Goal: Information Seeking & Learning: Learn about a topic

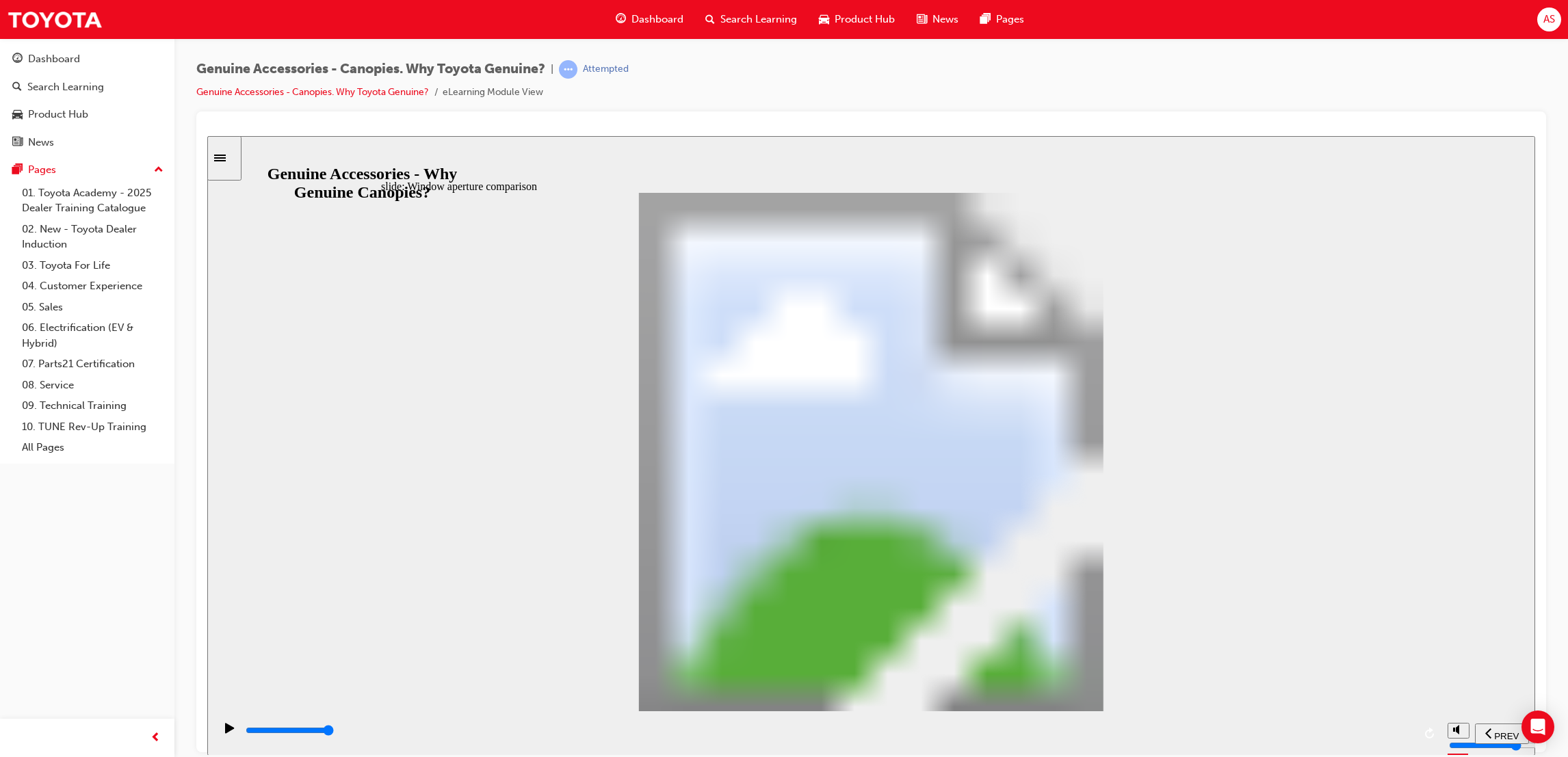
drag, startPoint x: 748, startPoint y: 382, endPoint x: 724, endPoint y: 381, distance: 24.0
drag, startPoint x: 929, startPoint y: 262, endPoint x: 948, endPoint y: 257, distance: 19.6
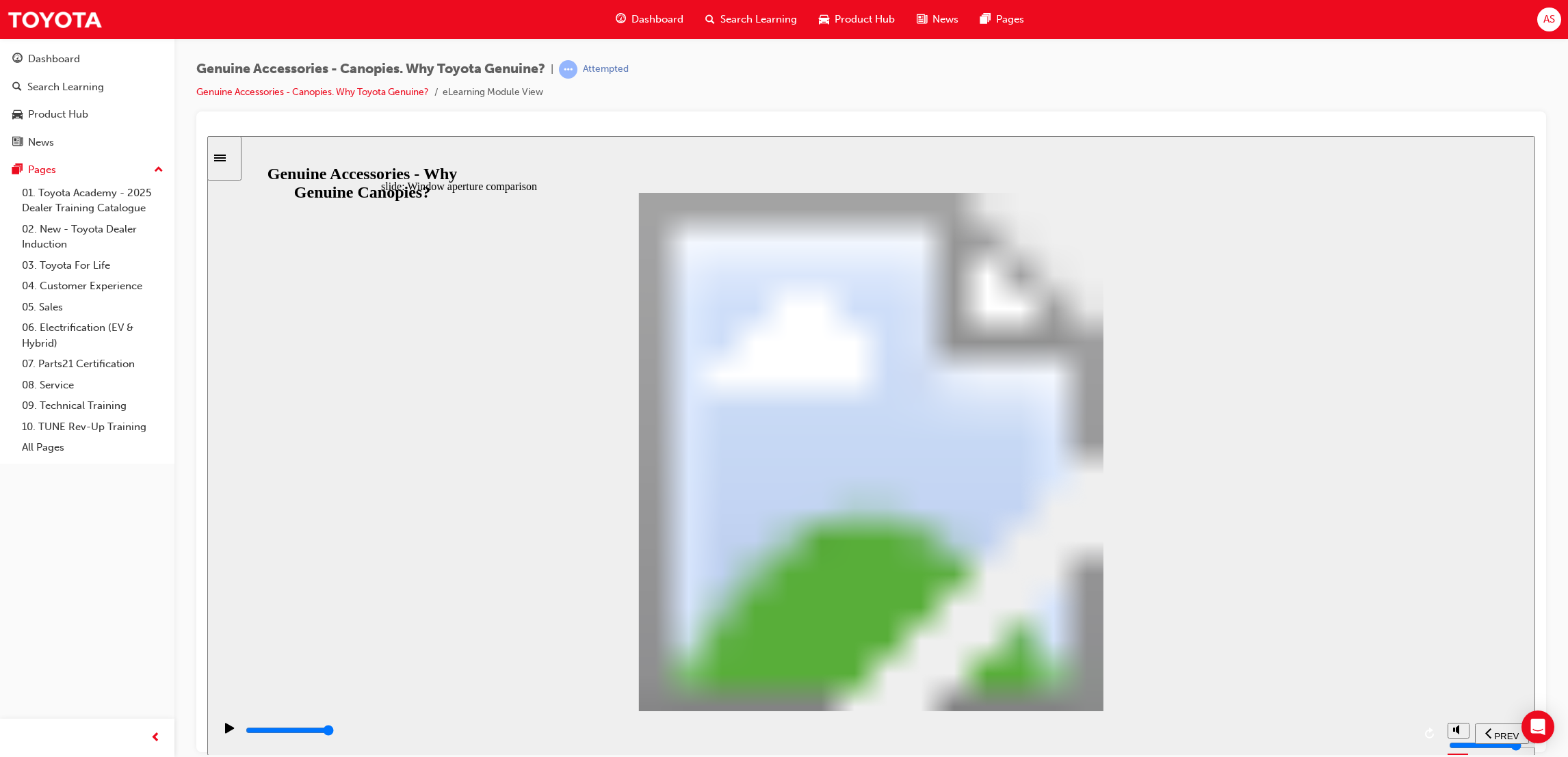
click at [952, 269] on div "Multiply Rectangular Callout 1 Toyota Genuine Striker (sits flush with window f…" at bounding box center [872, 458] width 980 height 531
click at [985, 269] on div "Multiply Rectangular Callout 1 Toyota Genuine Striker (sits flush with window f…" at bounding box center [872, 458] width 980 height 531
drag, startPoint x: 829, startPoint y: 529, endPoint x: 736, endPoint y: 532, distance: 93.0
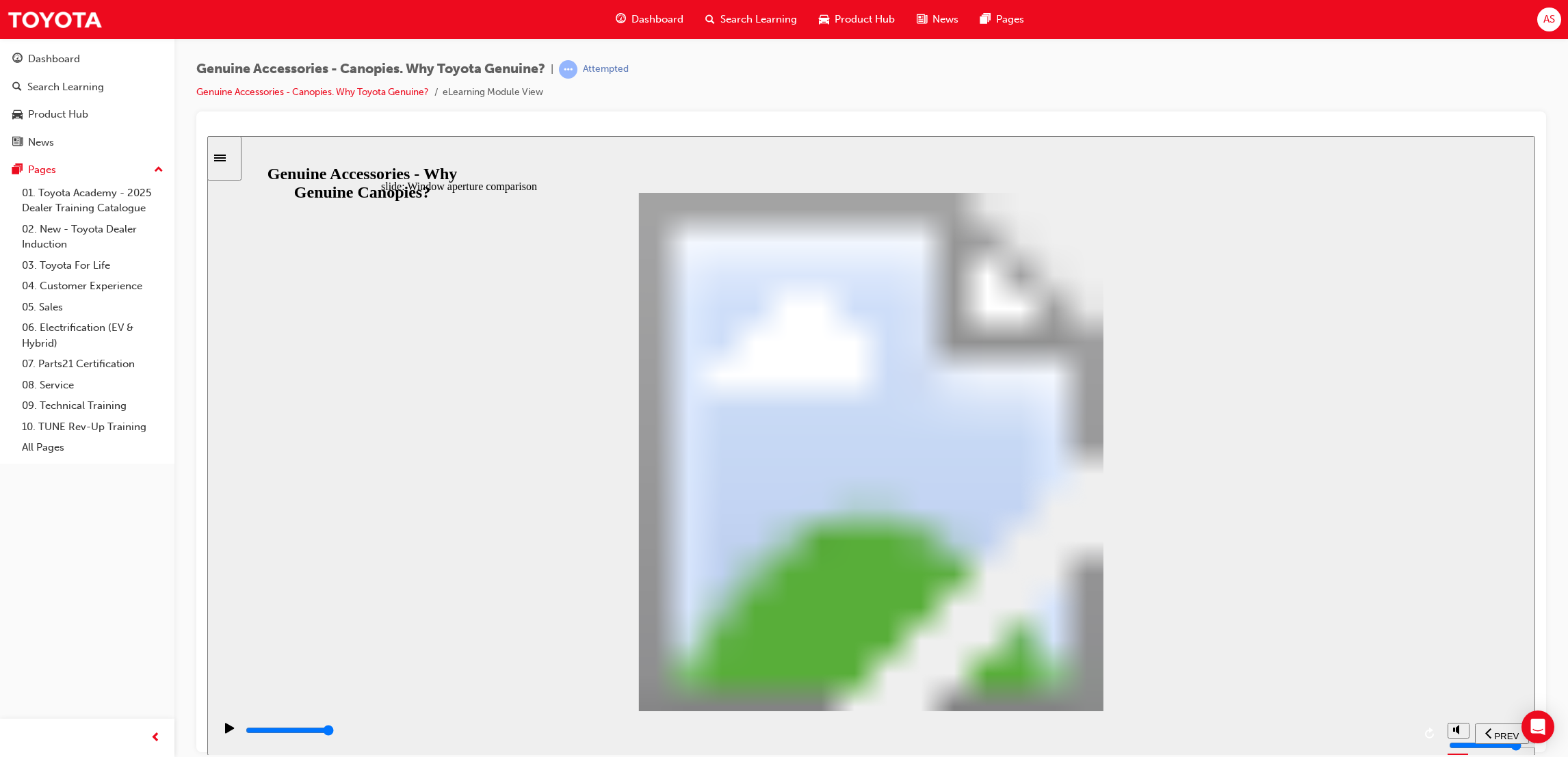
drag, startPoint x: 588, startPoint y: 529, endPoint x: 665, endPoint y: 582, distance: 93.5
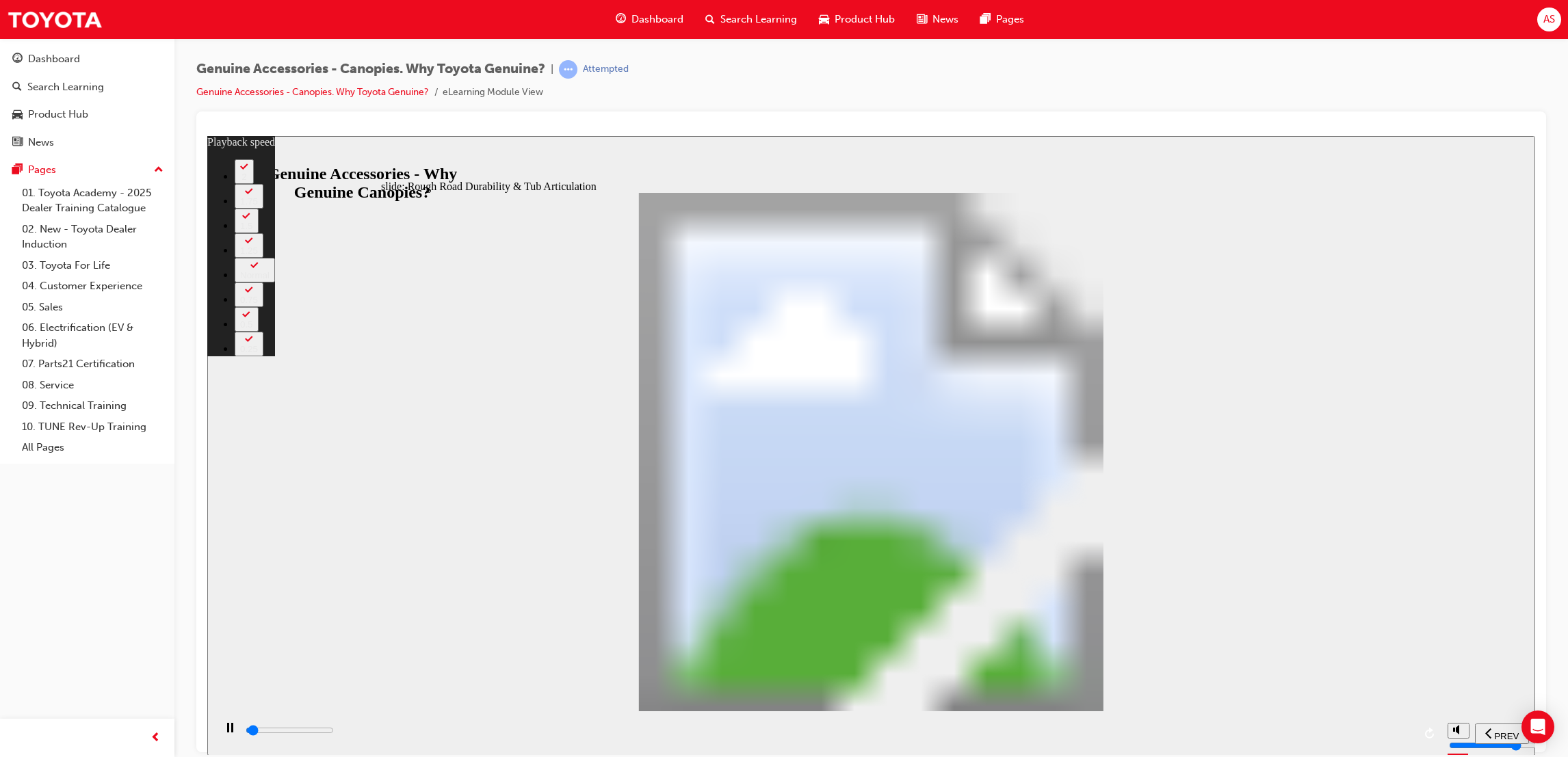
type input "1000"
type input "0"
type input "1100"
type input "0"
type input "1100"
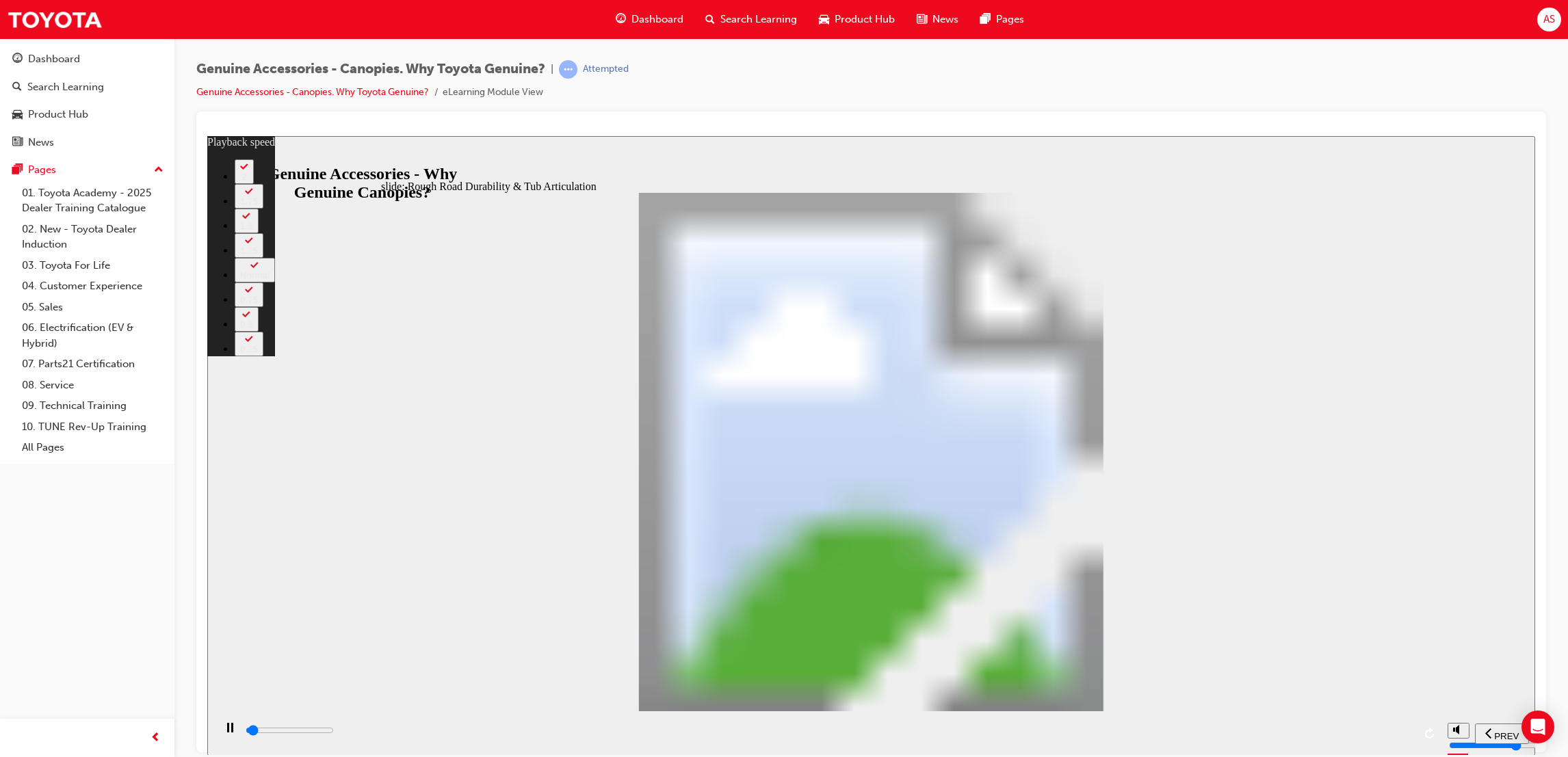
type input "0"
type input "1100"
type input "0"
type input "1100"
type input "0"
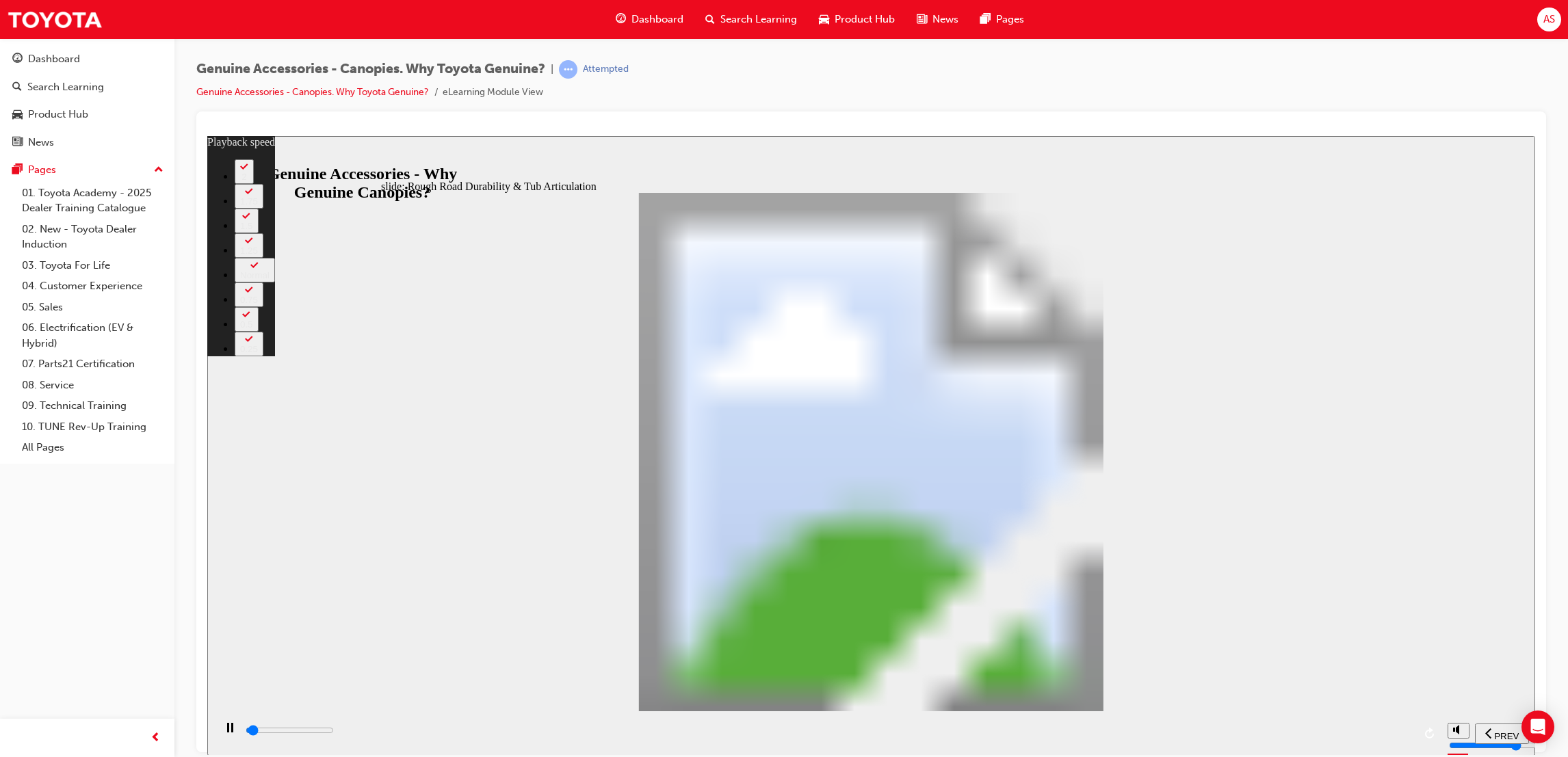
type input "1100"
type input "0"
type input "1100"
type input "0"
type input "1200"
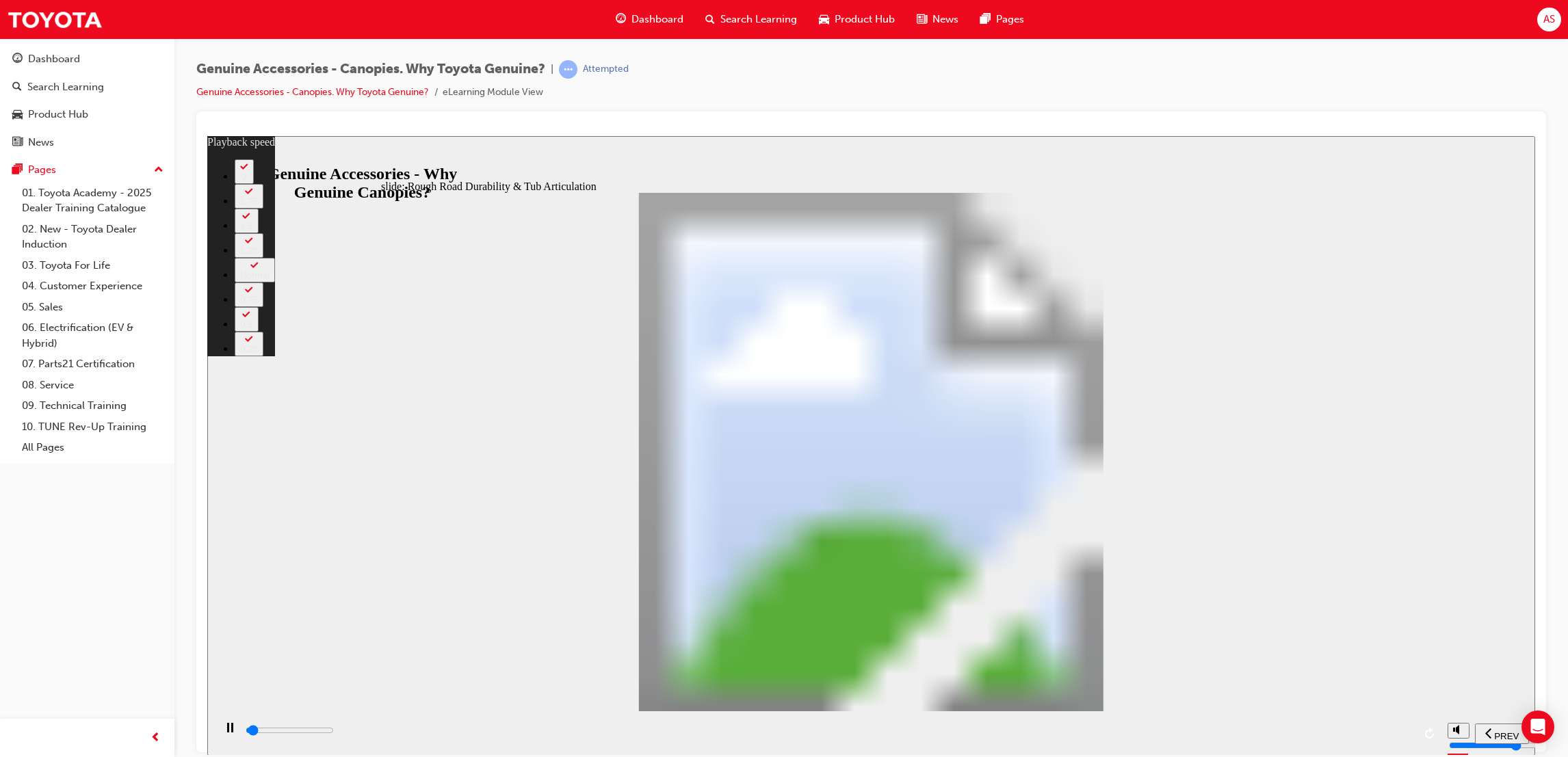
type input "0"
type input "1200"
type input "0"
type input "1200"
type input "0"
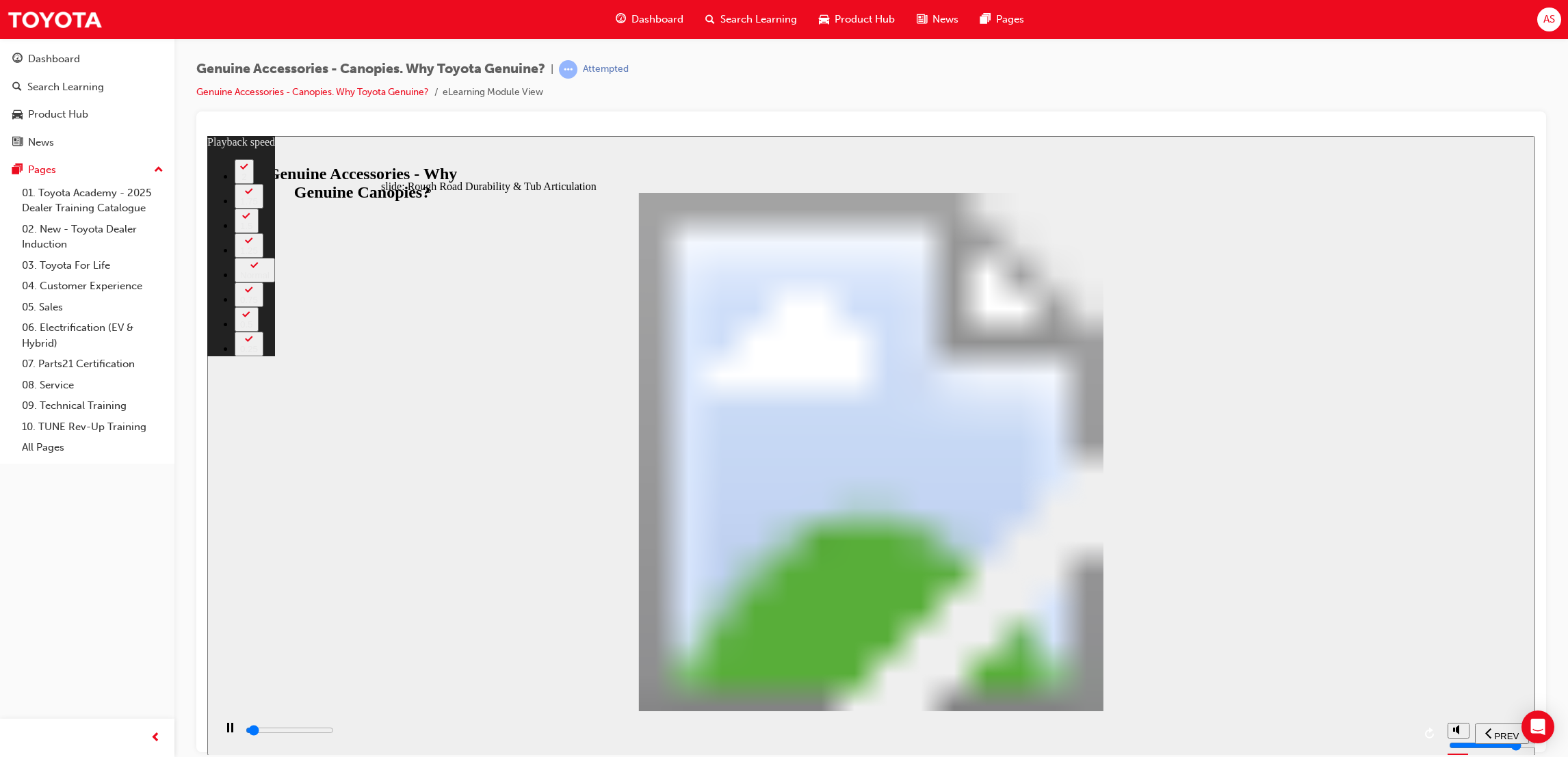
type input "1200"
type input "0"
type input "1200"
type input "0"
type input "1300"
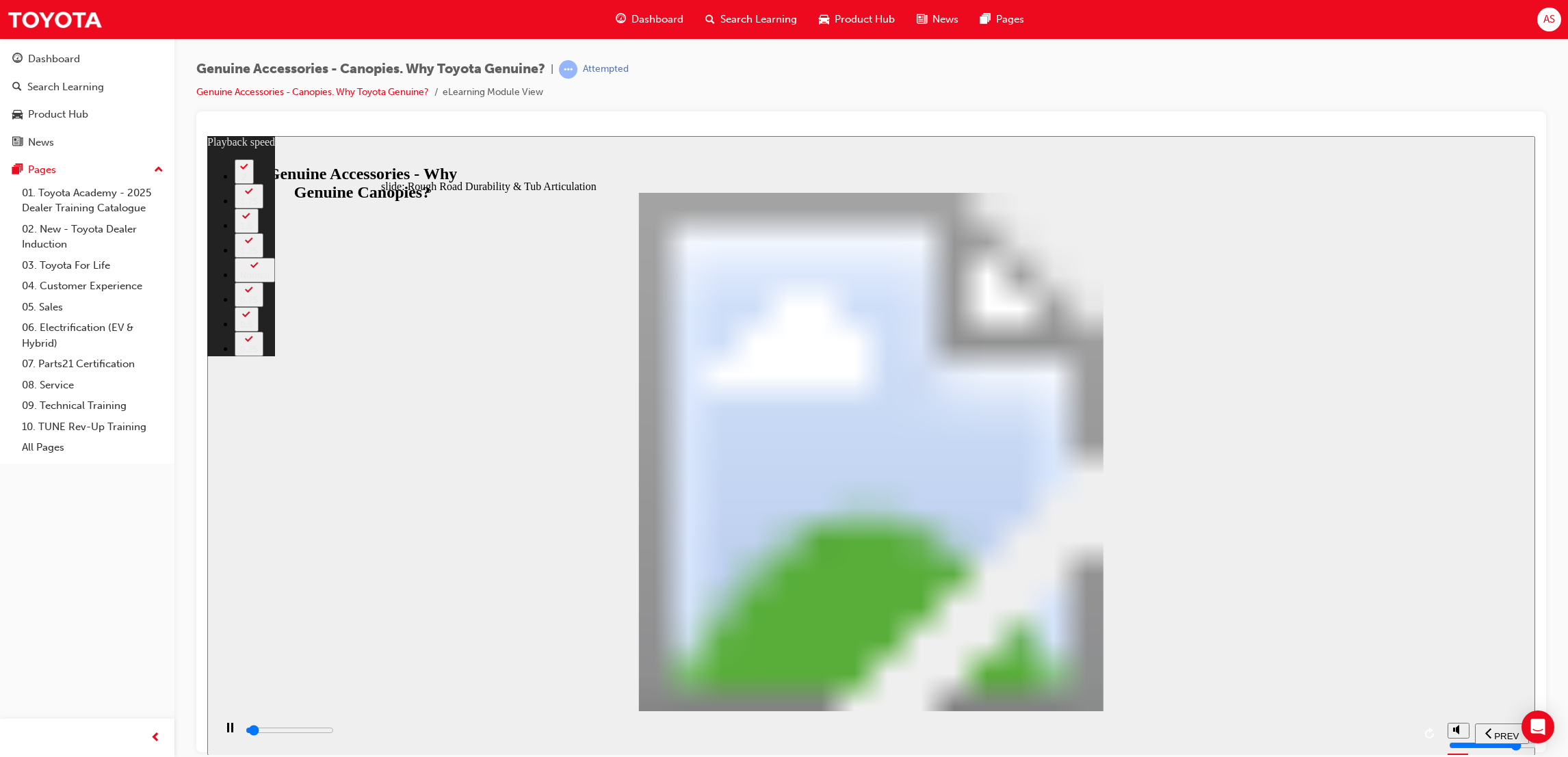
type input "0"
type input "1300"
type input "0"
type input "1300"
type input "0"
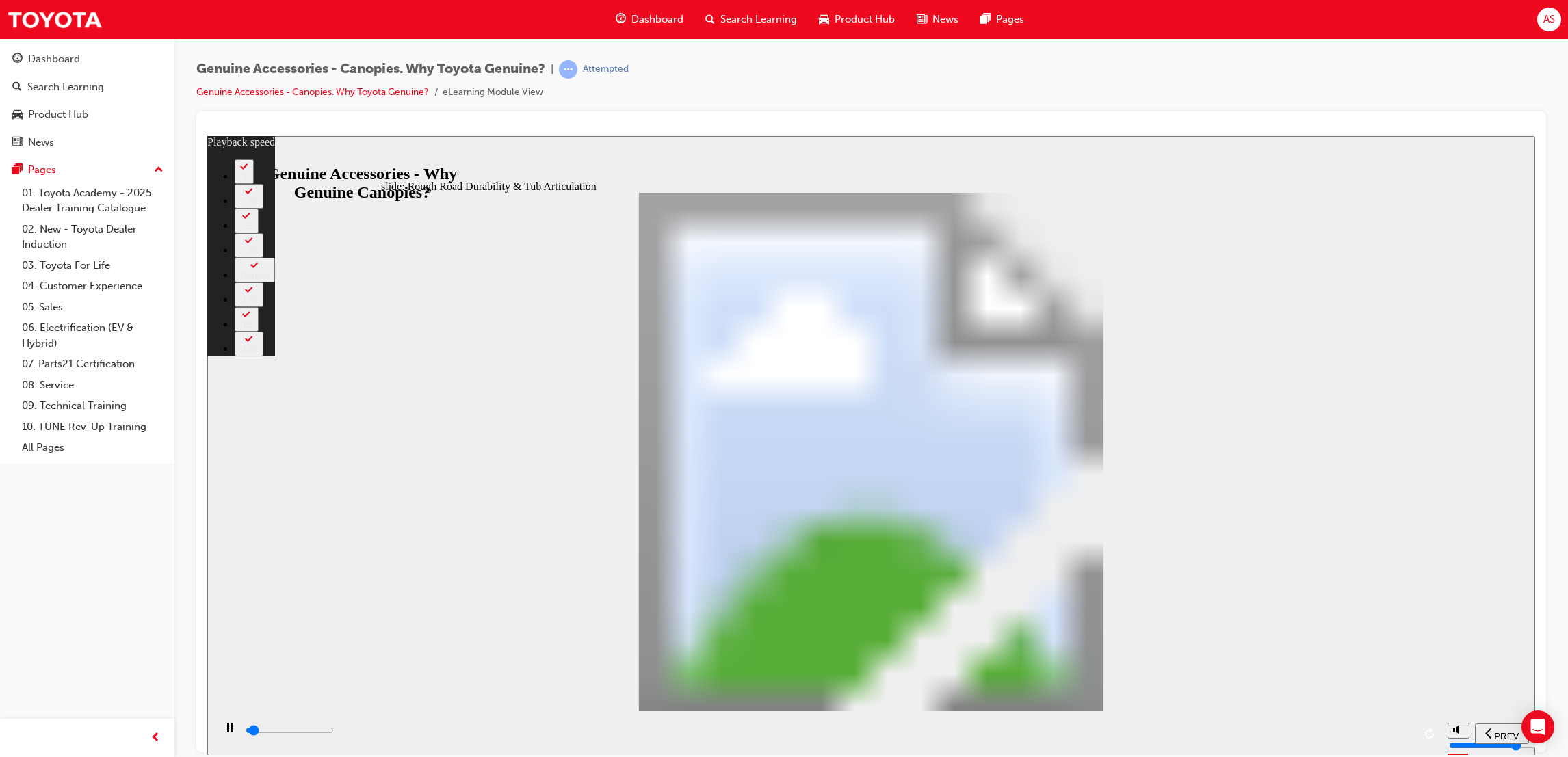
type input "1300"
type input "0"
type input "1300"
type input "0"
type input "1400"
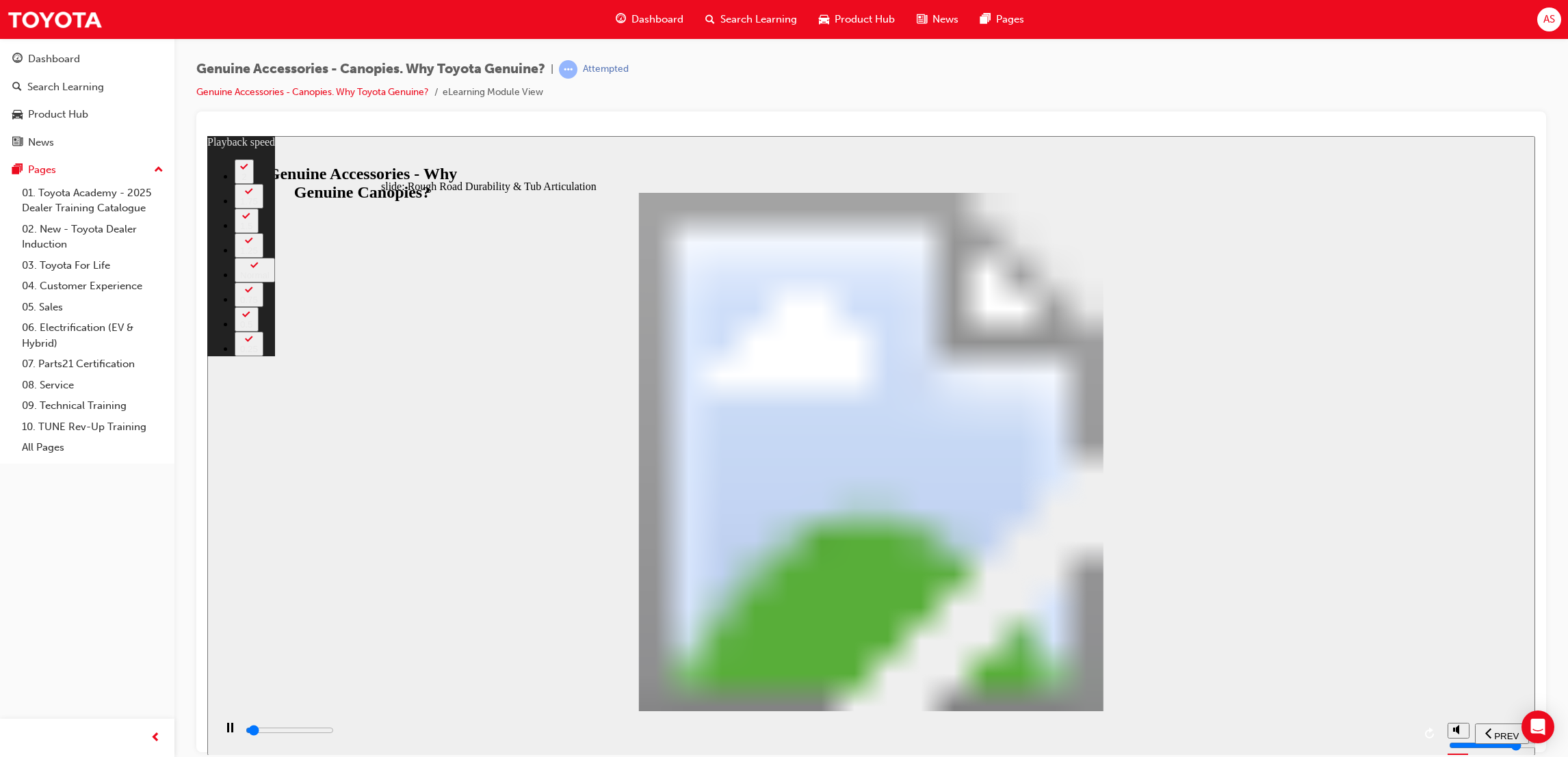
type input "0"
type input "1400"
type input "0"
type input "1400"
type input "0"
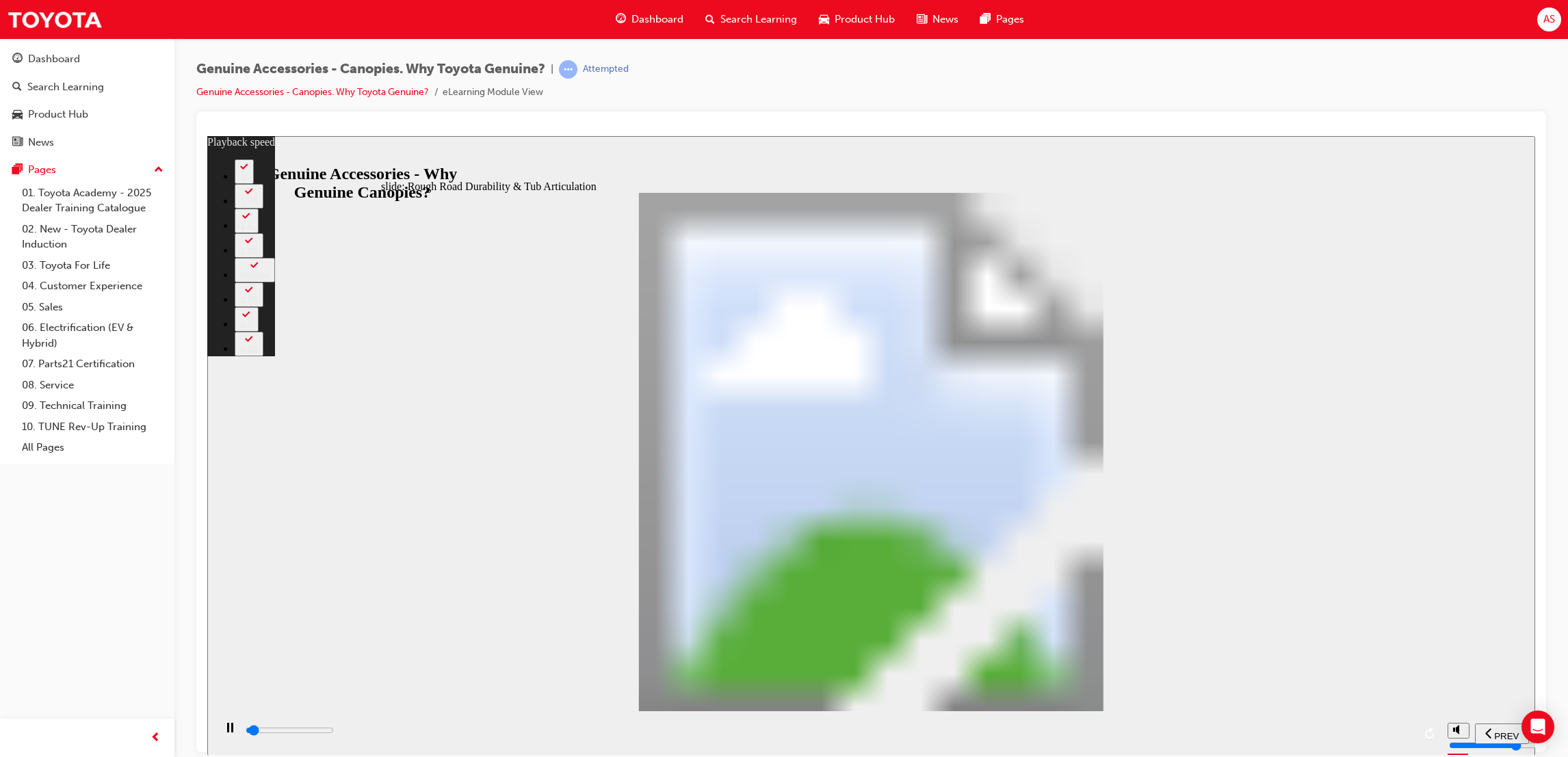
type input "1400"
type input "0"
type input "1400"
type input "0"
type input "1400"
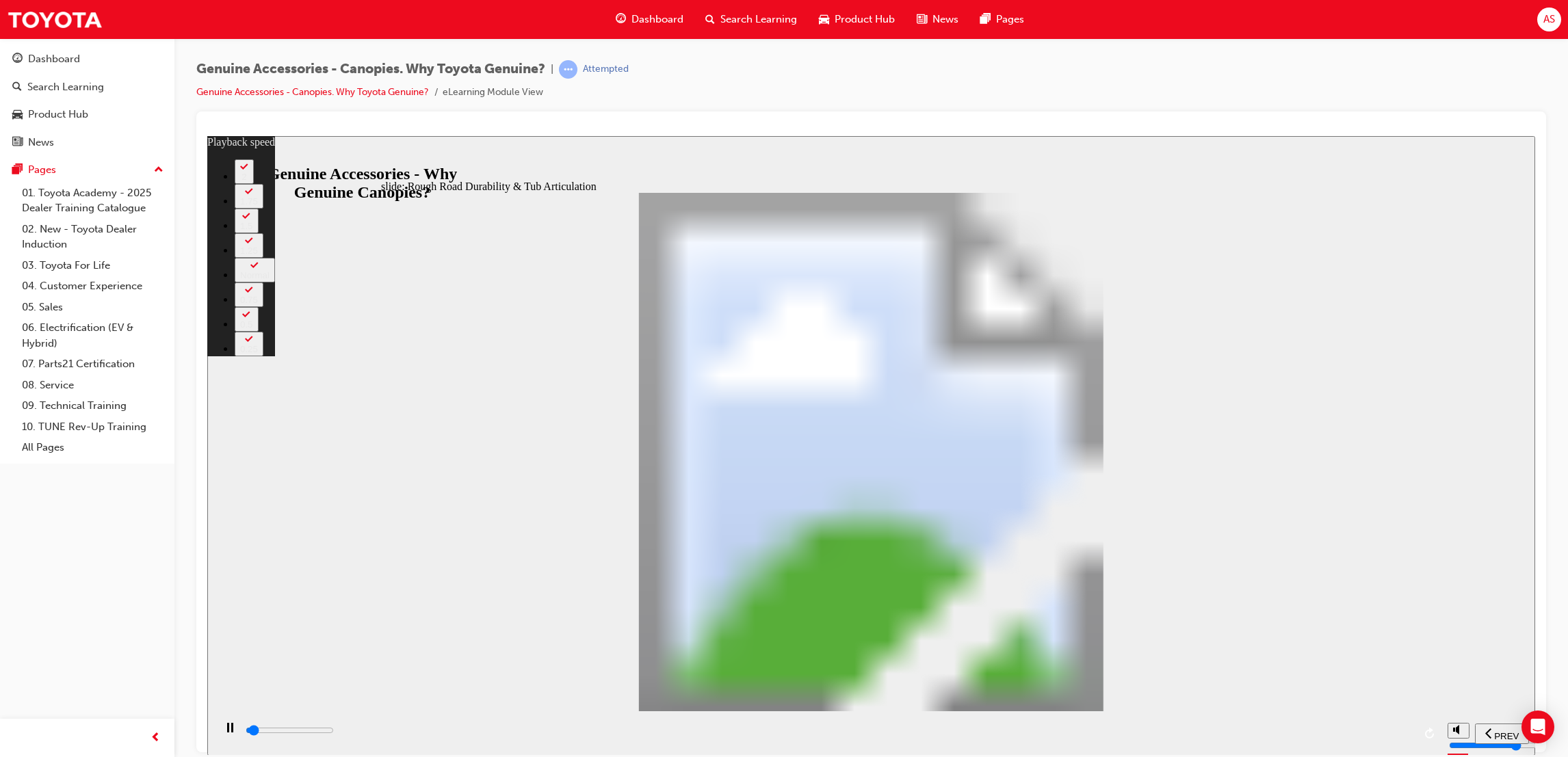
type input "0"
type input "1500"
type input "0"
type input "1500"
type input "0"
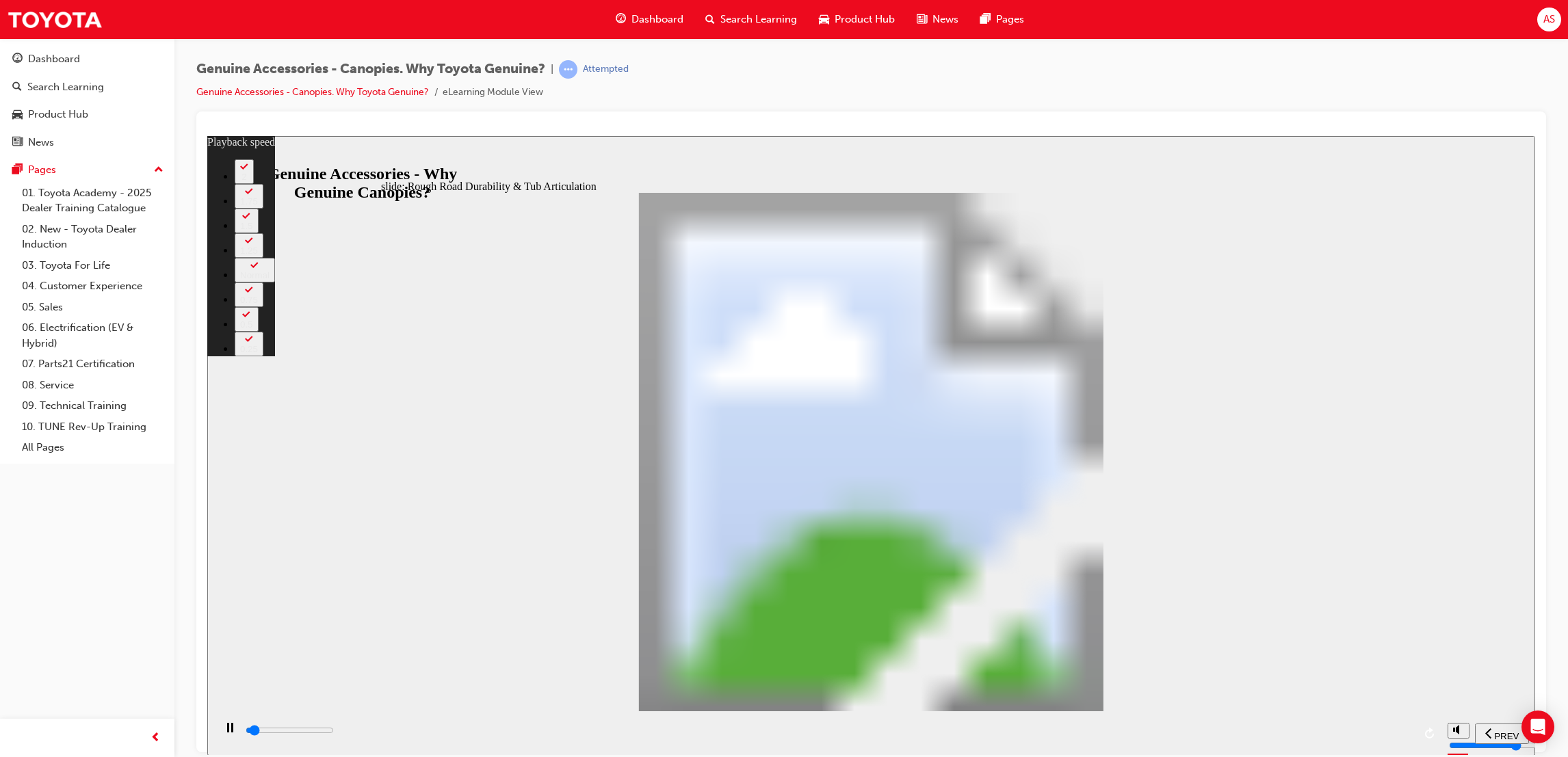
type input "1500"
type input "0"
type input "1500"
type input "0"
type input "1500"
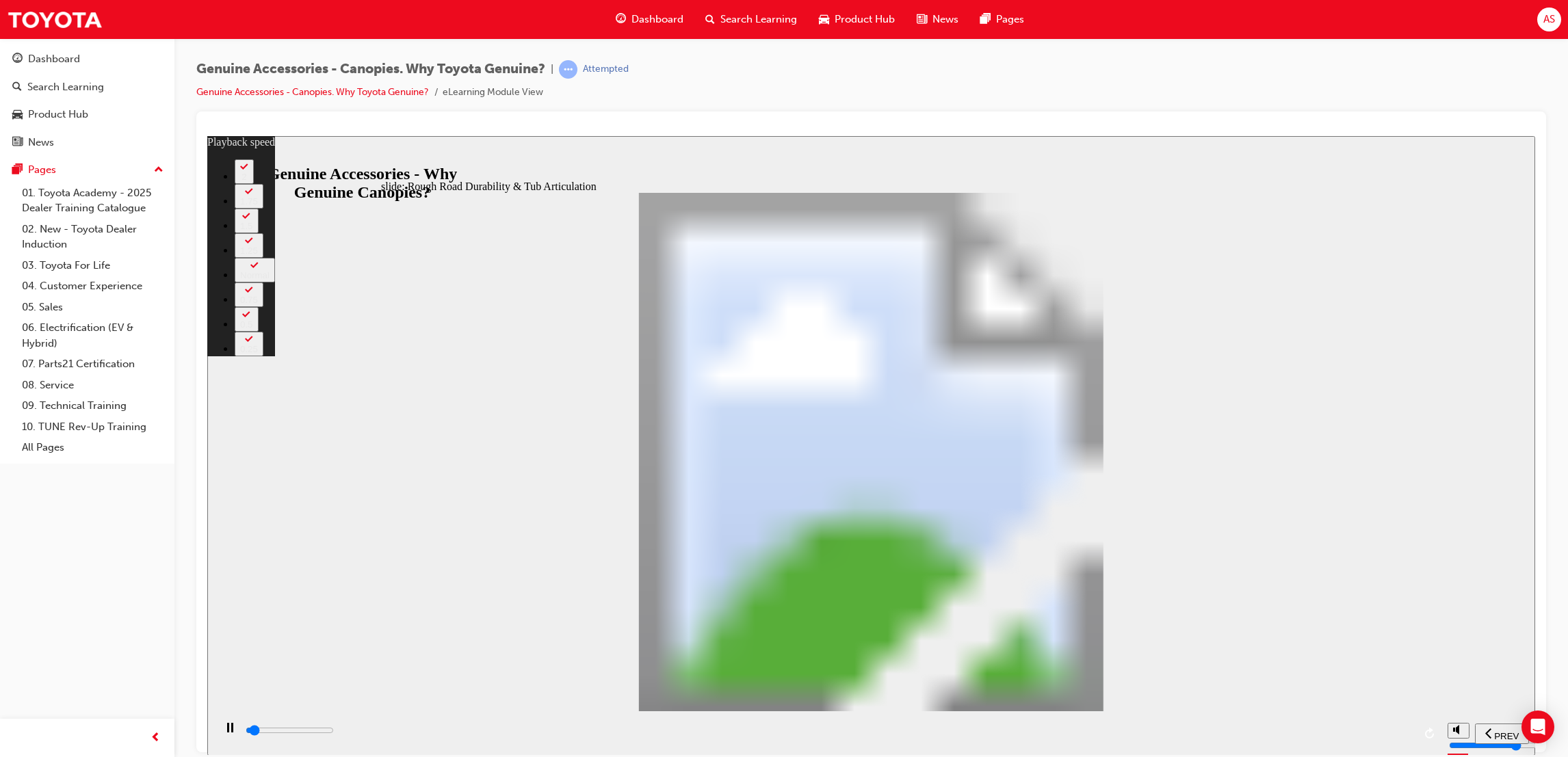
type input "0"
type input "1500"
type input "0"
type input "1600"
type input "0"
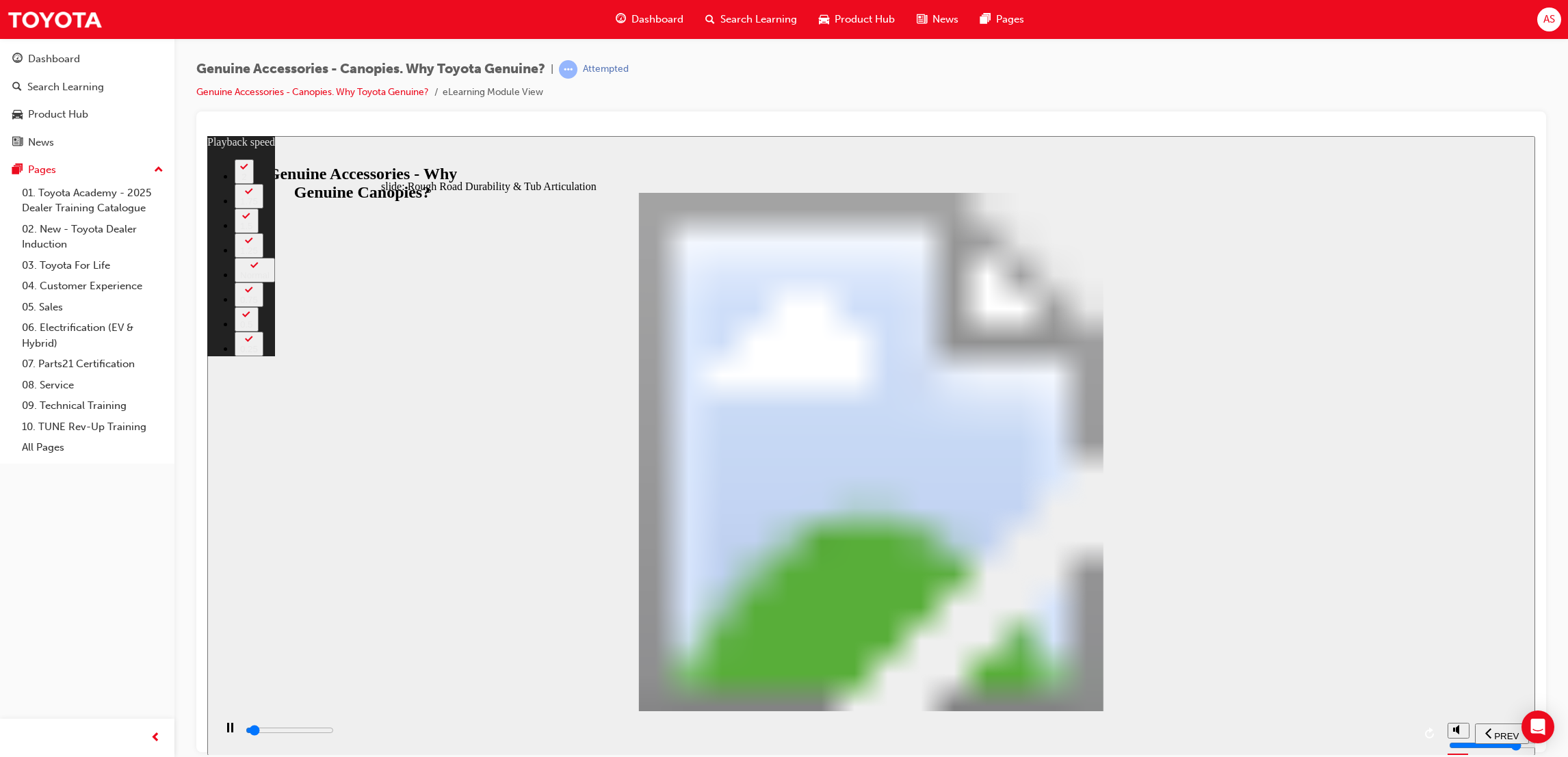
type input "1600"
type input "0"
type input "1600"
type input "0"
type input "1600"
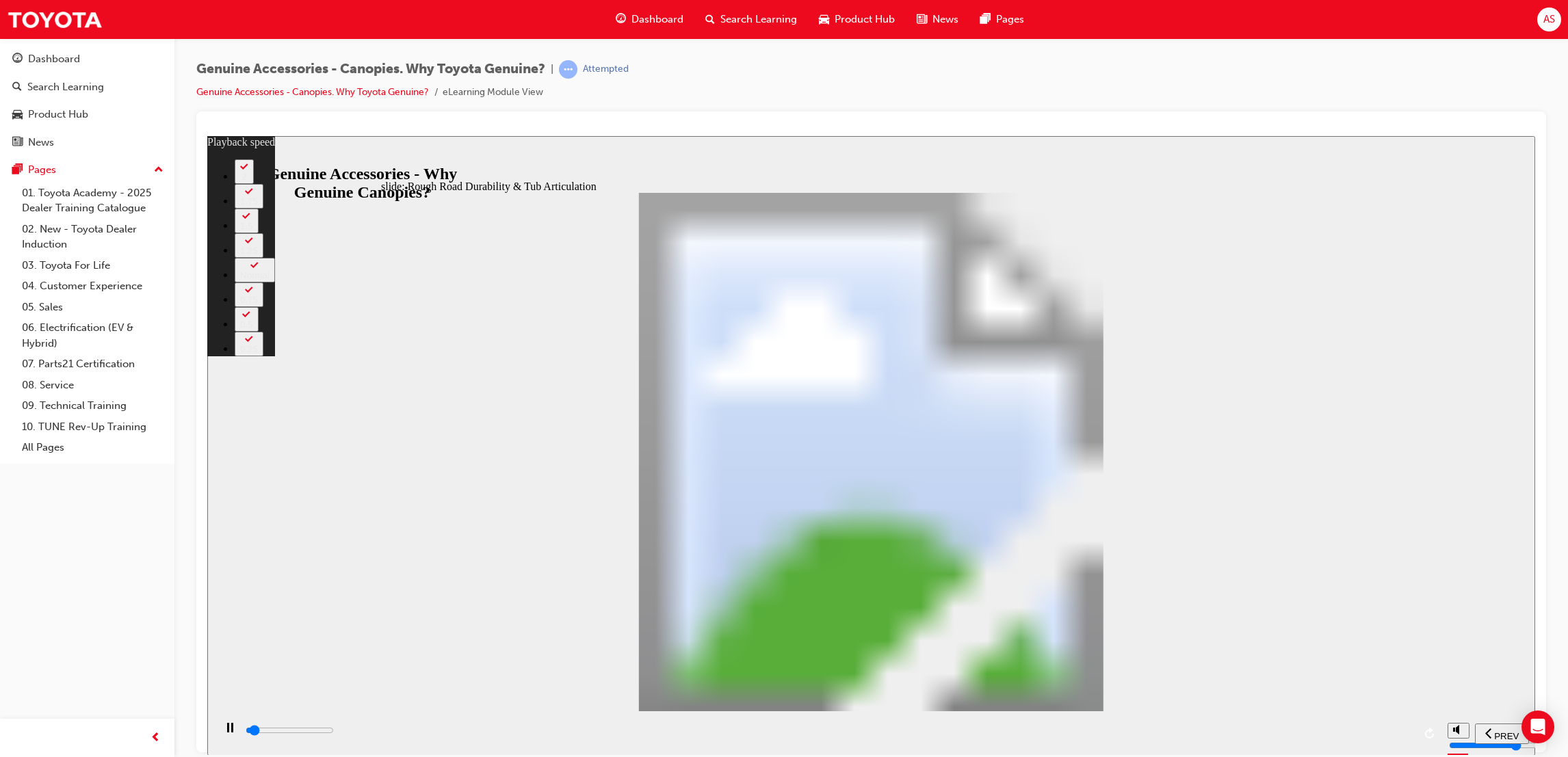
type input "0"
type input "1600"
type input "0"
type input "1700"
type input "0"
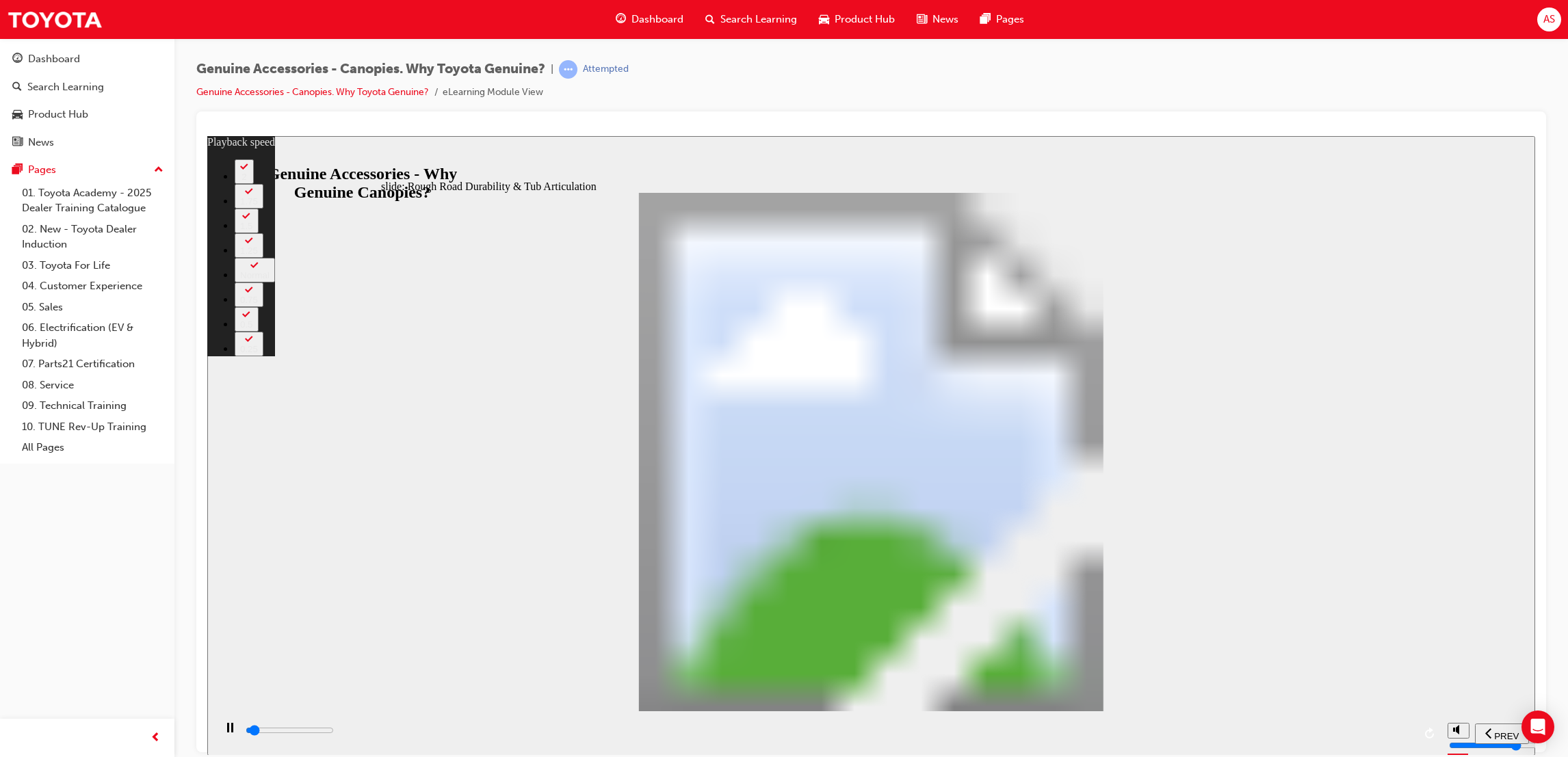
type input "1700"
type input "0"
type input "1700"
type input "0"
type input "1700"
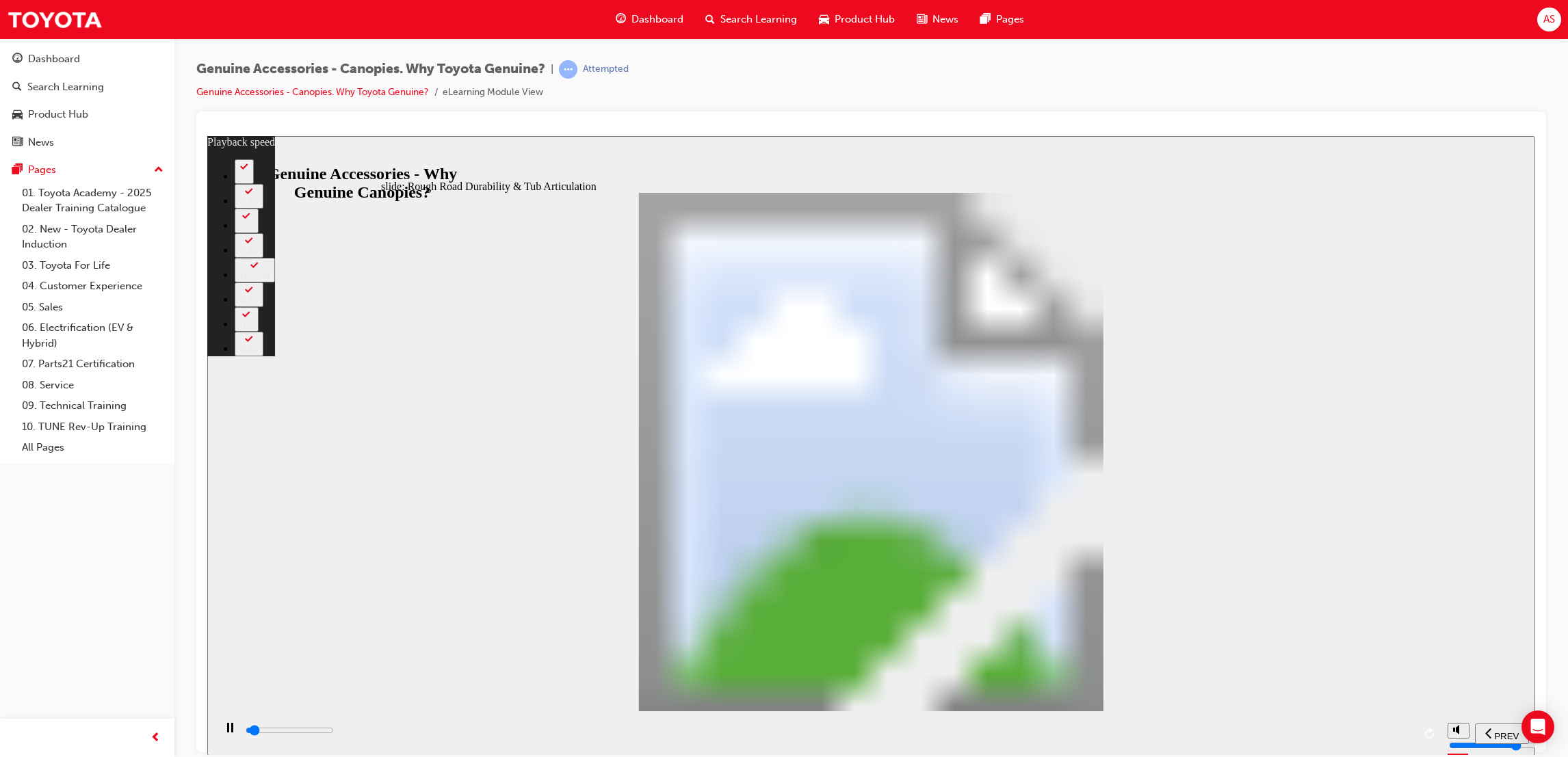
type input "0"
type input "1700"
type input "0"
type input "1700"
type input "0"
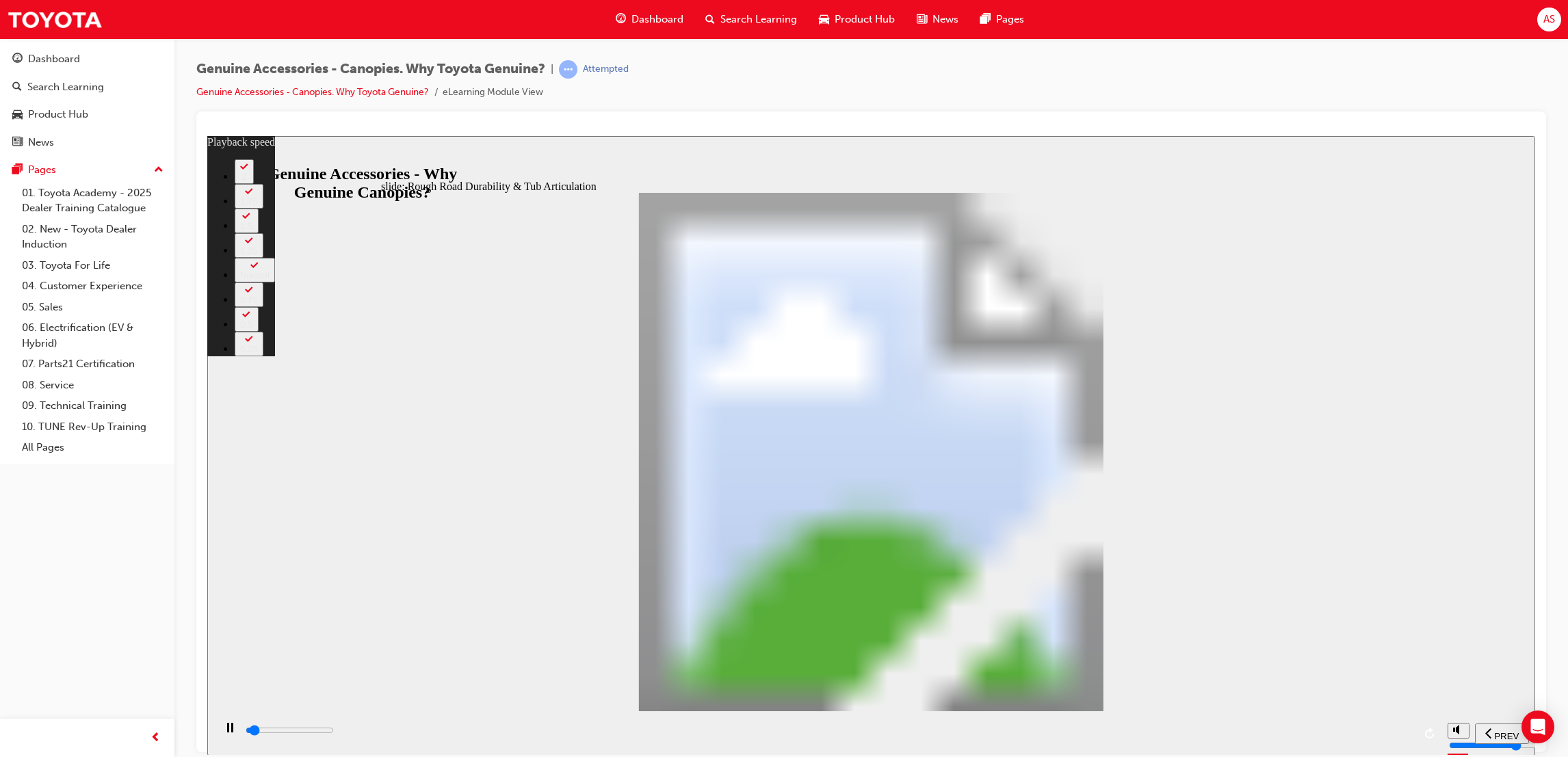
type input "1800"
type input "0"
type input "1800"
type input "0"
type input "1800"
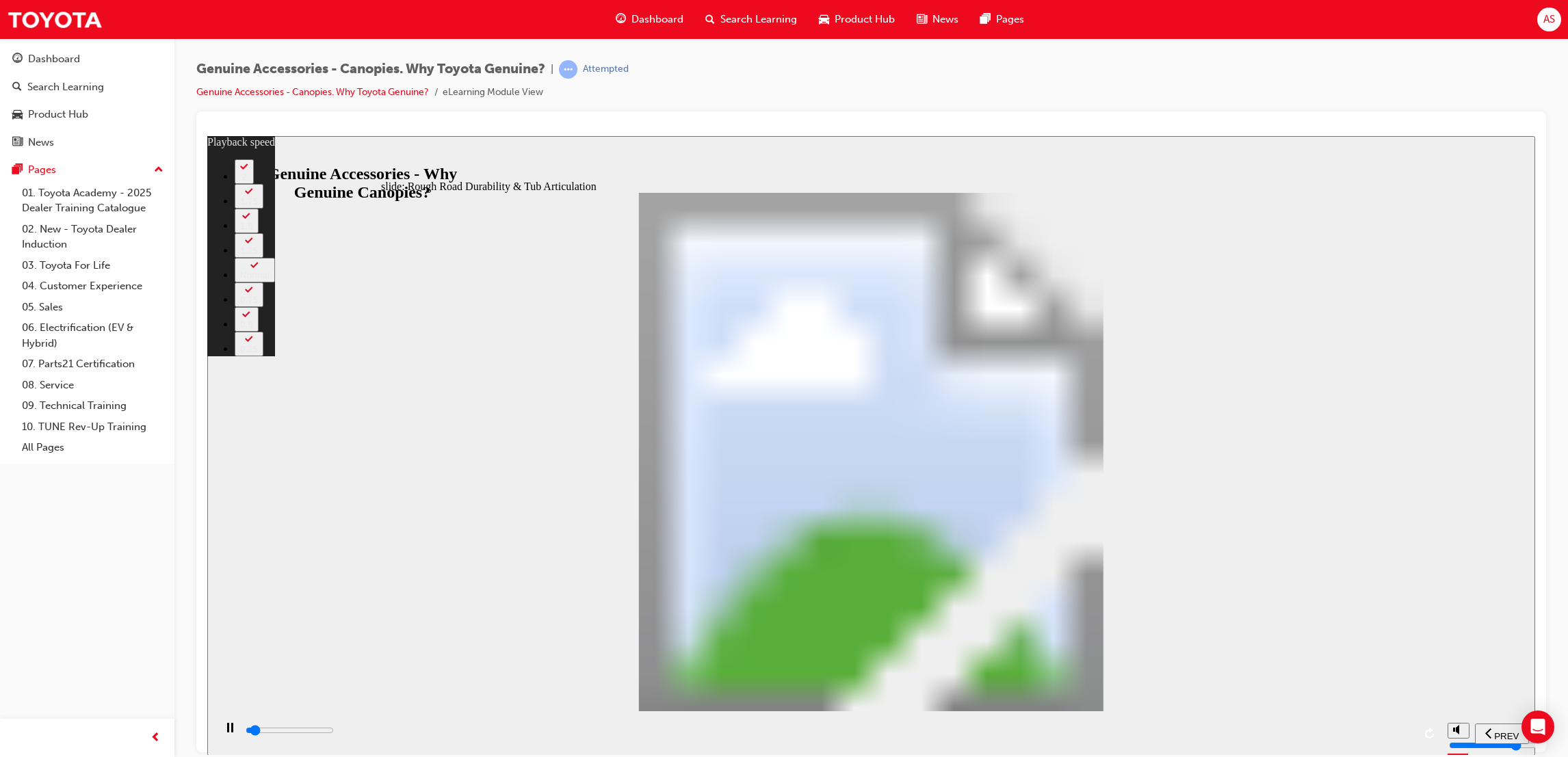
type input "0"
type input "1800"
type input "1"
type input "1800"
type input "1"
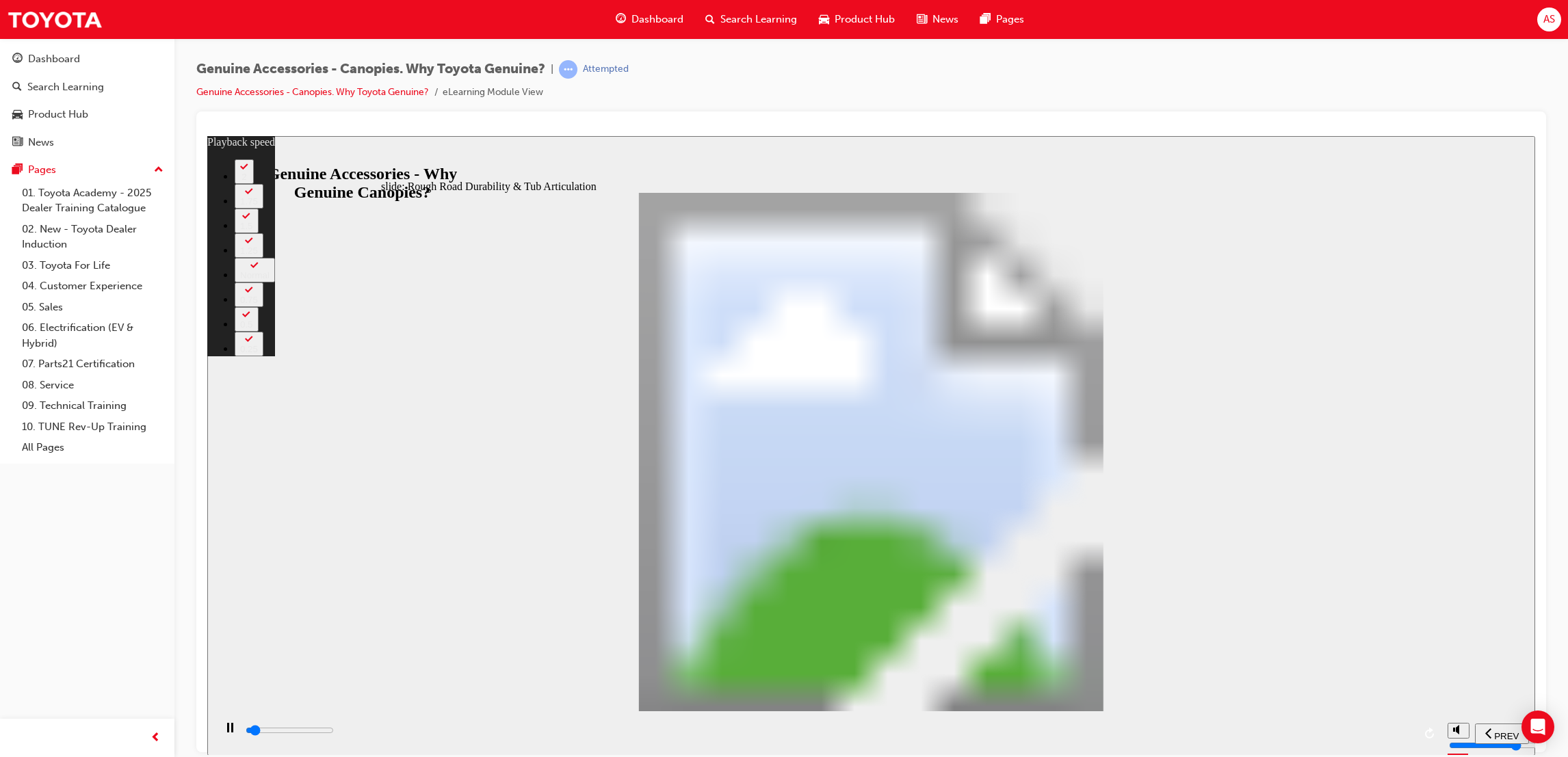
type input "1800"
type input "1"
type input "1900"
type input "1"
type input "1900"
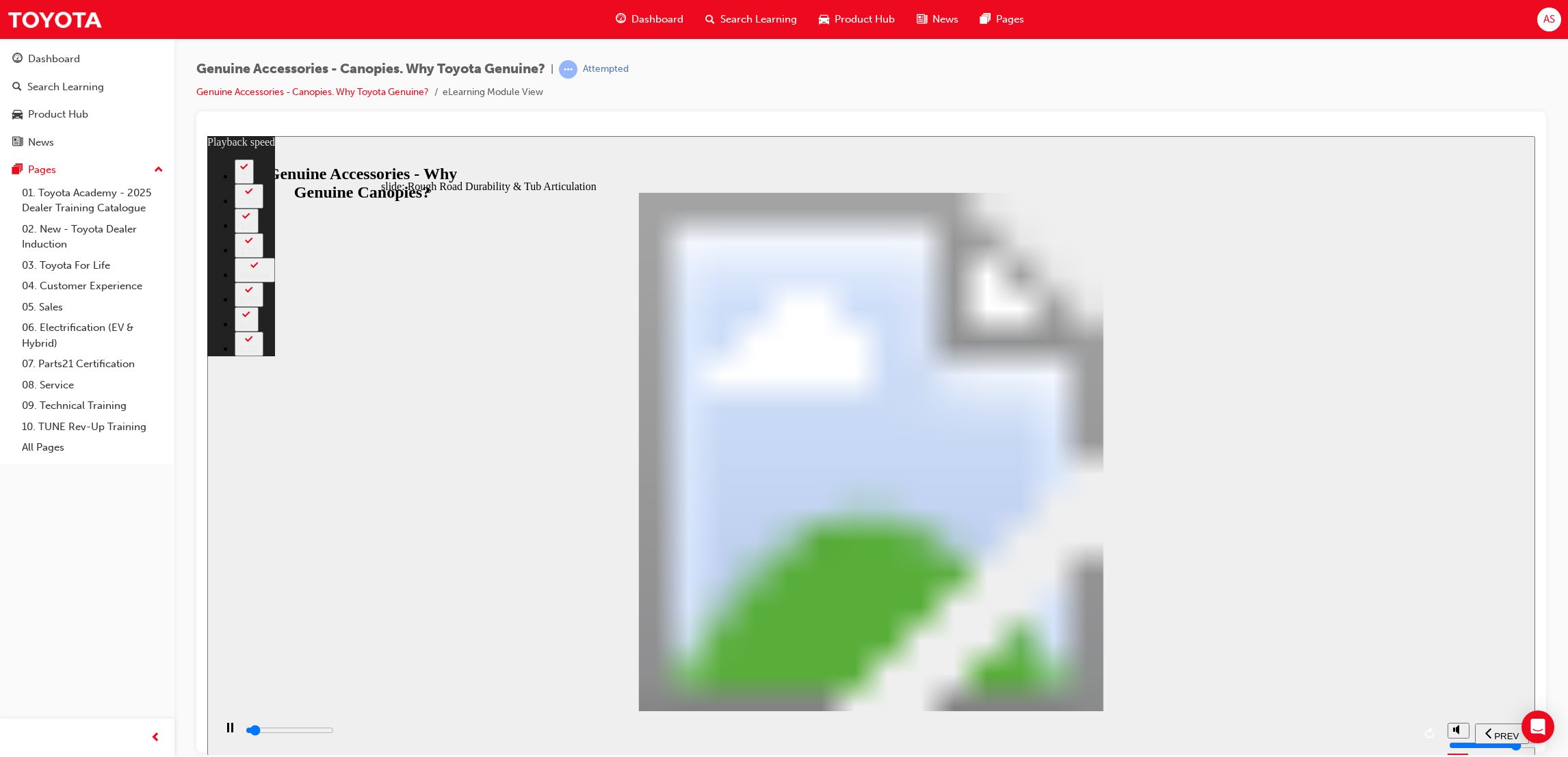
type input "1"
type input "1900"
type input "1"
type input "1900"
type input "1"
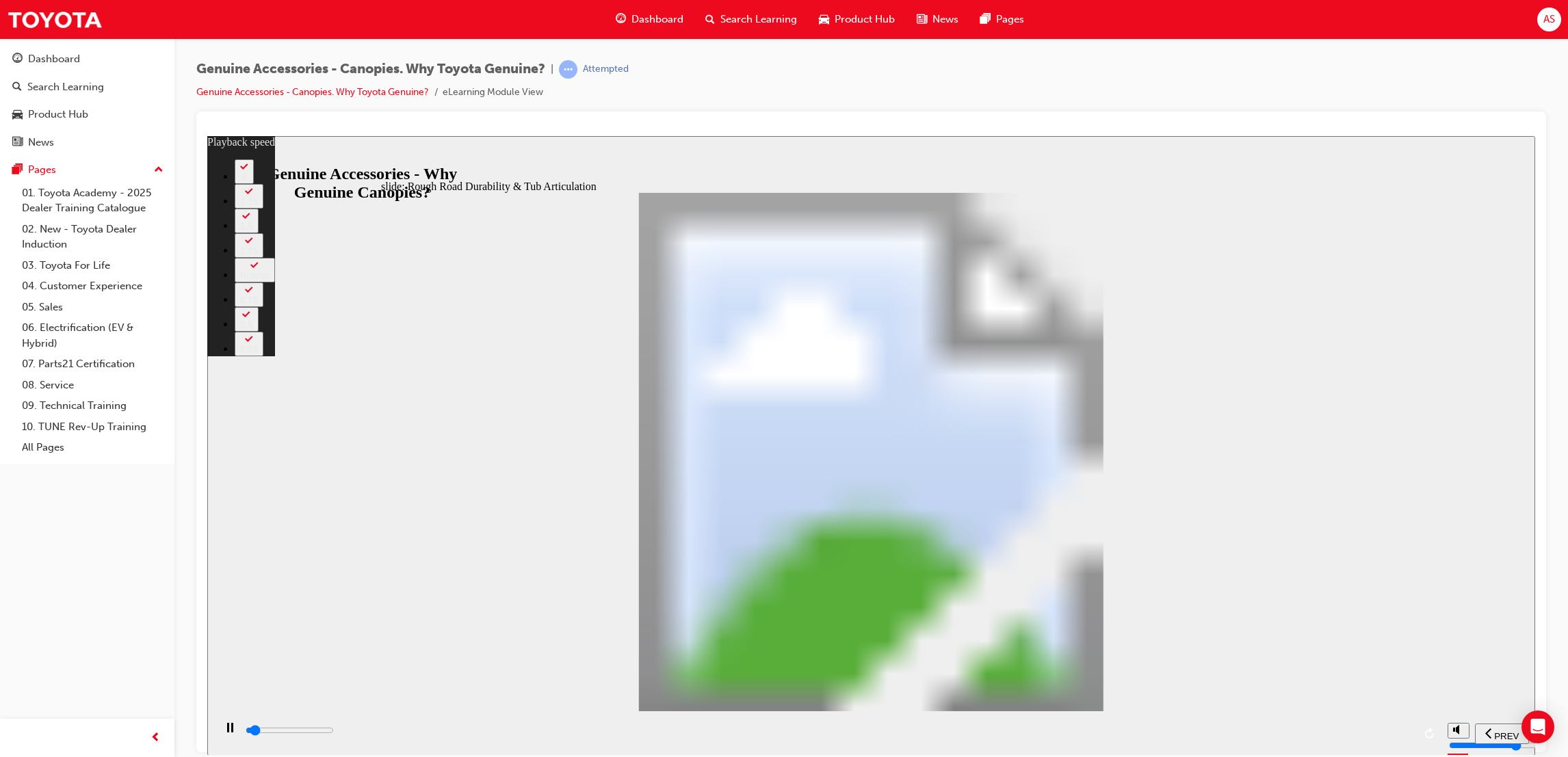
type input "1900"
type input "1"
type input "2000"
type input "1"
type input "2000"
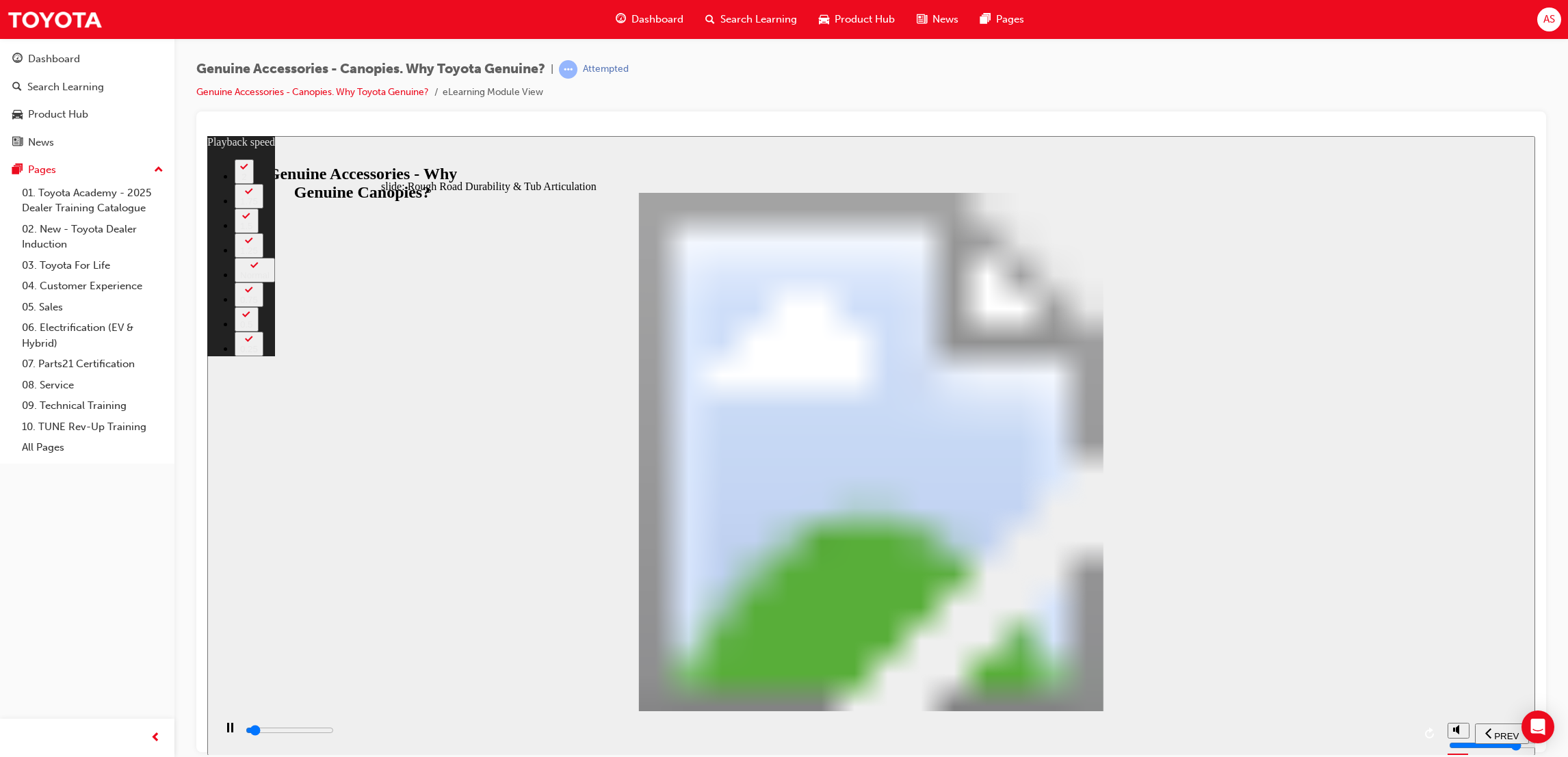
type input "1"
type input "2000"
type input "1"
type input "2000"
type input "1"
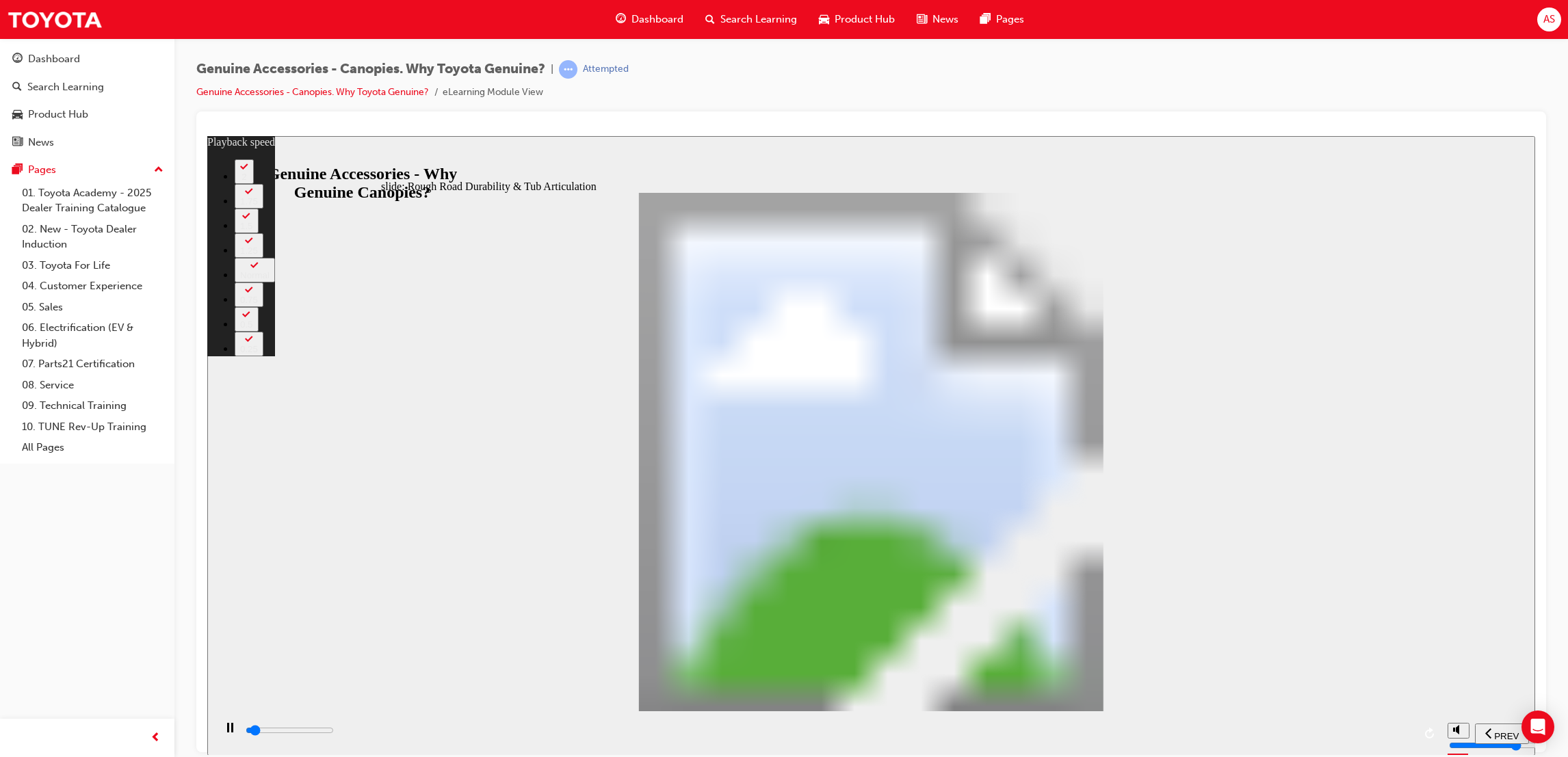
type input "2000"
type input "1"
type input "2000"
type input "1"
type input "2100"
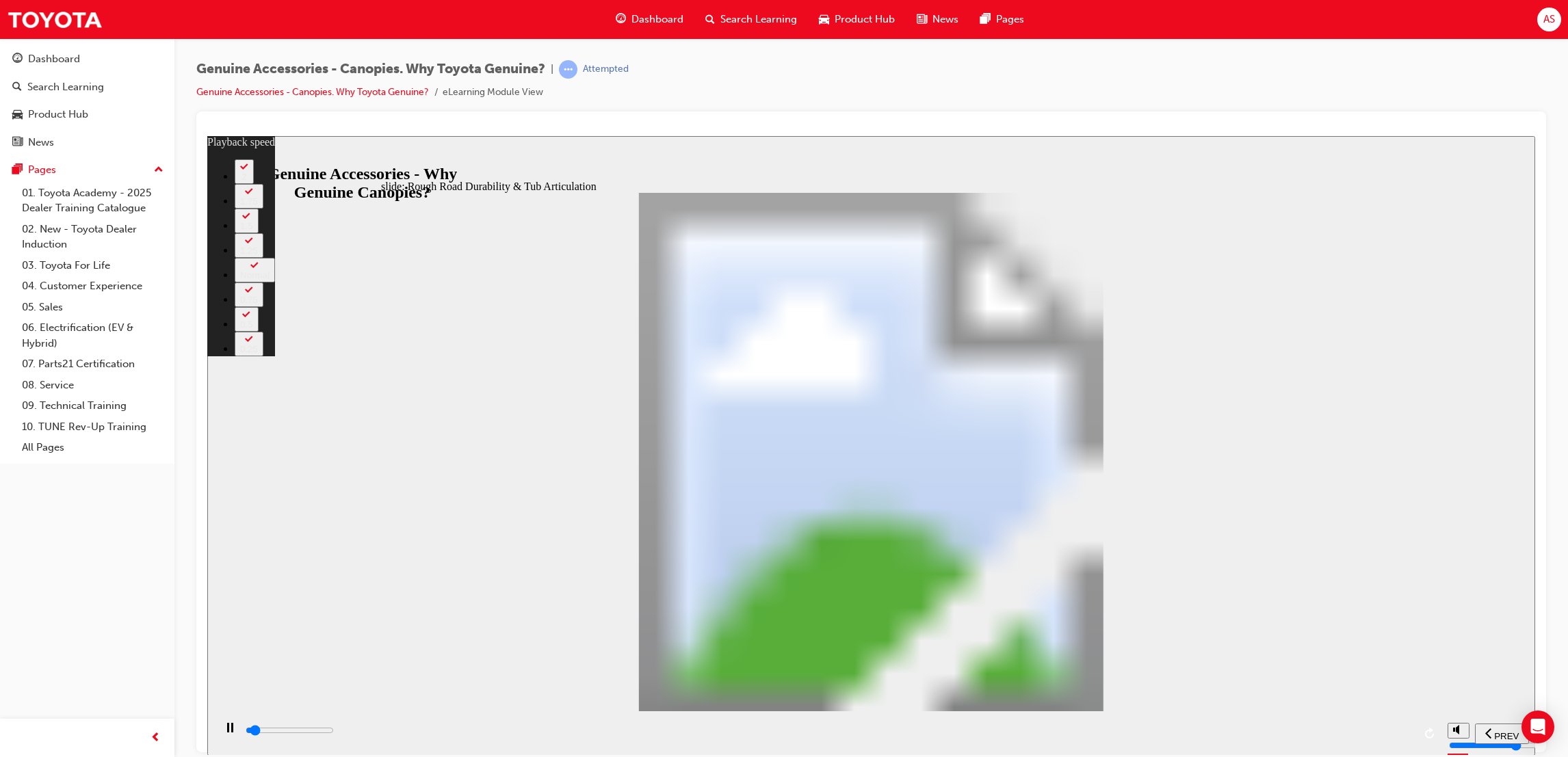
type input "1"
type input "2100"
type input "1"
type input "2100"
type input "1"
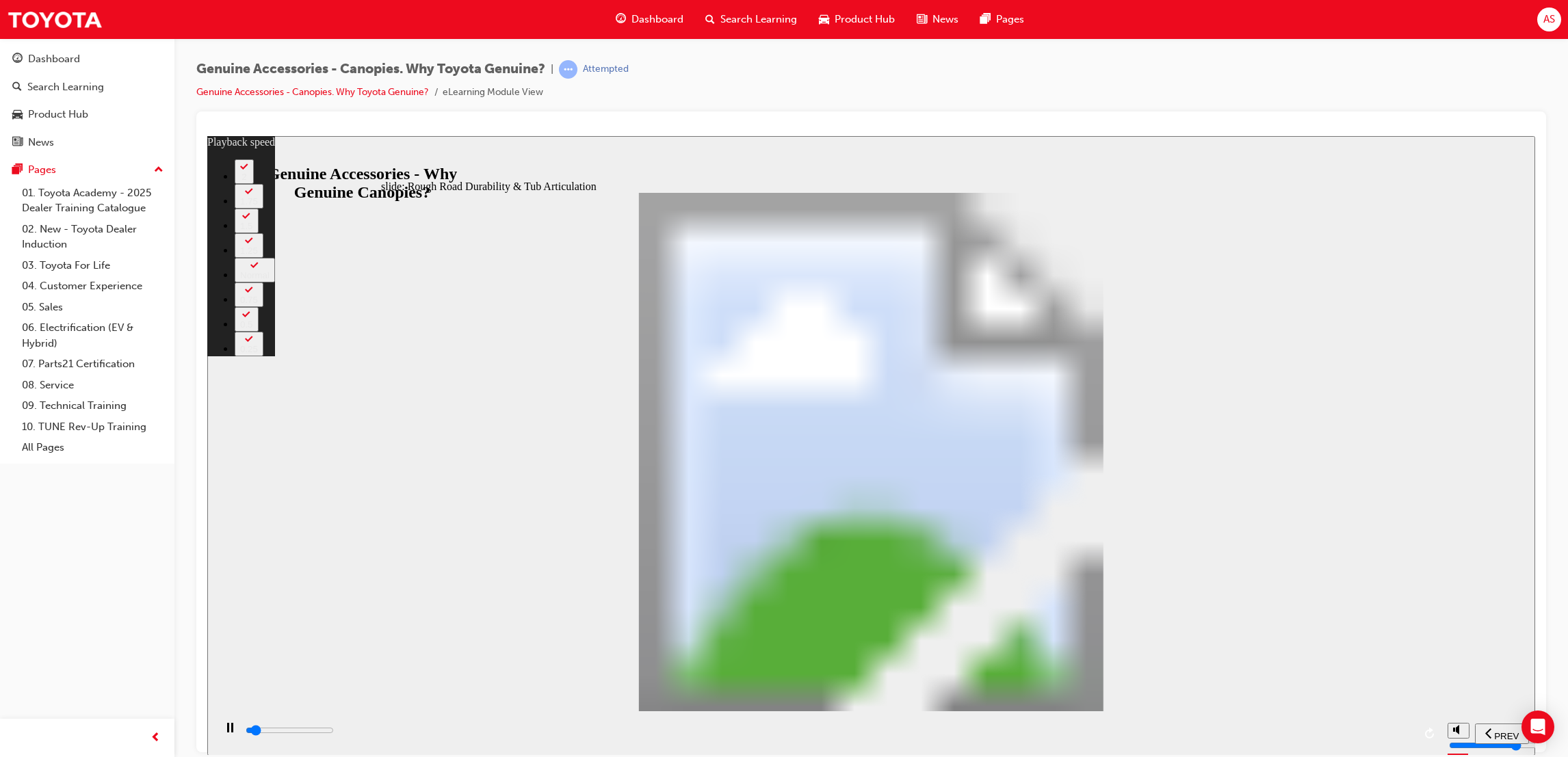
type input "2100"
type input "1"
type input "2100"
type input "1"
type input "2100"
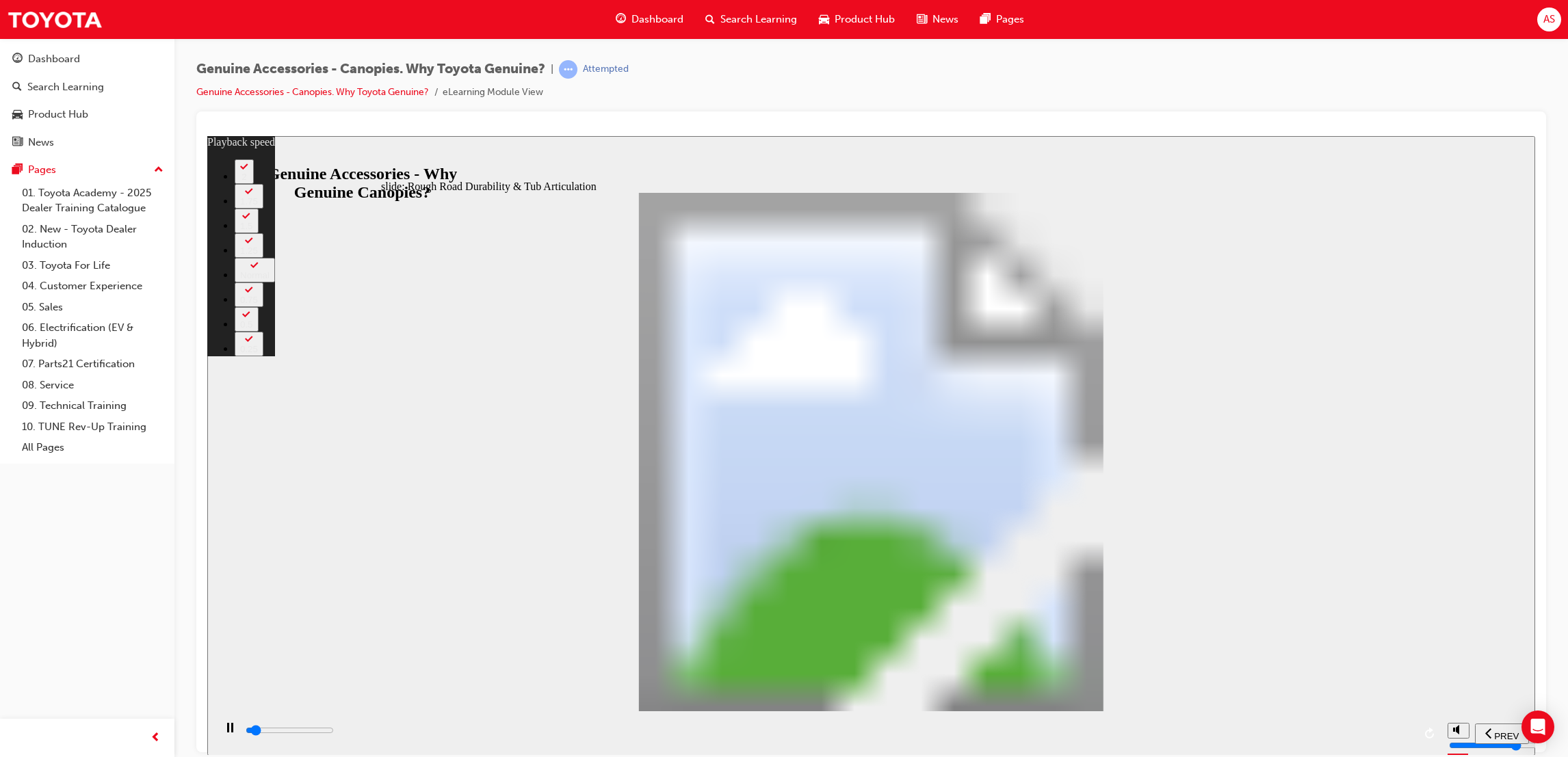
type input "1"
type input "2200"
type input "1"
type input "2200"
type input "1"
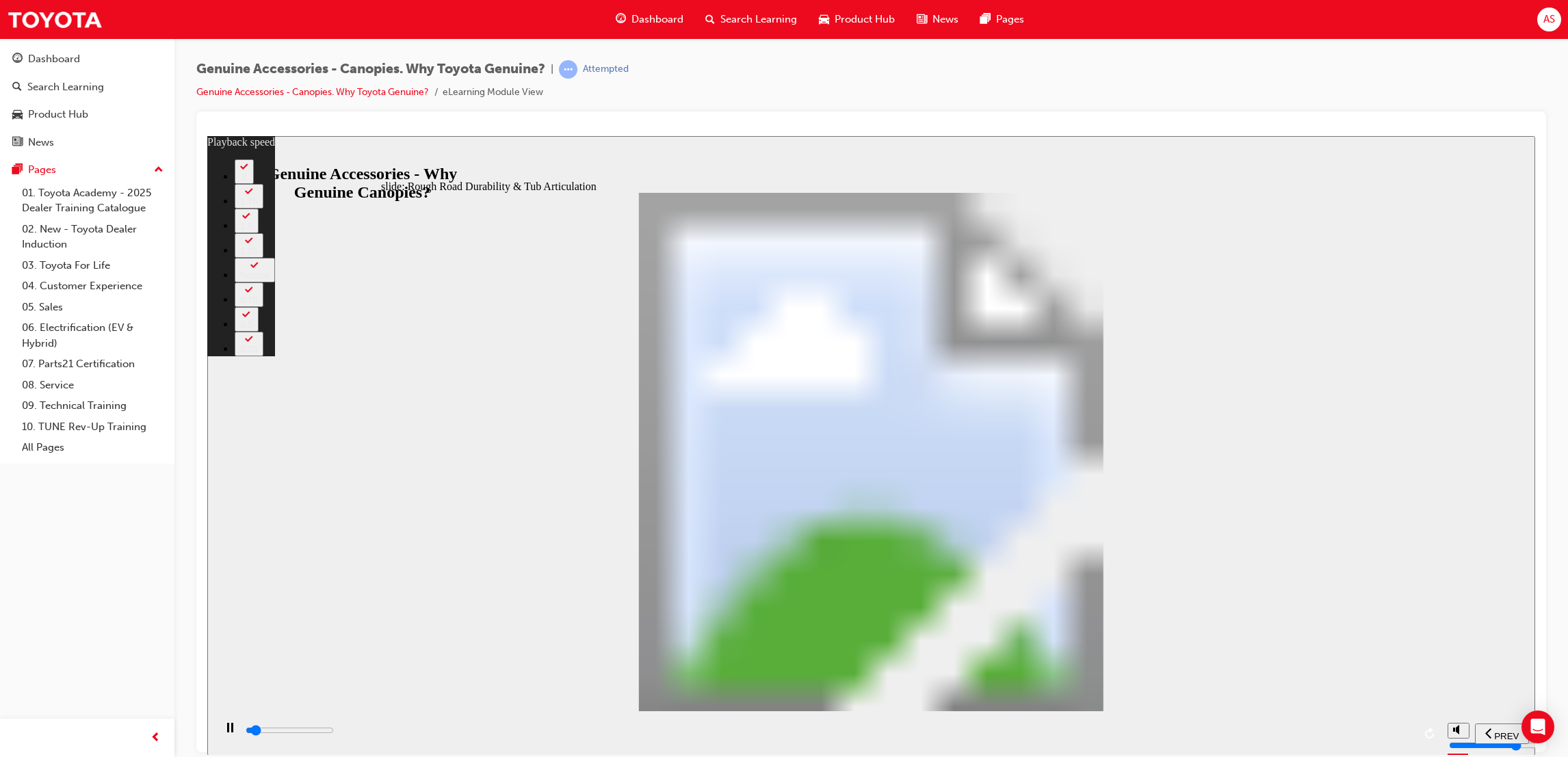
type input "2200"
type input "1"
type input "2200"
type input "1"
type input "2200"
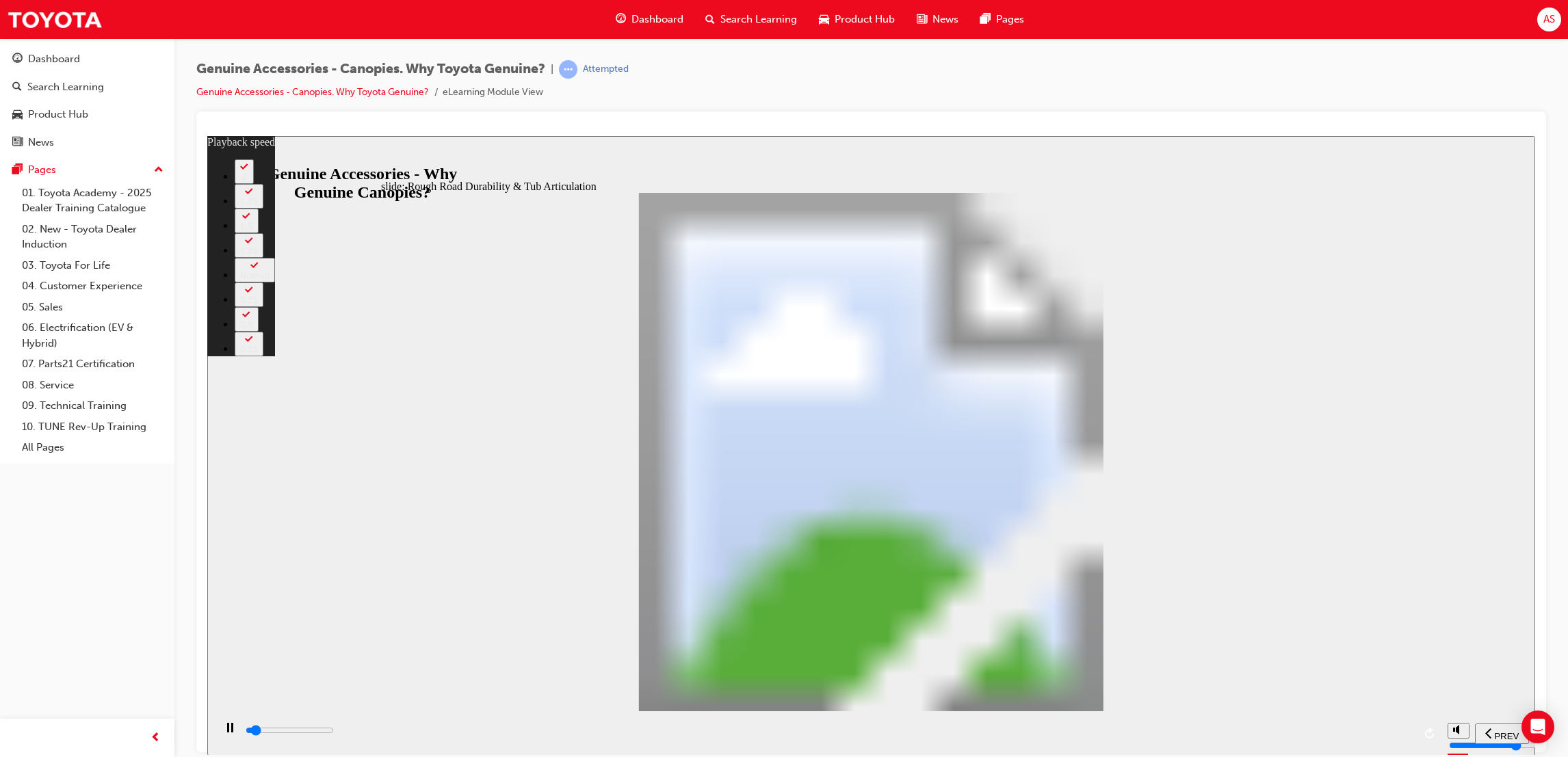
type input "1"
type input "2200"
type input "1"
type input "2300"
type input "1"
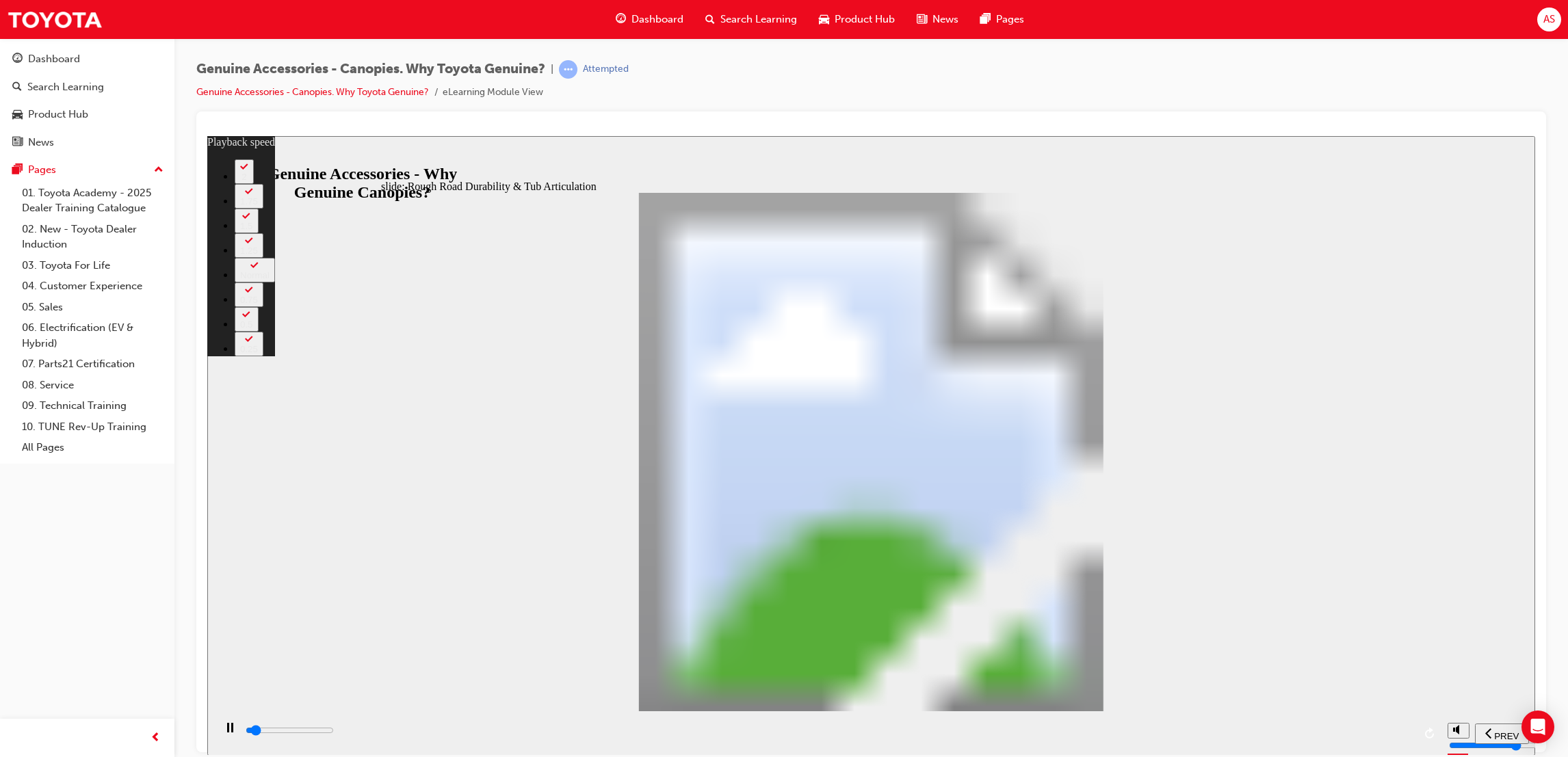
type input "2300"
type input "1"
type input "2600"
type input "2"
type input "2900"
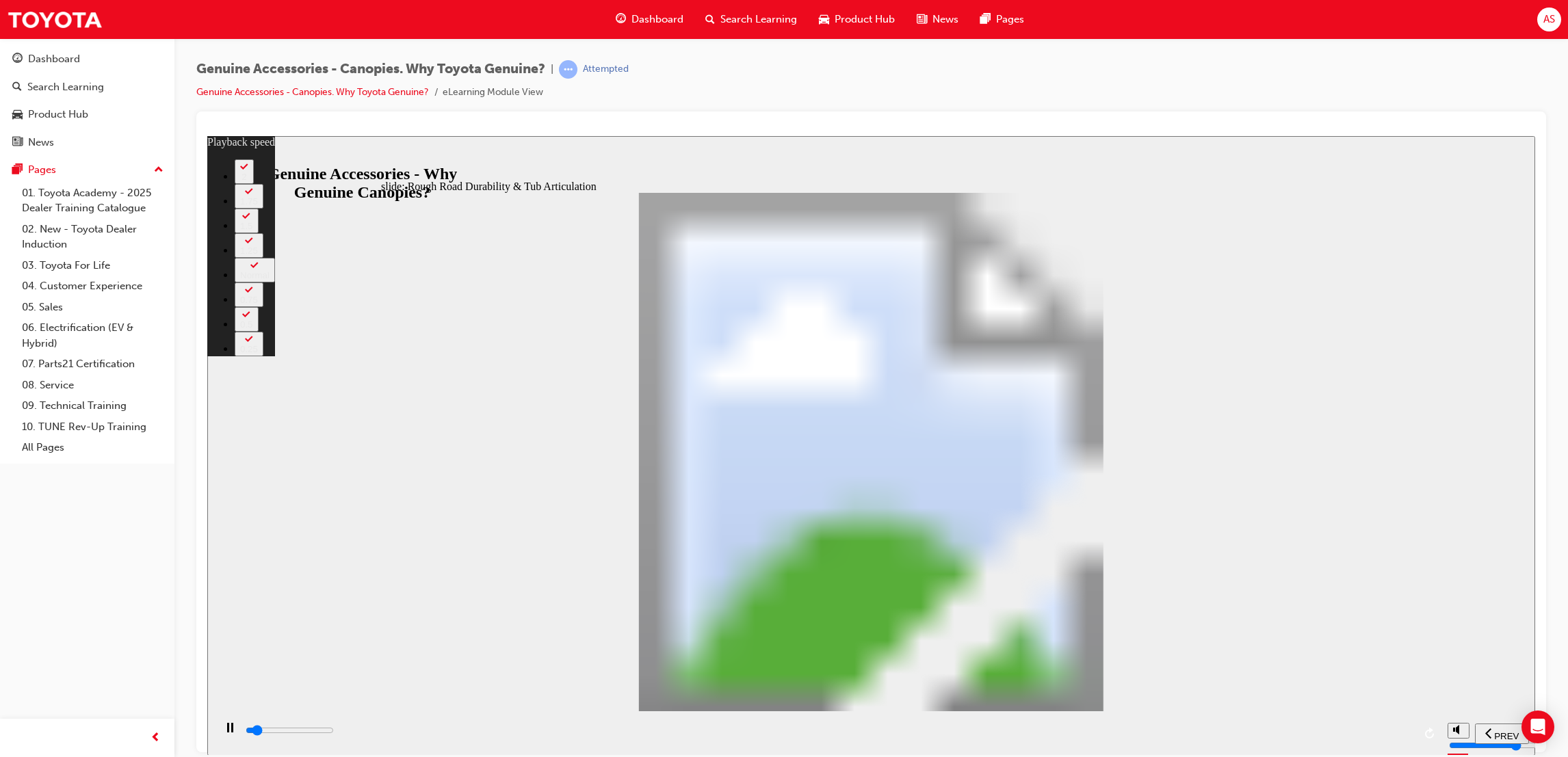
type input "2"
type input "3100"
type input "2"
type input "3400"
type input "2"
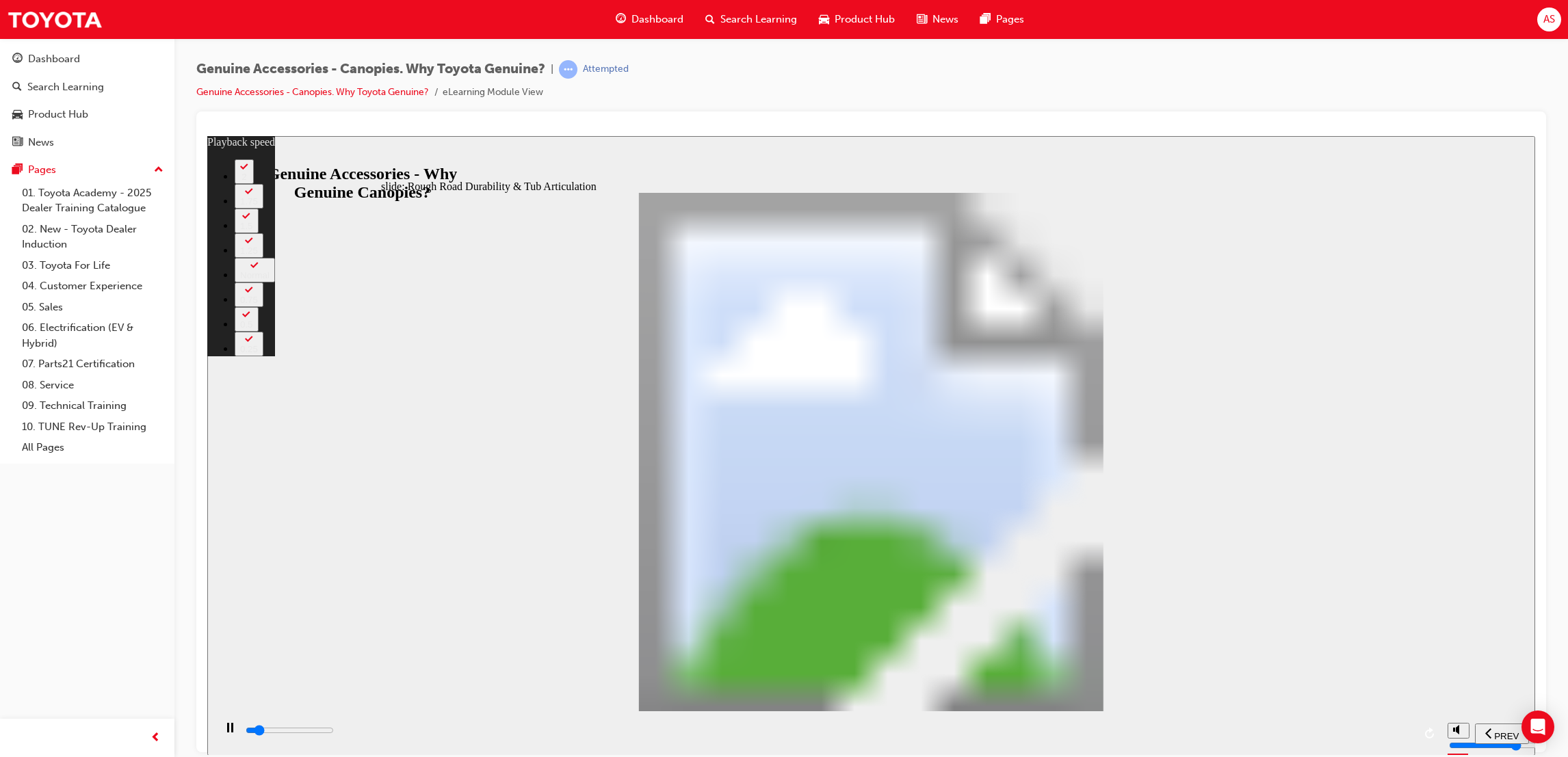
type input "3700"
type input "3"
type input "3900"
type input "3"
type input "4200"
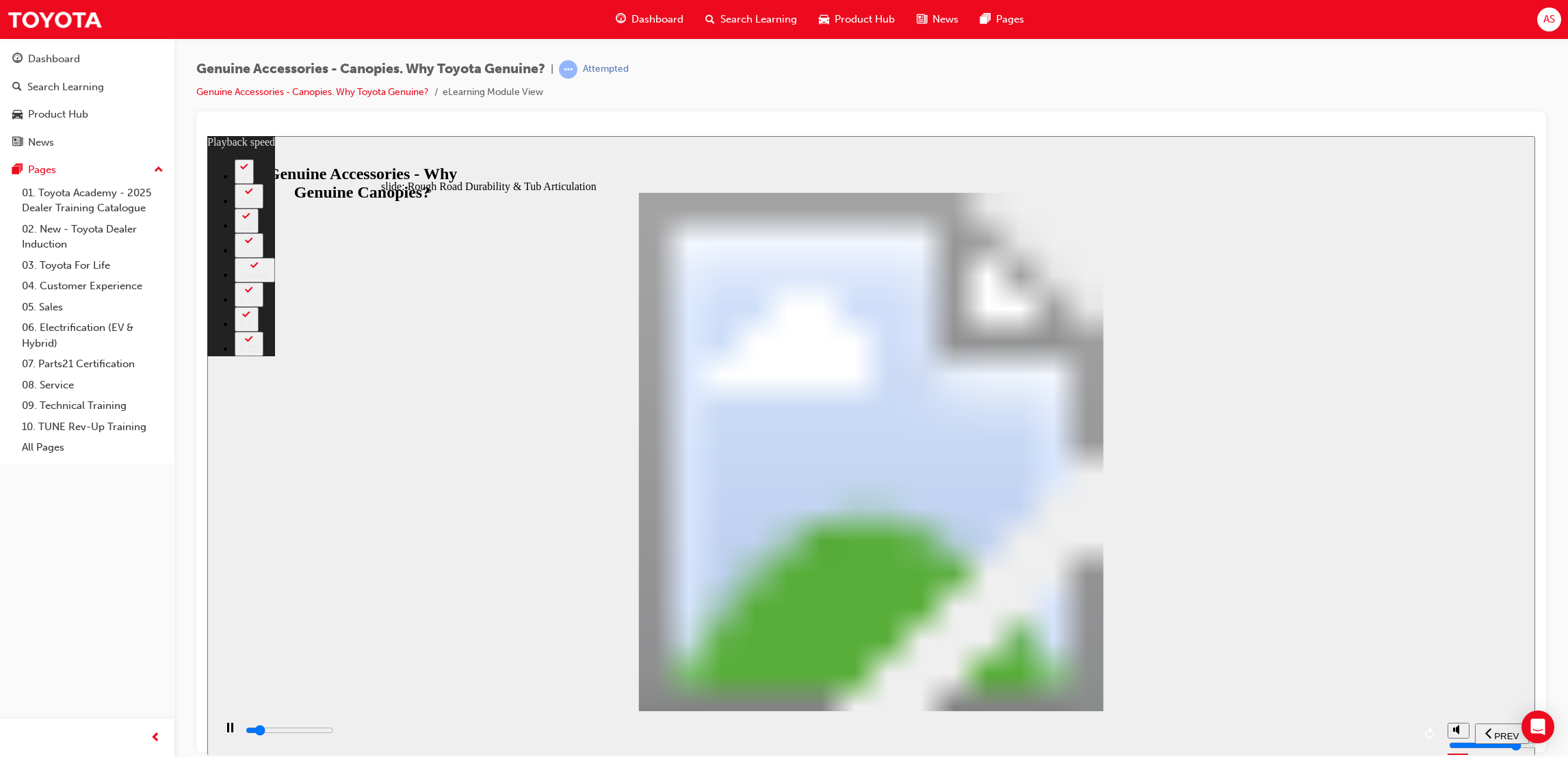
type input "3"
type input "4200"
type input "3"
type input "4500"
type input "3"
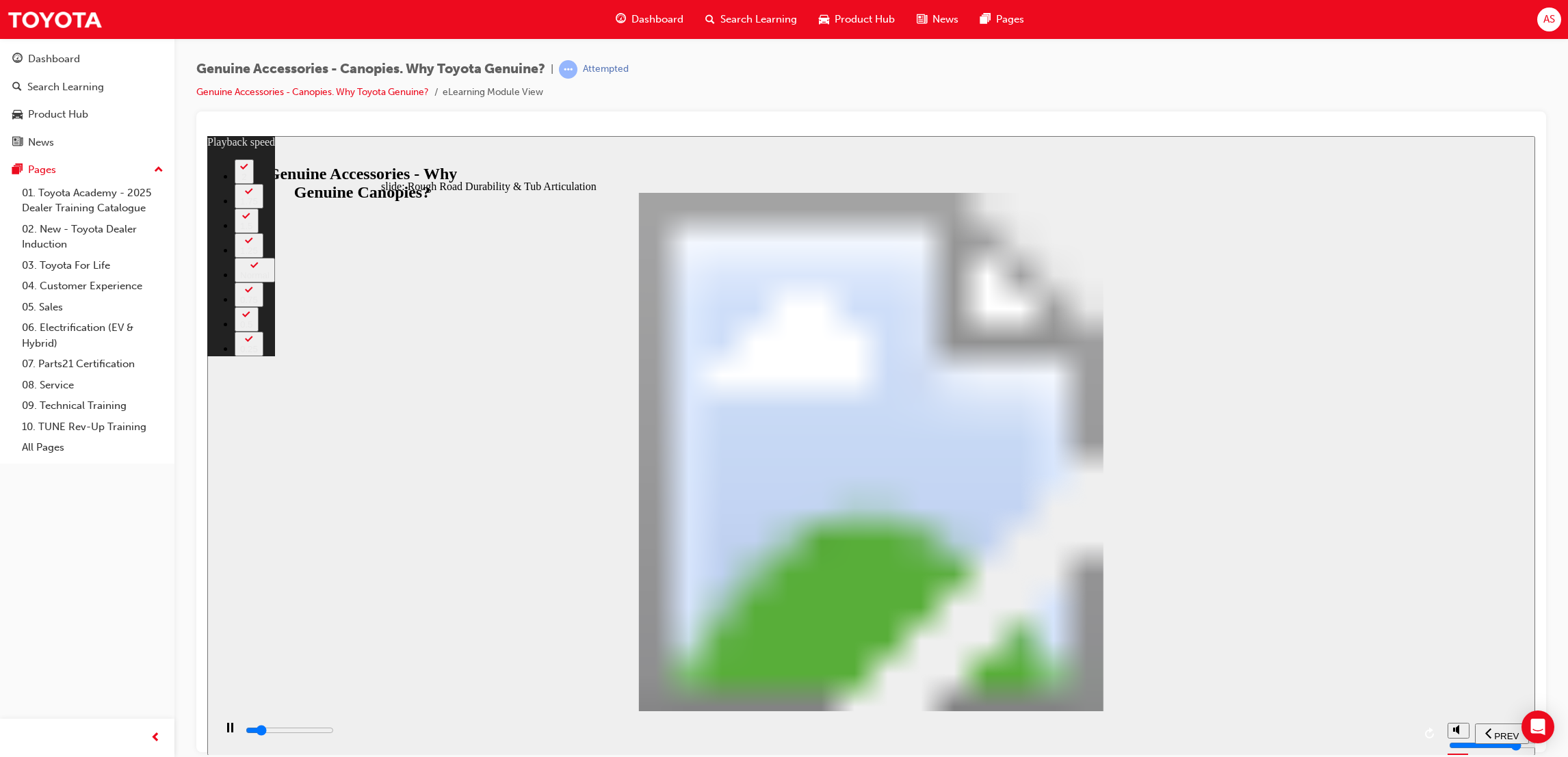
type input "4700"
type input "4"
type input "5000"
type input "4"
type input "5200"
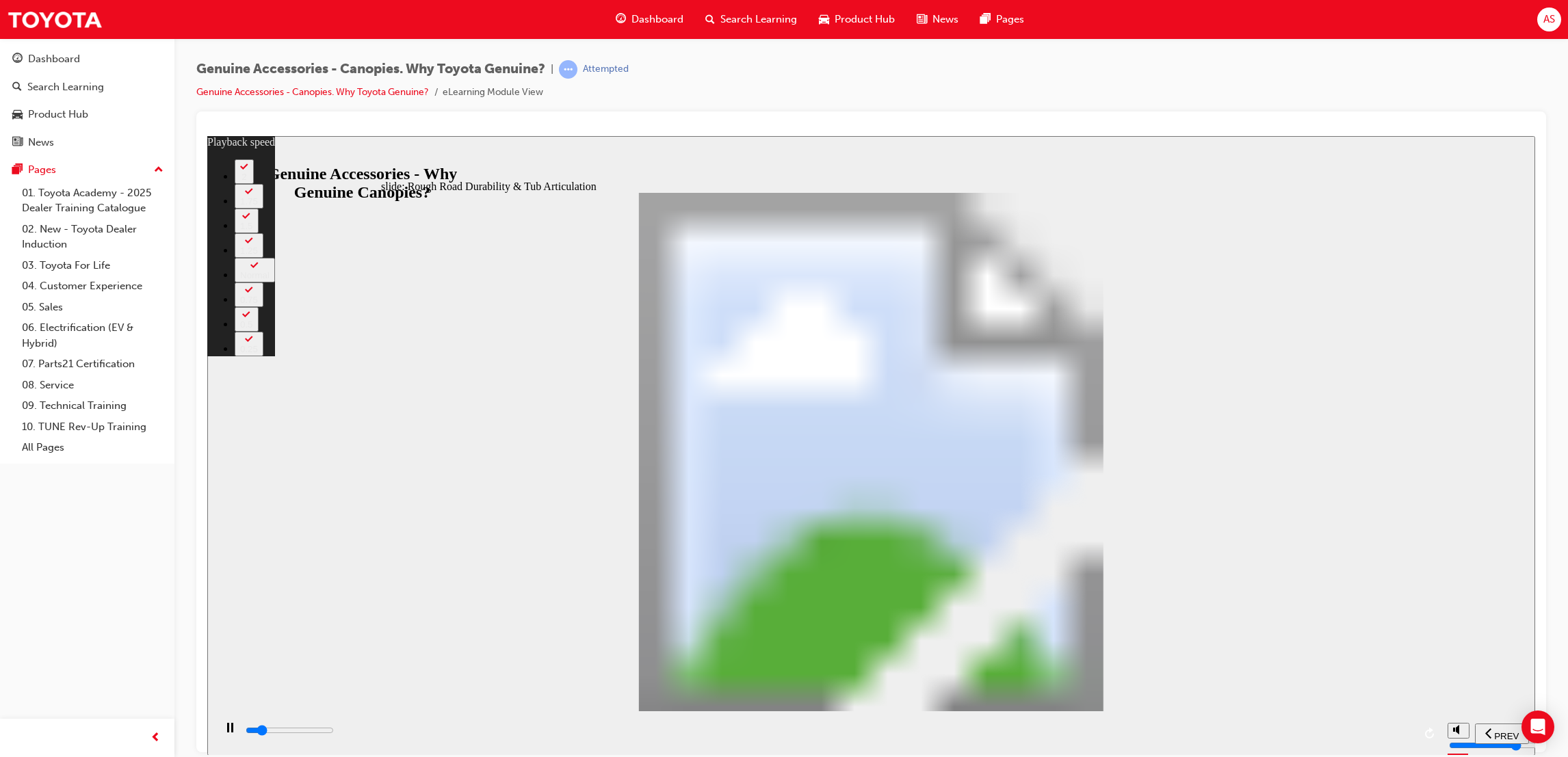
type input "4"
type input "5300"
type input "4"
type input "5500"
type input "4"
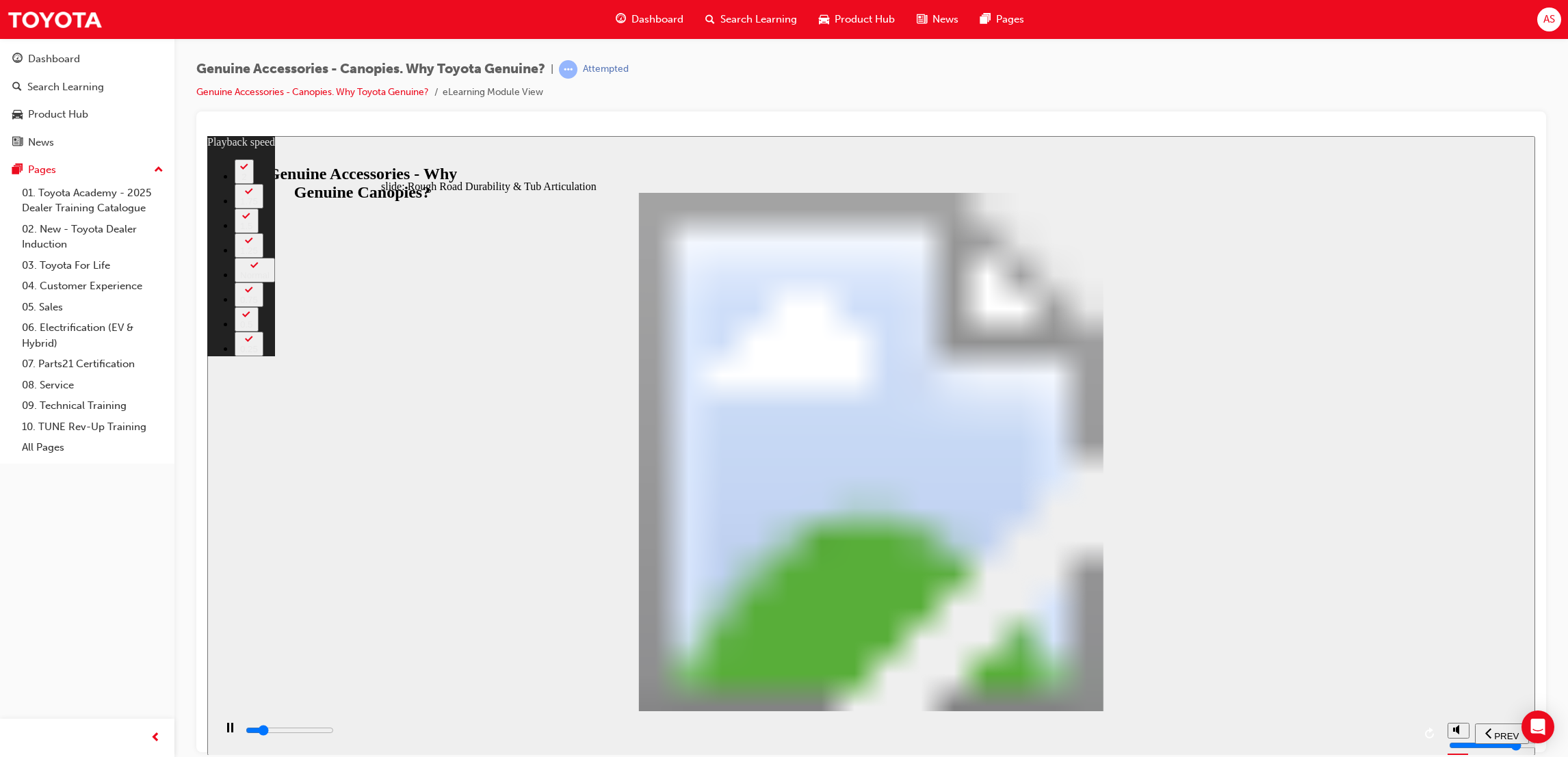
type input "5800"
type input "5"
type input "6000"
type input "5"
type input "6300"
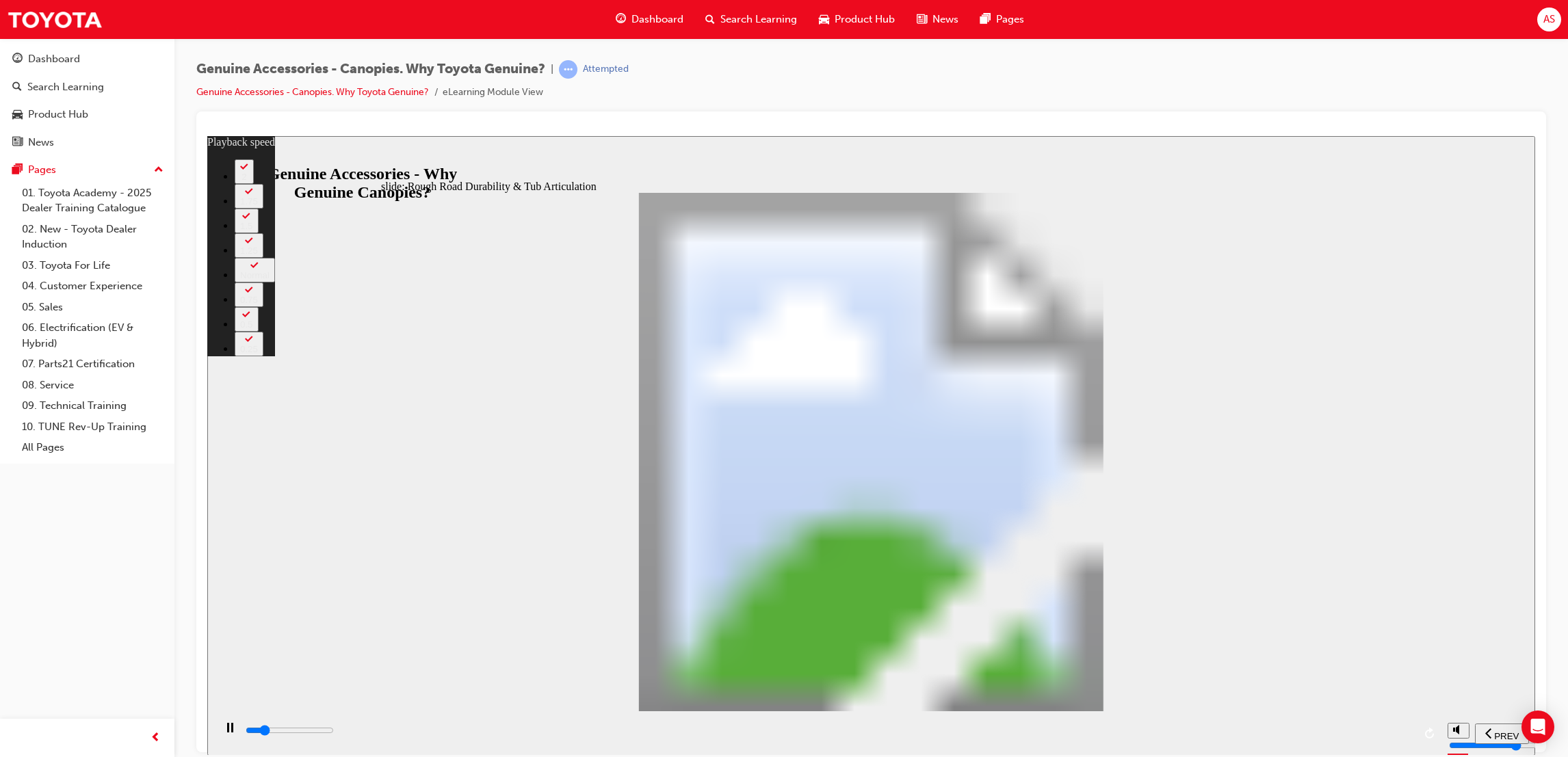
type input "5"
type input "6600"
type input "6"
type input "6800"
type input "6"
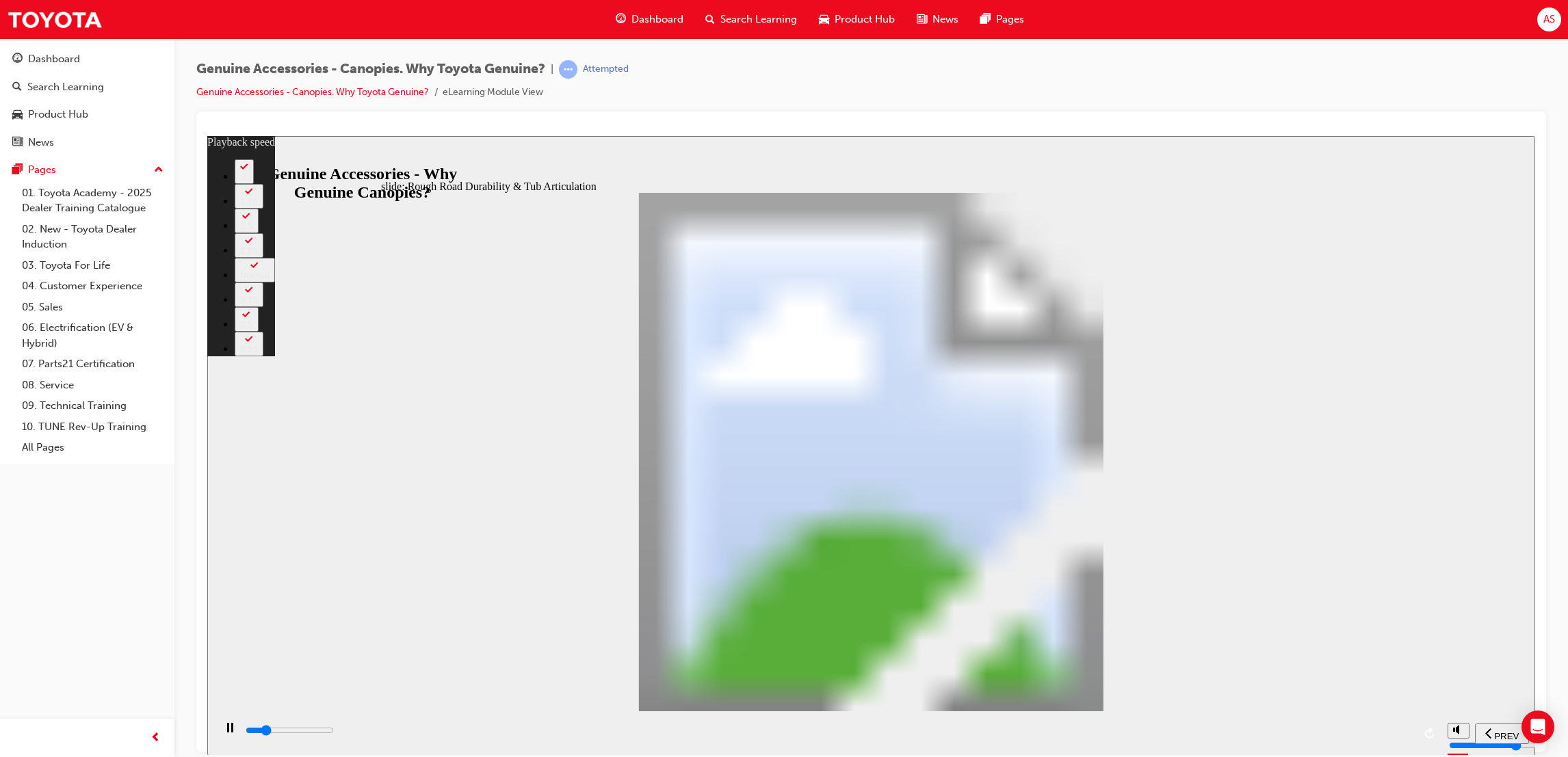
type input "6900"
type input "6"
type input "7100"
type input "6"
type input "7300"
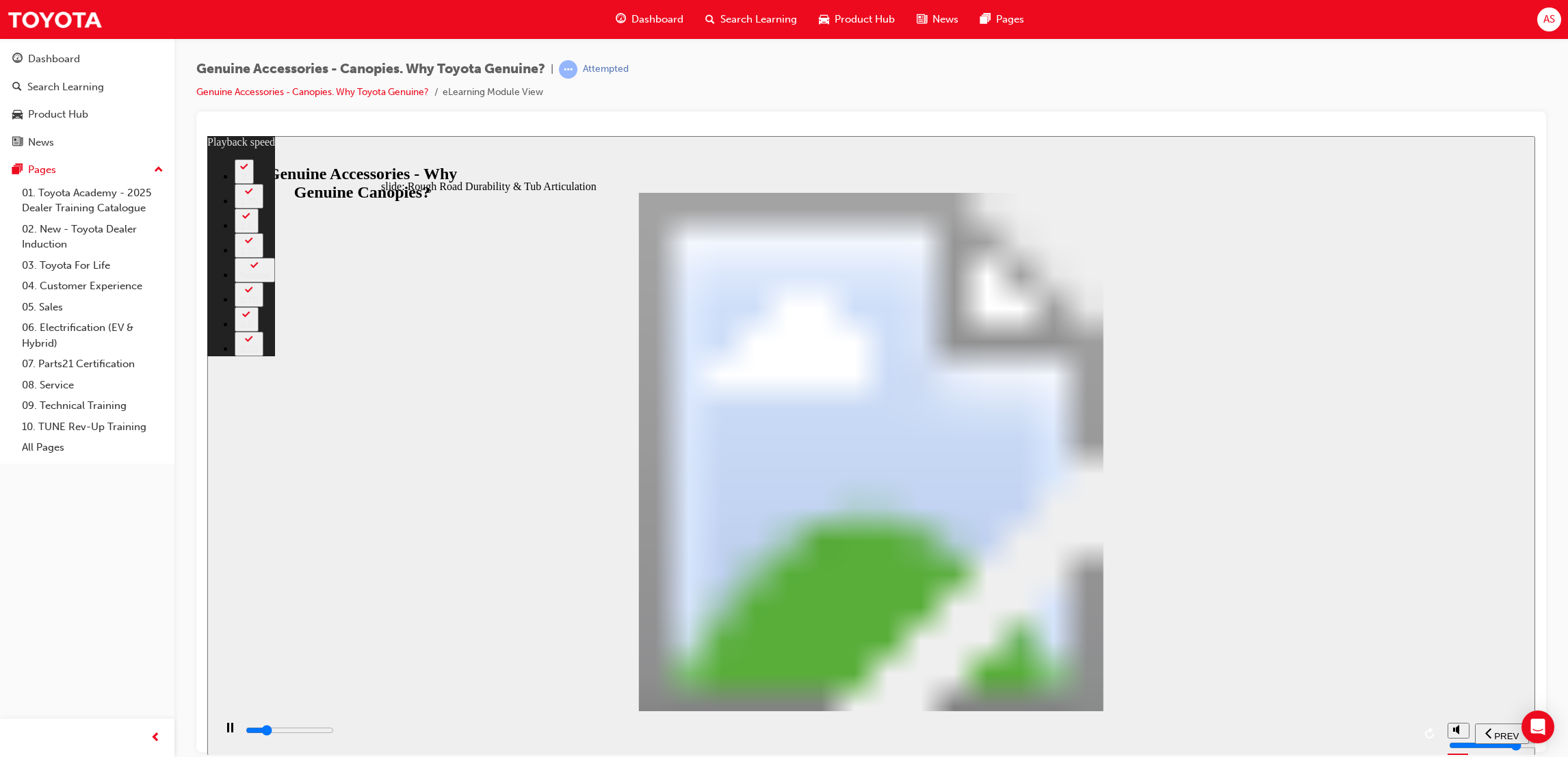
type input "6"
type input "7400"
type input "6"
type input "7400"
type input "6"
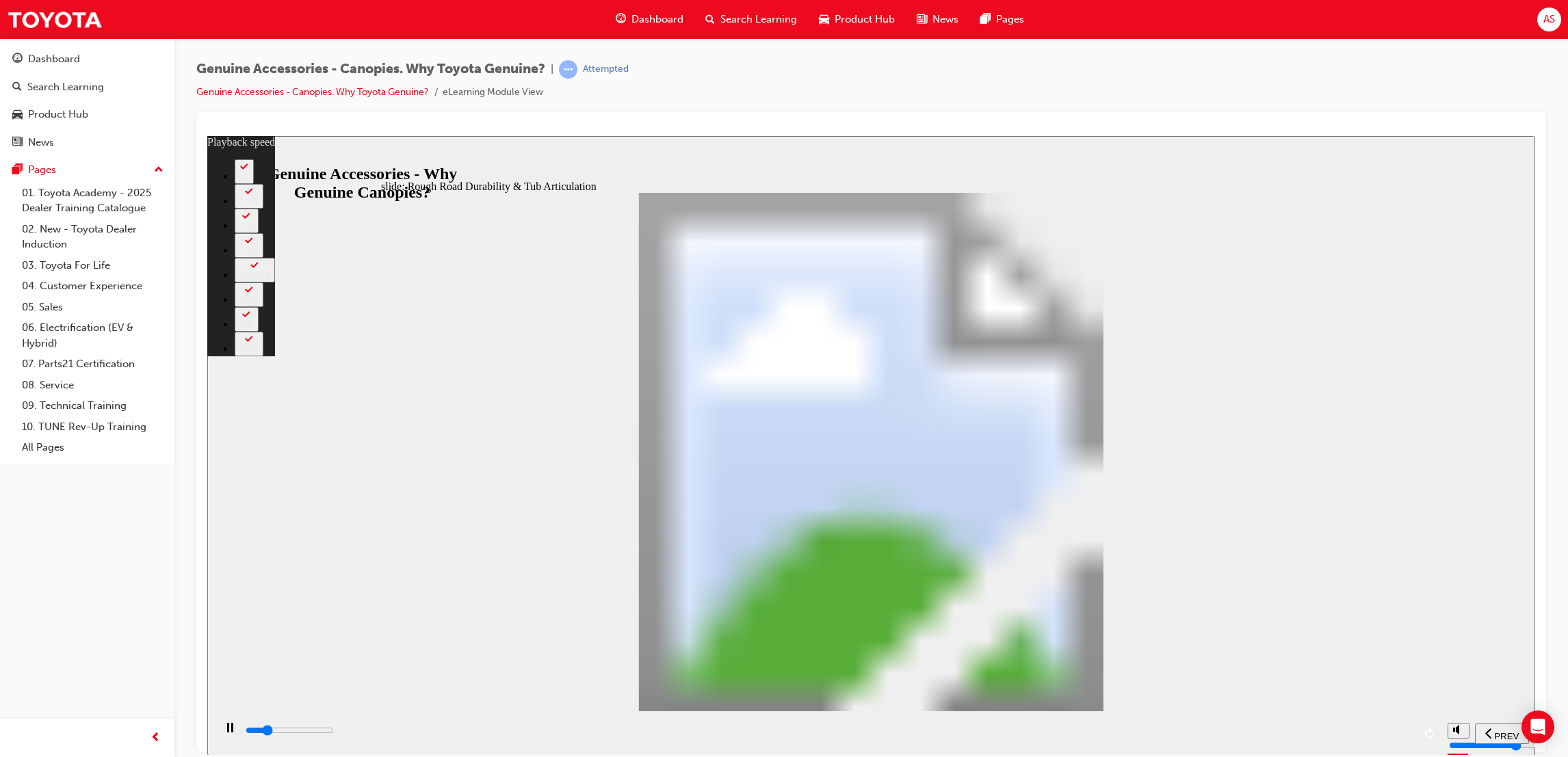
type input "7500"
type input "6"
type input "7600"
type input "7"
type input "7900"
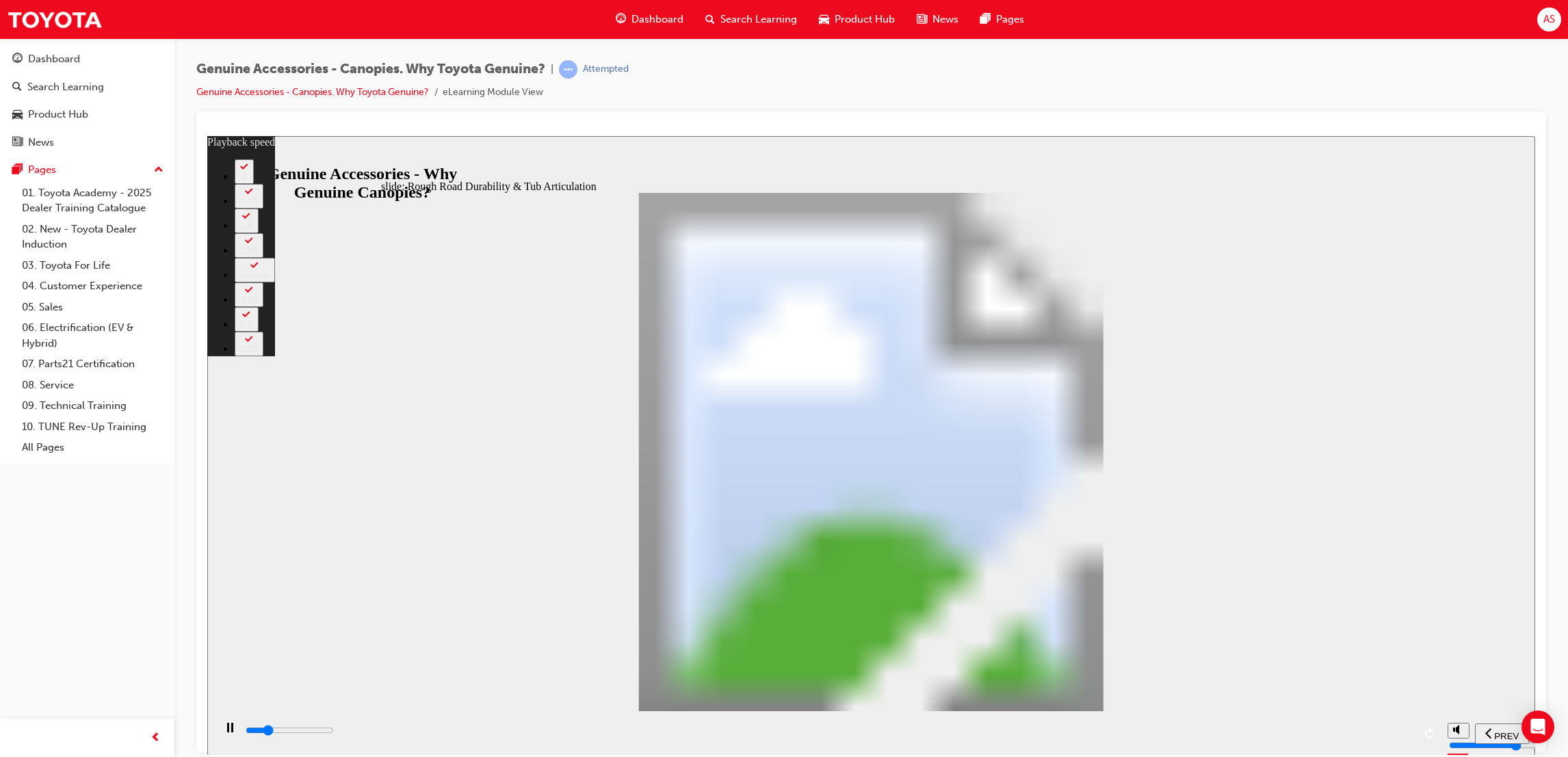
type input "7"
type input "8200"
type input "7"
type input "8500"
type input "7"
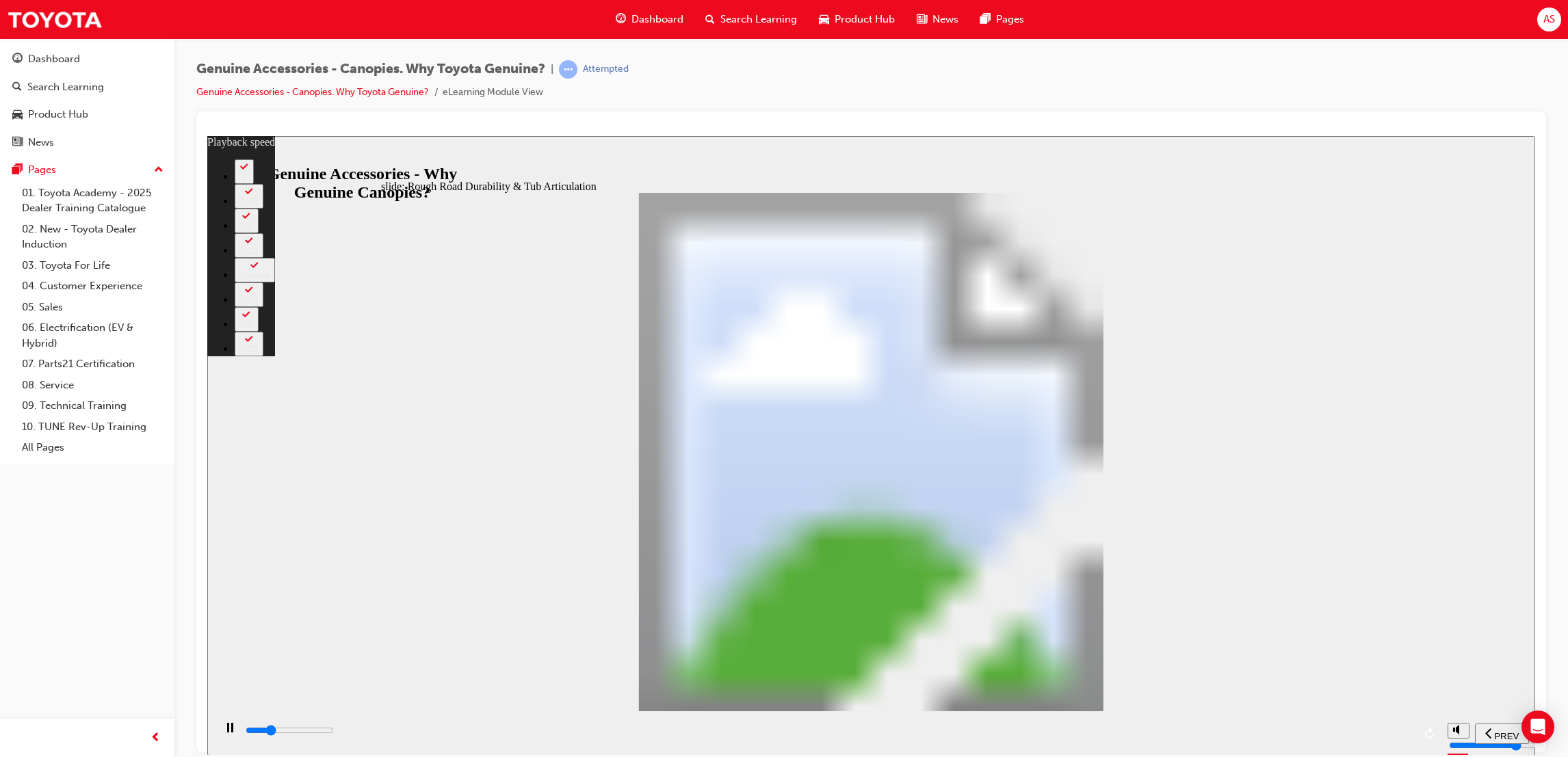
click at [1390, 730] on div "playback controls" at bounding box center [829, 730] width 1169 height 15
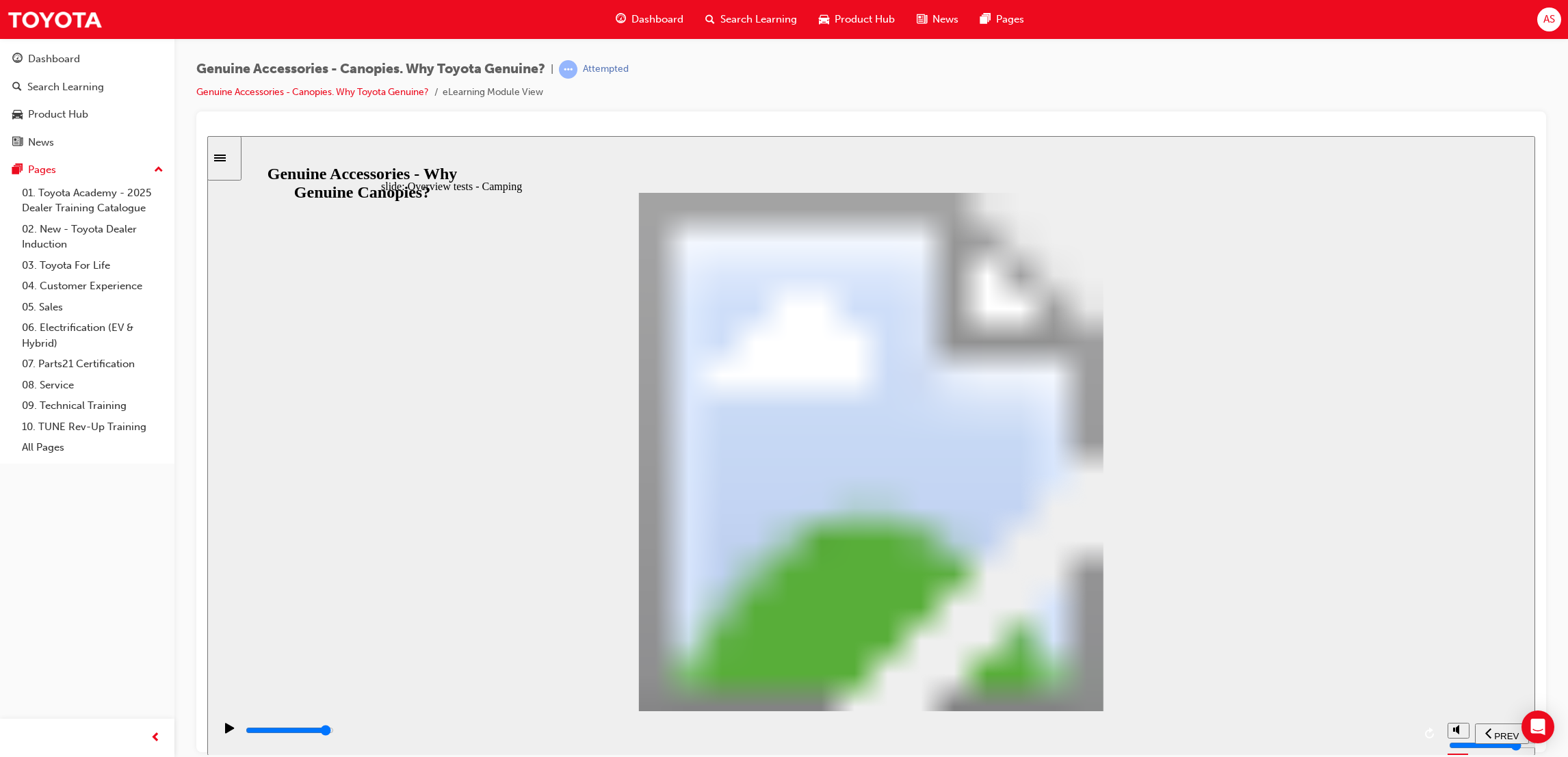
click at [1372, 739] on div "playback controls" at bounding box center [829, 730] width 1169 height 15
drag, startPoint x: 1006, startPoint y: 338, endPoint x: 1018, endPoint y: 346, distance: 14.4
click at [599, 739] on div "playback controls" at bounding box center [829, 730] width 1169 height 15
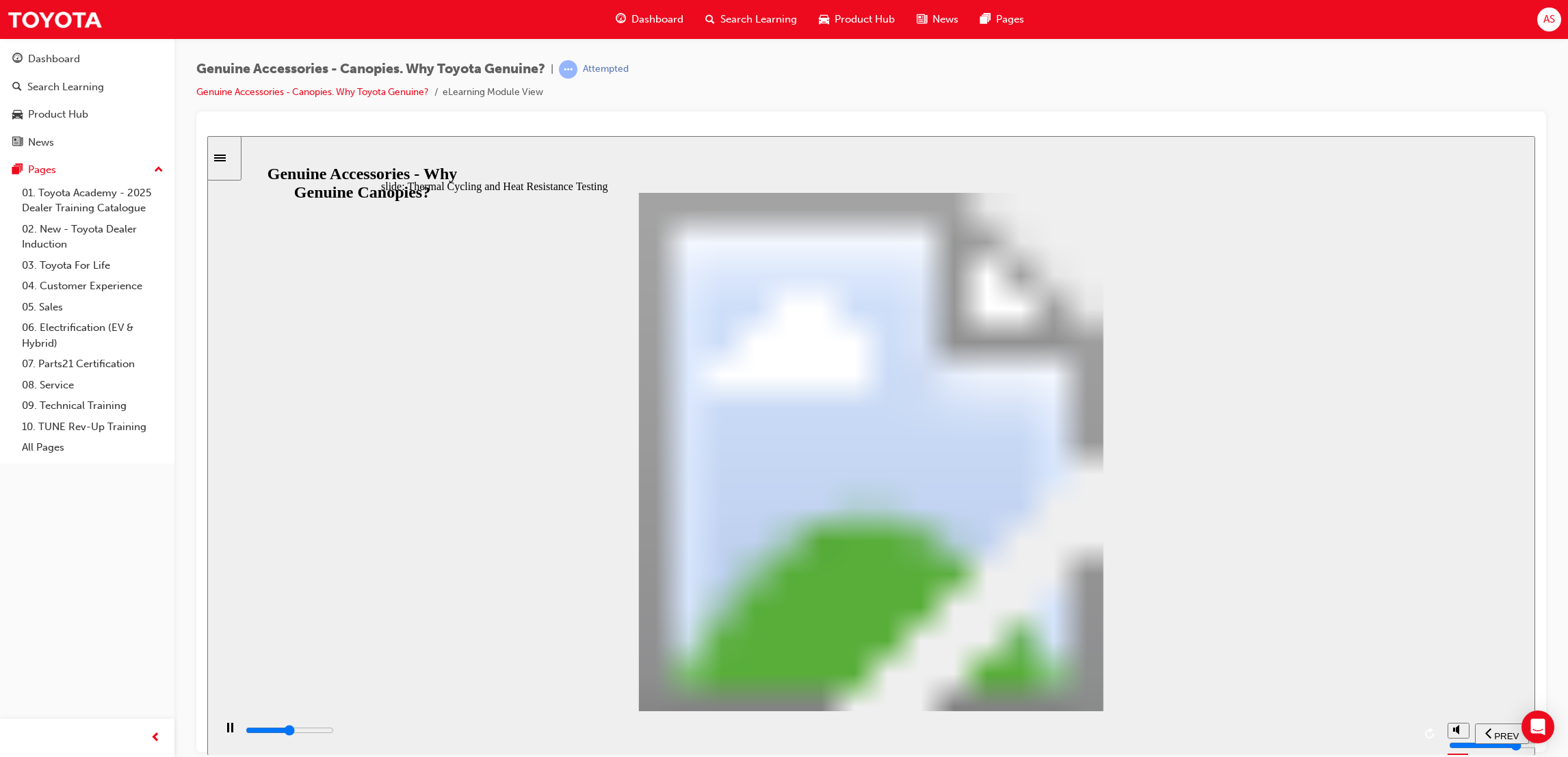
click at [826, 723] on div "playback controls" at bounding box center [829, 733] width 1169 height 20
drag, startPoint x: 1386, startPoint y: 737, endPoint x: 1440, endPoint y: 702, distance: 64.4
click at [1421, 720] on div "playback controls" at bounding box center [827, 734] width 1227 height 45
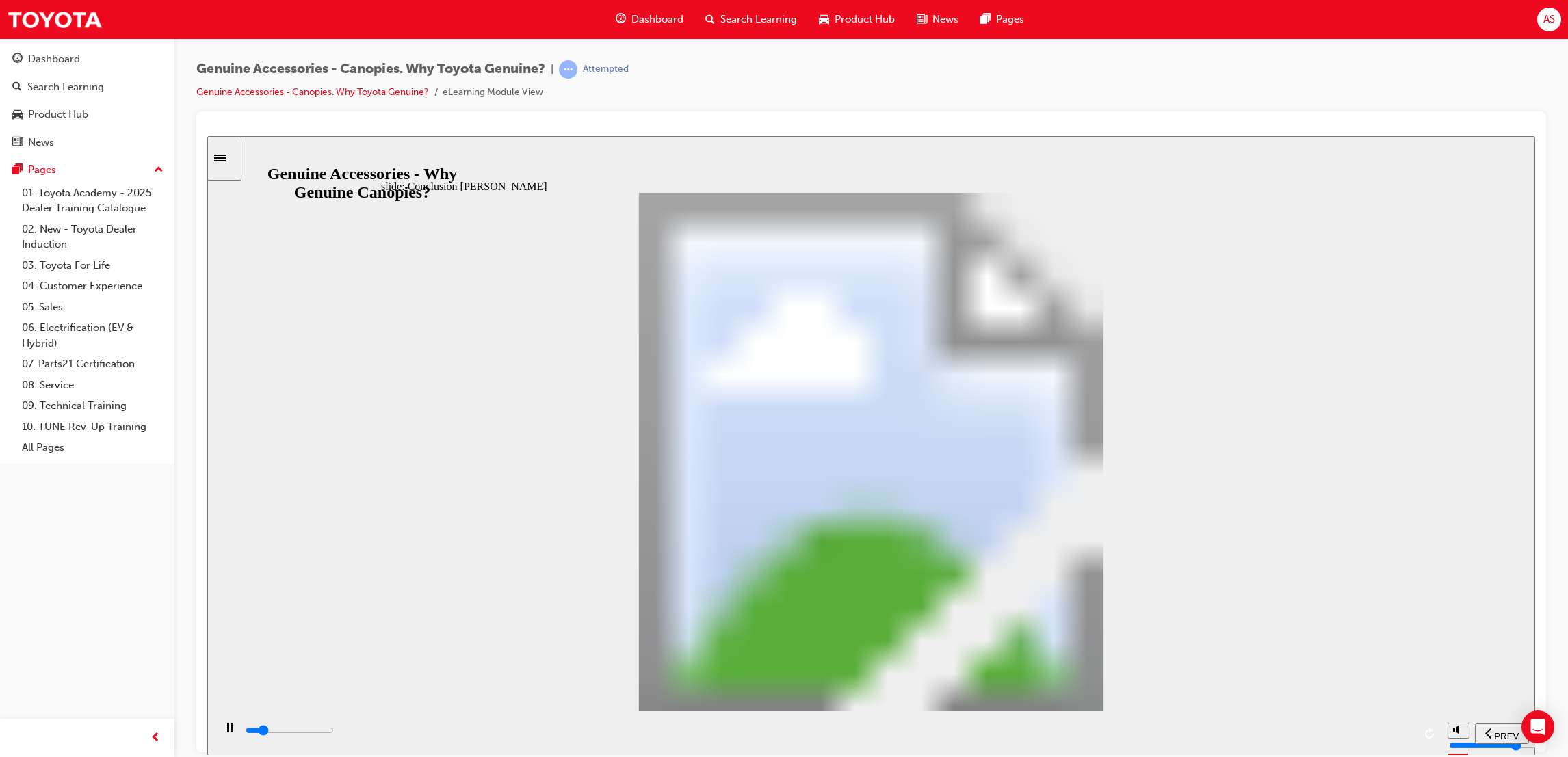
drag, startPoint x: 794, startPoint y: 450, endPoint x: 767, endPoint y: 521, distance: 76.0
click at [1382, 739] on div "playback controls" at bounding box center [829, 730] width 1169 height 15
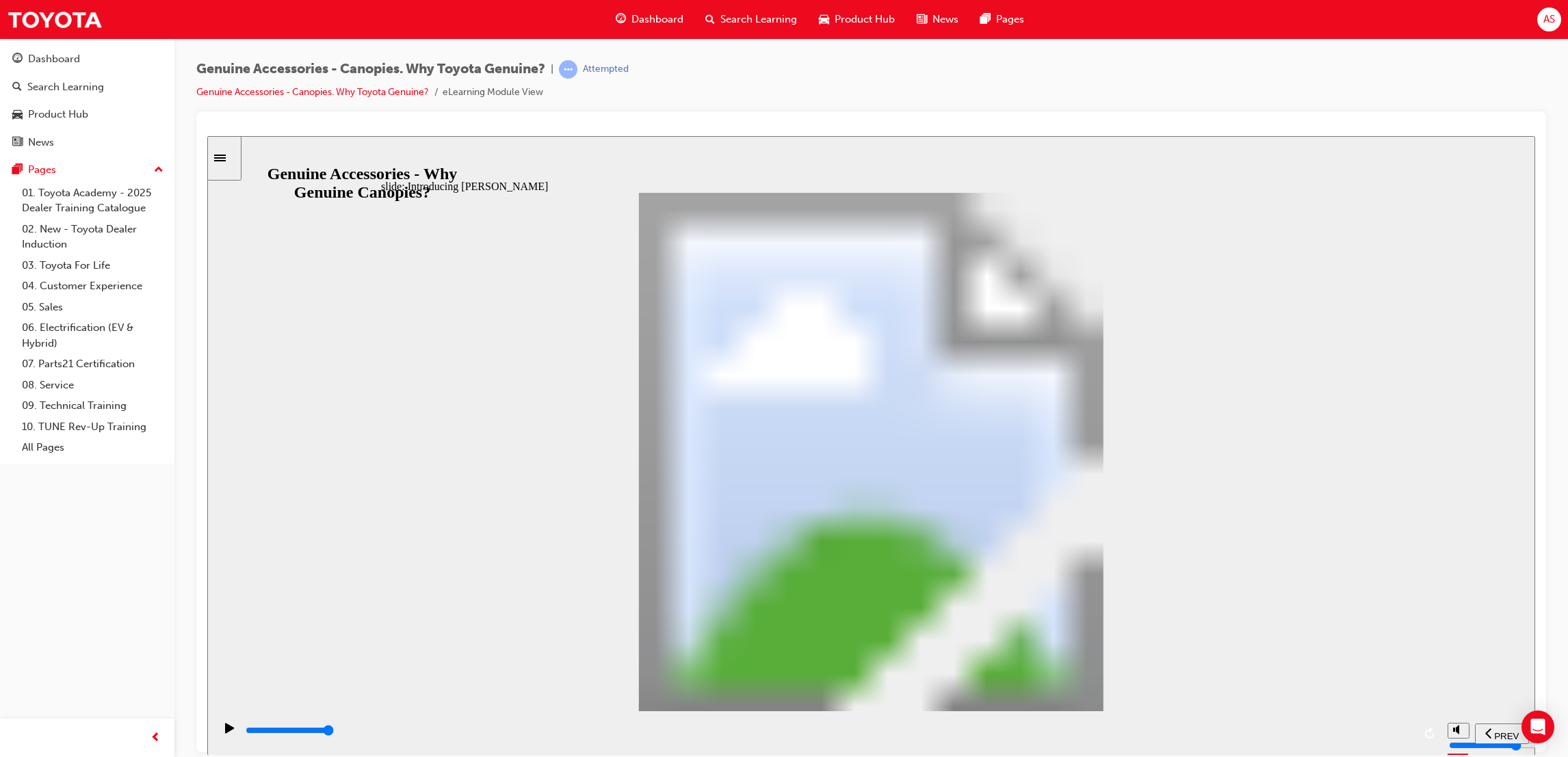
click at [1295, 739] on div "playback controls" at bounding box center [829, 730] width 1169 height 15
drag, startPoint x: 881, startPoint y: 479, endPoint x: 996, endPoint y: 354, distance: 169.9
click at [782, 755] on div "playback controls" at bounding box center [827, 734] width 1227 height 45
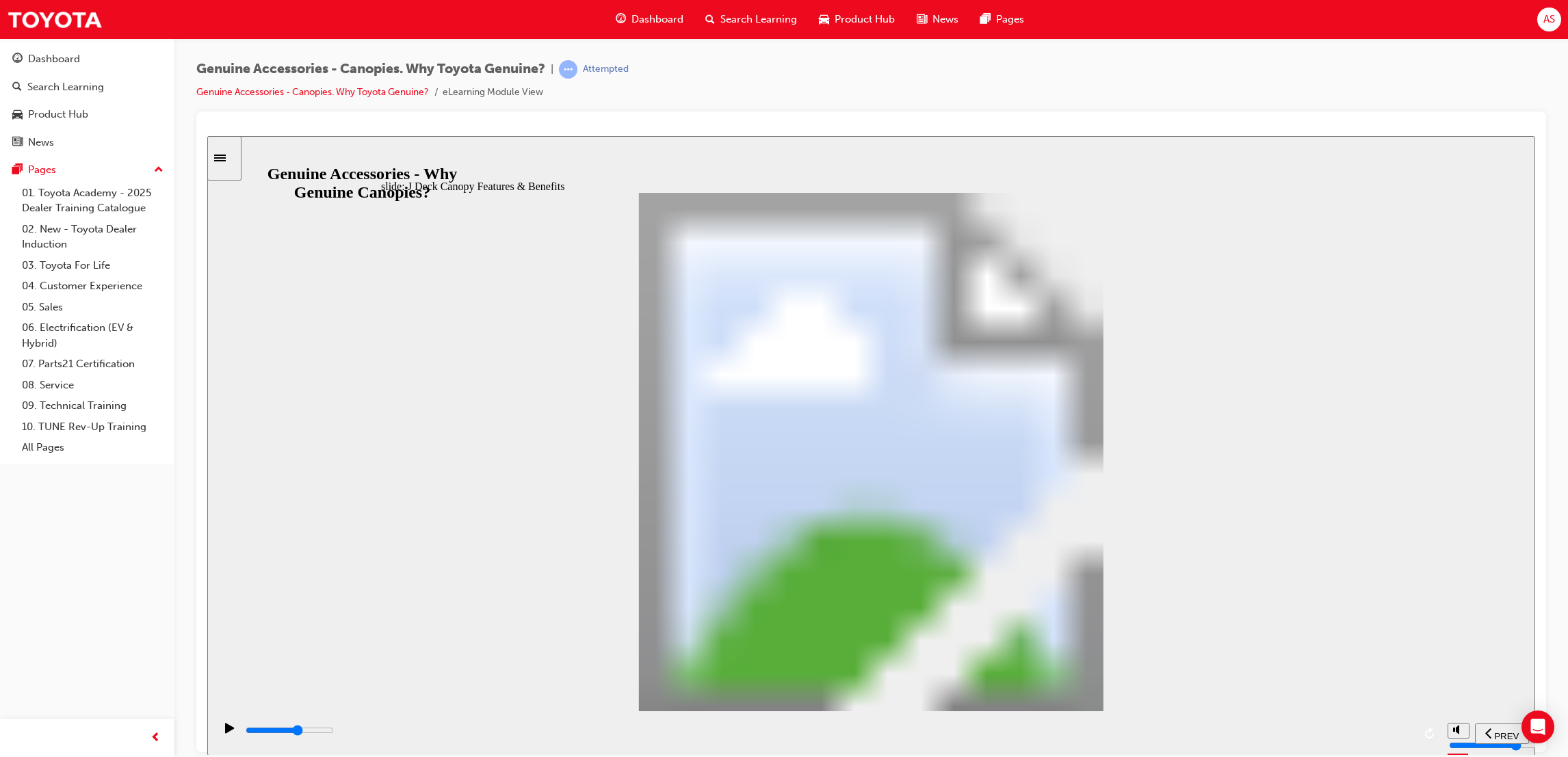
click at [943, 724] on div "playback controls" at bounding box center [829, 733] width 1169 height 20
click at [1235, 737] on div "playback controls" at bounding box center [829, 730] width 1169 height 15
click at [1372, 728] on div "playback controls" at bounding box center [829, 730] width 1169 height 15
click at [618, 739] on div "playback controls" at bounding box center [829, 730] width 1169 height 15
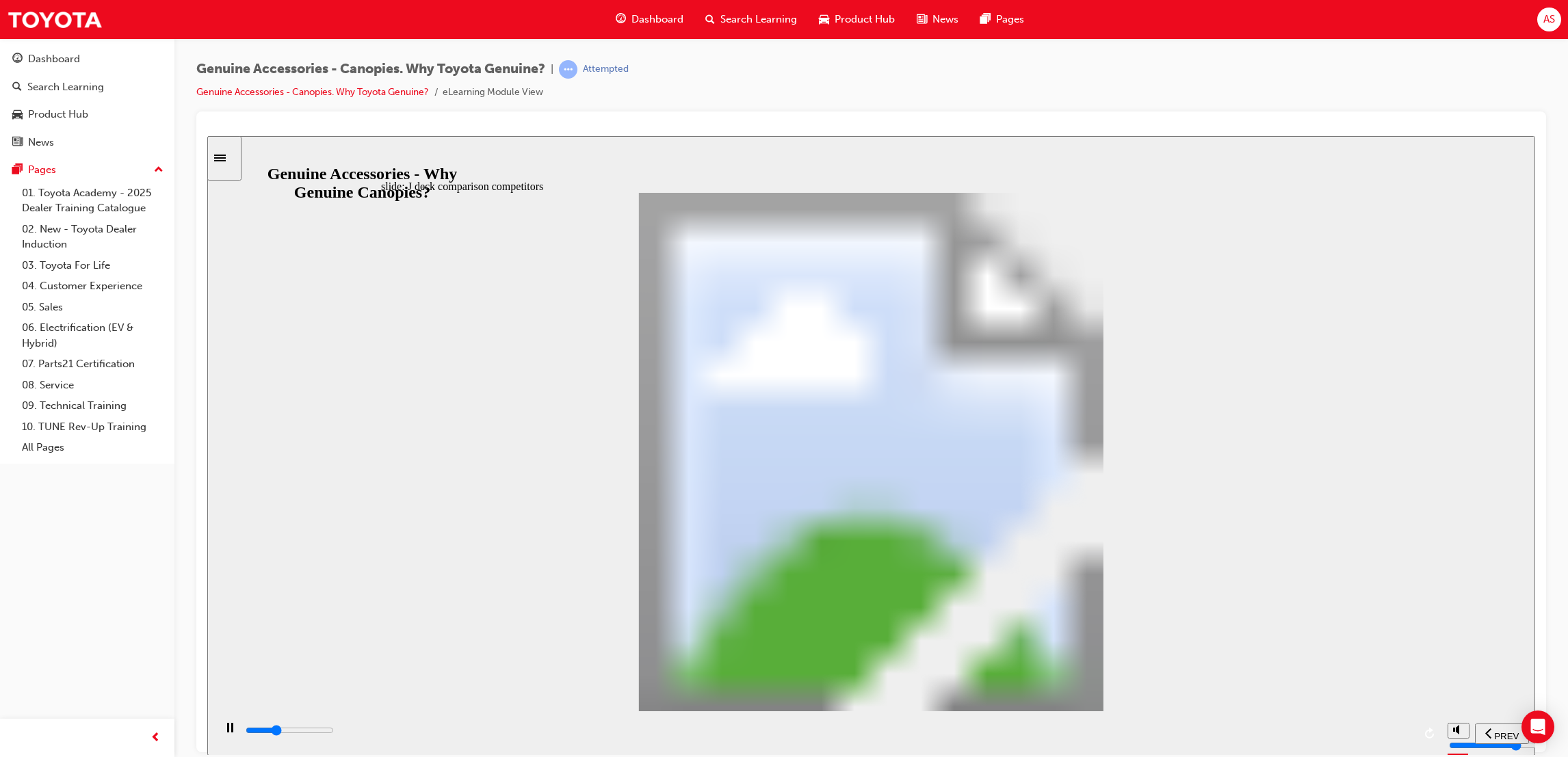
drag, startPoint x: 734, startPoint y: 742, endPoint x: 784, endPoint y: 749, distance: 50.5
click at [736, 739] on div "playback controls" at bounding box center [829, 730] width 1169 height 15
click at [918, 739] on div "playback controls" at bounding box center [829, 730] width 1169 height 15
drag, startPoint x: 1051, startPoint y: 753, endPoint x: 1273, endPoint y: 891, distance: 261.4
click at [1051, 753] on div "playback controls" at bounding box center [827, 734] width 1227 height 45
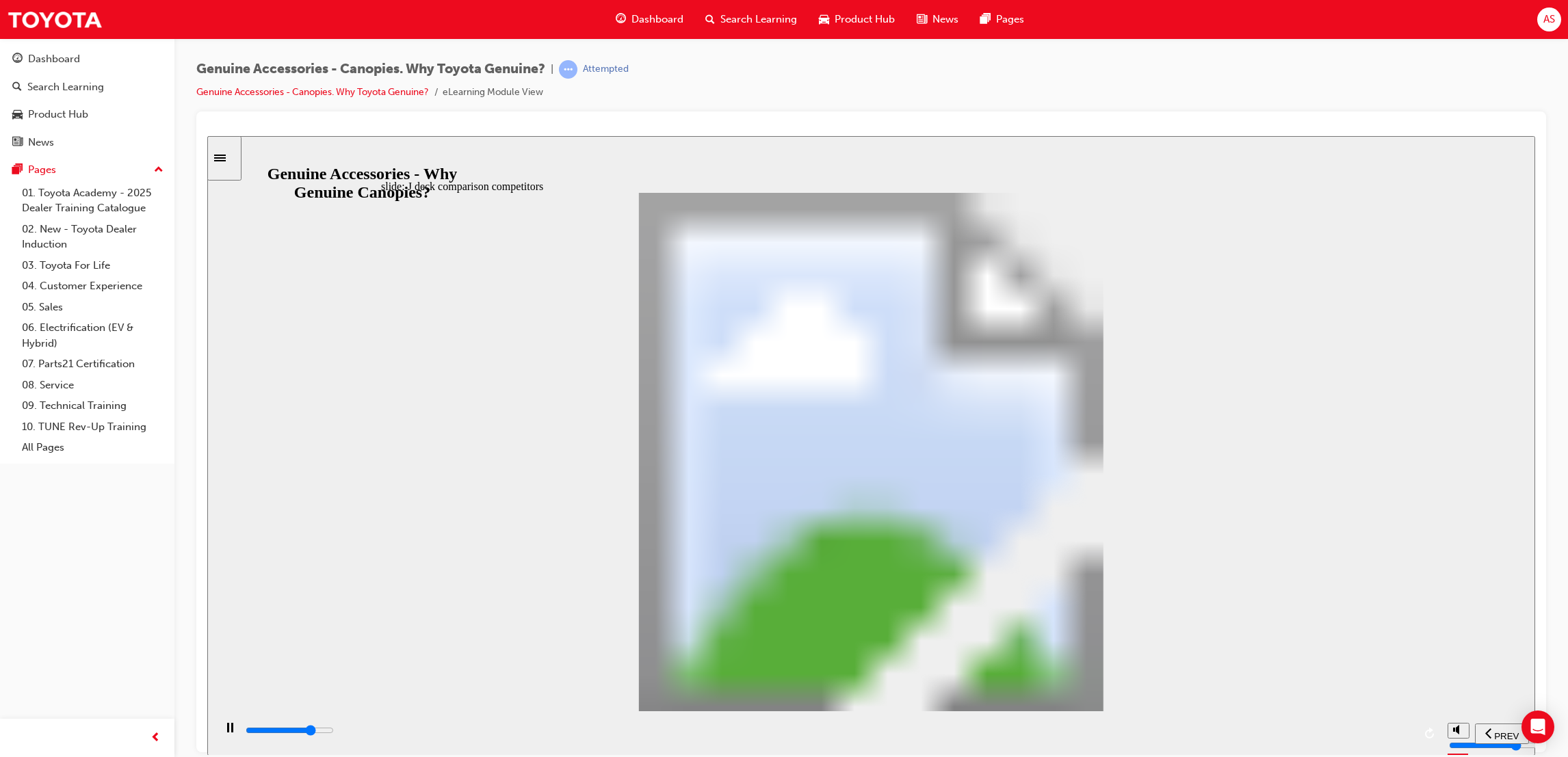
click at [1146, 737] on div "playback controls" at bounding box center [829, 730] width 1169 height 15
drag, startPoint x: 1278, startPoint y: 741, endPoint x: 1289, endPoint y: 742, distance: 11.0
click at [1283, 739] on div "playback controls" at bounding box center [829, 730] width 1169 height 15
click at [1366, 756] on div "Genuine Accessories - Canopies. Why Toyota Genuine? | Attempted Genuine Accesso…" at bounding box center [784, 378] width 1568 height 757
click at [1389, 739] on div "playback controls" at bounding box center [829, 730] width 1169 height 15
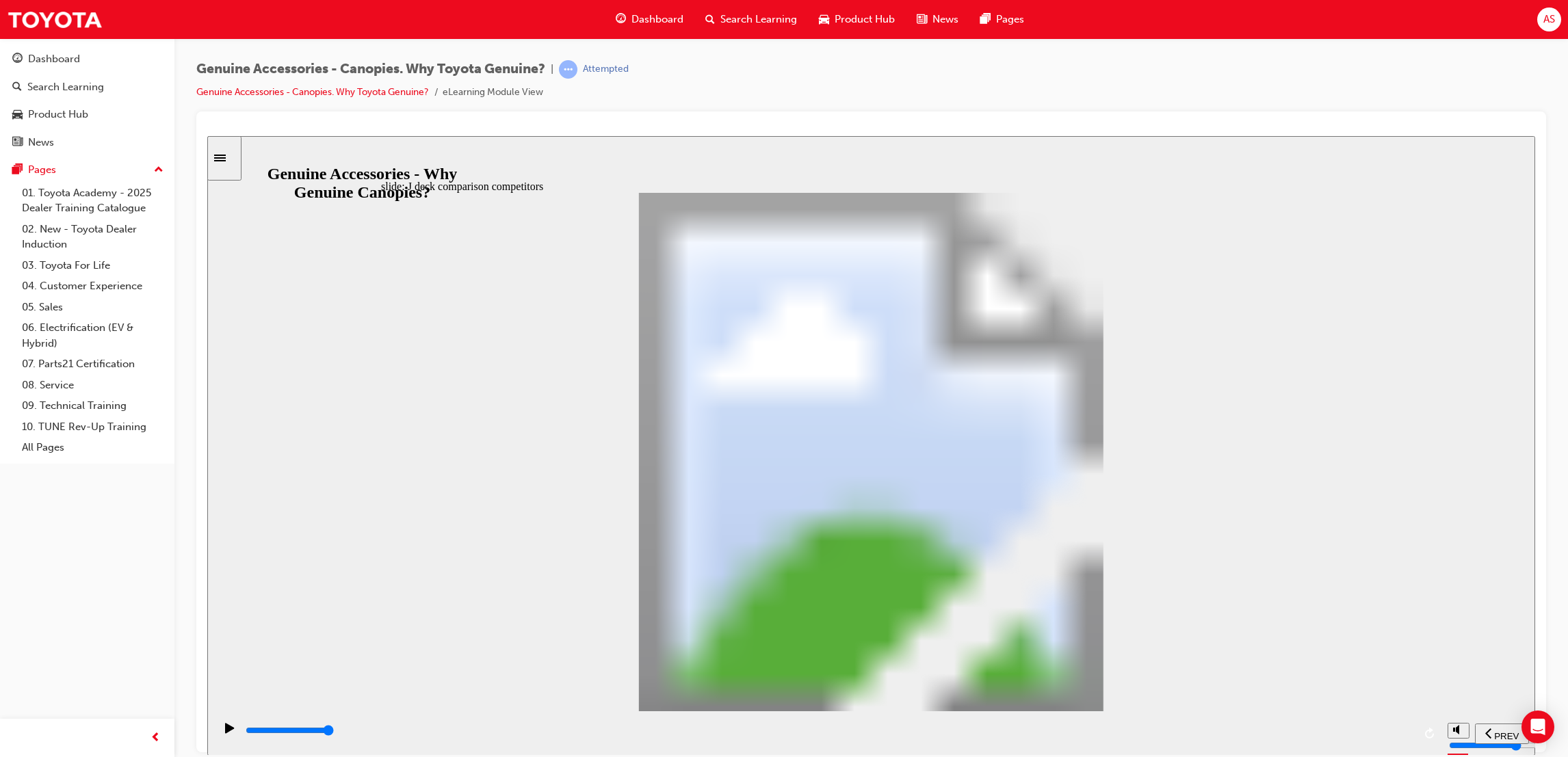
drag, startPoint x: 461, startPoint y: 650, endPoint x: 472, endPoint y: 654, distance: 11.7
click at [1401, 739] on div "playback controls" at bounding box center [829, 730] width 1169 height 15
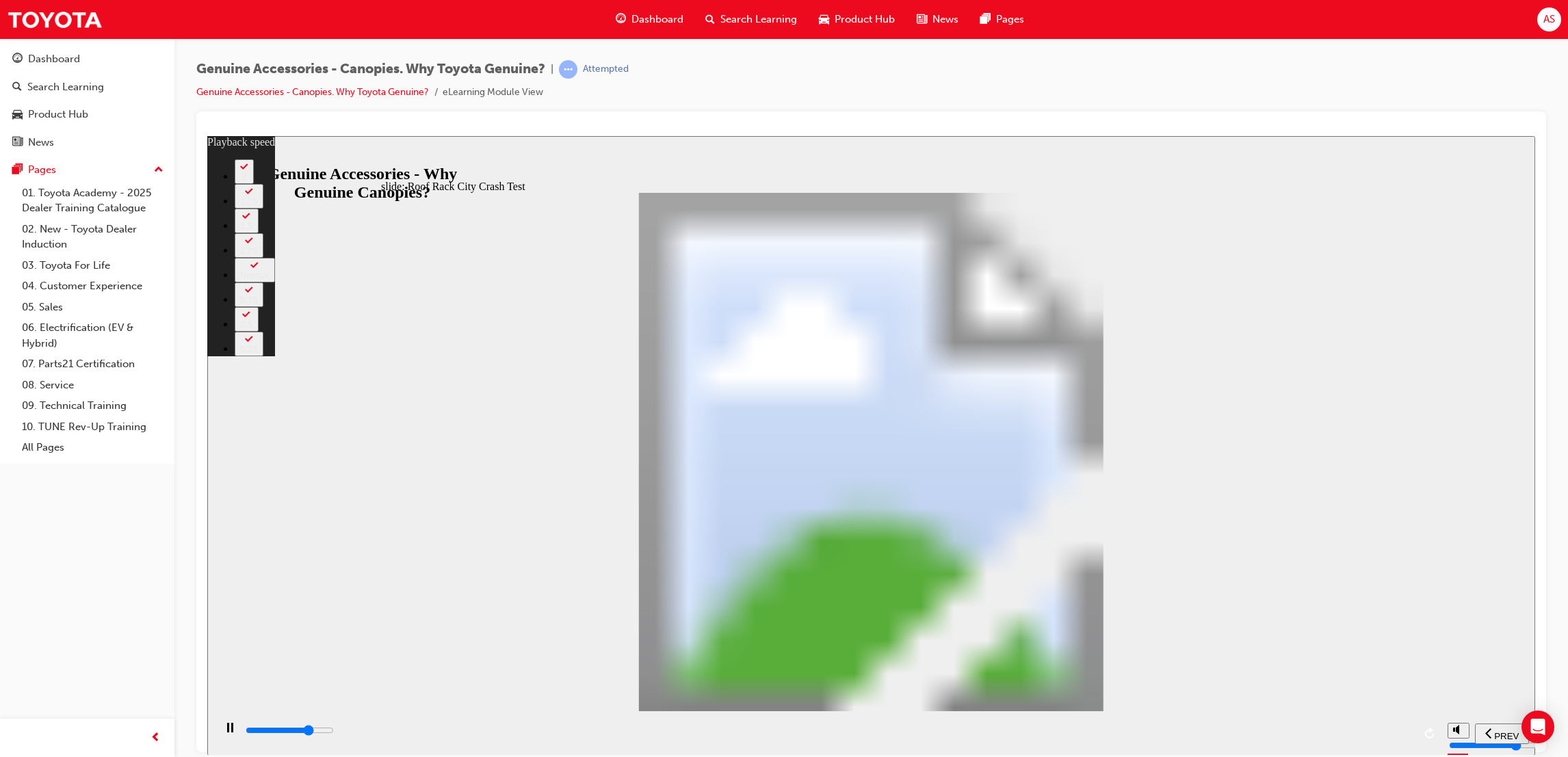
click at [1111, 732] on div "playback controls" at bounding box center [829, 730] width 1169 height 15
click at [1295, 738] on div "playback controls" at bounding box center [829, 730] width 1169 height 15
click at [1371, 735] on div "playback controls" at bounding box center [829, 730] width 1169 height 15
click at [1372, 292] on div "slide: Roof Rack City Crash Test Rectangle 1 Tested to Toyota Standards Multipl…" at bounding box center [871, 445] width 1328 height 620
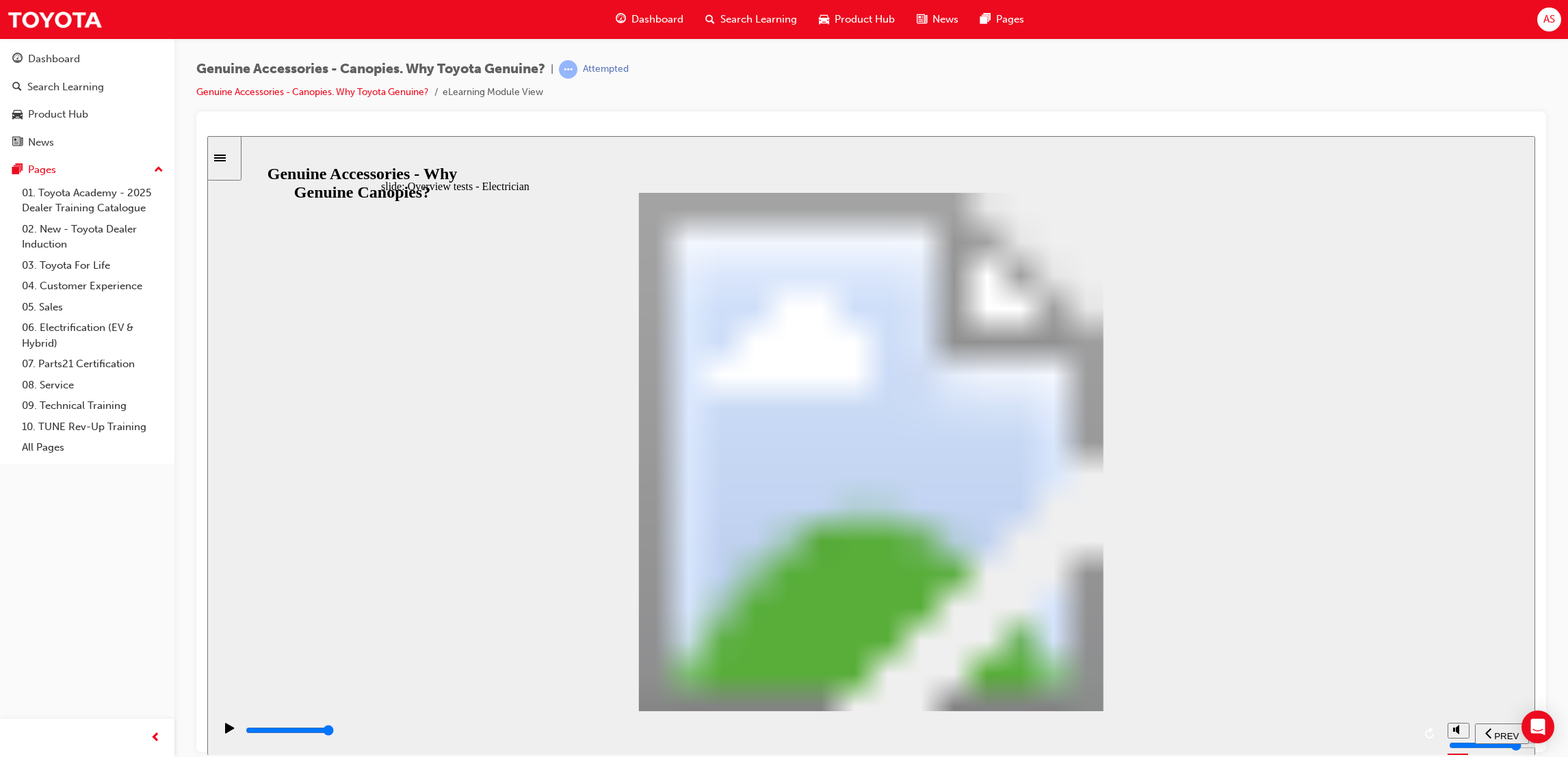
drag, startPoint x: 805, startPoint y: 730, endPoint x: 837, endPoint y: 724, distance: 32.6
click at [807, 729] on div "playback controls" at bounding box center [829, 730] width 1169 height 15
click at [334, 732] on input "slide progress" at bounding box center [289, 730] width 89 height 11
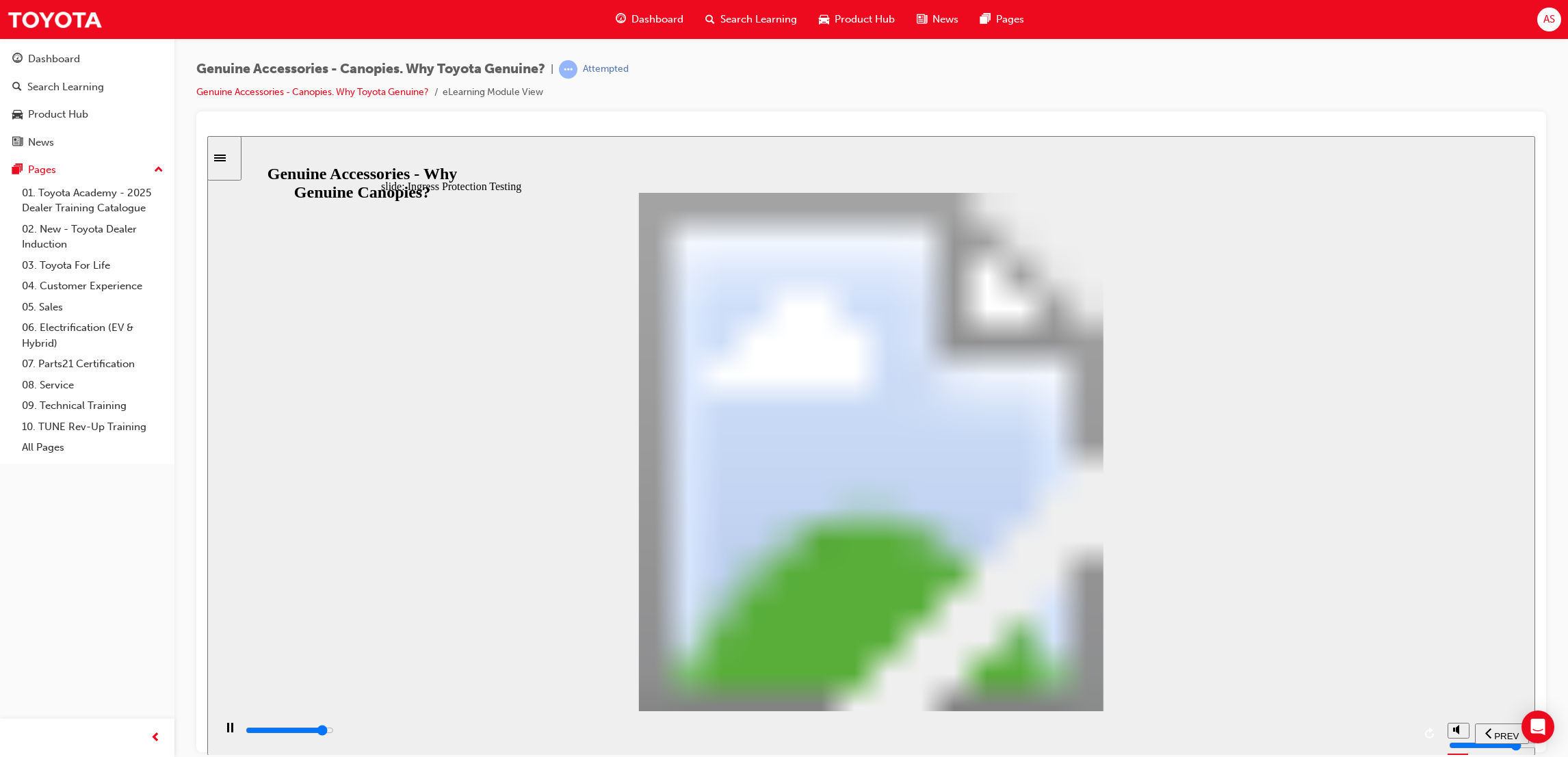
click at [1405, 730] on div "playback controls" at bounding box center [829, 730] width 1169 height 15
click at [1418, 720] on div "playback controls" at bounding box center [827, 734] width 1227 height 45
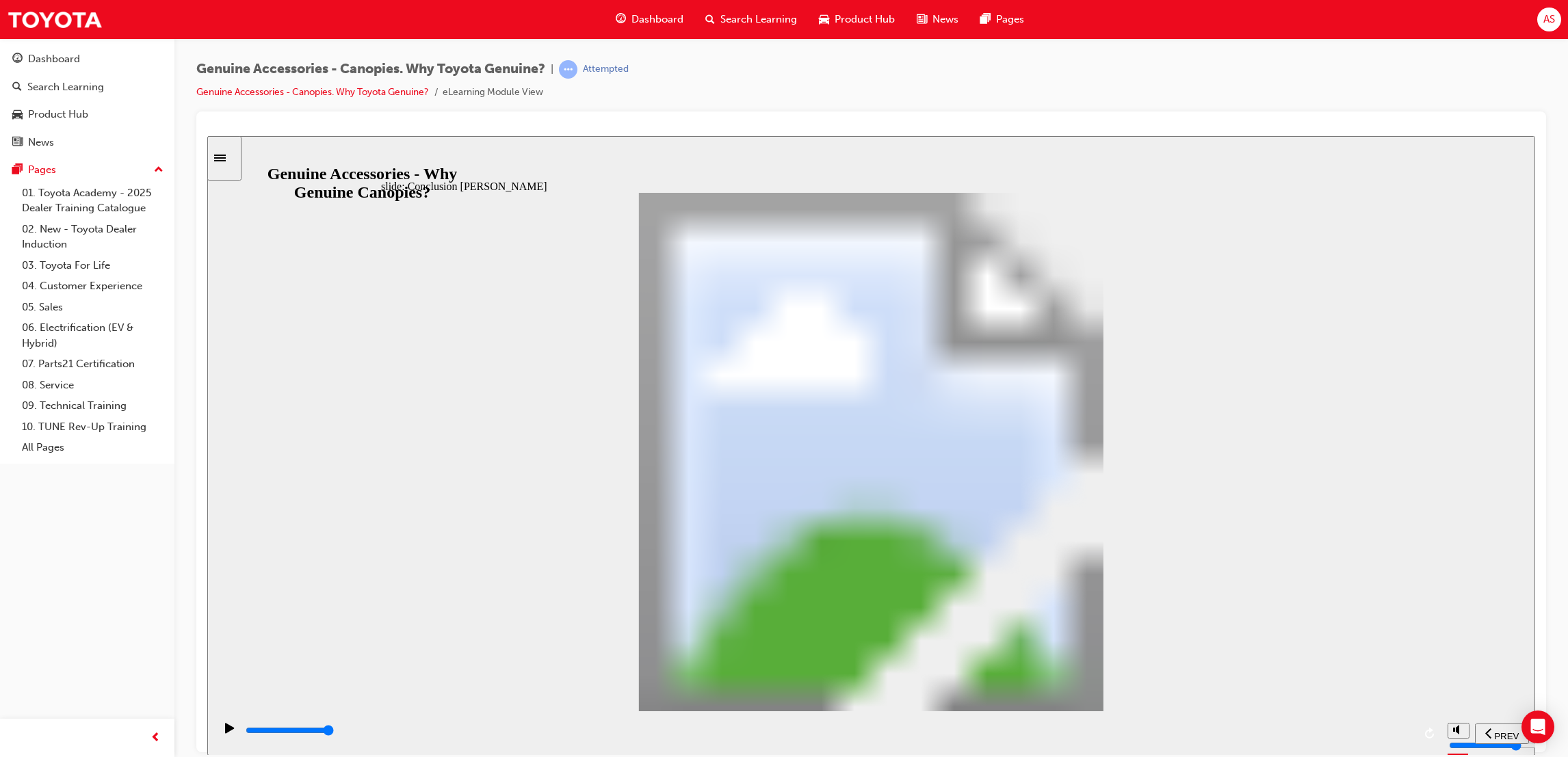
click at [334, 732] on input "slide progress" at bounding box center [289, 730] width 89 height 11
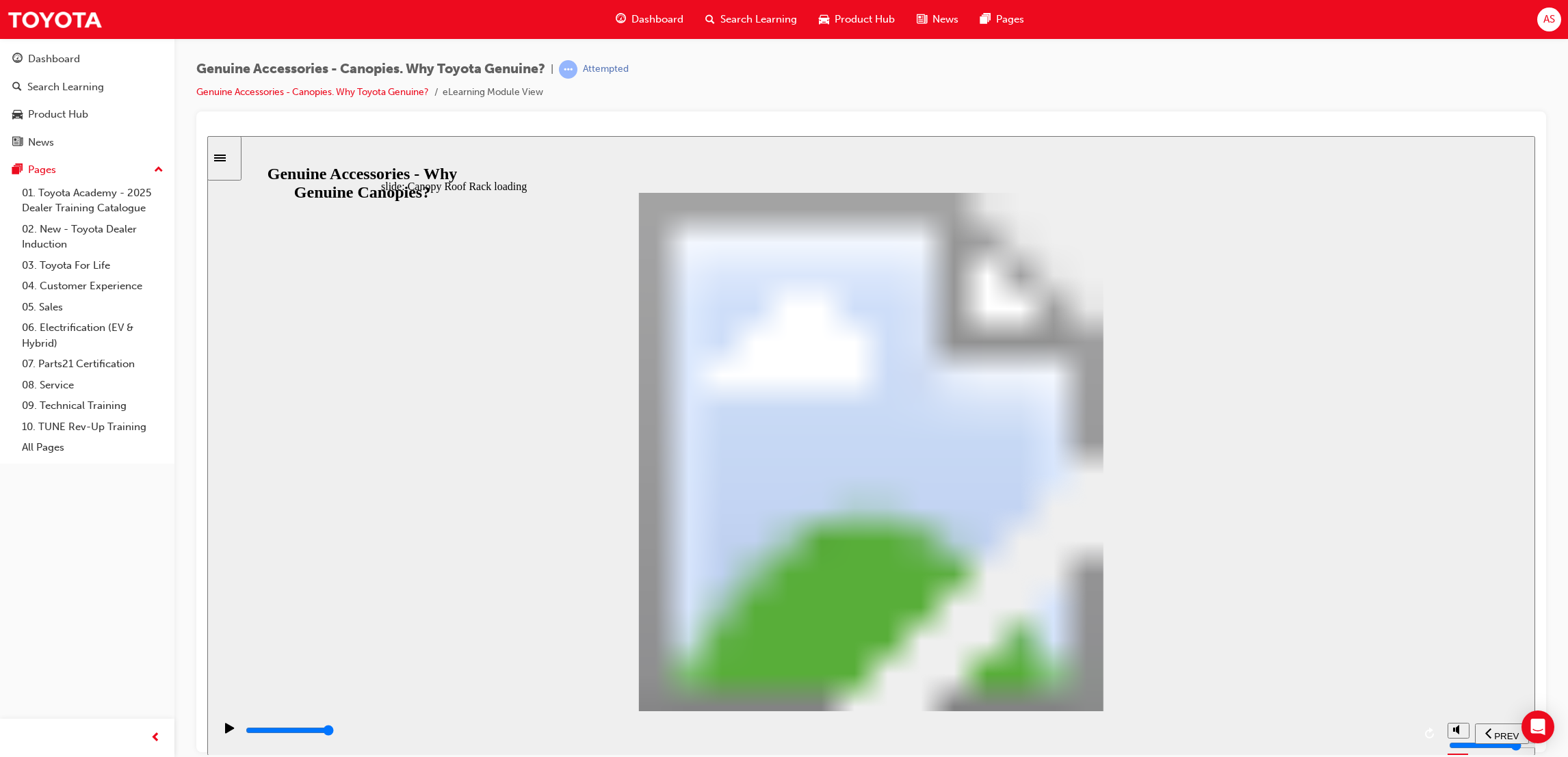
drag, startPoint x: 1031, startPoint y: 641, endPoint x: 1024, endPoint y: 637, distance: 8.1
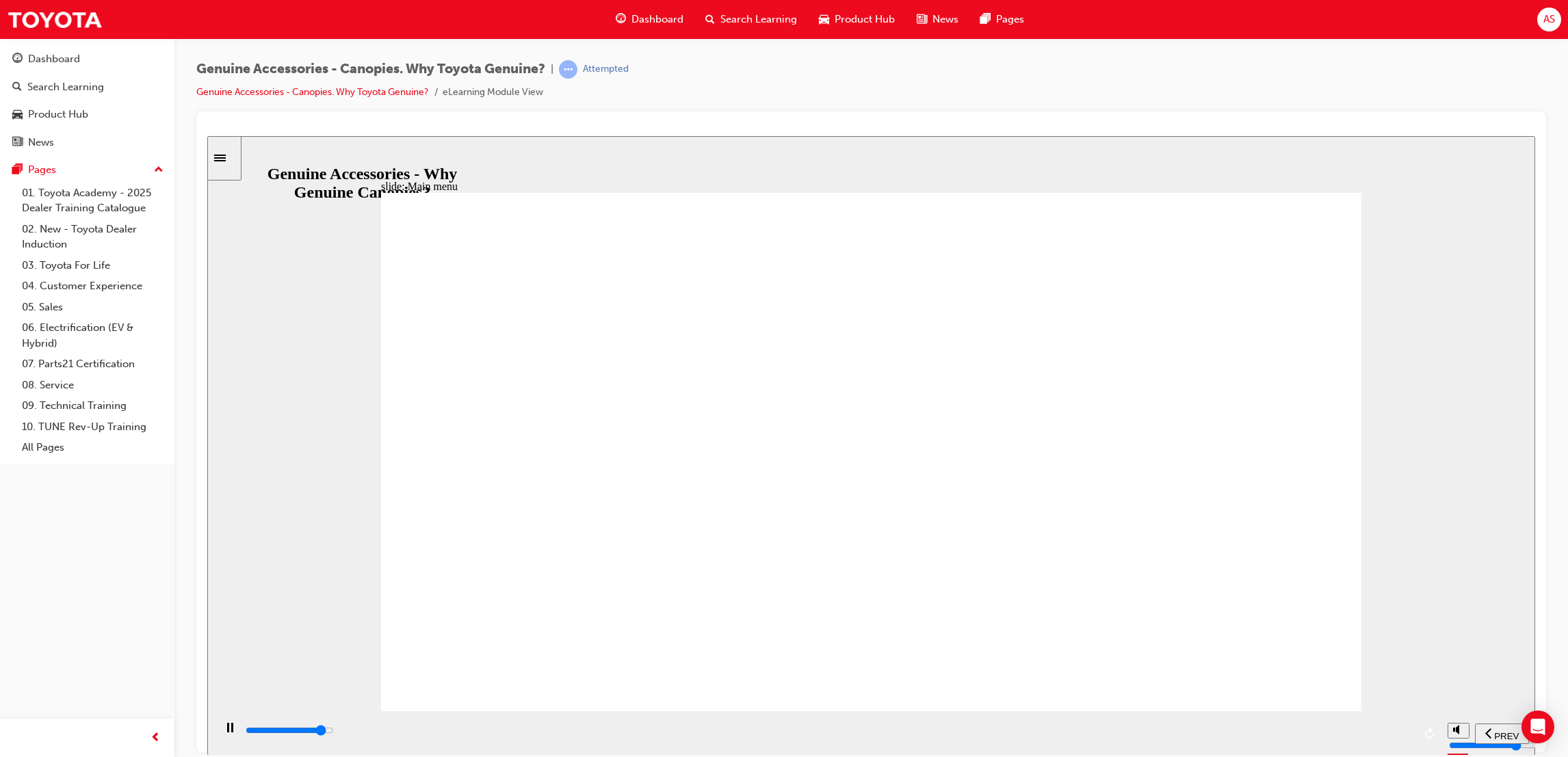
drag, startPoint x: 576, startPoint y: 580, endPoint x: 794, endPoint y: 481, distance: 239.4
drag, startPoint x: 1010, startPoint y: 391, endPoint x: 1026, endPoint y: 466, distance: 76.7
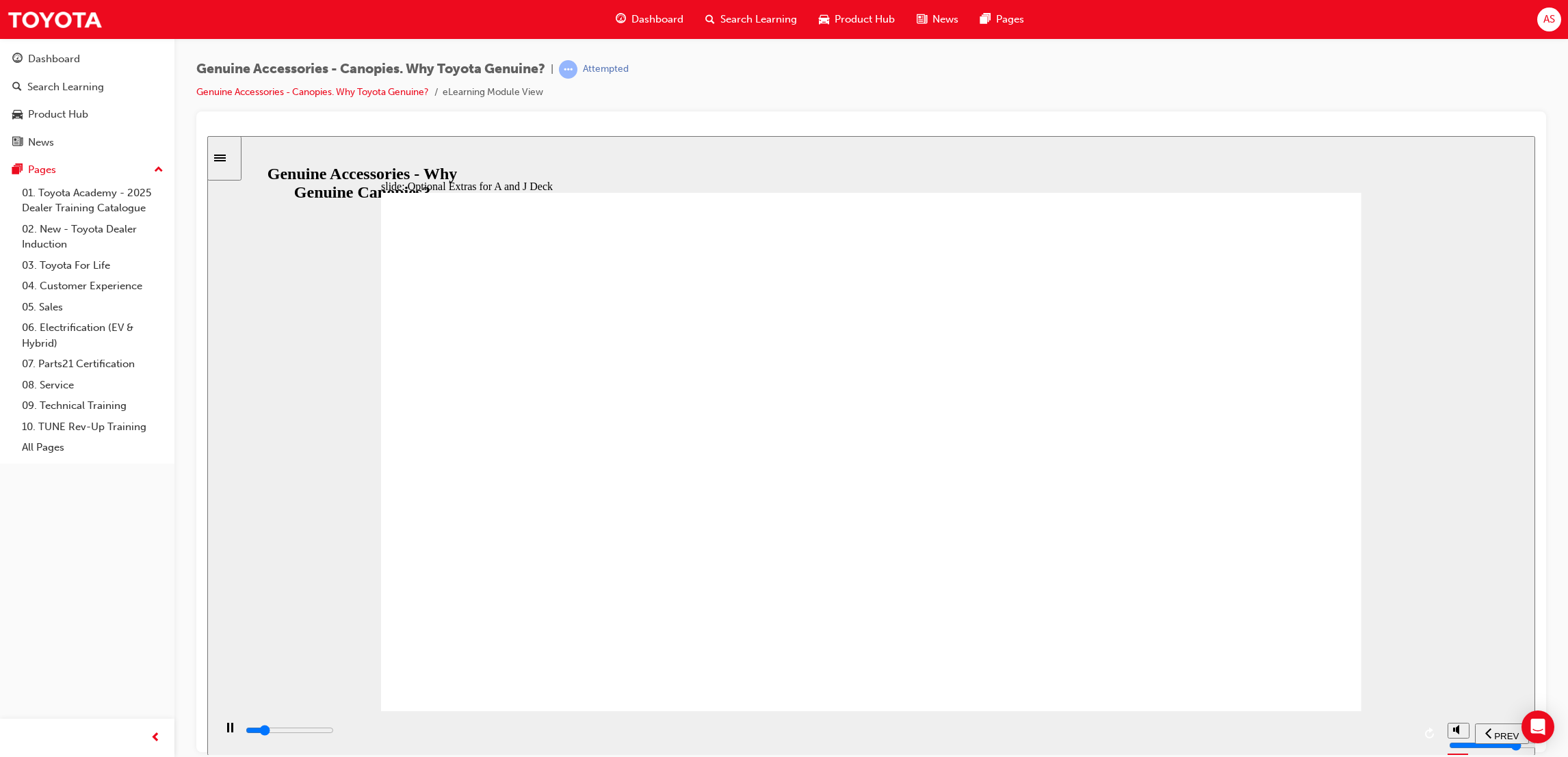
drag, startPoint x: 1155, startPoint y: 661, endPoint x: 1003, endPoint y: 624, distance: 156.4
click at [1389, 737] on div "playback controls" at bounding box center [829, 730] width 1169 height 15
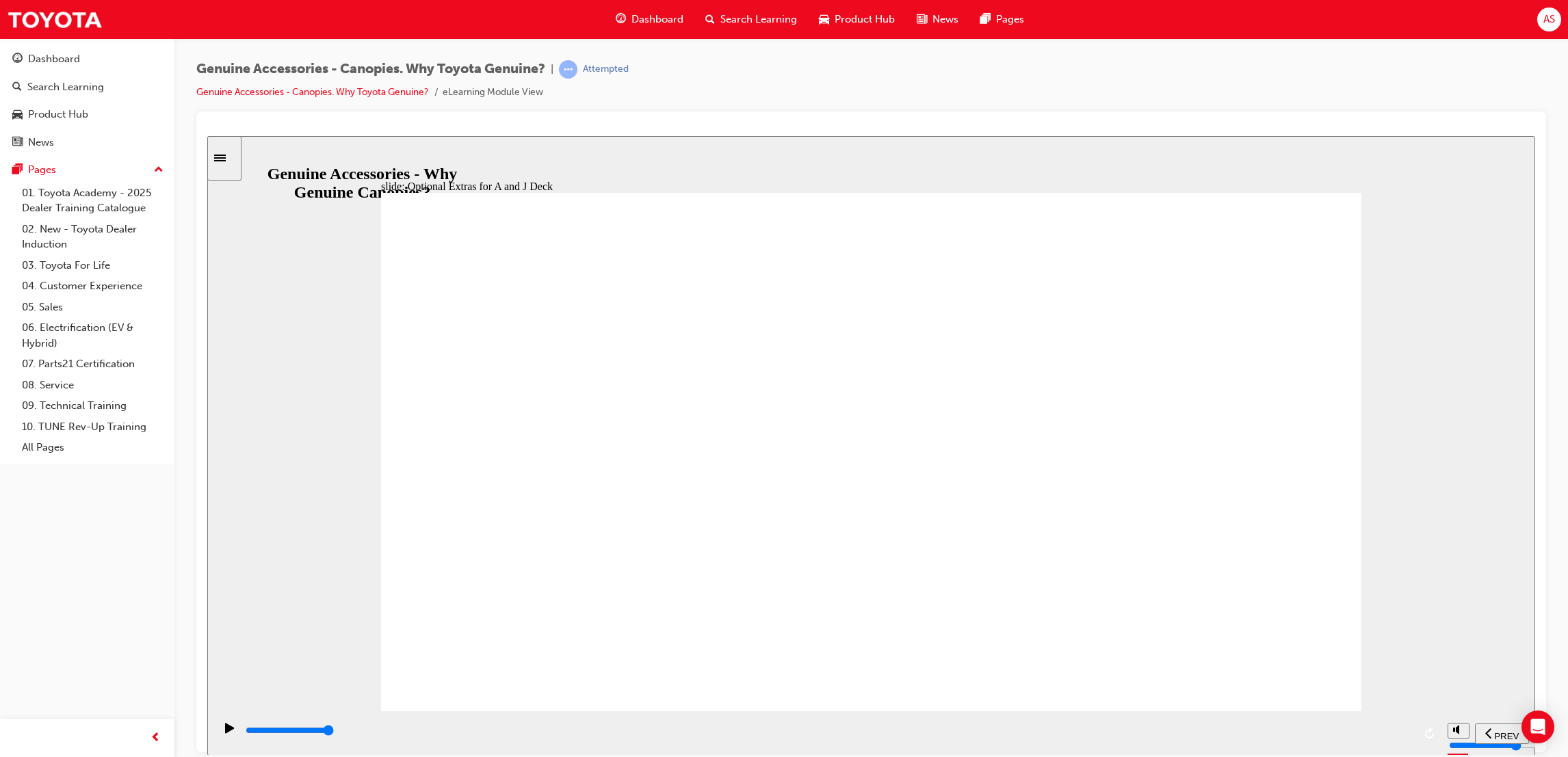
drag, startPoint x: 854, startPoint y: 404, endPoint x: 842, endPoint y: 385, distance: 22.5
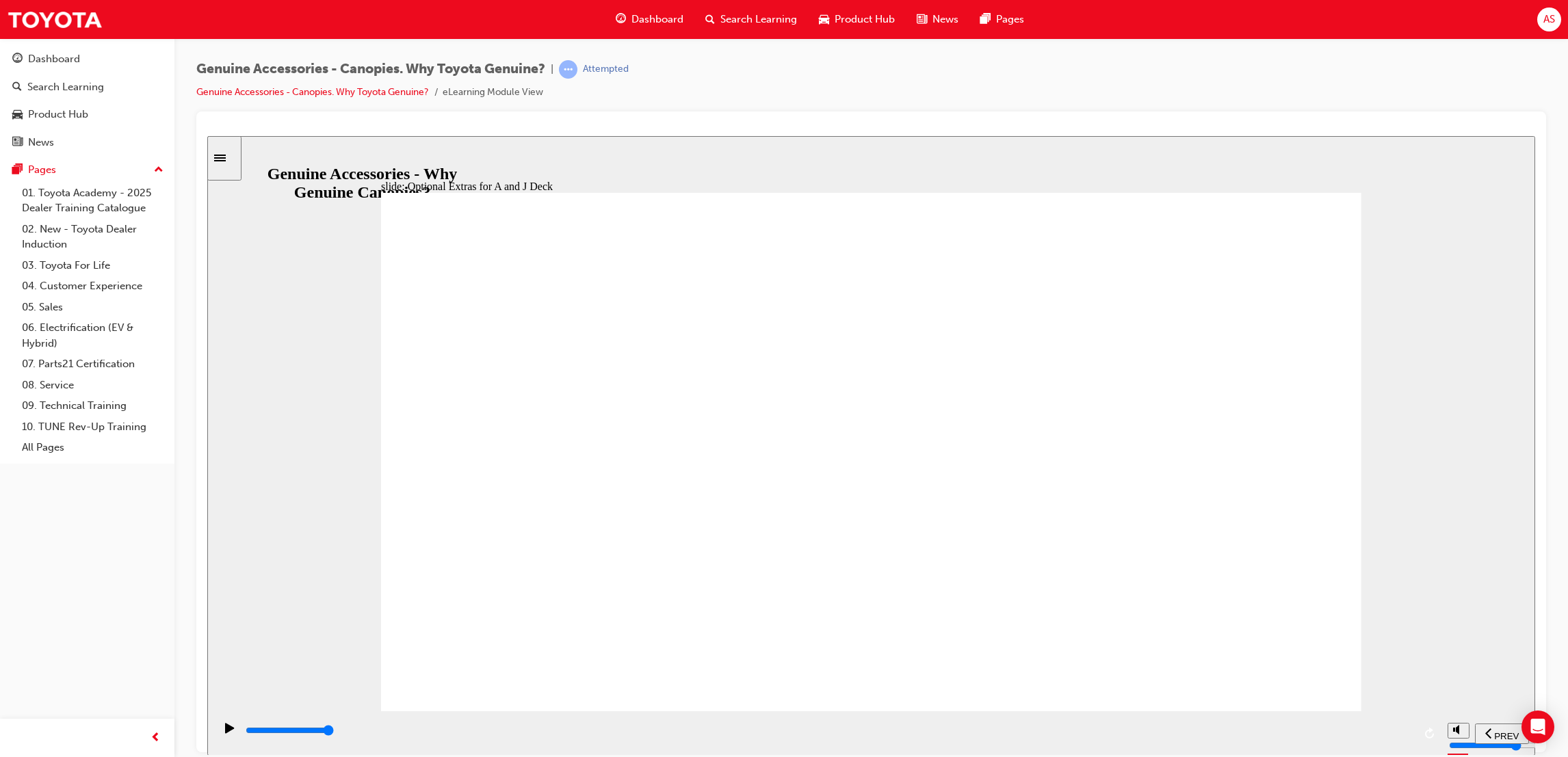
drag, startPoint x: 856, startPoint y: 543, endPoint x: 852, endPoint y: 553, distance: 10.8
click at [847, 587] on div "Applicability – Canopy Optional Extras Click the icons to reveal the features a…" at bounding box center [872, 458] width 980 height 531
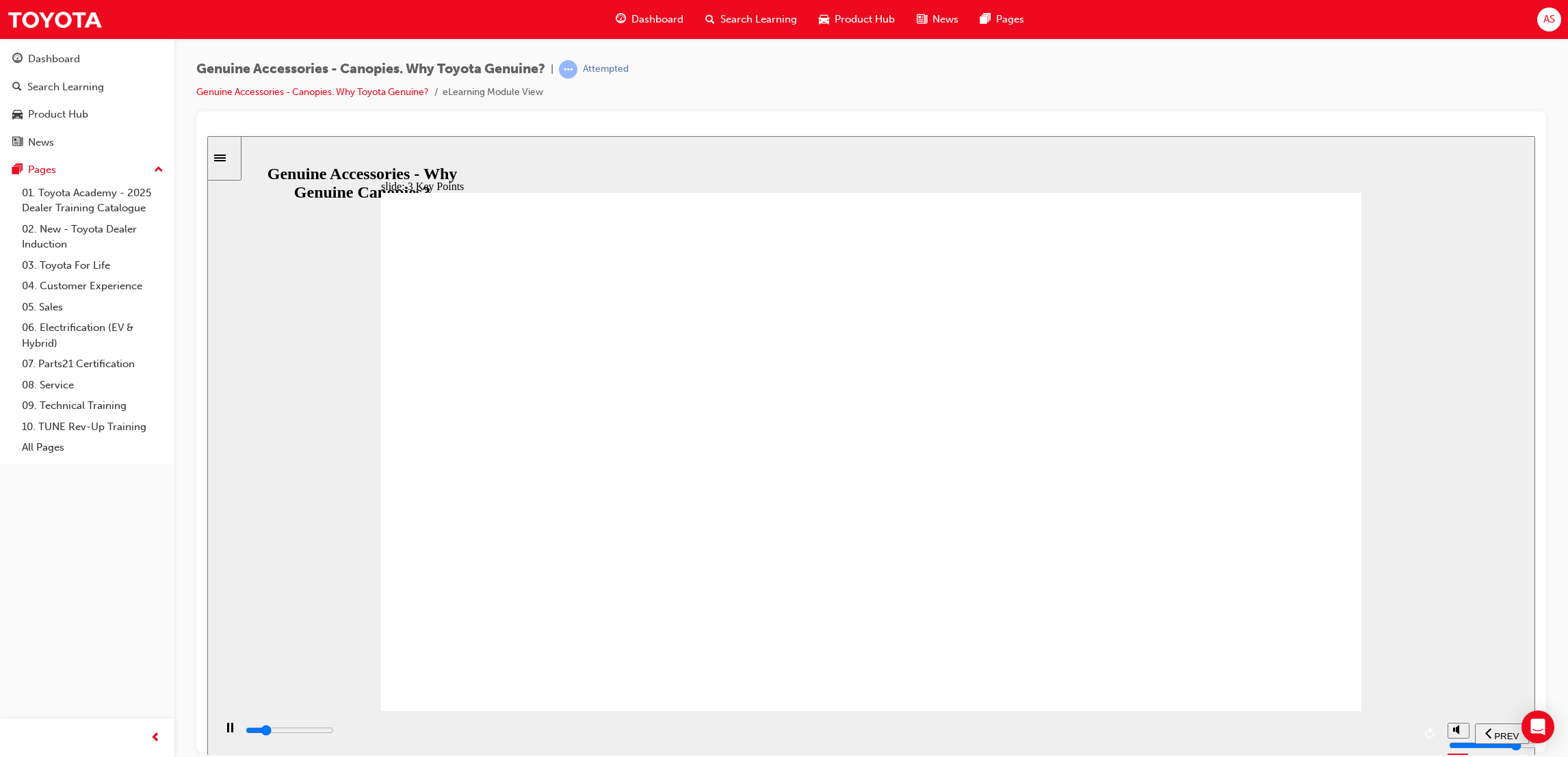
click at [1359, 736] on div "playback controls" at bounding box center [829, 730] width 1169 height 15
drag, startPoint x: 588, startPoint y: 574, endPoint x: 698, endPoint y: 558, distance: 111.2
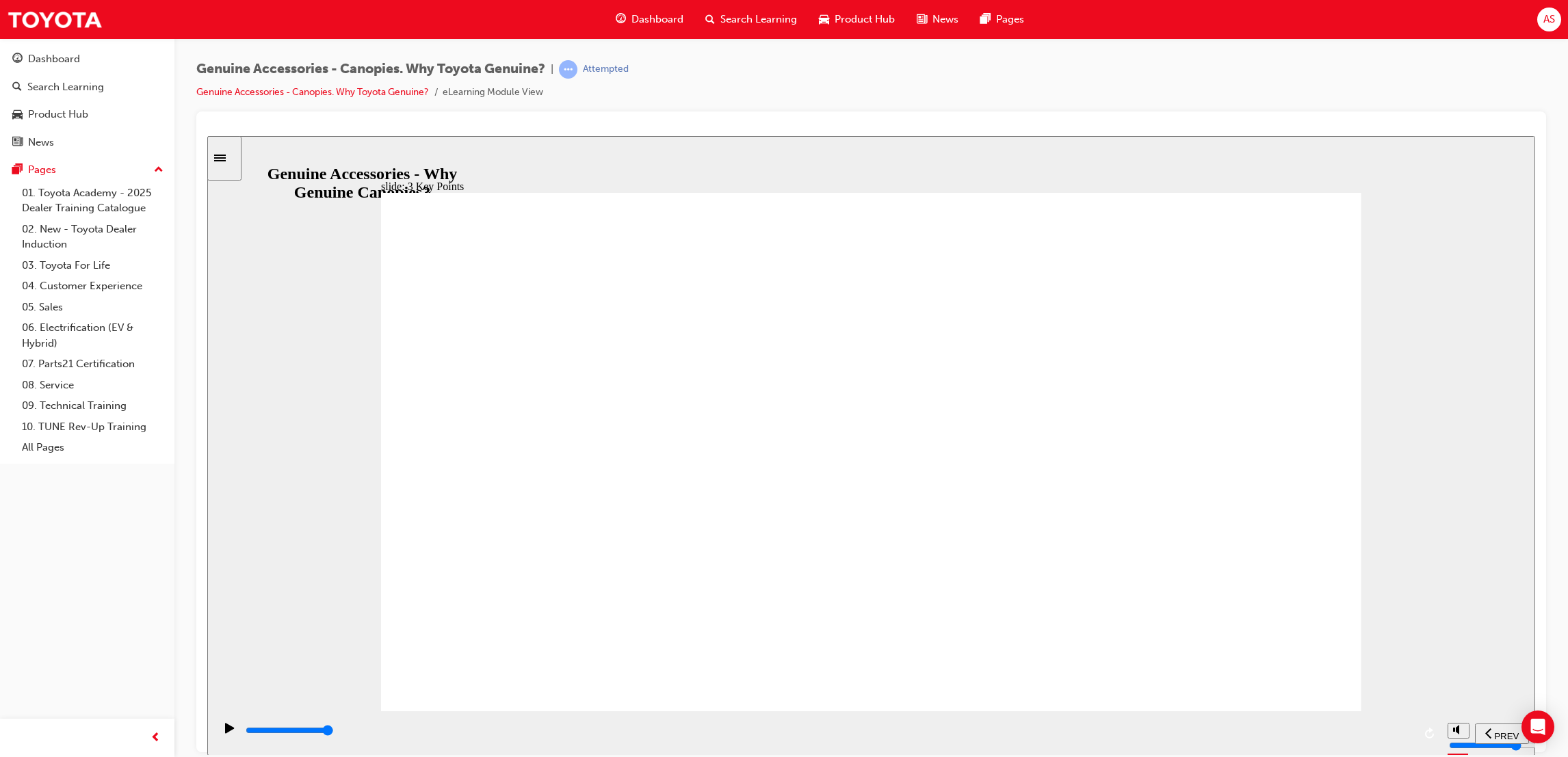
click at [1404, 739] on div "playback controls" at bounding box center [829, 730] width 1169 height 15
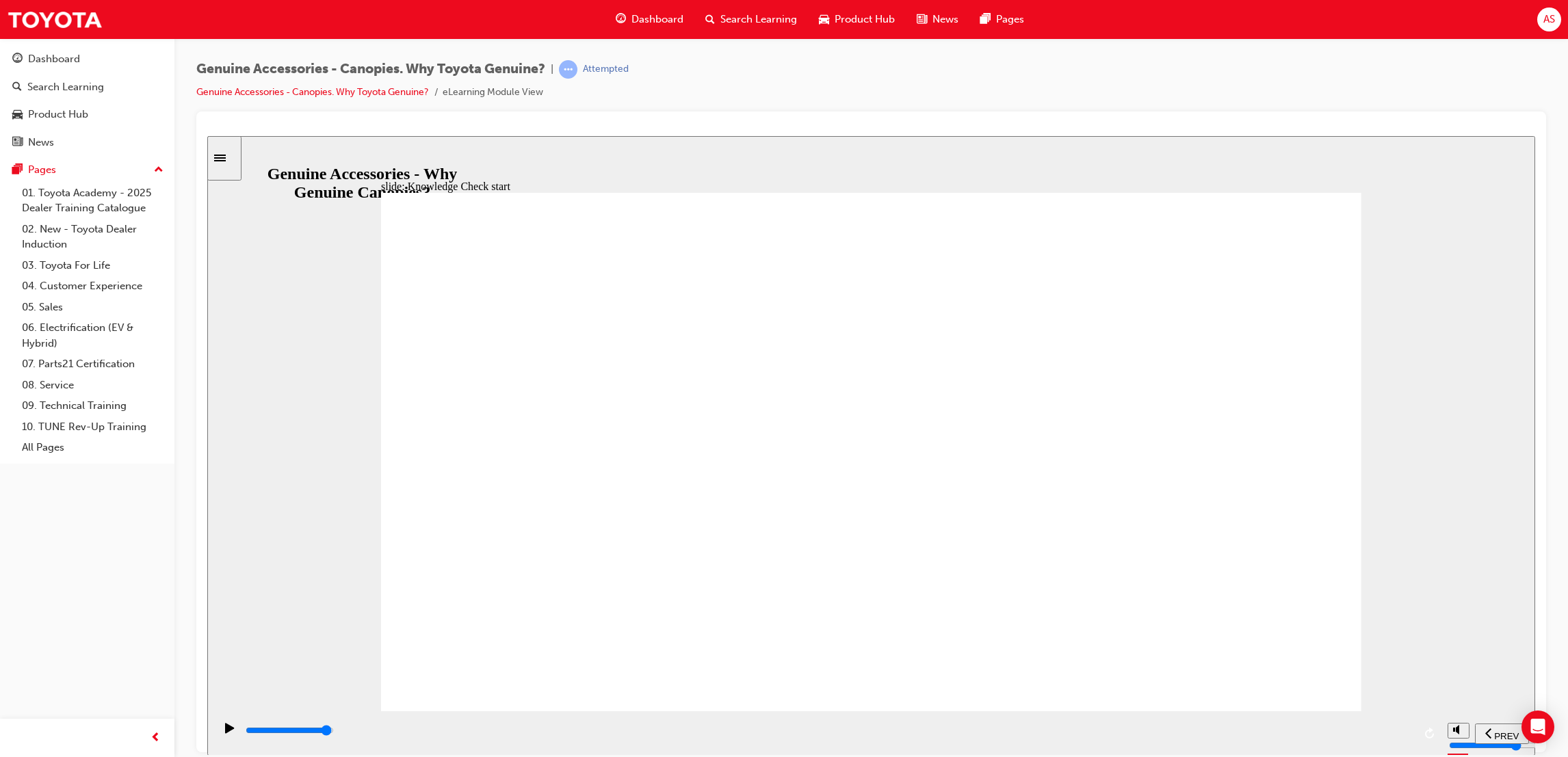
click at [1384, 738] on div "playback controls" at bounding box center [829, 730] width 1169 height 15
click at [1488, 736] on span "SUBMIT" at bounding box center [1486, 736] width 34 height 11
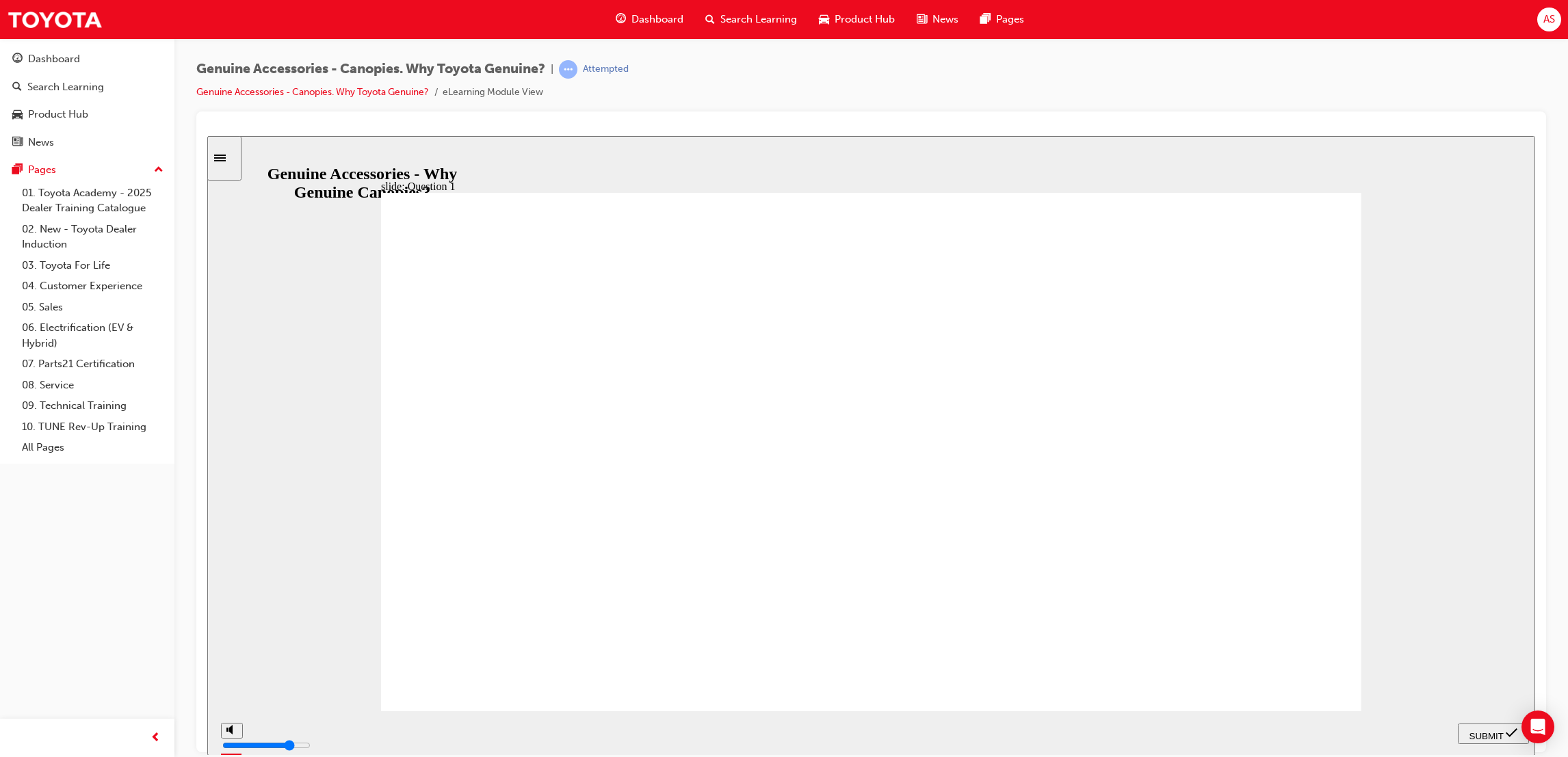
click at [1479, 731] on span "SUBMIT" at bounding box center [1486, 736] width 34 height 11
drag, startPoint x: 810, startPoint y: 354, endPoint x: 444, endPoint y: 338, distance: 366.3
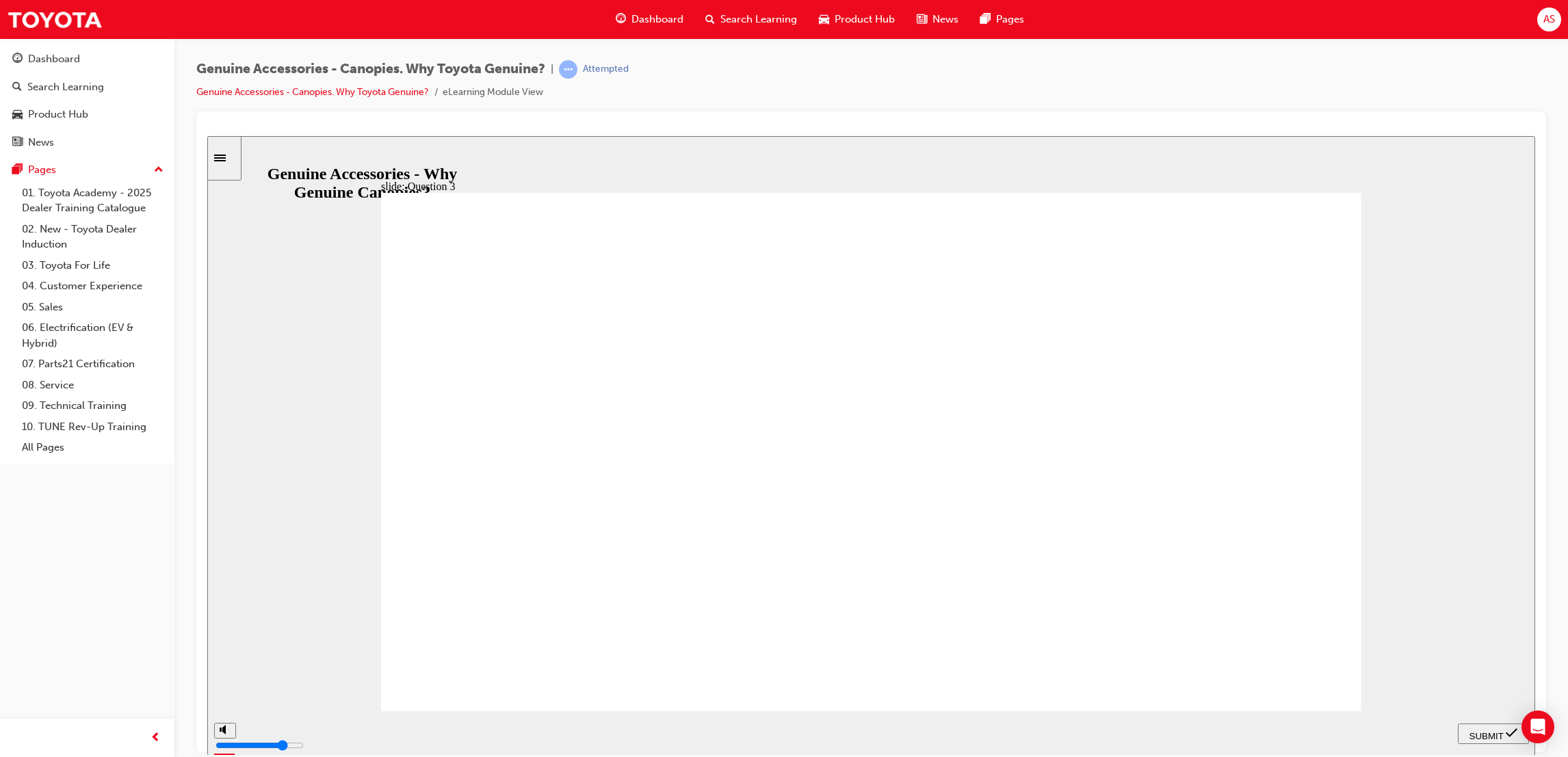
click at [367, 284] on div "slide: Question 3 Knowledge Check – Question 3/9 Rectangle 1 On average, how mu…" at bounding box center [871, 445] width 1328 height 620
drag, startPoint x: 444, startPoint y: 330, endPoint x: 507, endPoint y: 343, distance: 64.3
click at [1480, 731] on span "SUBMIT" at bounding box center [1486, 736] width 34 height 11
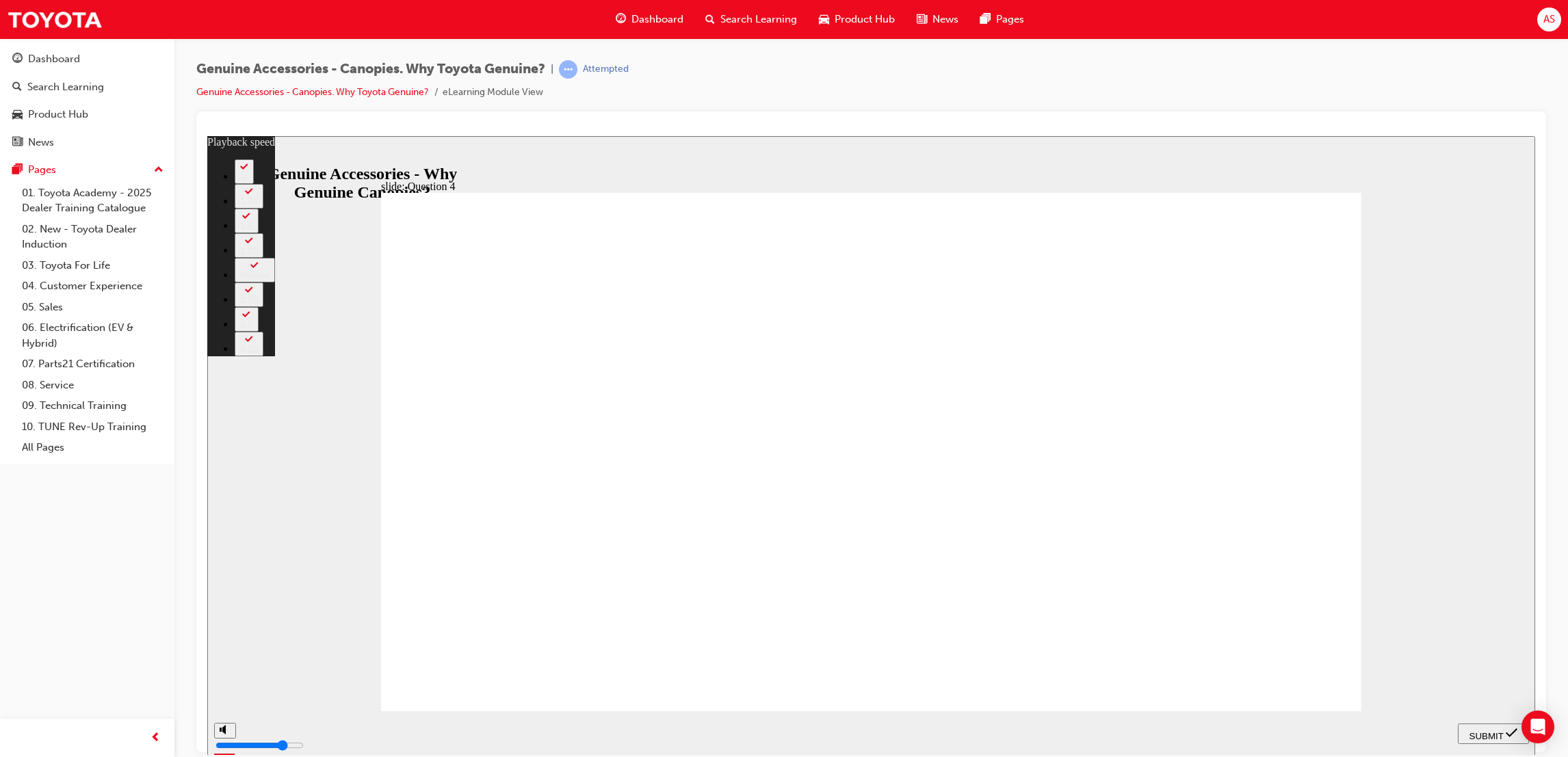
click at [1463, 730] on div "SUBMIT" at bounding box center [1493, 734] width 60 height 15
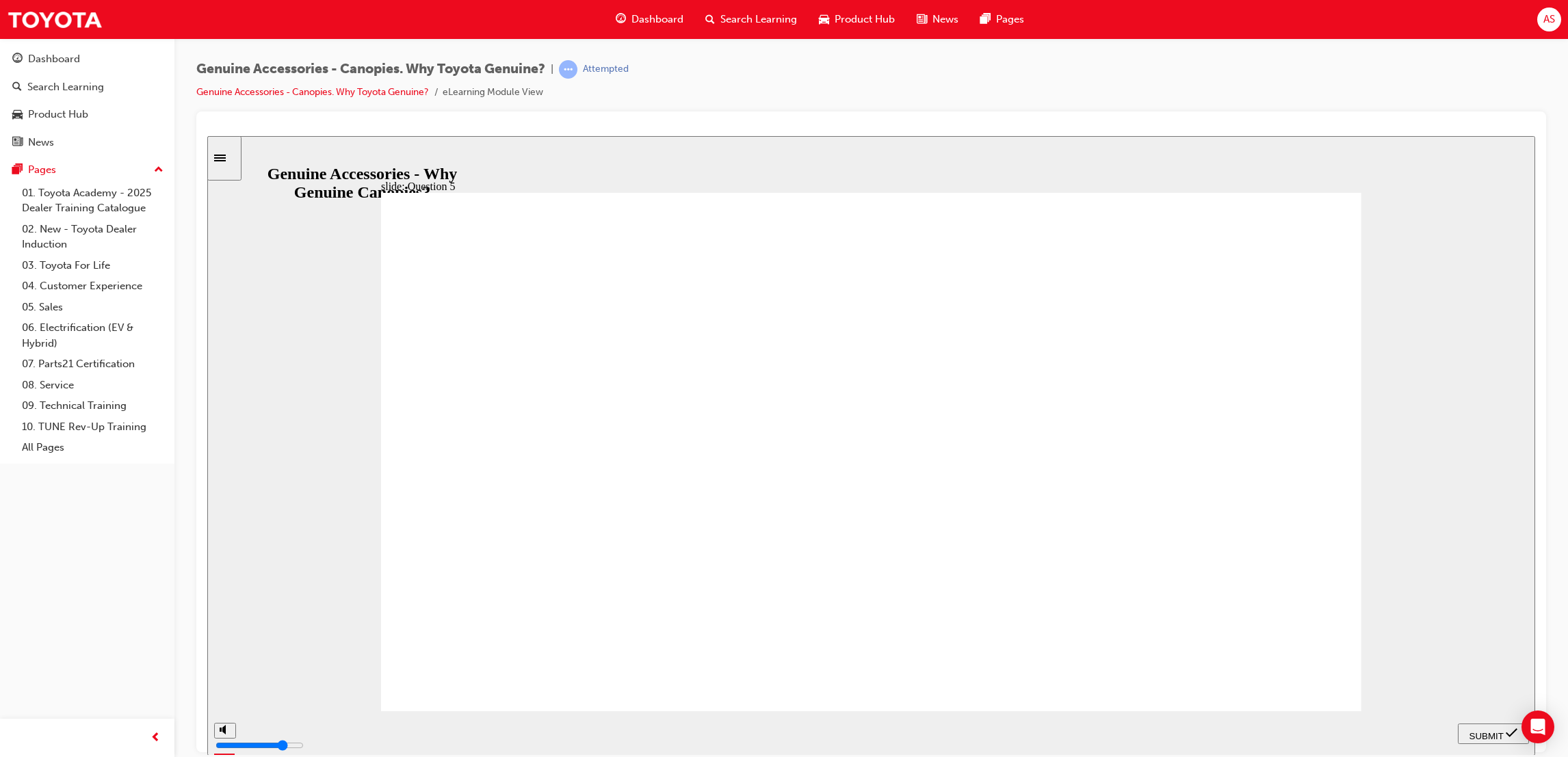
click at [1465, 734] on div "SUBMIT" at bounding box center [1493, 734] width 60 height 15
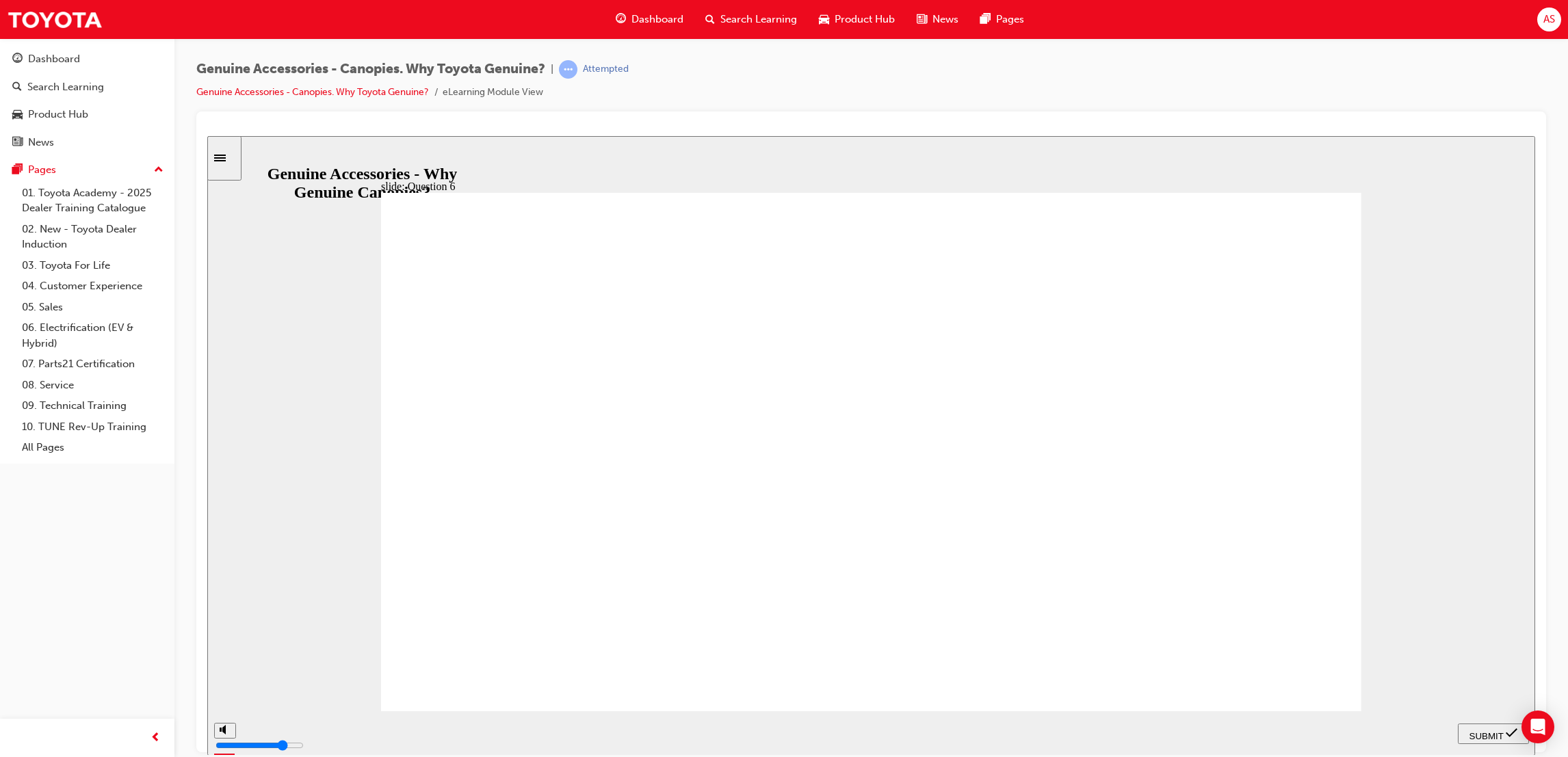
click at [1487, 731] on span "SUBMIT" at bounding box center [1486, 736] width 34 height 11
click at [1470, 727] on div "SUBMIT" at bounding box center [1493, 734] width 60 height 15
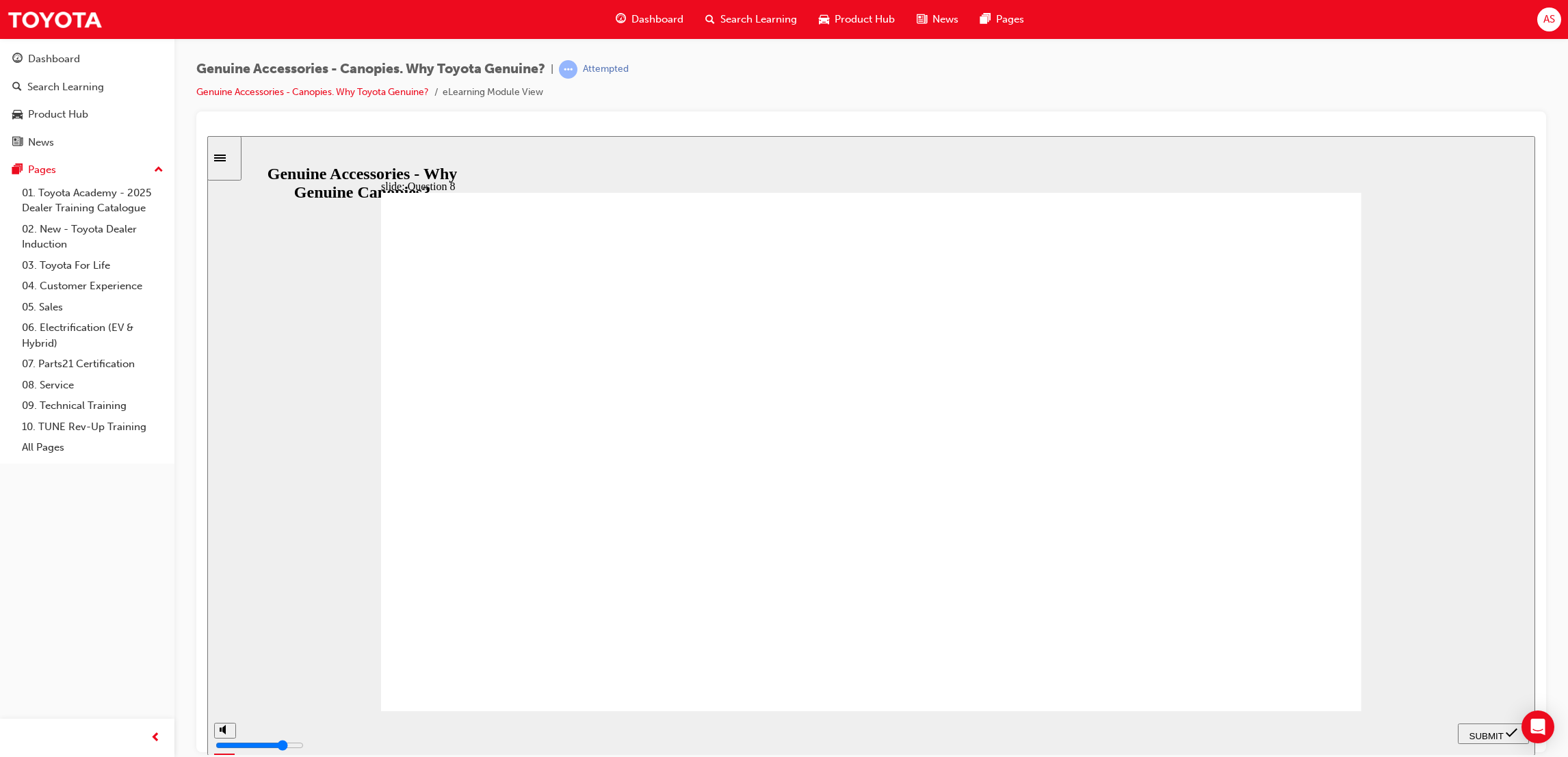
click at [1491, 731] on span "SUBMIT" at bounding box center [1486, 736] width 34 height 11
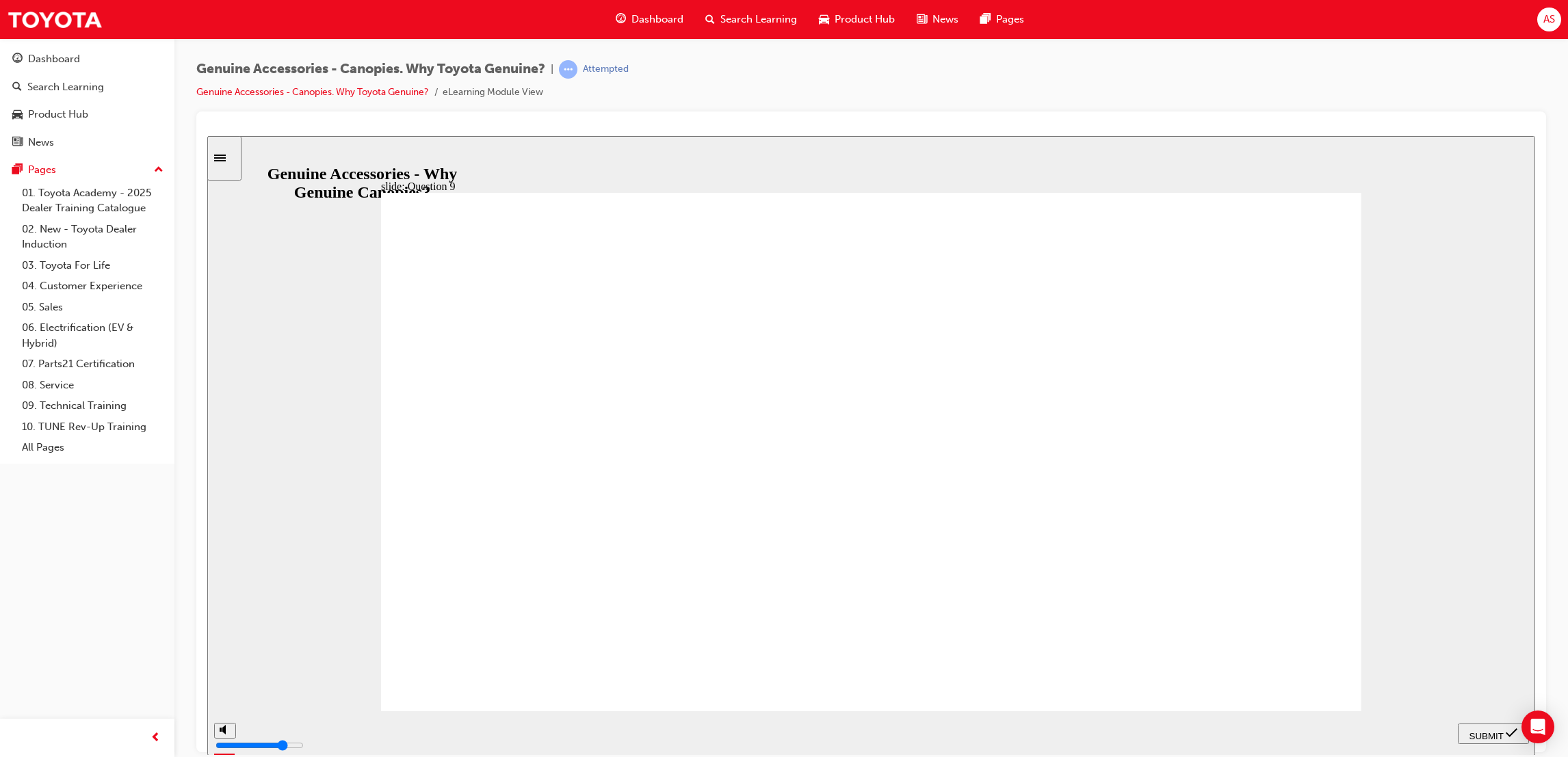
click at [1484, 736] on span "SUBMIT" at bounding box center [1486, 736] width 34 height 11
click at [1388, 737] on div "playback controls" at bounding box center [829, 730] width 1169 height 15
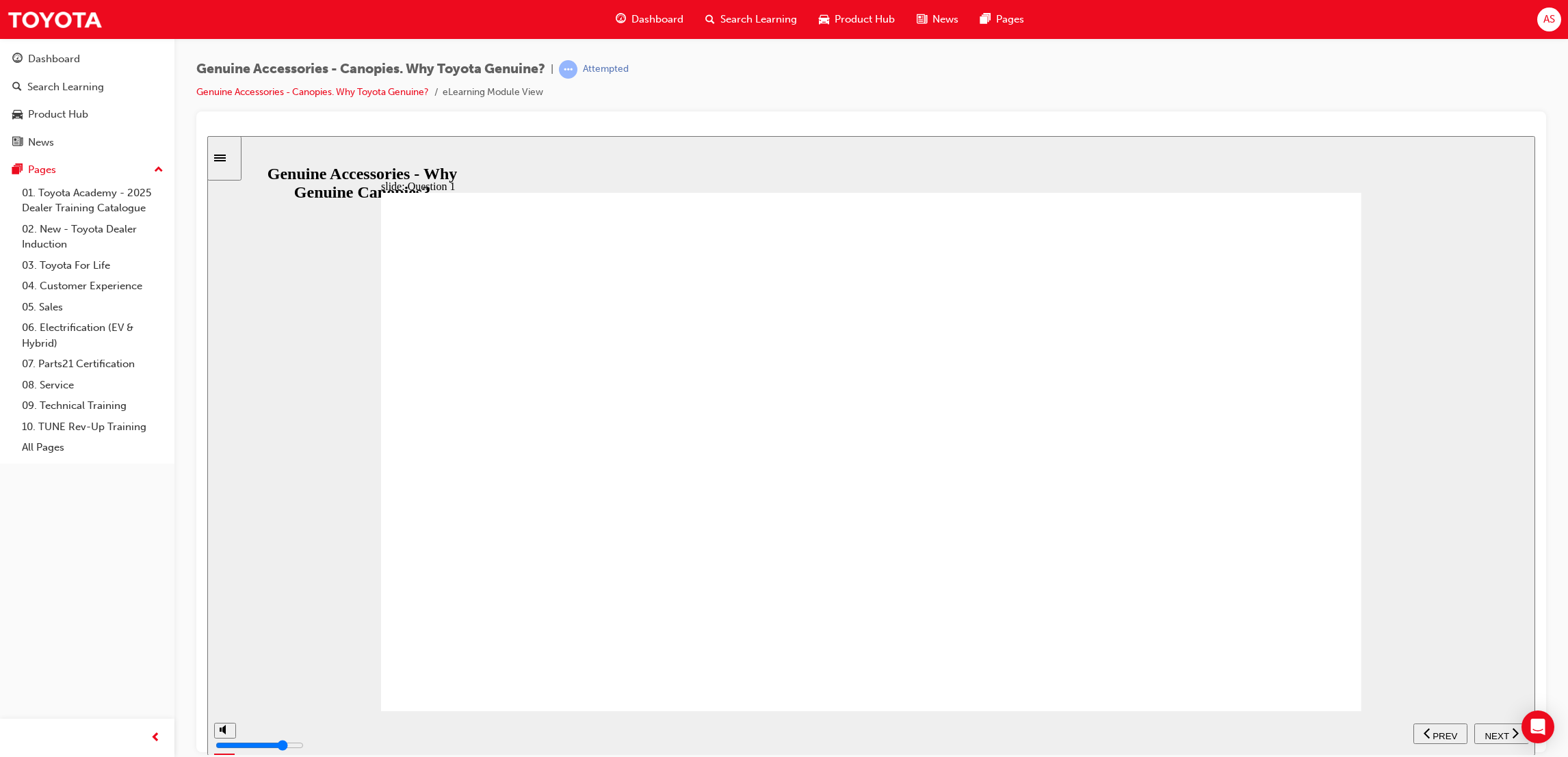
click at [1490, 732] on span "NEXT" at bounding box center [1496, 736] width 24 height 11
click at [1507, 727] on div "NEXT" at bounding box center [1501, 734] width 44 height 15
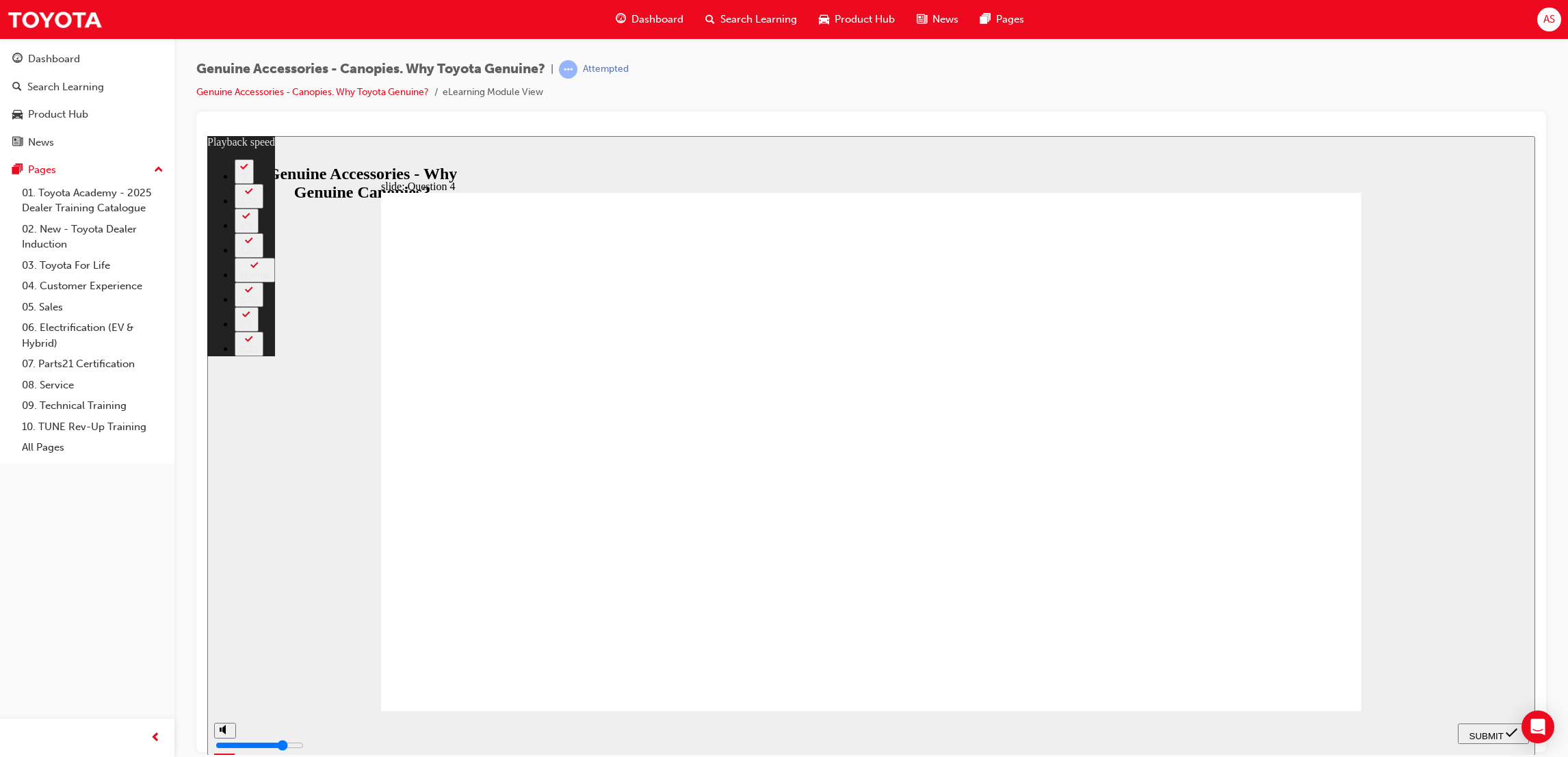
click at [207, 135] on span "NEXT" at bounding box center [207, 135] width 0 height 0
click at [1504, 731] on span "NEXT" at bounding box center [1496, 736] width 24 height 11
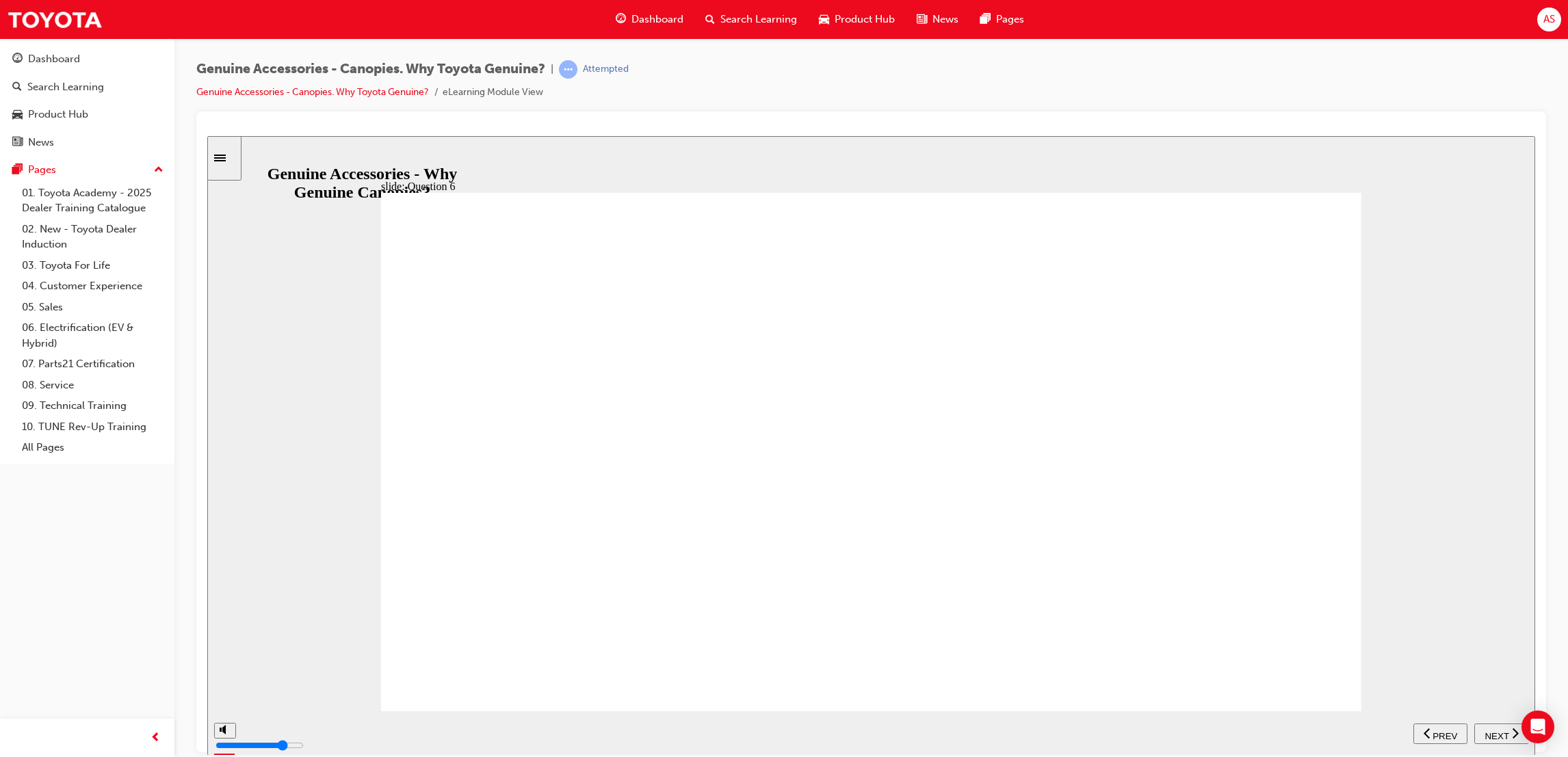
click at [1504, 731] on span "NEXT" at bounding box center [1496, 736] width 24 height 11
drag, startPoint x: 1518, startPoint y: 730, endPoint x: 1503, endPoint y: 737, distance: 16.6
click at [1511, 735] on div "NEXT" at bounding box center [1501, 734] width 44 height 15
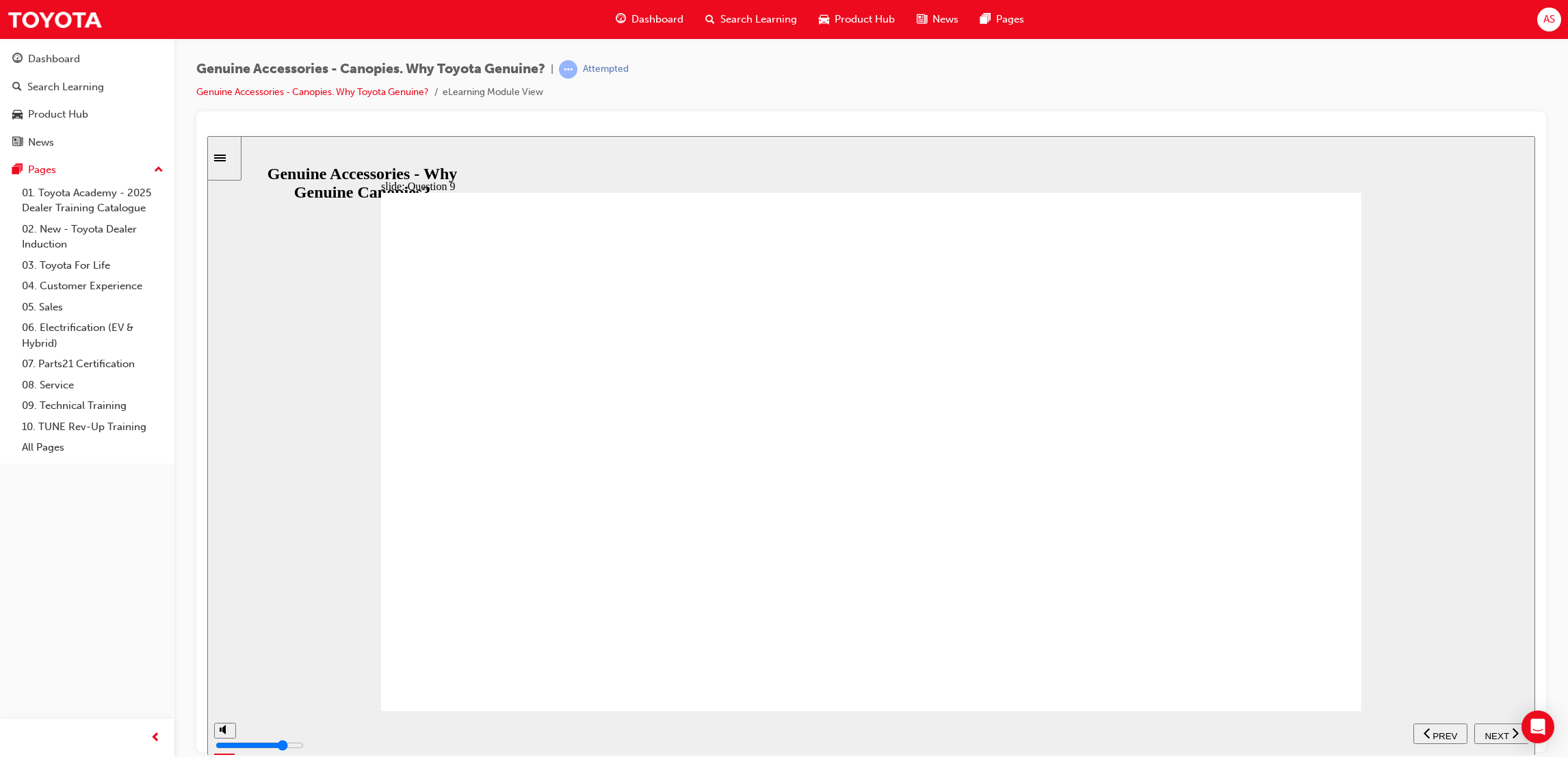
click at [1503, 737] on span "NEXT" at bounding box center [1496, 736] width 24 height 11
click at [1396, 728] on div "playback controls" at bounding box center [829, 730] width 1169 height 15
click at [334, 732] on input "slide progress" at bounding box center [289, 730] width 89 height 11
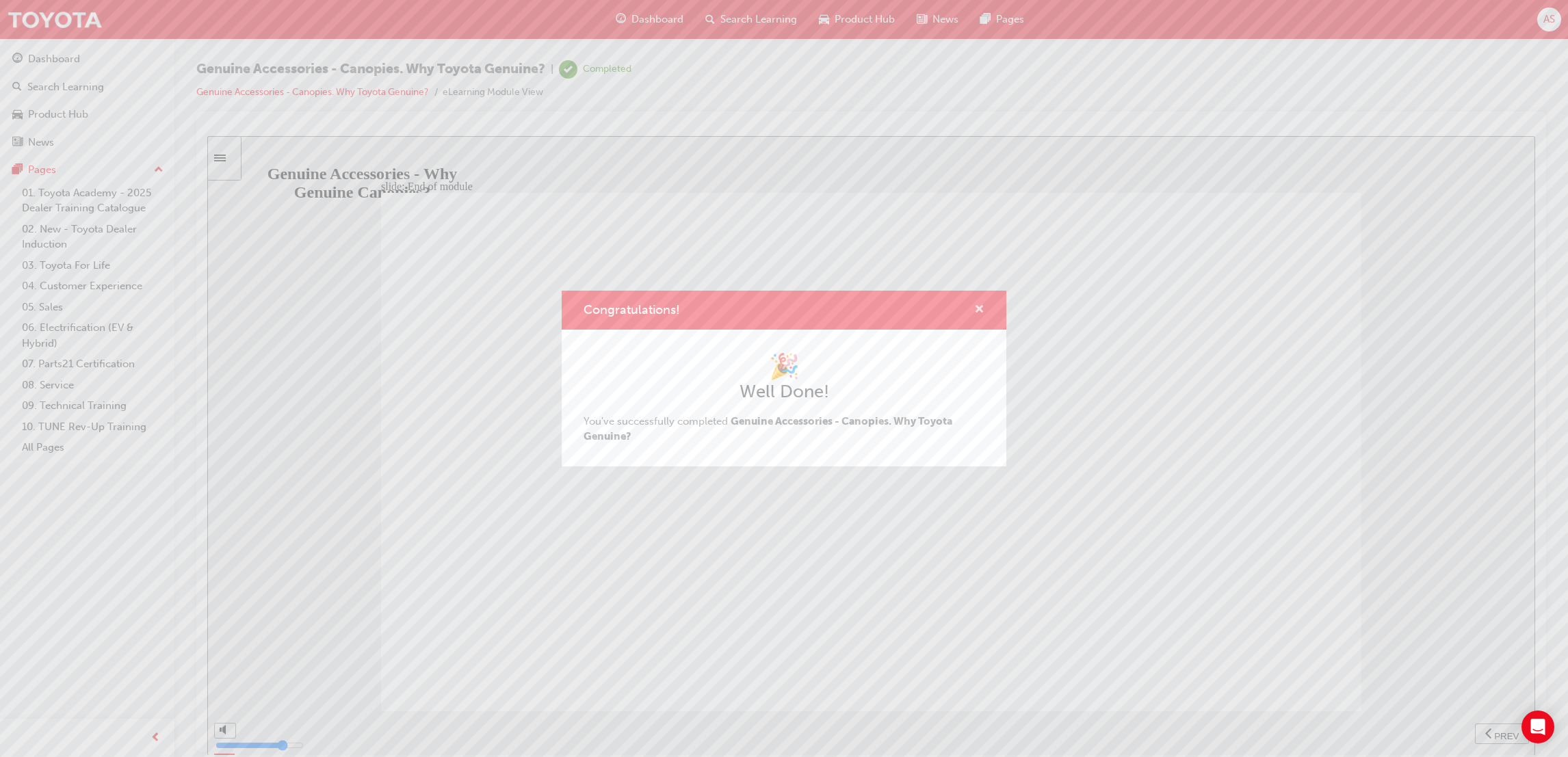
click at [976, 306] on span "cross-icon" at bounding box center [979, 310] width 11 height 13
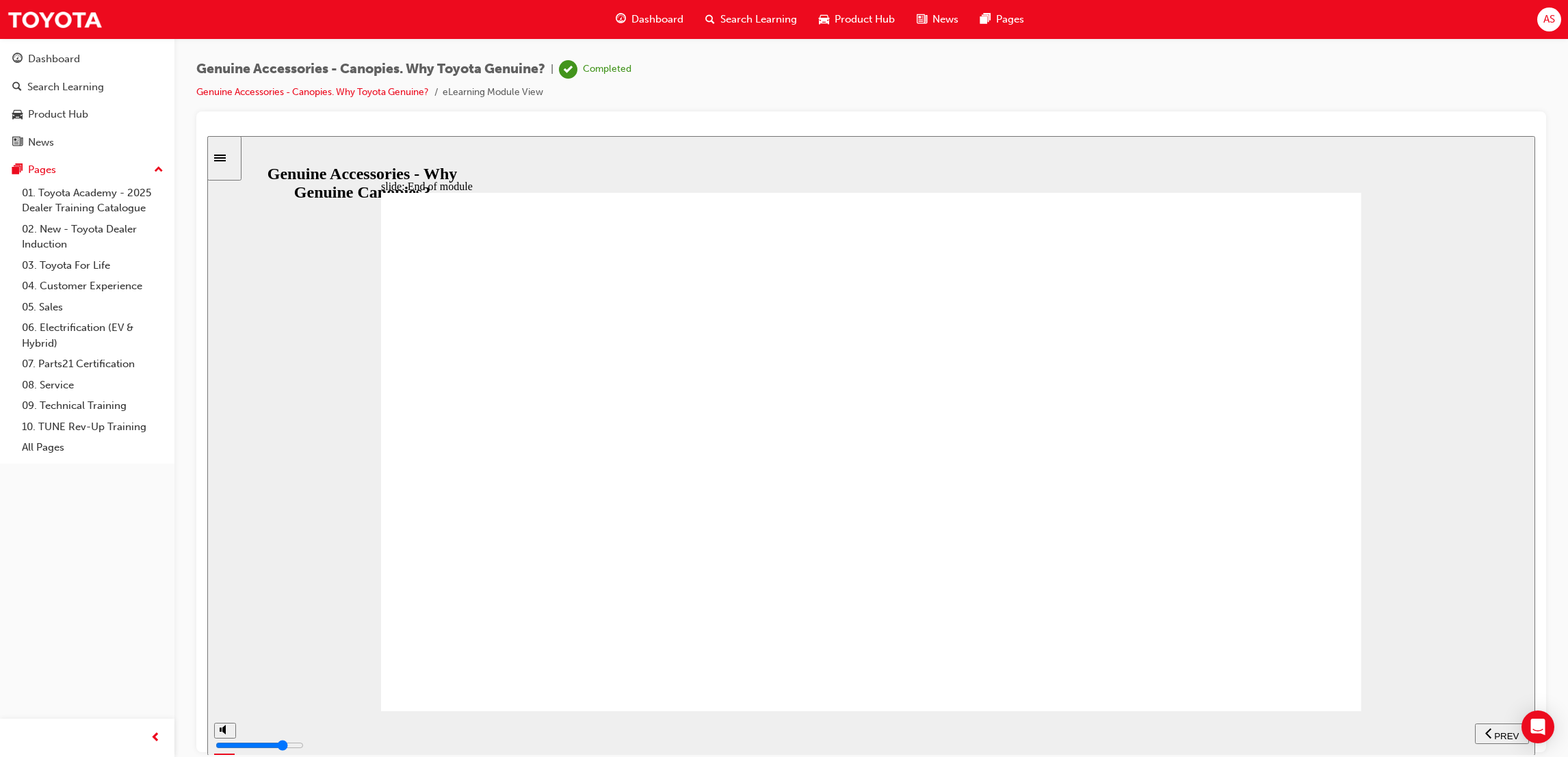
click at [634, 19] on span "Dashboard" at bounding box center [657, 19] width 52 height 16
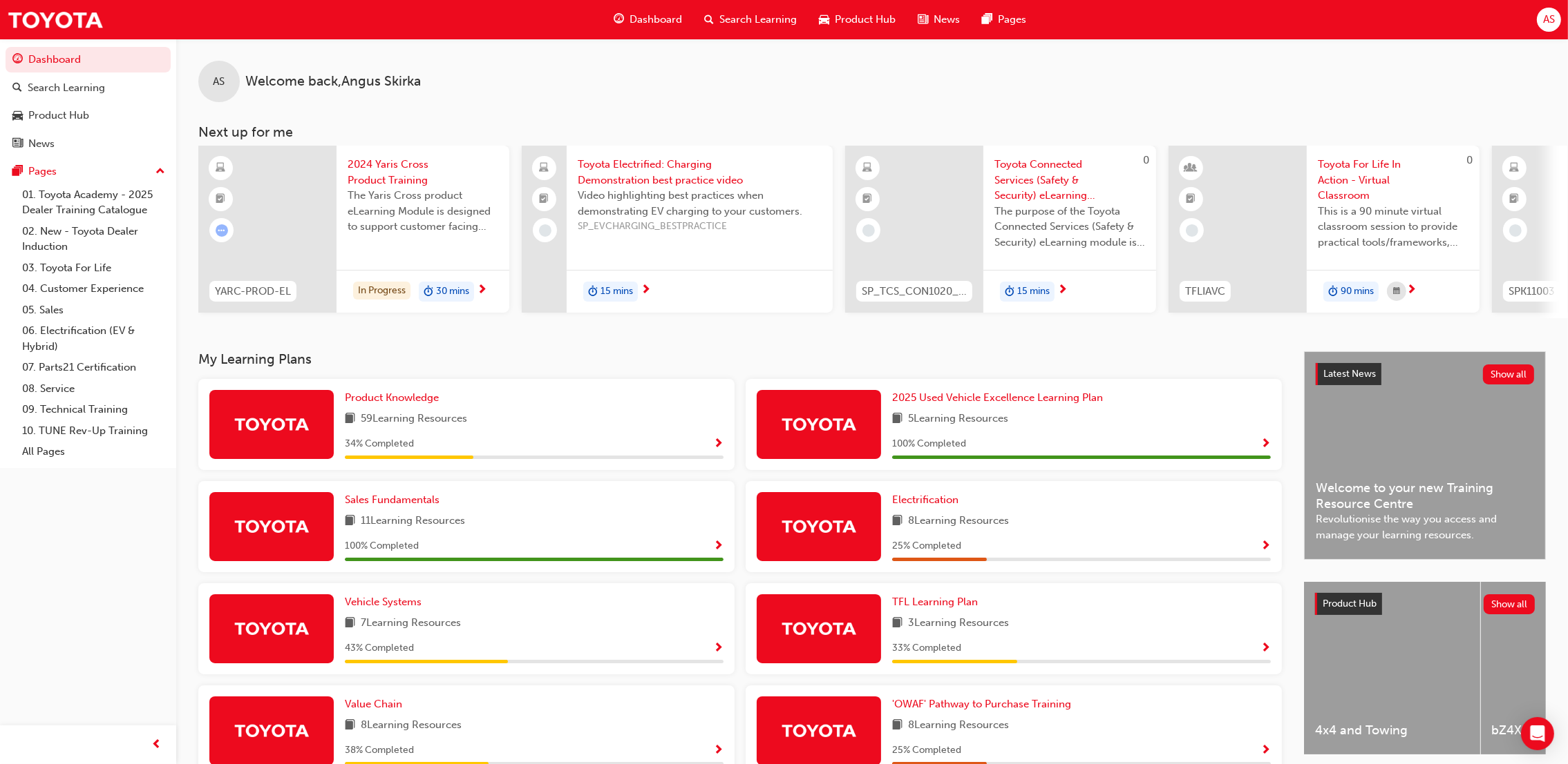
click at [695, 181] on span "Toyota Electrified: Charging Demonstration best practice video" at bounding box center [700, 173] width 244 height 31
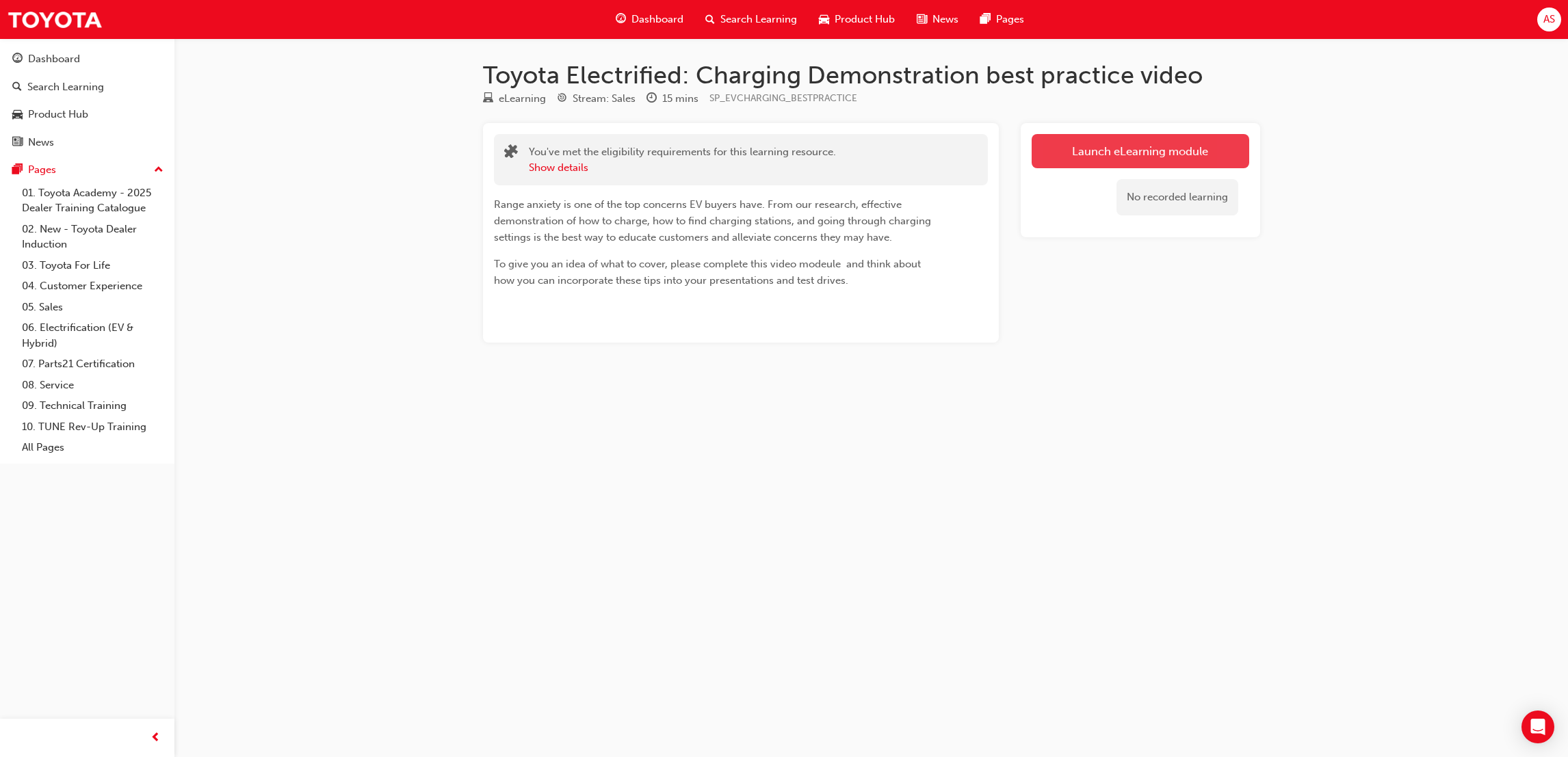
click at [1180, 160] on link "Launch eLearning module" at bounding box center [1140, 151] width 218 height 34
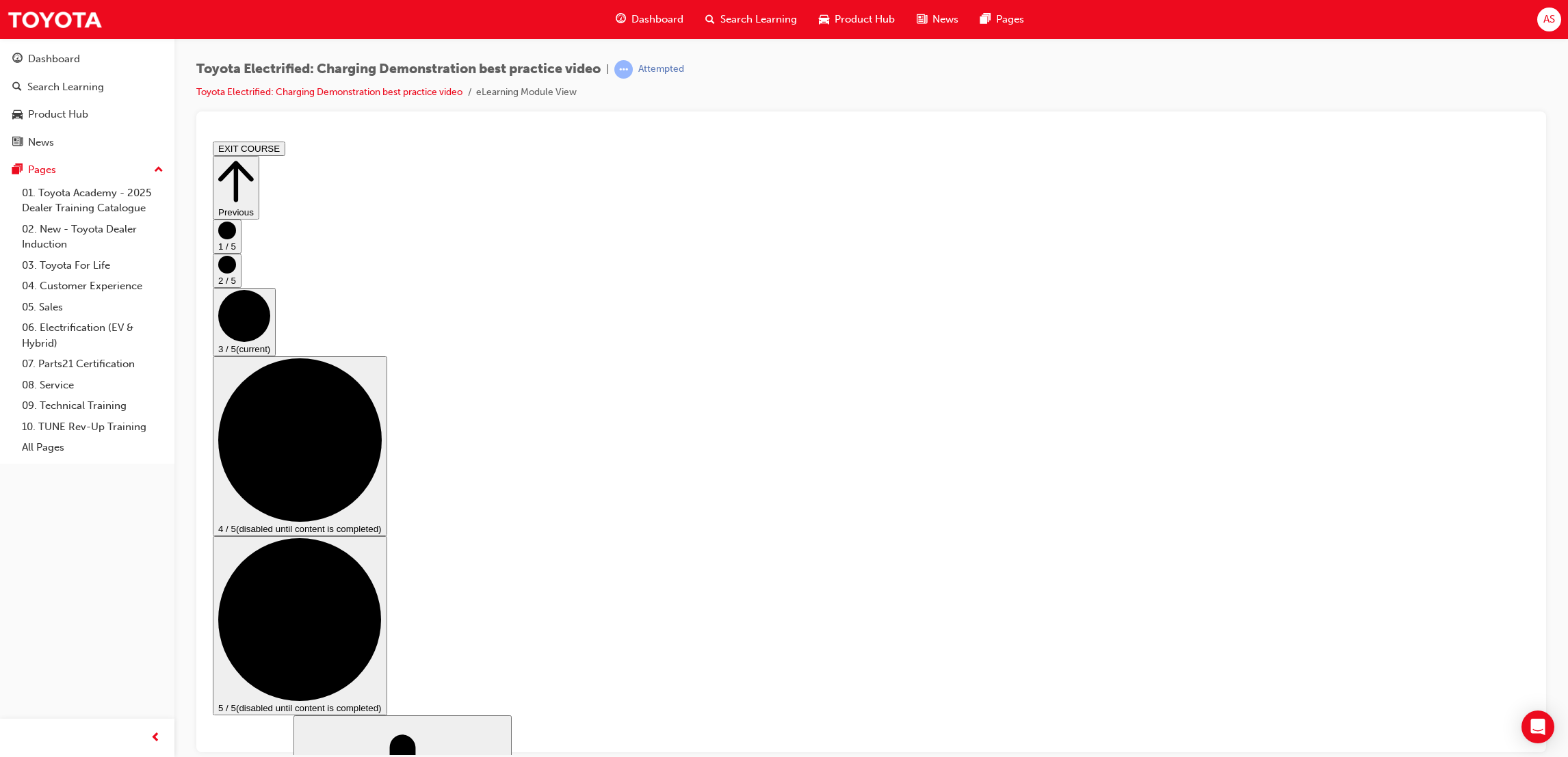
drag, startPoint x: 908, startPoint y: 725, endPoint x: 900, endPoint y: 722, distance: 8.5
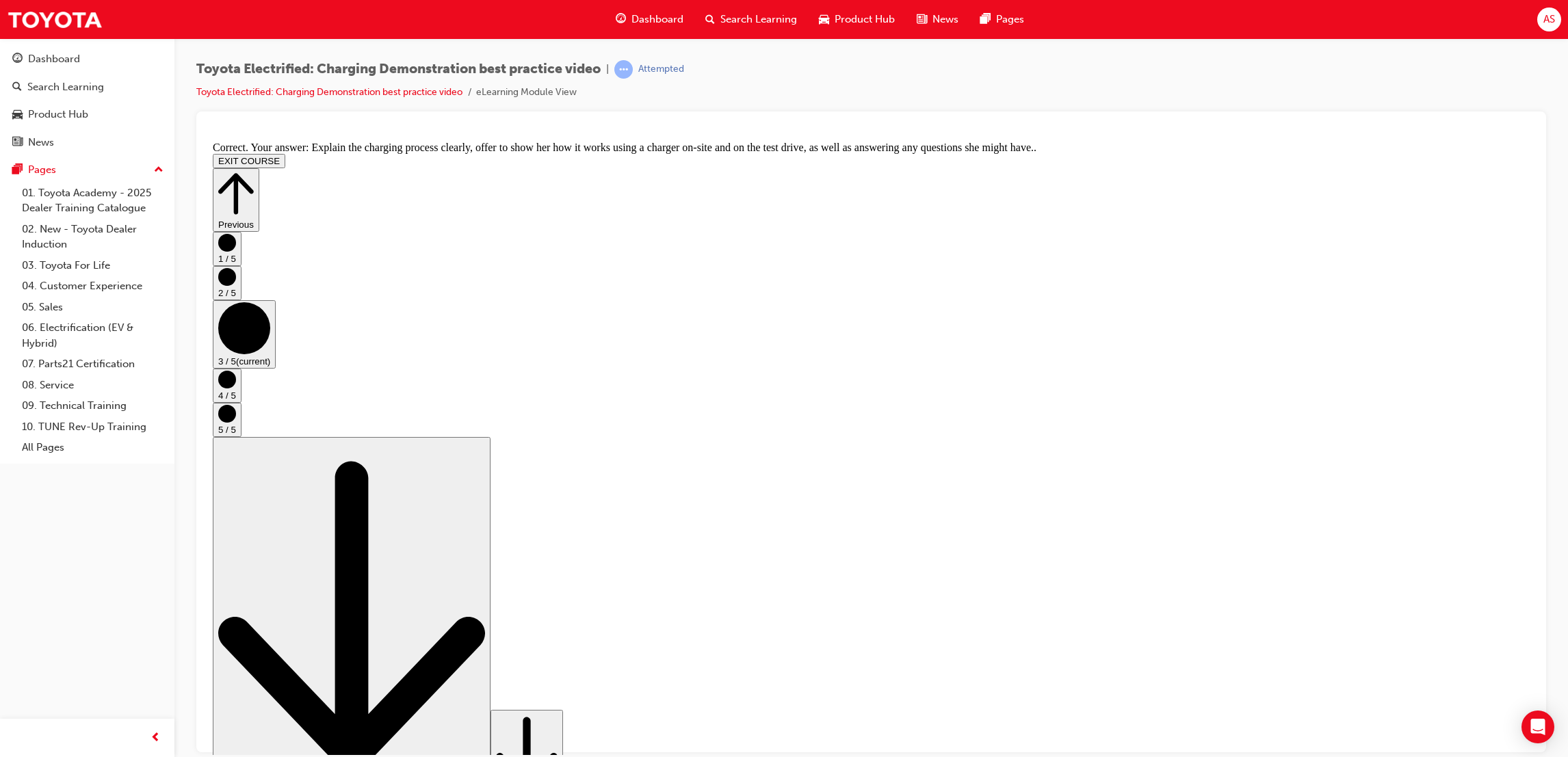
scroll to position [126, 0]
drag, startPoint x: 868, startPoint y: 649, endPoint x: 948, endPoint y: 606, distance: 90.8
click at [236, 388] on icon "Step controls" at bounding box center [227, 378] width 18 height 18
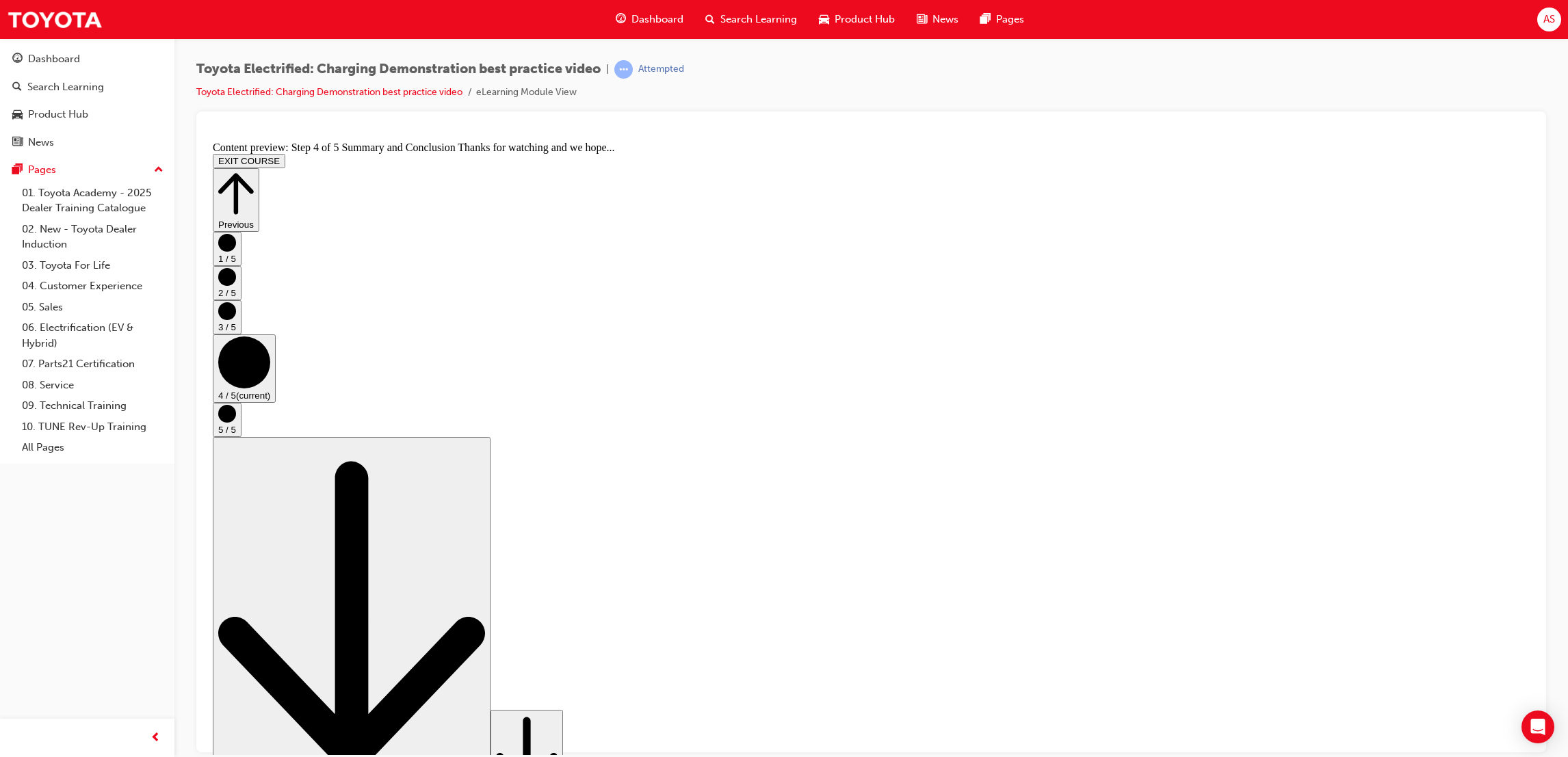
drag, startPoint x: 632, startPoint y: 494, endPoint x: 629, endPoint y: 506, distance: 12.4
click at [241, 437] on button "5 / 5" at bounding box center [228, 418] width 29 height 34
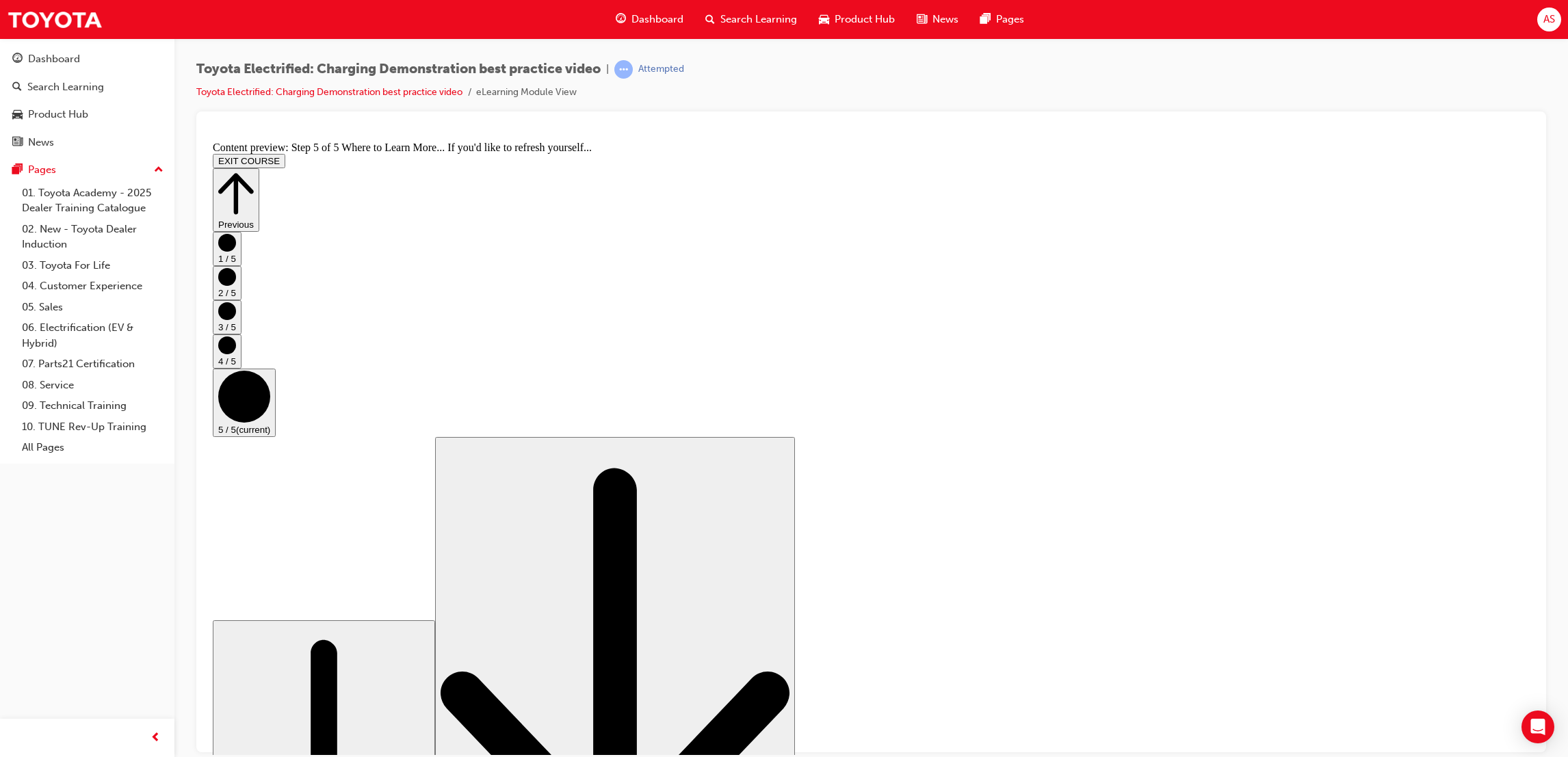
scroll to position [9, 0]
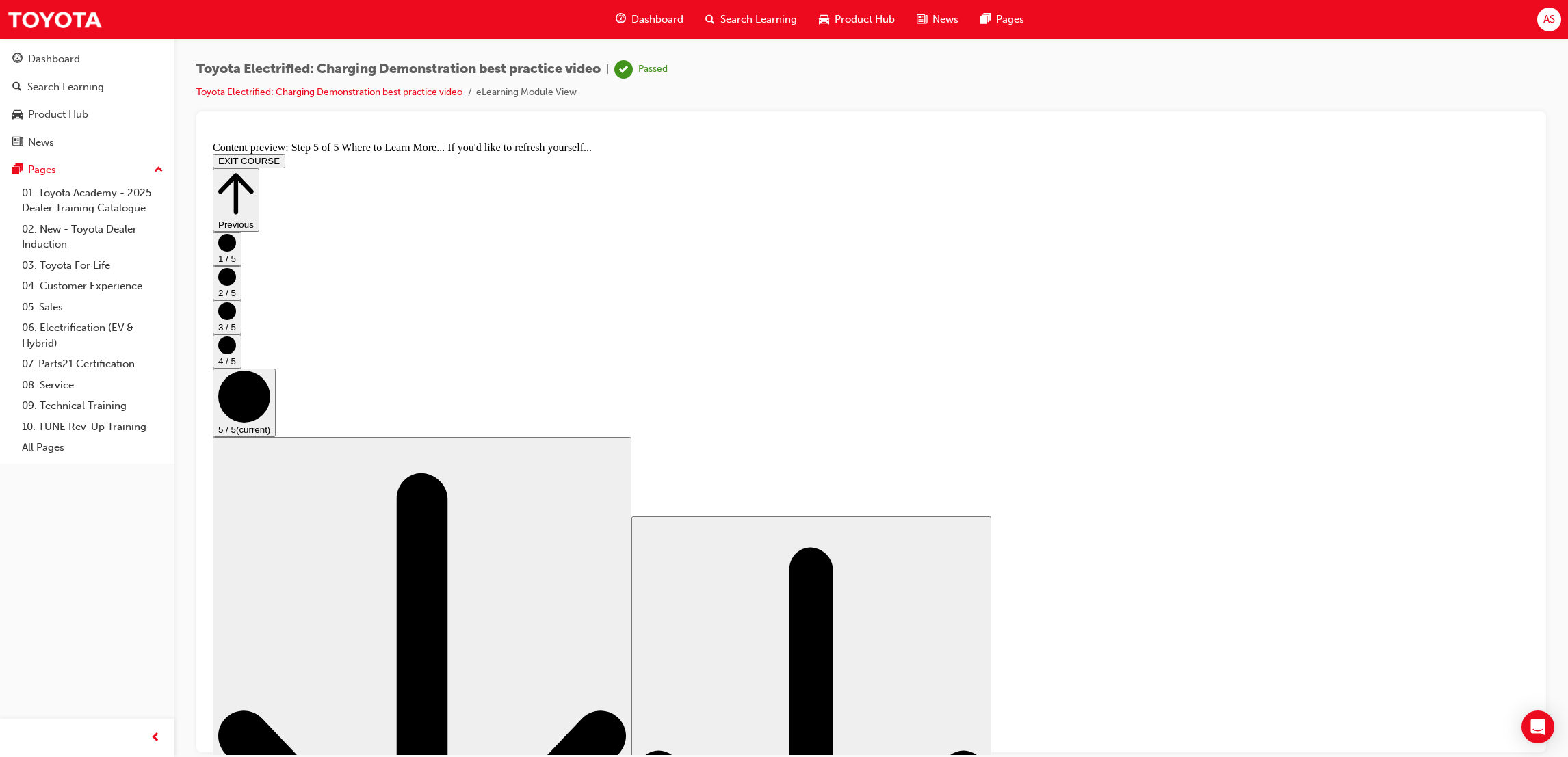
click at [666, 28] on div "Dashboard" at bounding box center [650, 19] width 89 height 28
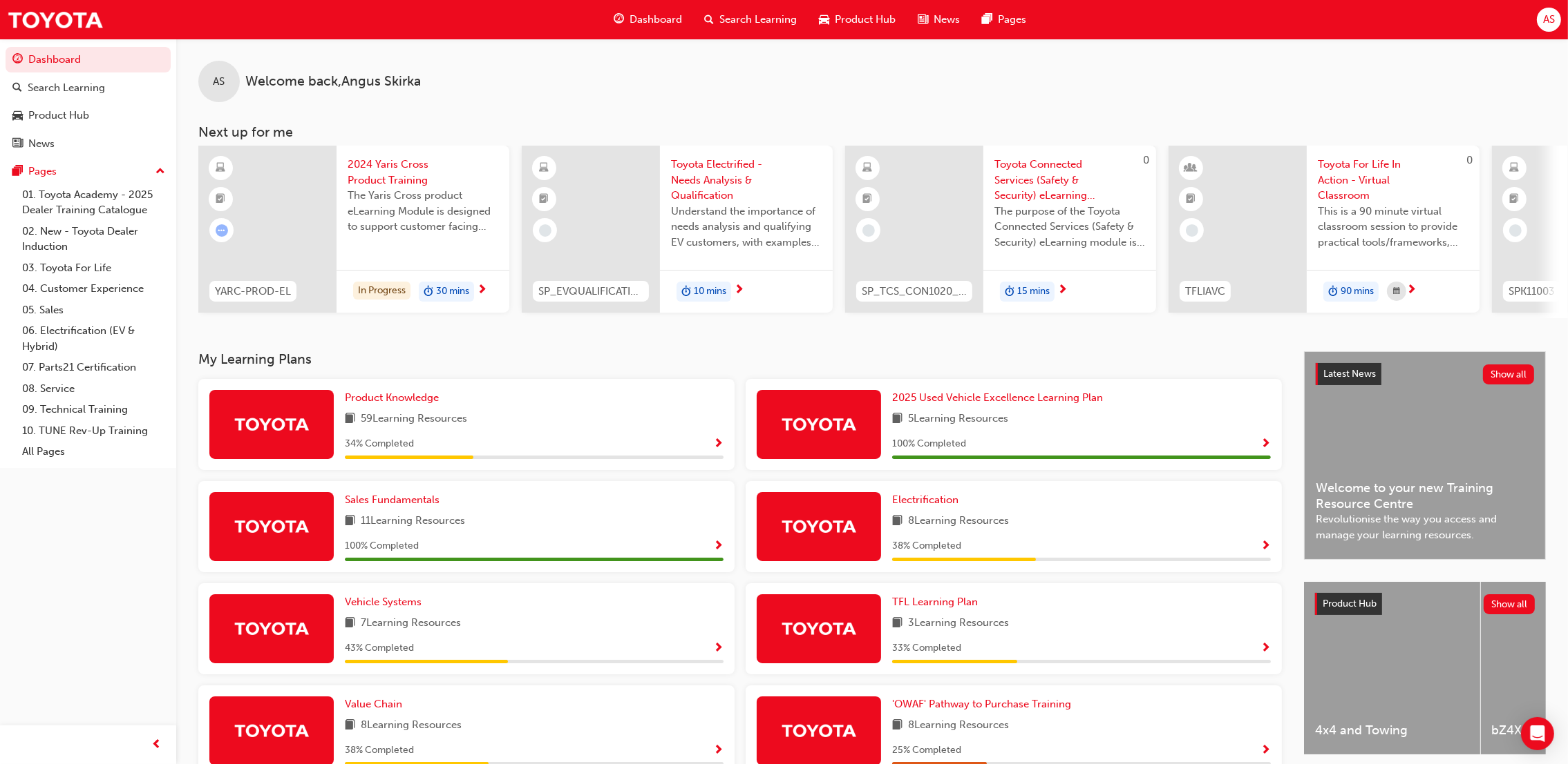
click at [707, 191] on span "Toyota Electrified - Needs Analysis & Qualification" at bounding box center [746, 181] width 150 height 47
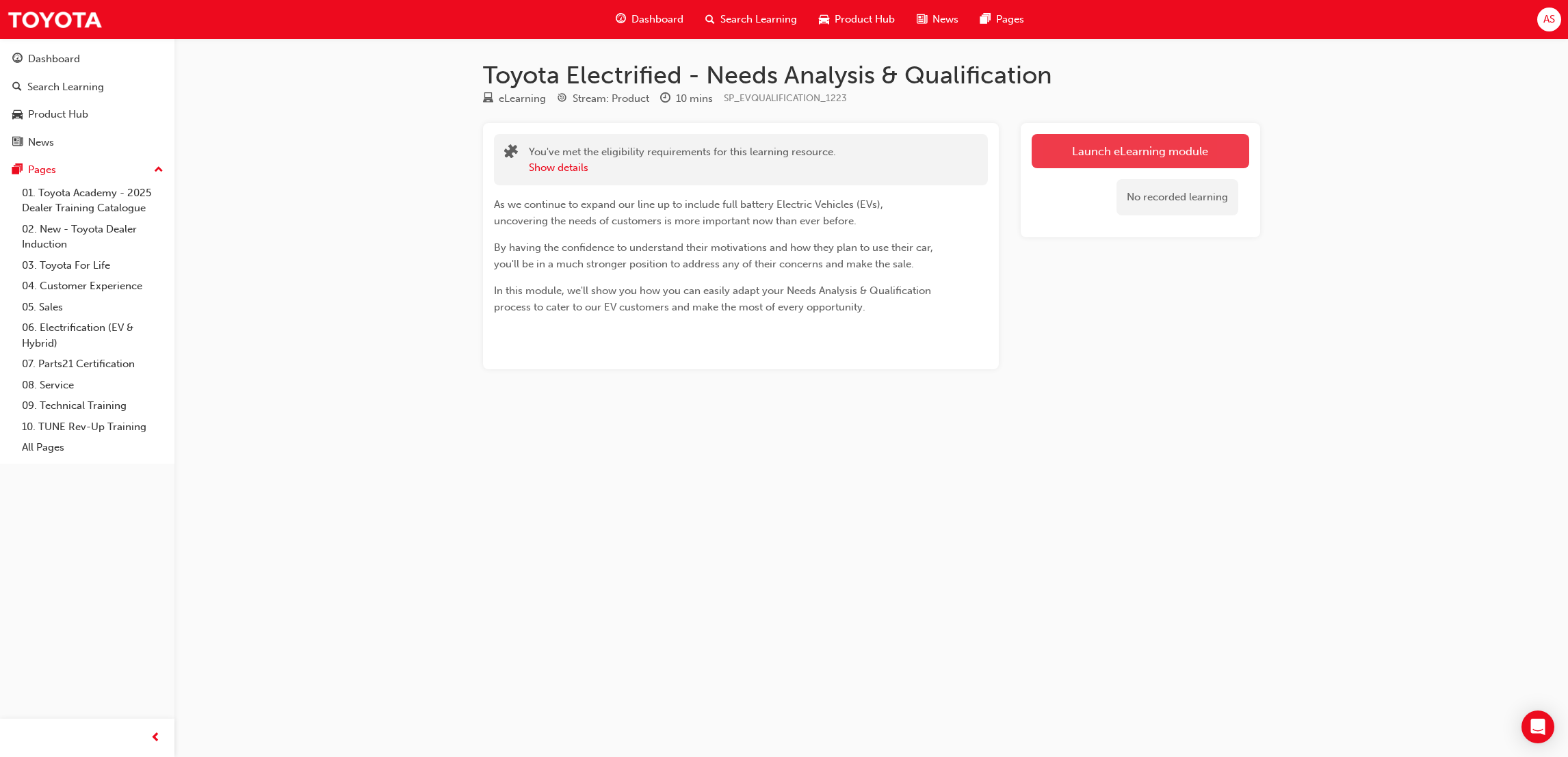
click at [1130, 157] on link "Launch eLearning module" at bounding box center [1140, 151] width 218 height 34
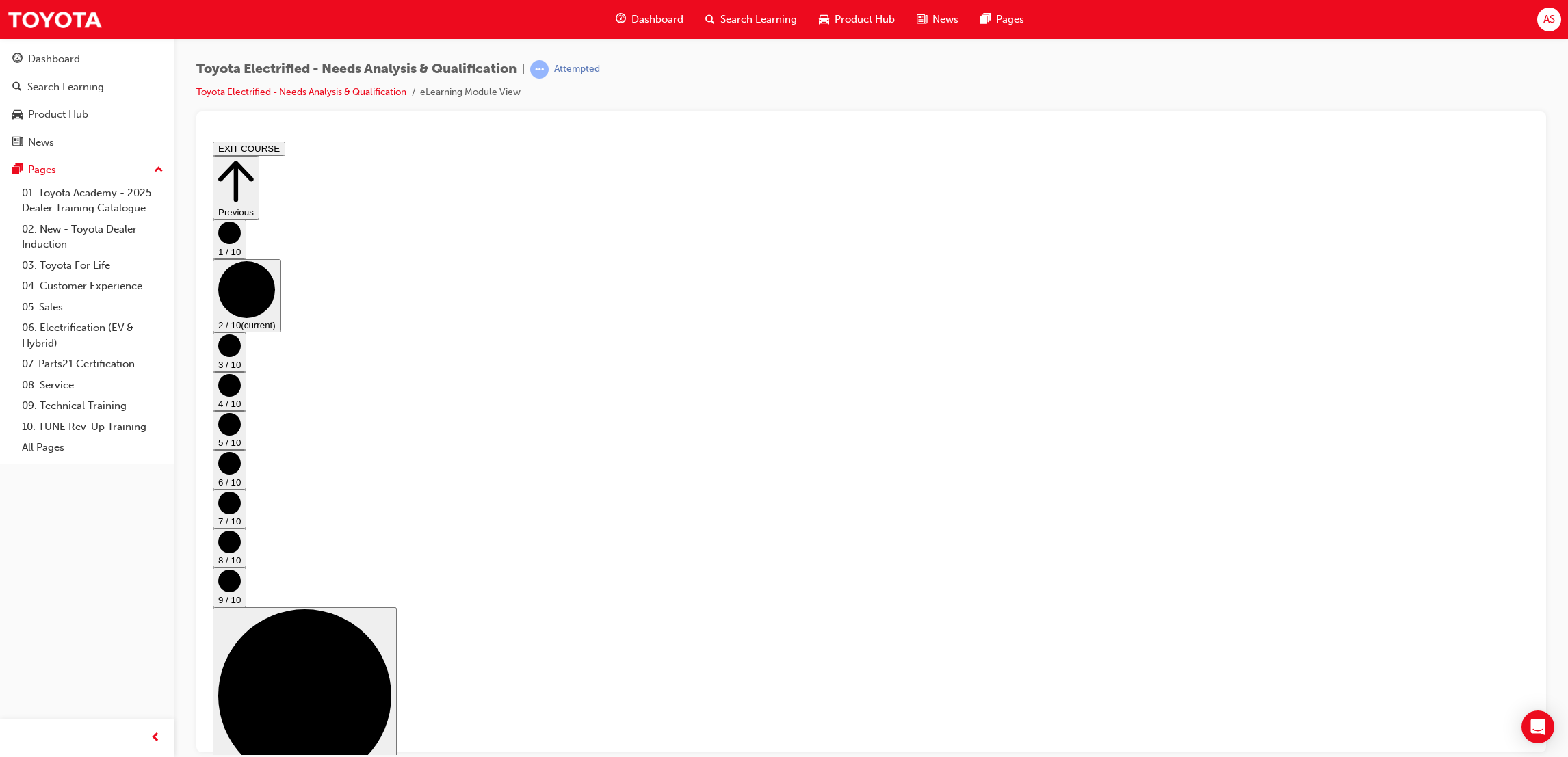
click at [241, 356] on circle "Step controls" at bounding box center [229, 344] width 22 height 22
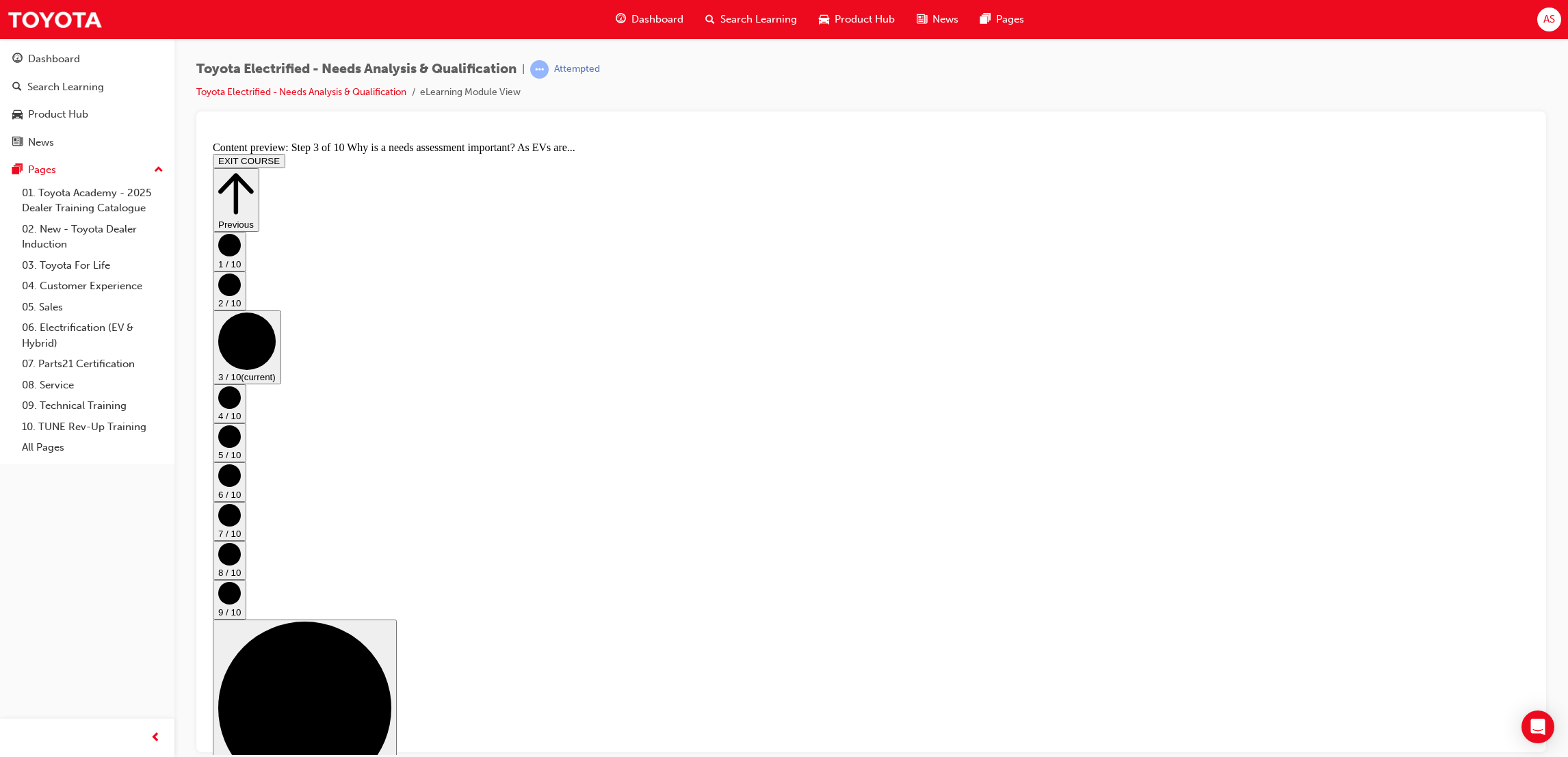
click at [241, 409] on circle "Step controls" at bounding box center [229, 397] width 22 height 22
click at [241, 432] on circle "Step controls" at bounding box center [229, 436] width 22 height 22
click at [246, 462] on button "6 / 10" at bounding box center [230, 482] width 33 height 39
click at [241, 504] on circle "Step controls" at bounding box center [229, 515] width 22 height 22
click at [241, 543] on circle "Step controls" at bounding box center [229, 554] width 22 height 22
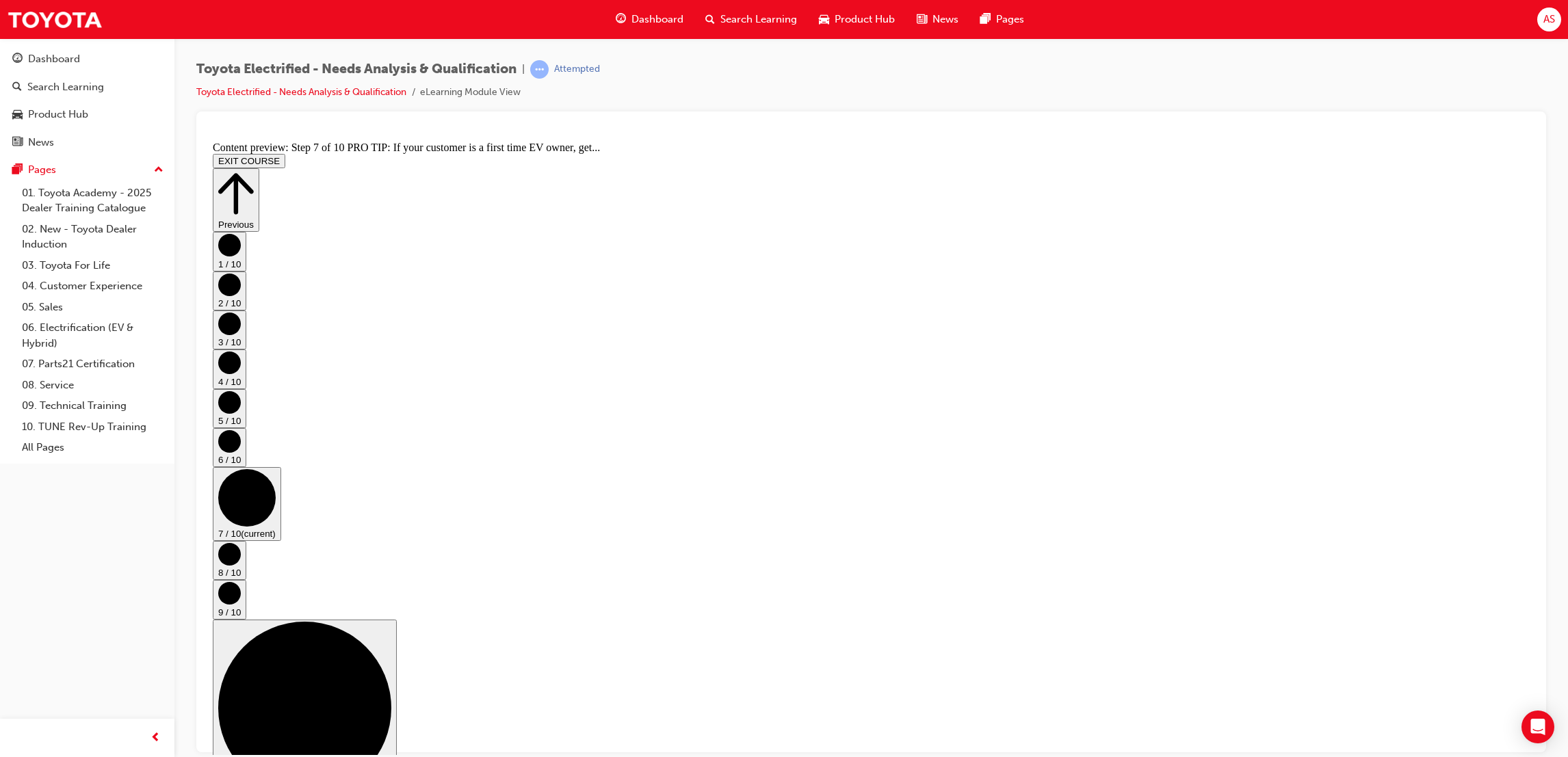
click at [241, 582] on circle "Step controls" at bounding box center [229, 593] width 22 height 22
click at [1501, 619] on div "10 / 10 (disabled until content is completed)" at bounding box center [872, 713] width 1317 height 190
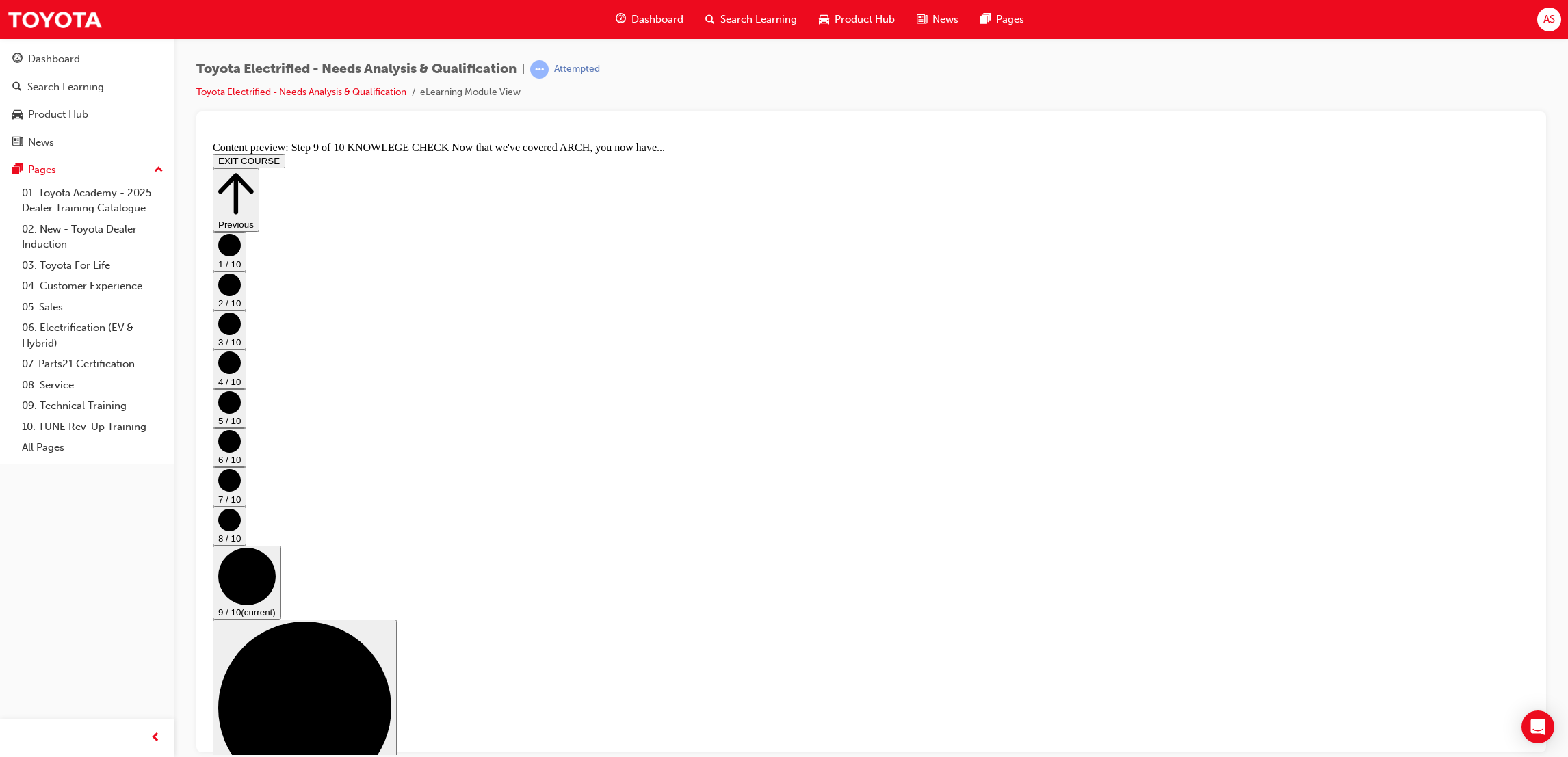
drag, startPoint x: 1219, startPoint y: 605, endPoint x: 1204, endPoint y: 600, distance: 15.8
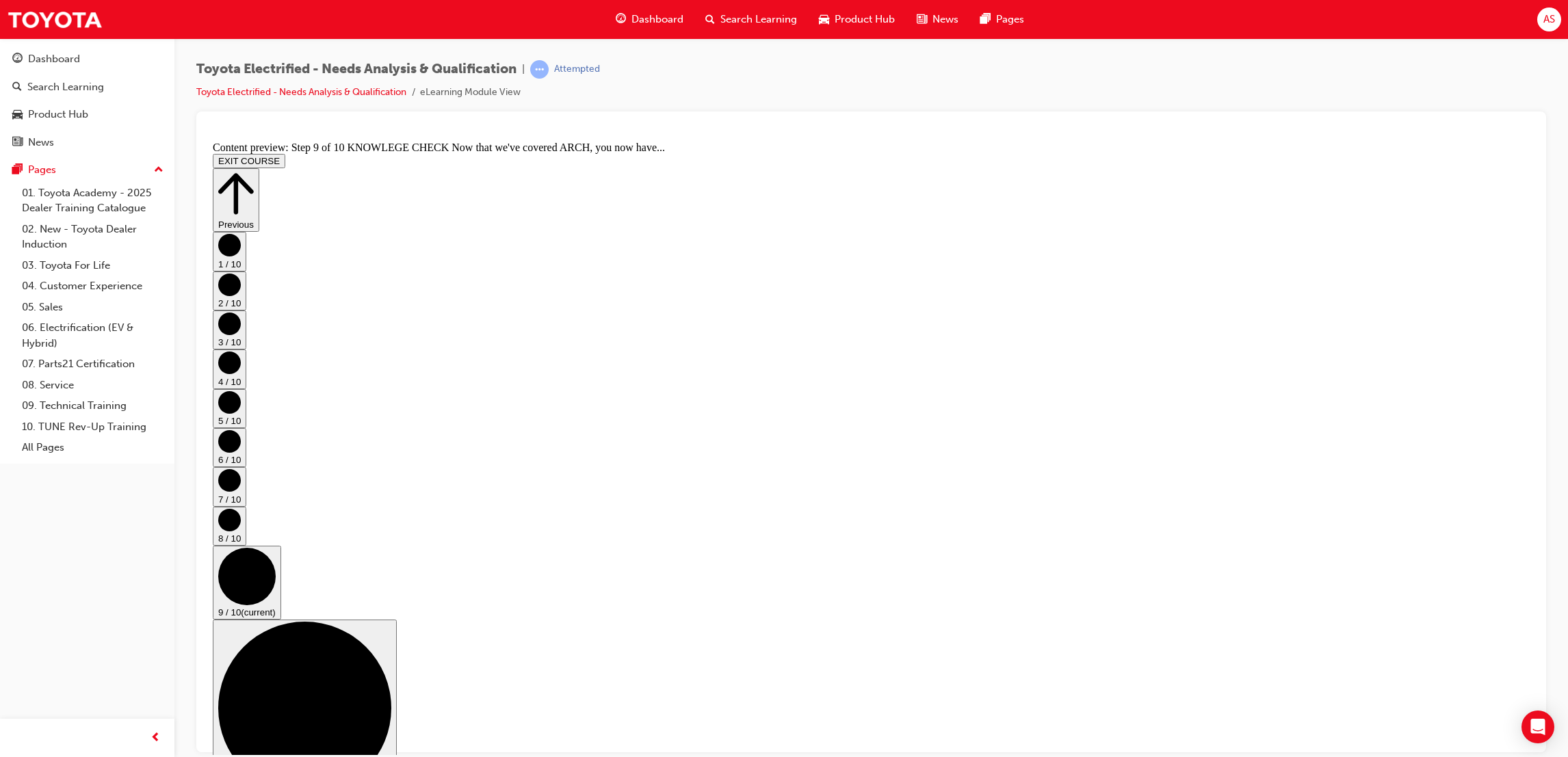
drag, startPoint x: 1204, startPoint y: 600, endPoint x: 1195, endPoint y: 596, distance: 9.8
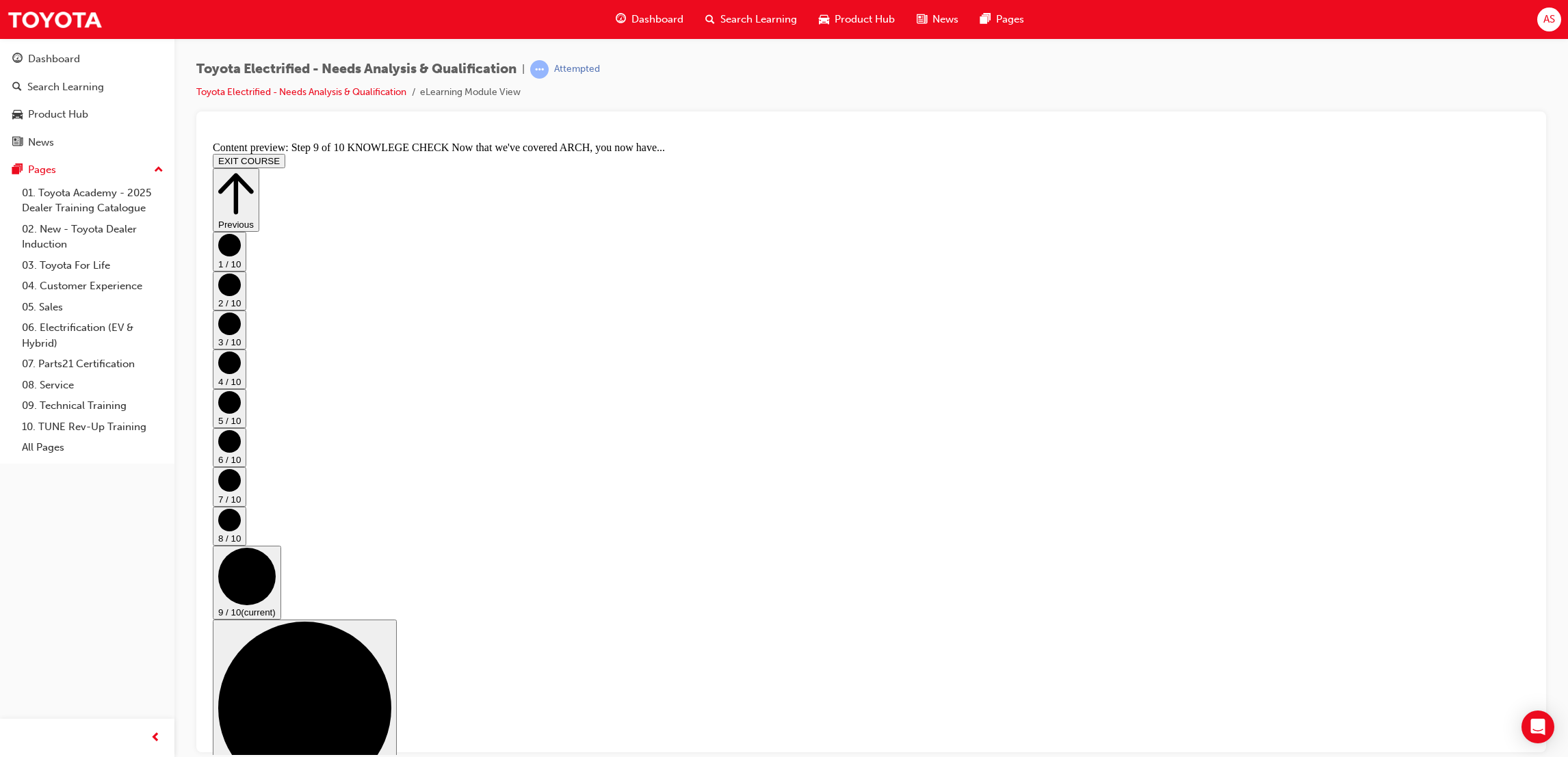
click at [241, 508] on circle "Step controls" at bounding box center [229, 519] width 22 height 22
click at [246, 470] on button "7 / 10" at bounding box center [230, 487] width 33 height 39
click at [241, 449] on icon "Step controls" at bounding box center [229, 441] width 22 height 22
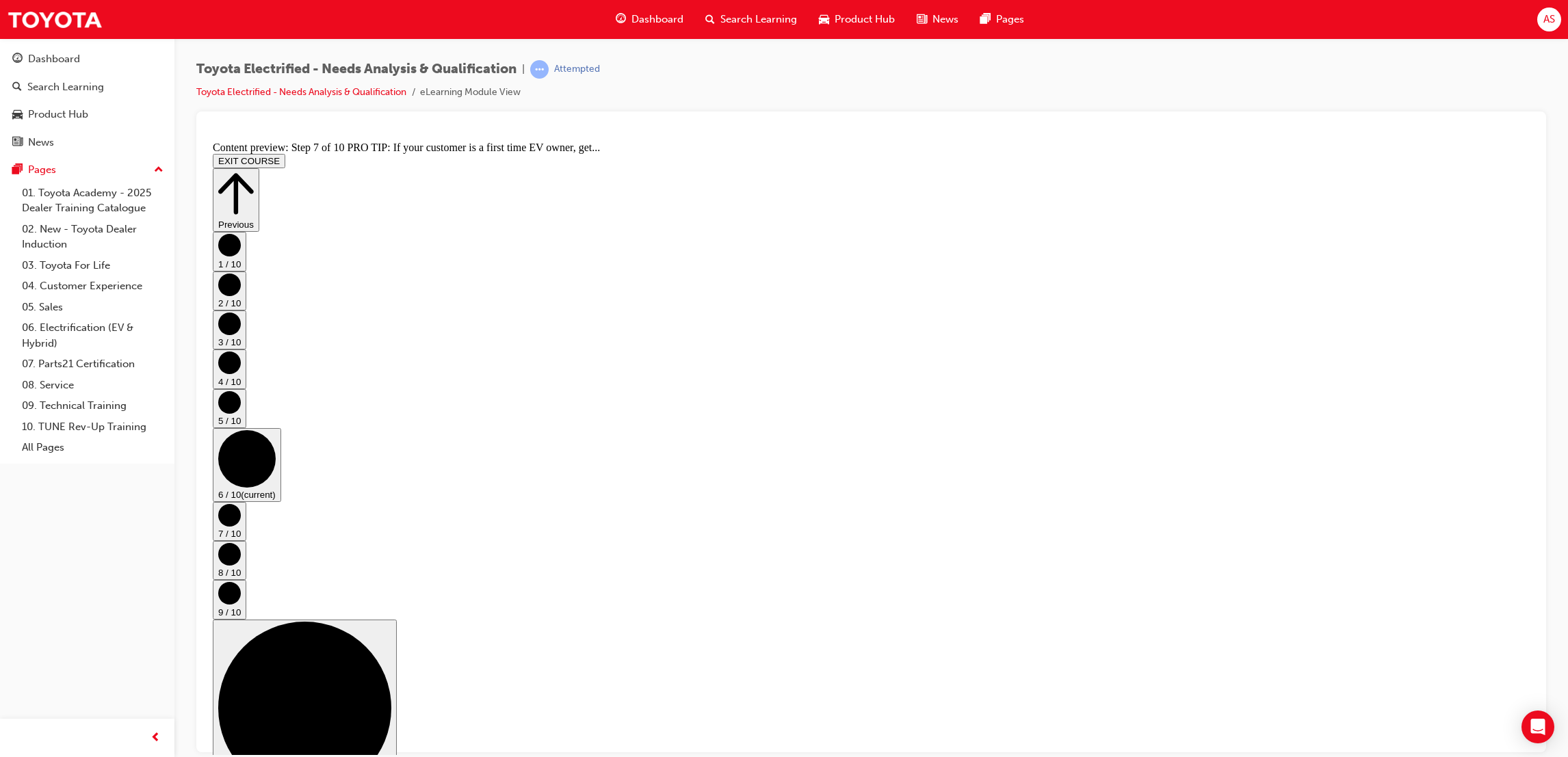
click at [241, 414] on circle "Step controls" at bounding box center [229, 402] width 22 height 22
click at [241, 374] on icon "Step controls" at bounding box center [229, 362] width 22 height 22
click at [246, 349] on button "3 / 10" at bounding box center [230, 330] width 33 height 39
click at [241, 296] on circle "Step controls" at bounding box center [229, 284] width 22 height 22
click at [241, 256] on circle "Step controls" at bounding box center [229, 244] width 22 height 22
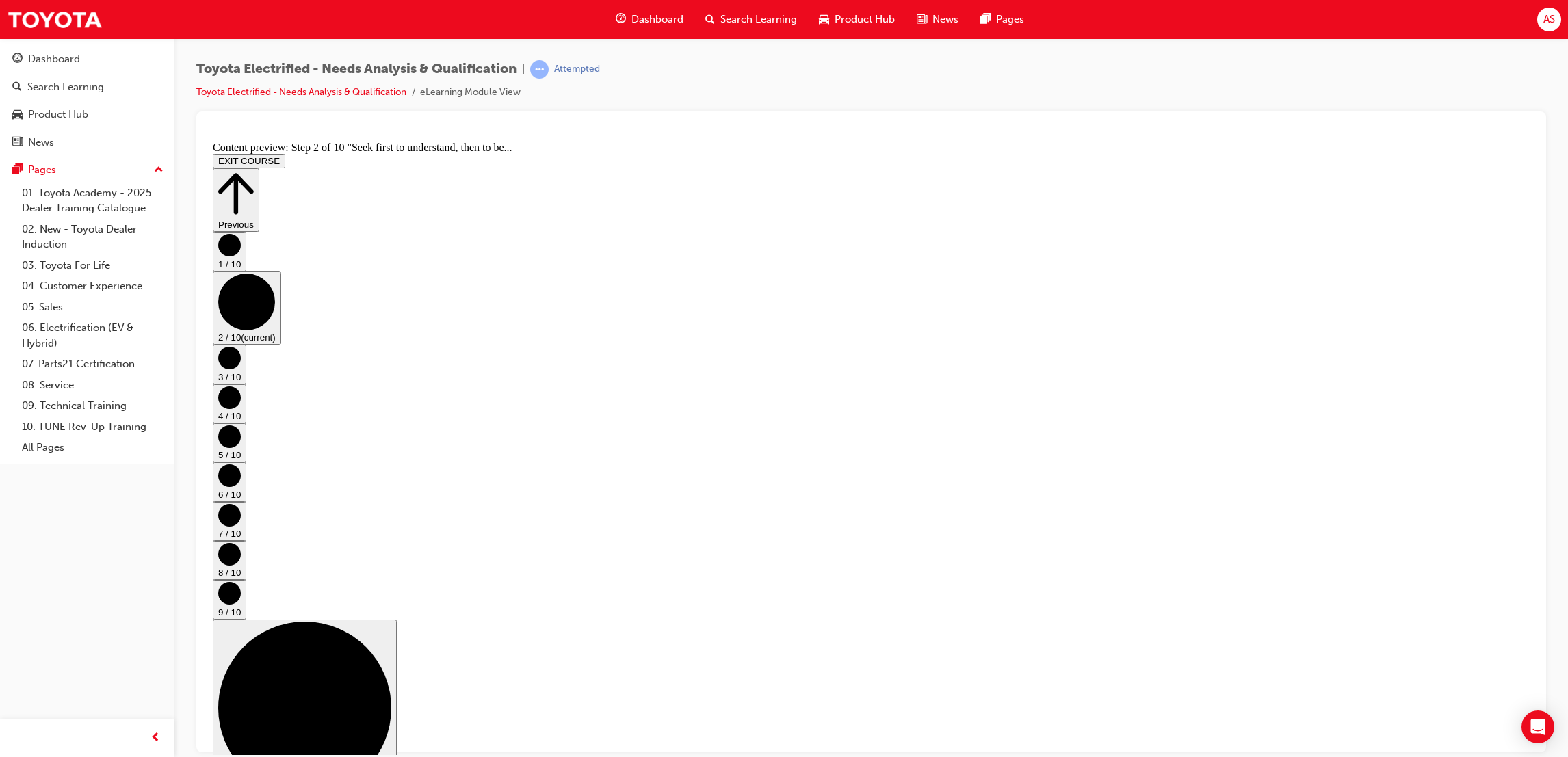
click at [246, 580] on button "9 / 10" at bounding box center [230, 599] width 33 height 39
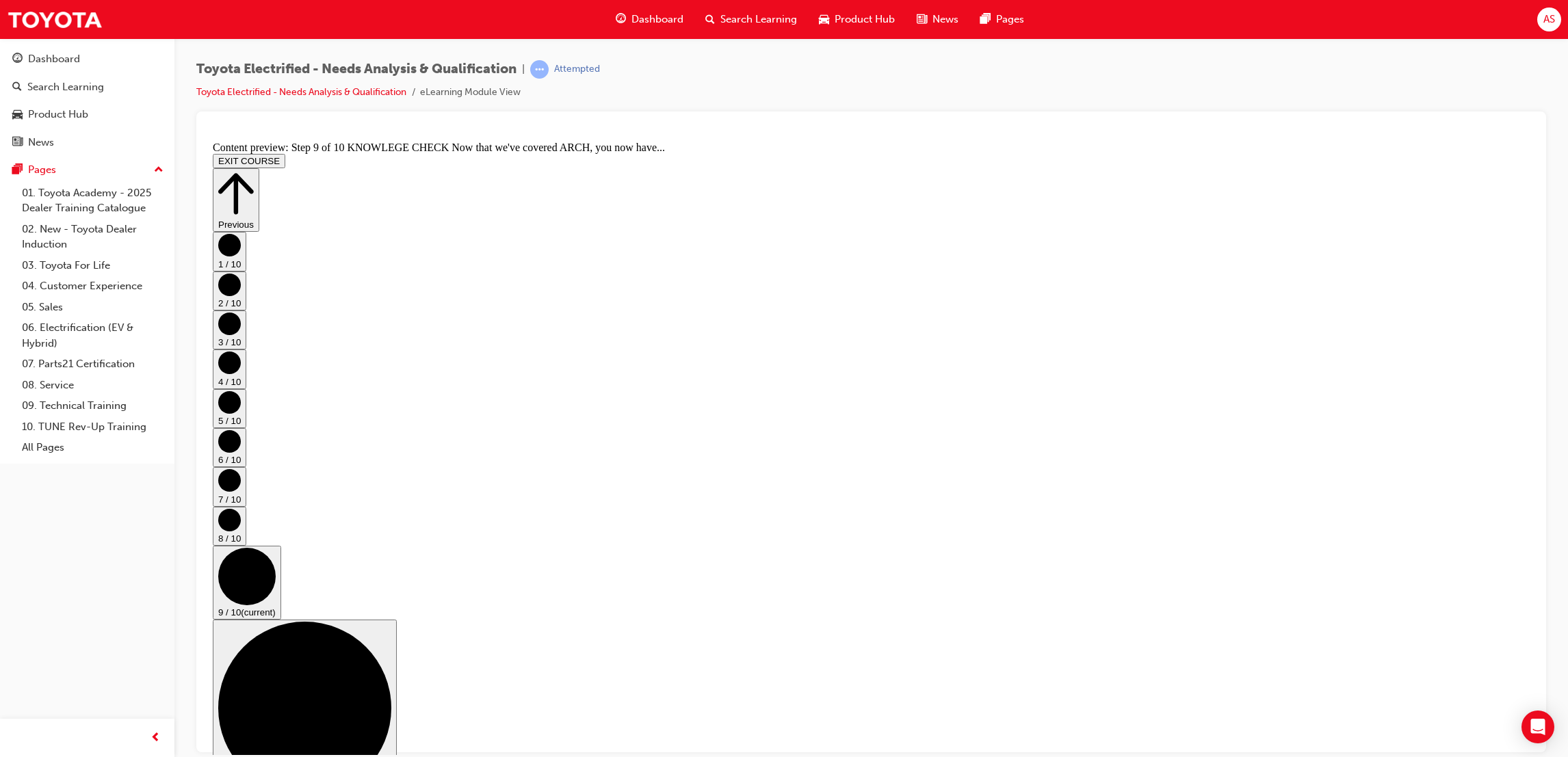
drag, startPoint x: 986, startPoint y: 587, endPoint x: 997, endPoint y: 578, distance: 14.2
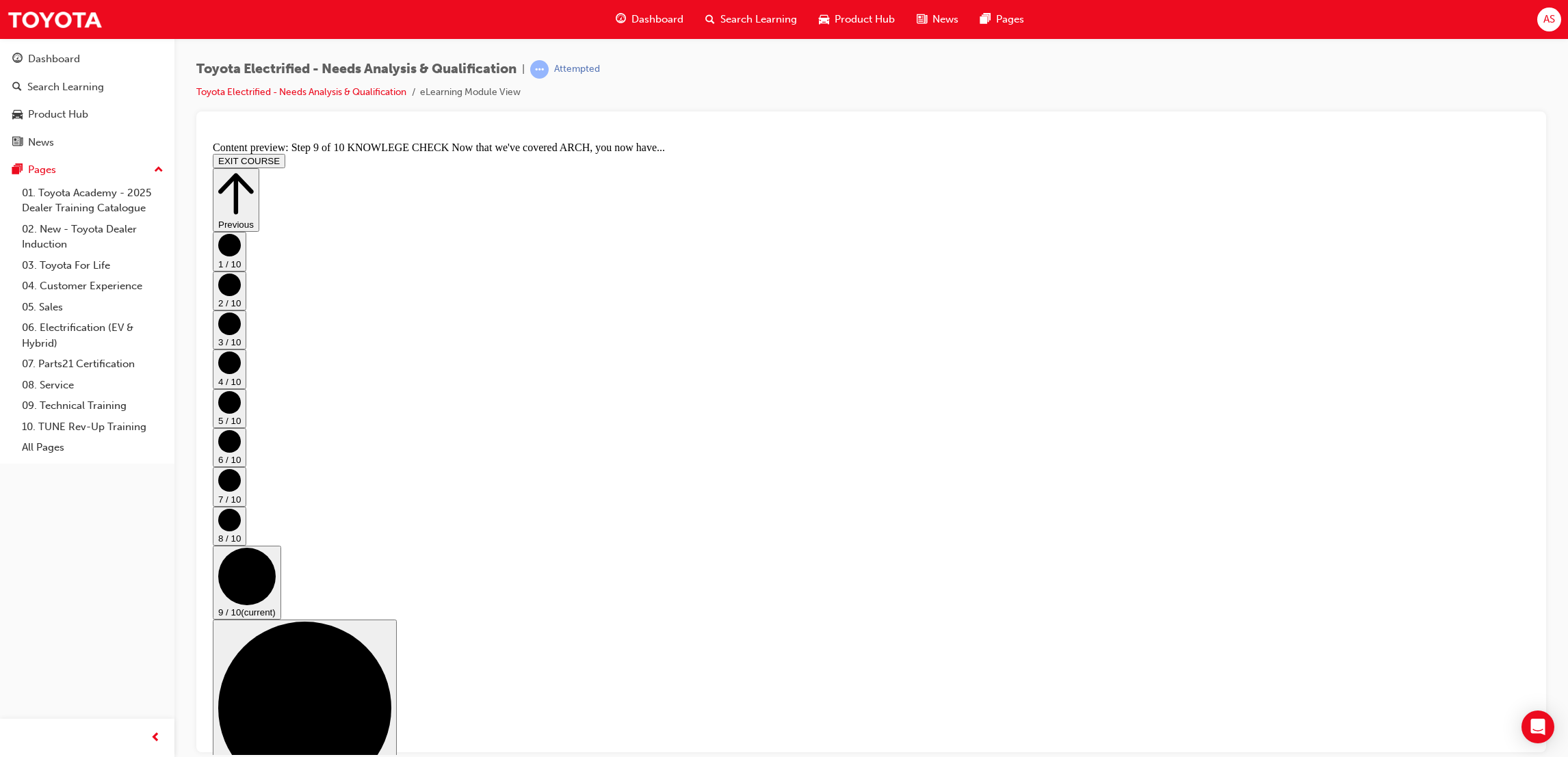
drag, startPoint x: 1161, startPoint y: 574, endPoint x: 1167, endPoint y: 580, distance: 8.5
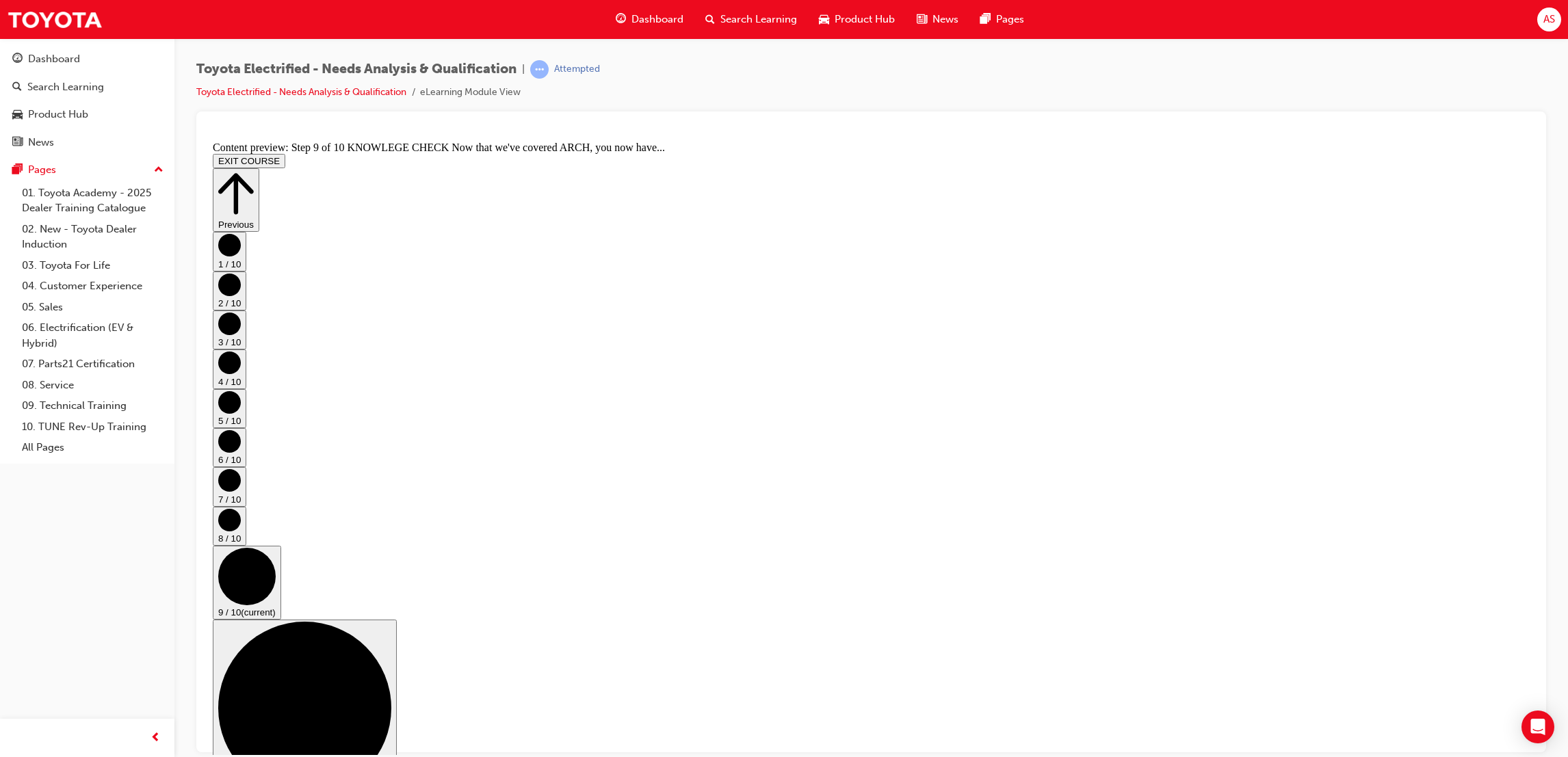
click at [246, 506] on button "8 / 10" at bounding box center [230, 525] width 33 height 39
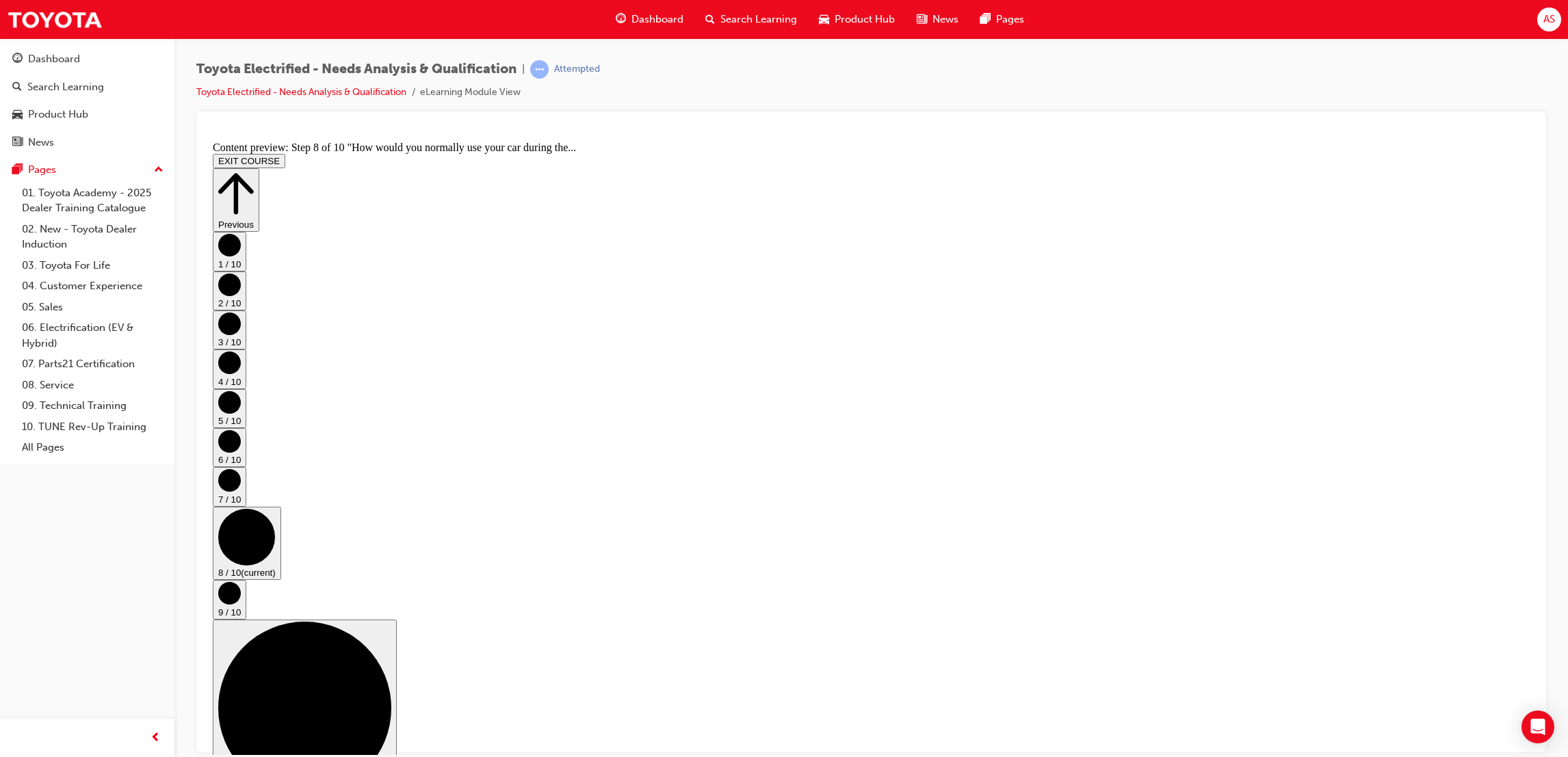
scroll to position [0, 0]
click at [241, 470] on circle "Step controls" at bounding box center [229, 480] width 22 height 22
click at [1507, 453] on div "1 / 10 2 / 10 3 / 10 4 / 10 5 / 10 6 / 10 7 / 10 (current) 8 / 10 9 / 10 10 / 1…" at bounding box center [872, 521] width 1317 height 578
click at [241, 452] on circle "Step controls" at bounding box center [229, 441] width 22 height 22
click at [241, 414] on circle "Step controls" at bounding box center [229, 402] width 22 height 22
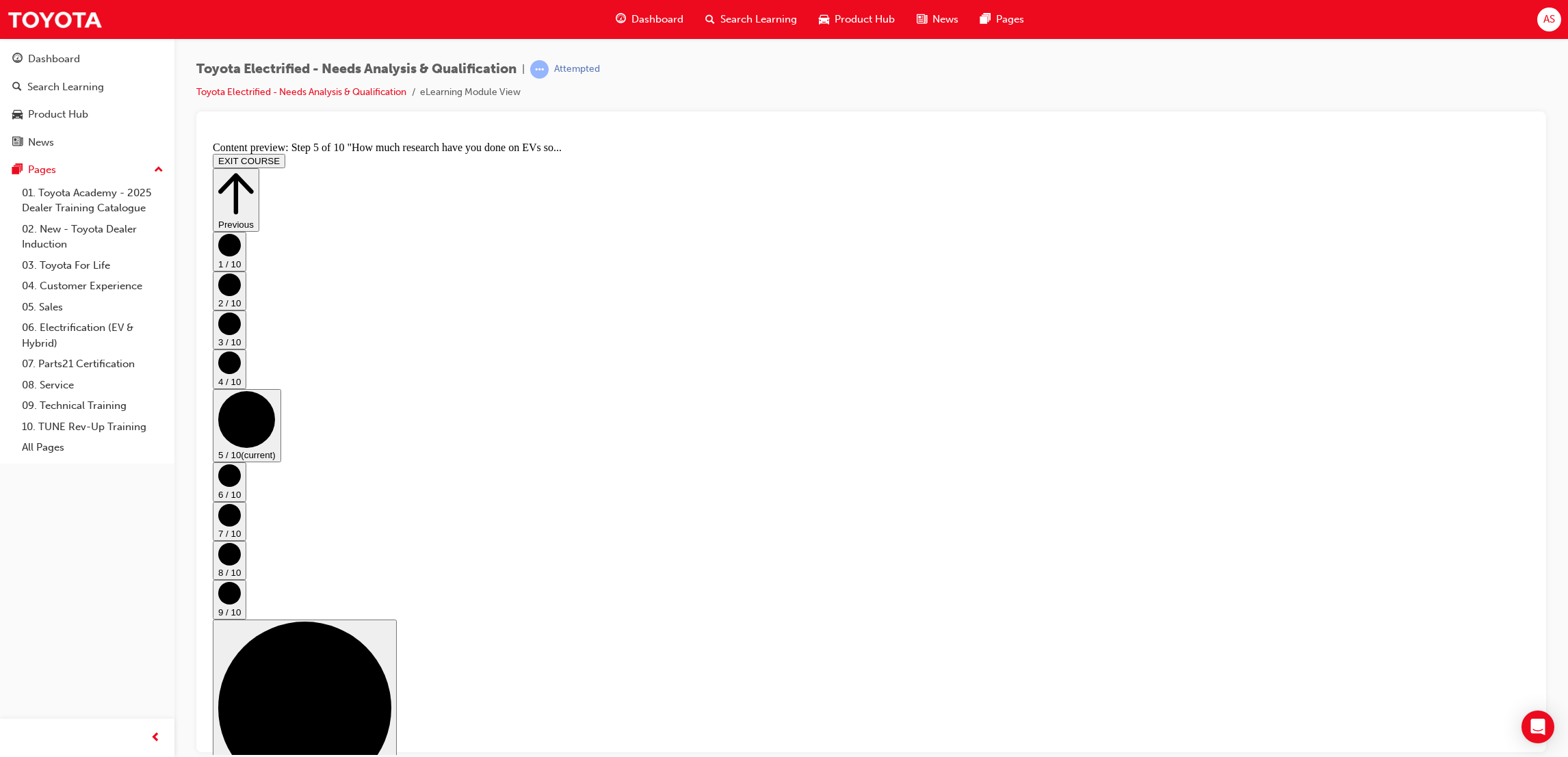
scroll to position [410, 0]
click at [241, 374] on circle "Step controls" at bounding box center [229, 362] width 22 height 22
click at [241, 296] on circle "Step controls" at bounding box center [229, 284] width 22 height 22
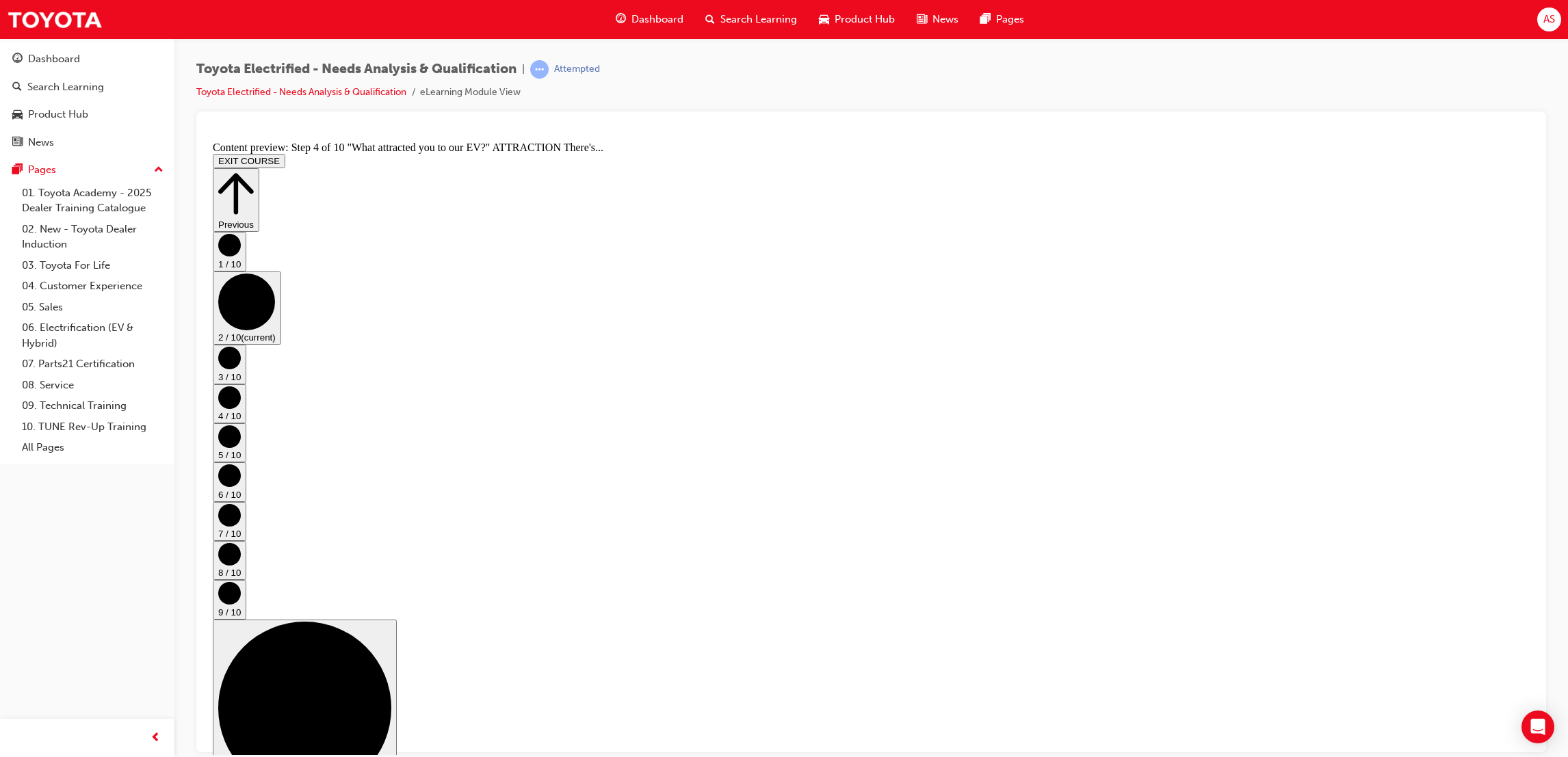
click at [241, 369] on circle "Step controls" at bounding box center [229, 357] width 22 height 22
click at [241, 256] on icon "Step controls" at bounding box center [229, 244] width 22 height 22
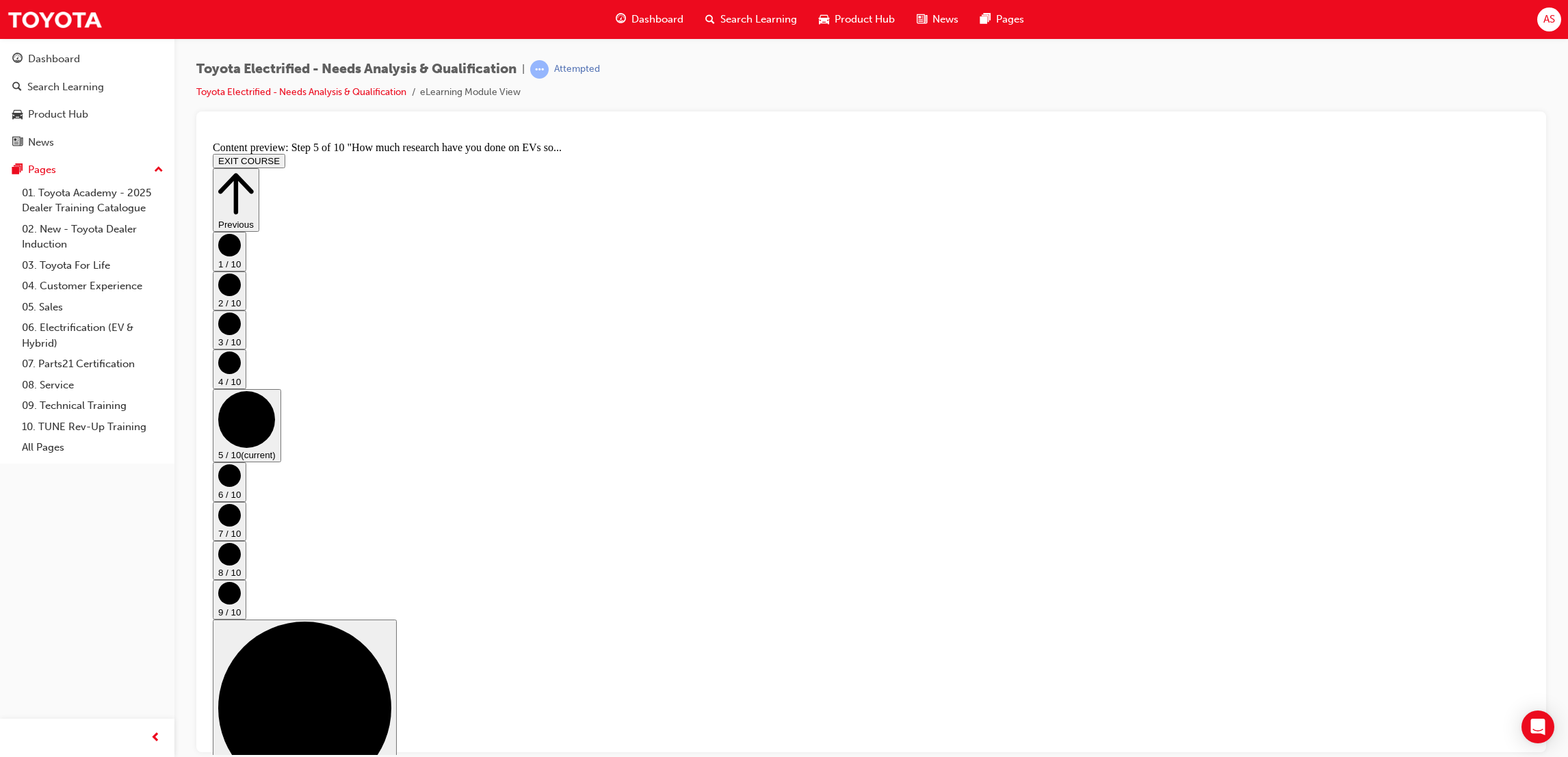
scroll to position [0, 0]
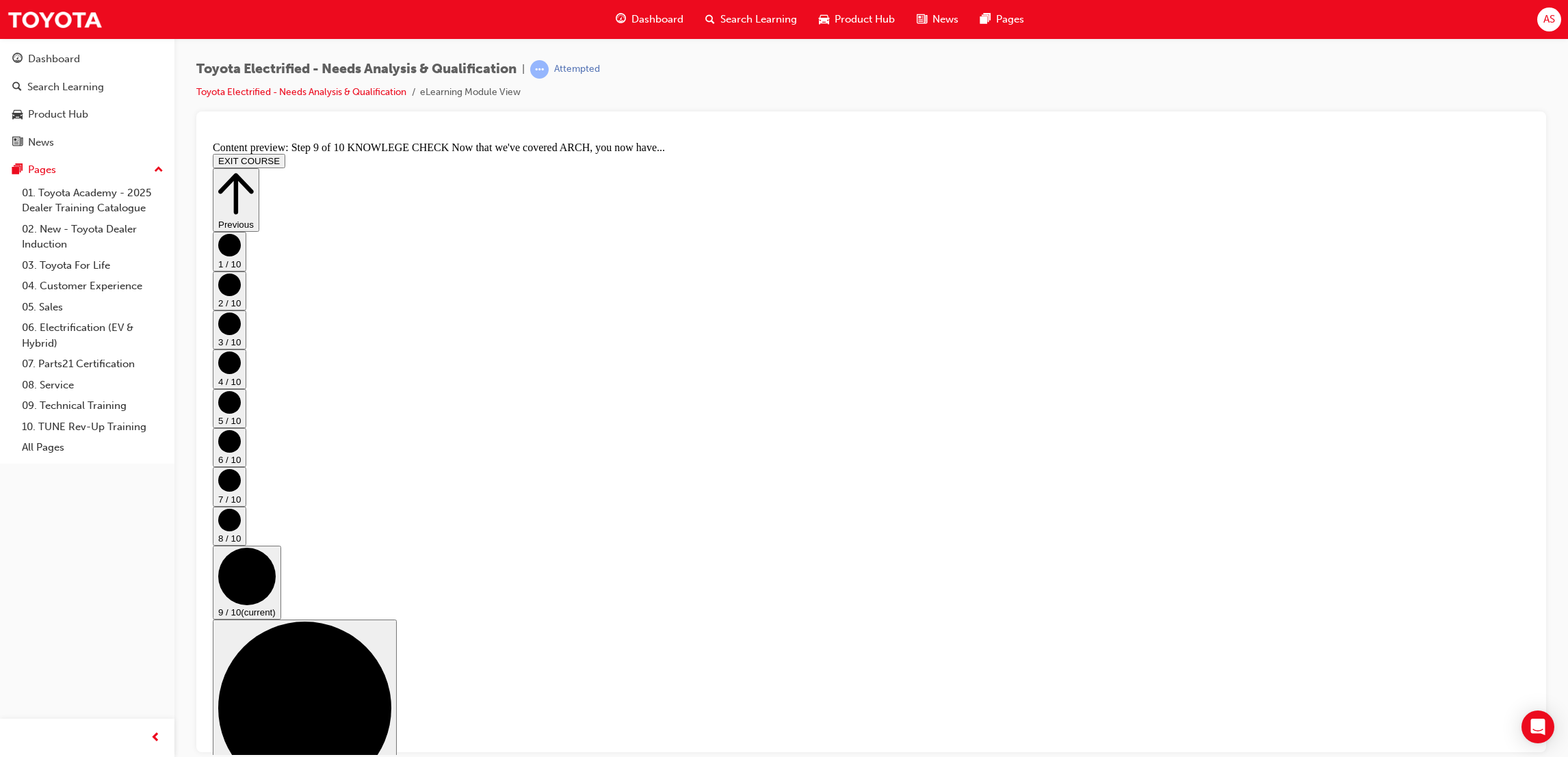
drag, startPoint x: 1004, startPoint y: 678, endPoint x: 1013, endPoint y: 682, distance: 9.8
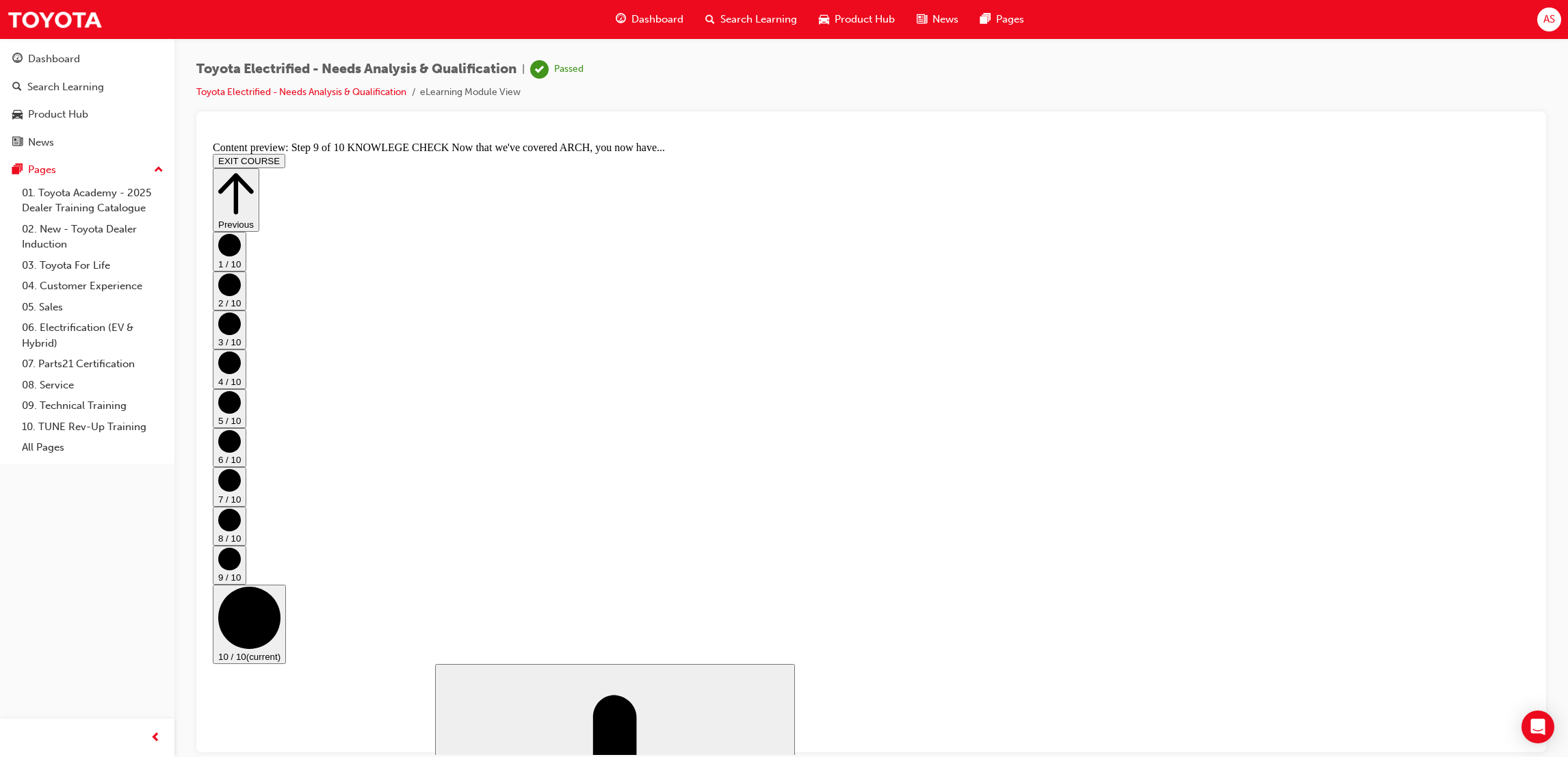
scroll to position [605, 0]
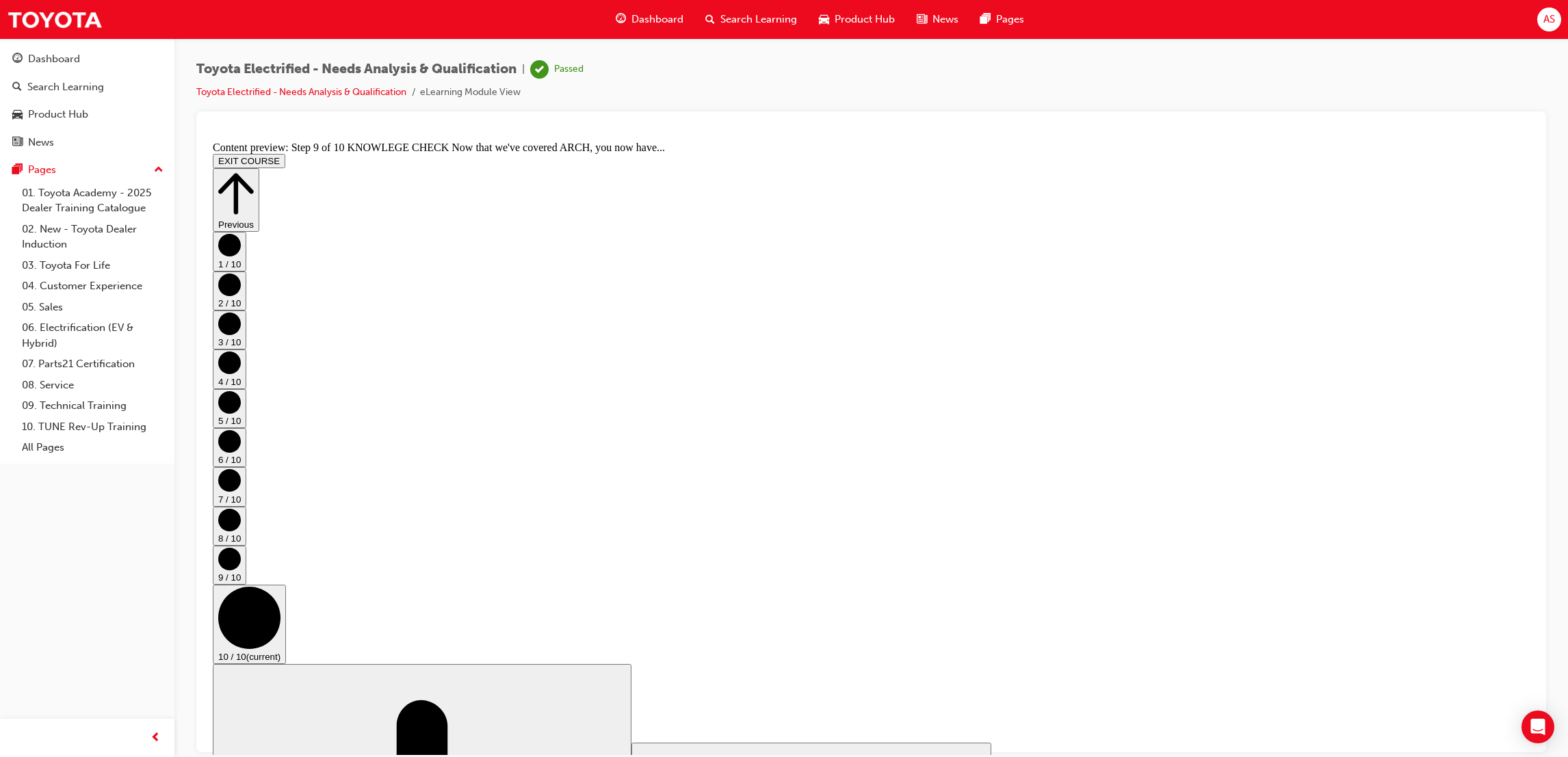
click at [285, 154] on button "EXIT COURSE" at bounding box center [249, 161] width 73 height 15
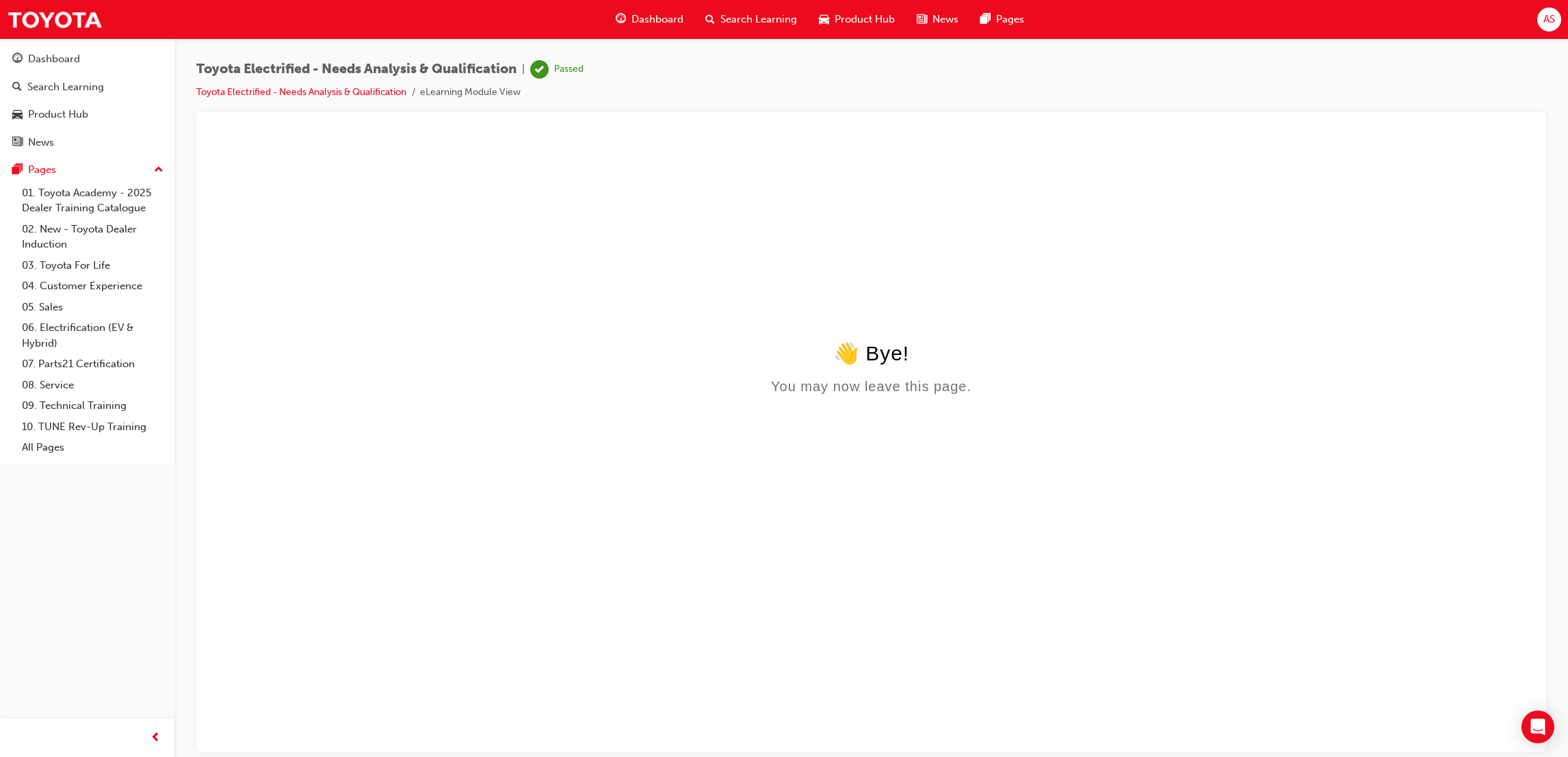
scroll to position [0, 0]
click at [672, 13] on span "Dashboard" at bounding box center [657, 19] width 52 height 16
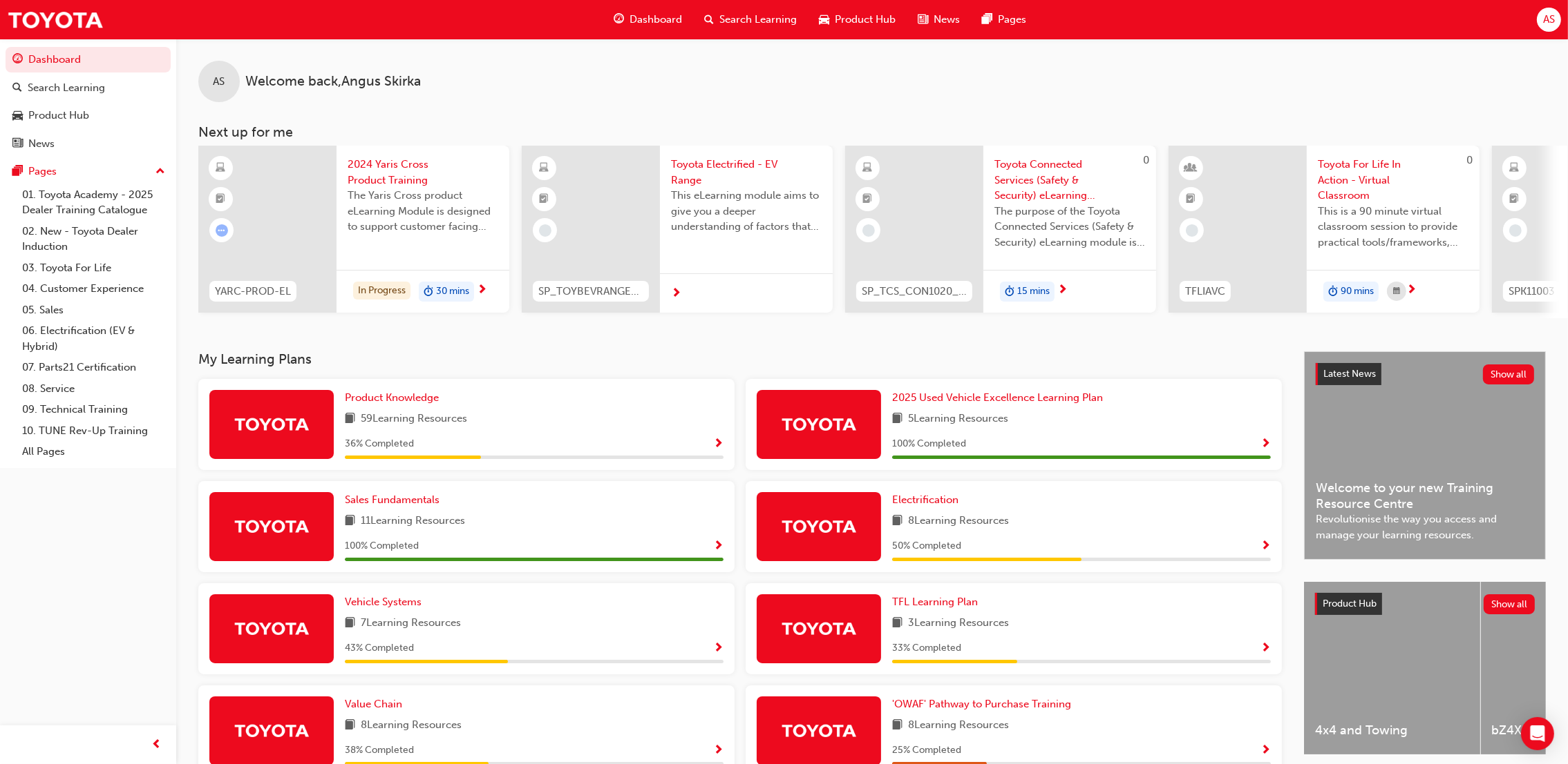
click at [739, 166] on span "Toyota Electrified - EV Range" at bounding box center [746, 173] width 150 height 31
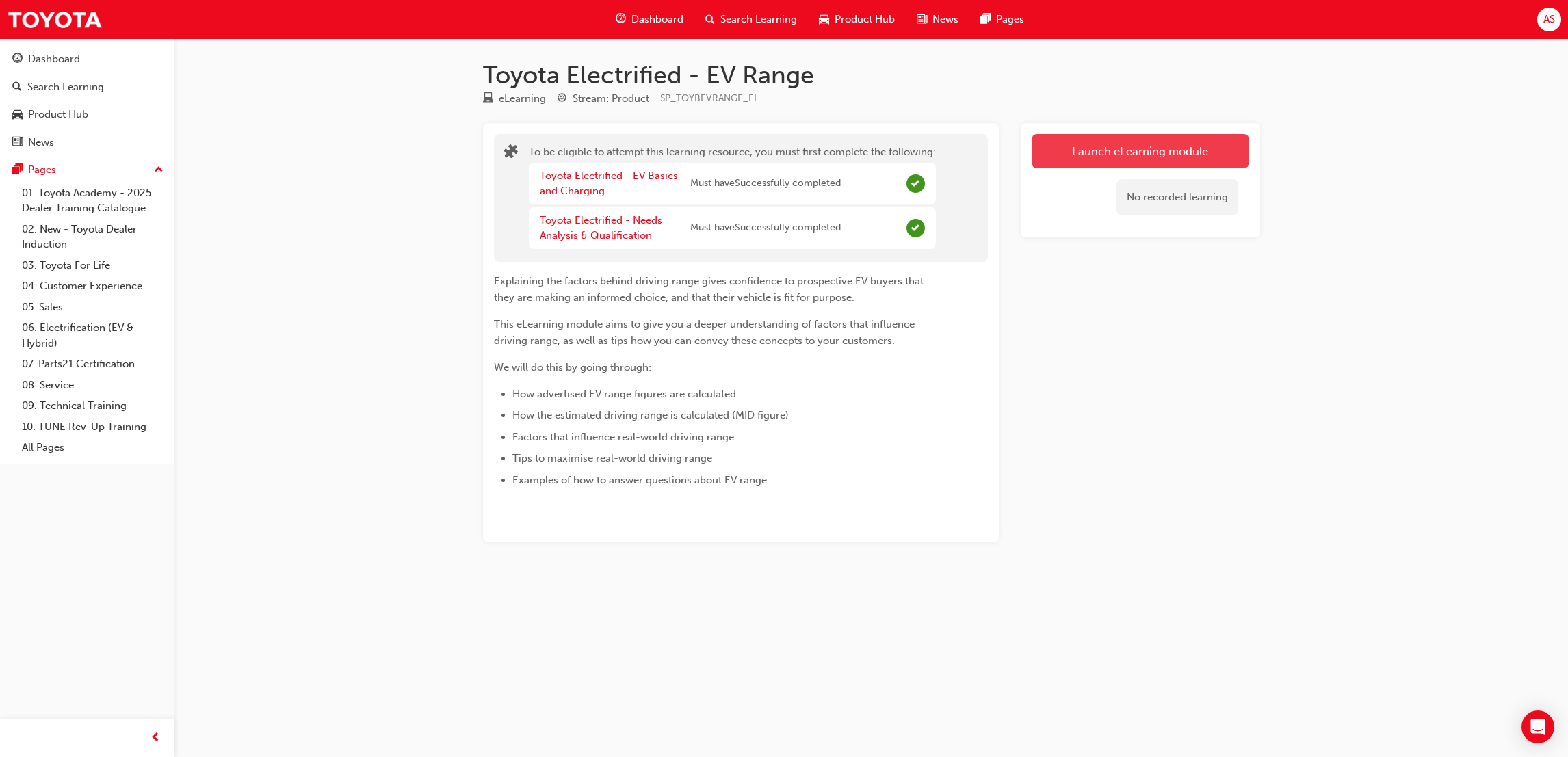
click at [1036, 165] on button "Launch eLearning module" at bounding box center [1140, 151] width 218 height 34
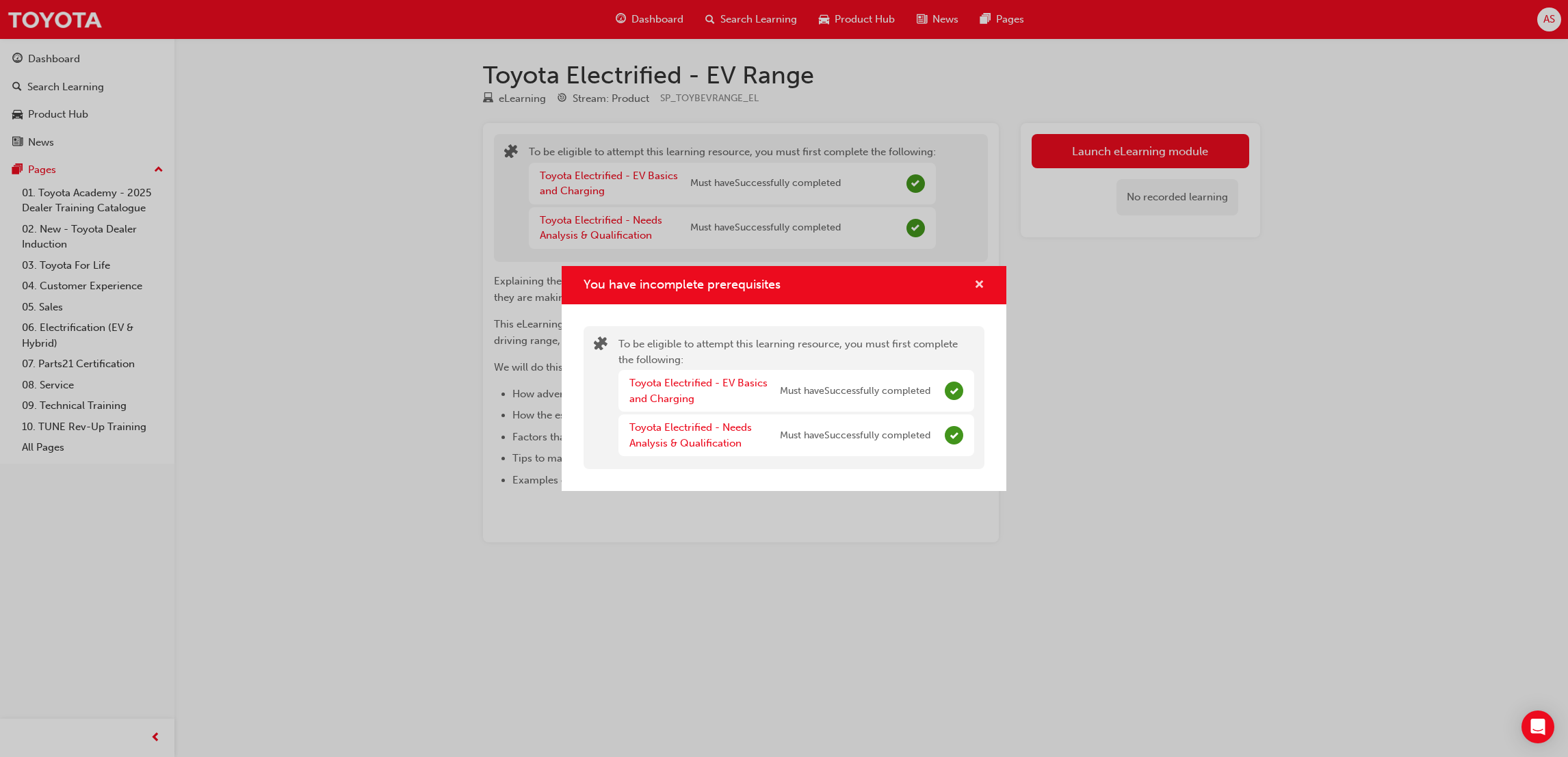
click at [981, 287] on span "cross-icon" at bounding box center [979, 286] width 11 height 13
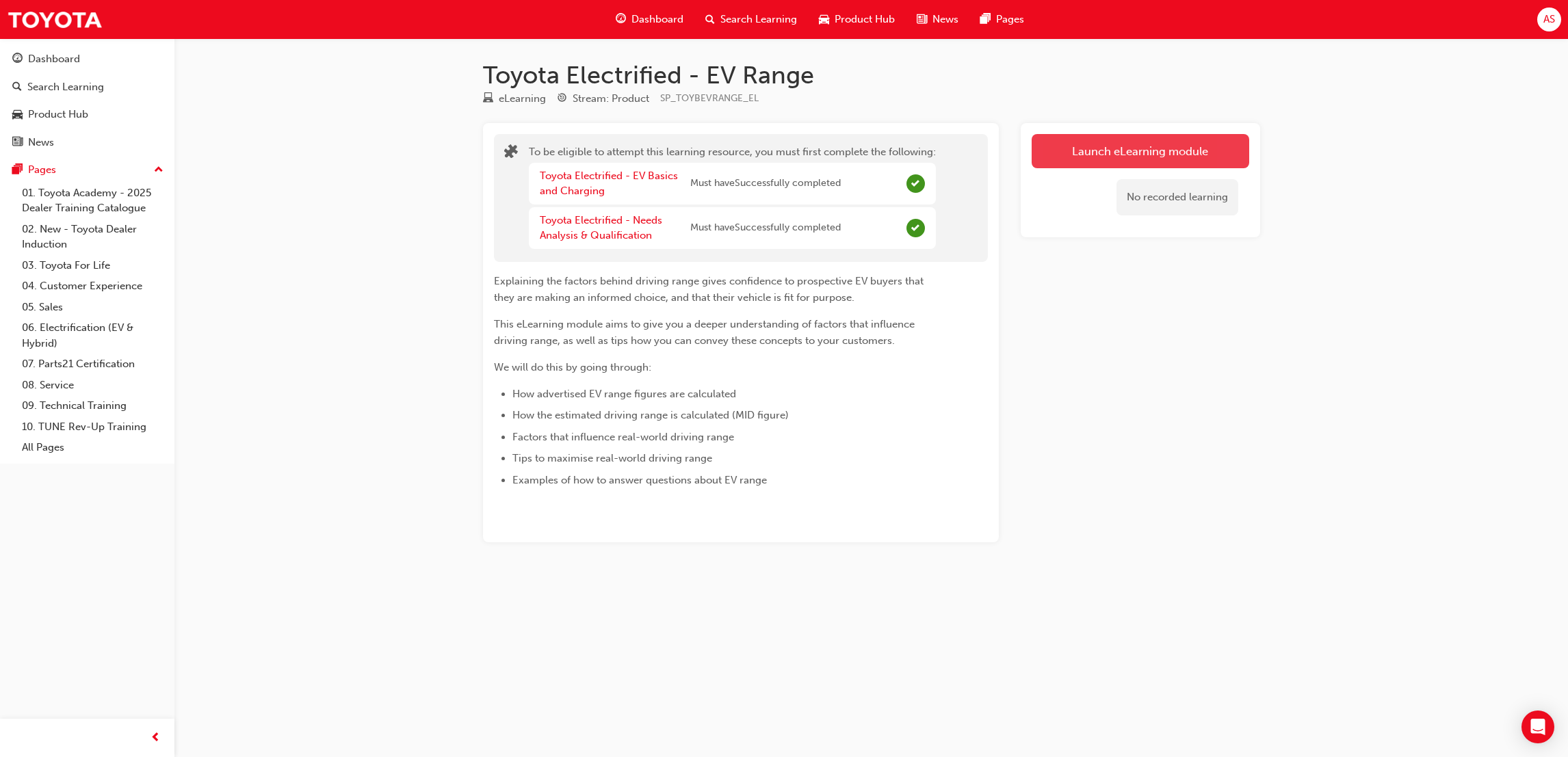
click at [1083, 151] on button "Launch eLearning module" at bounding box center [1140, 151] width 218 height 34
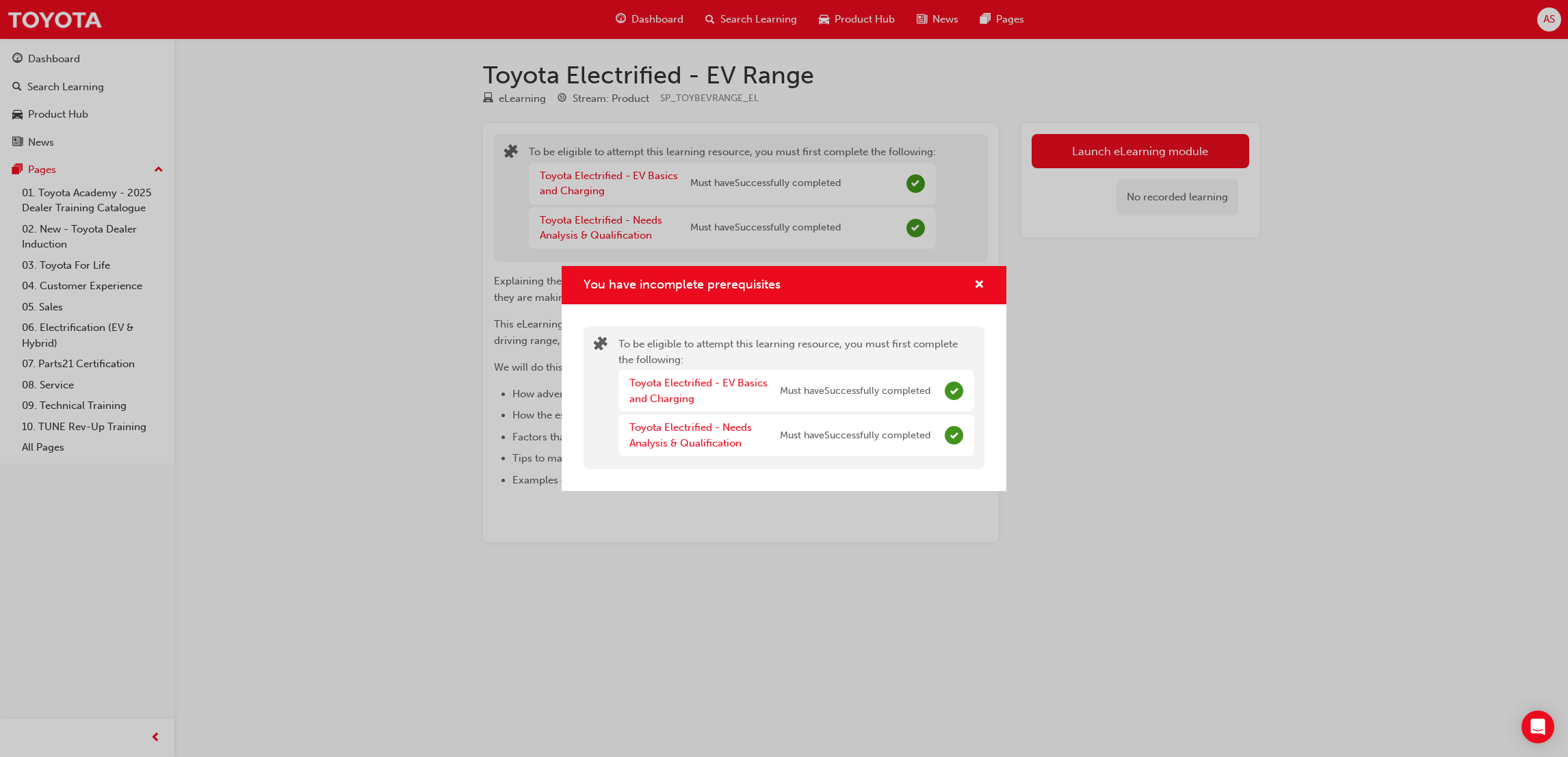
click at [695, 391] on div "Toyota Electrified - EV Basics and Charging" at bounding box center [704, 391] width 151 height 31
click at [687, 382] on link "Toyota Electrified - EV Basics and Charging" at bounding box center [698, 390] width 138 height 28
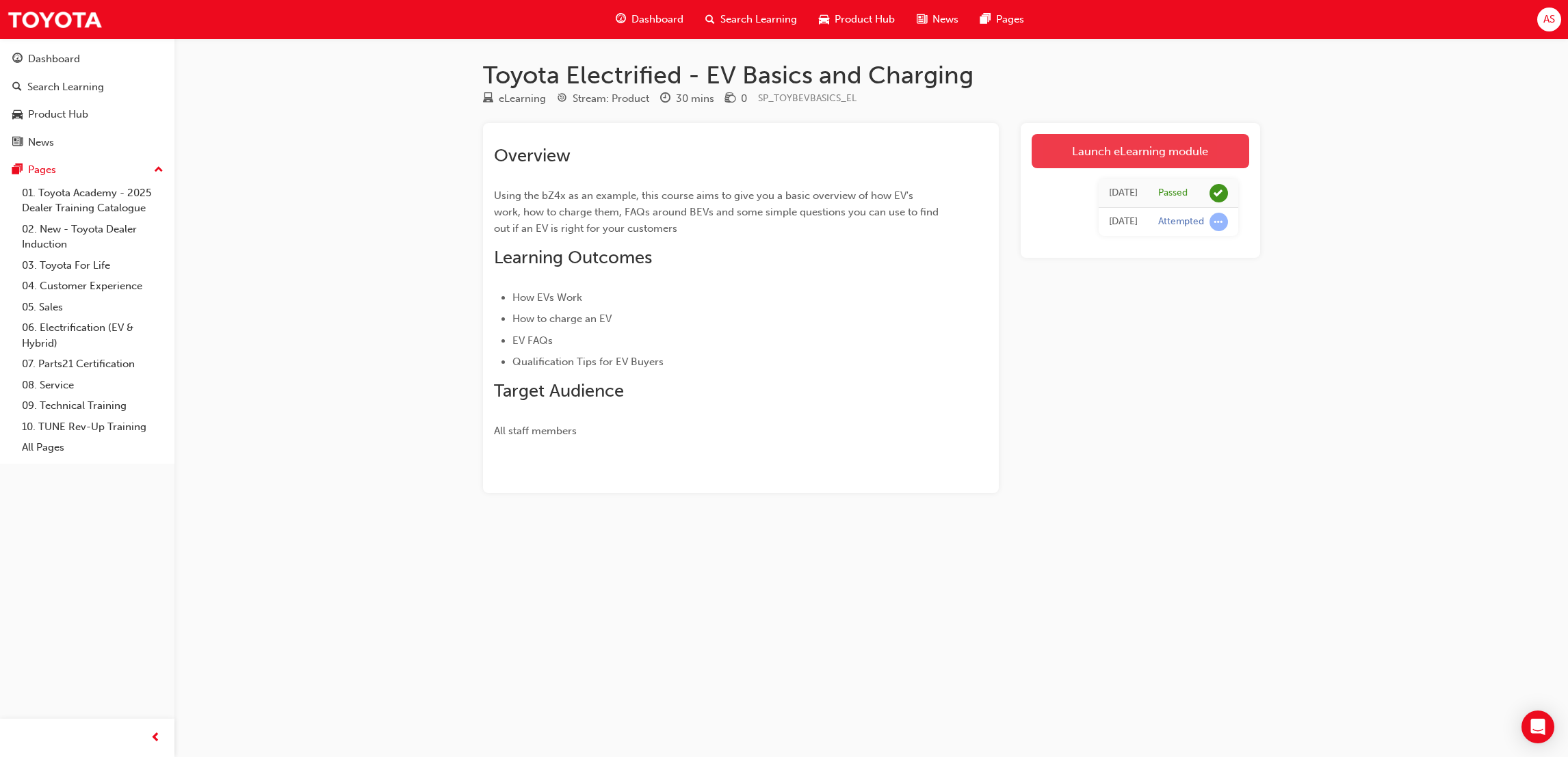
click at [1078, 148] on link "Launch eLearning module" at bounding box center [1140, 151] width 218 height 34
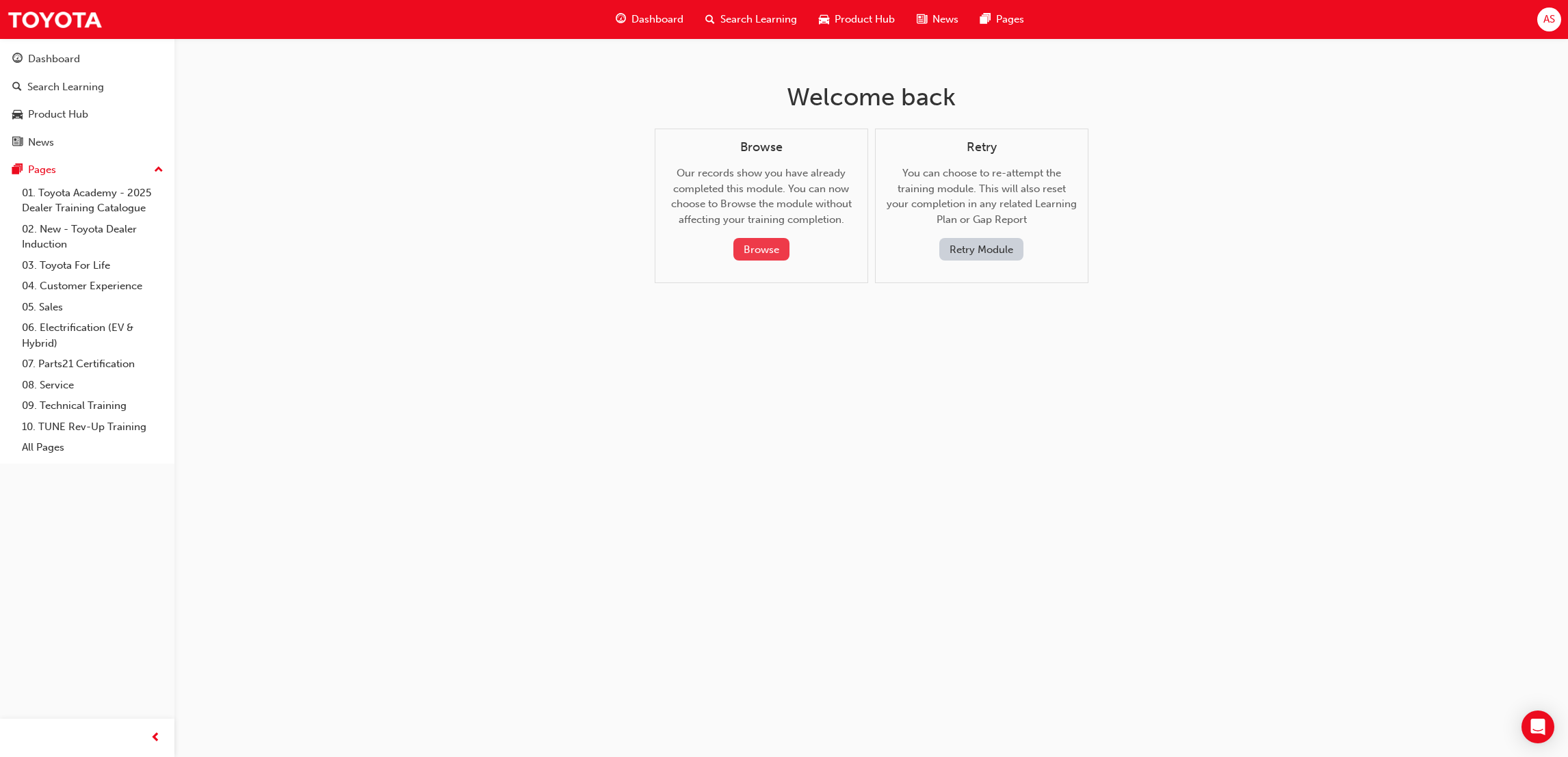
click at [772, 252] on button "Browse" at bounding box center [762, 249] width 56 height 22
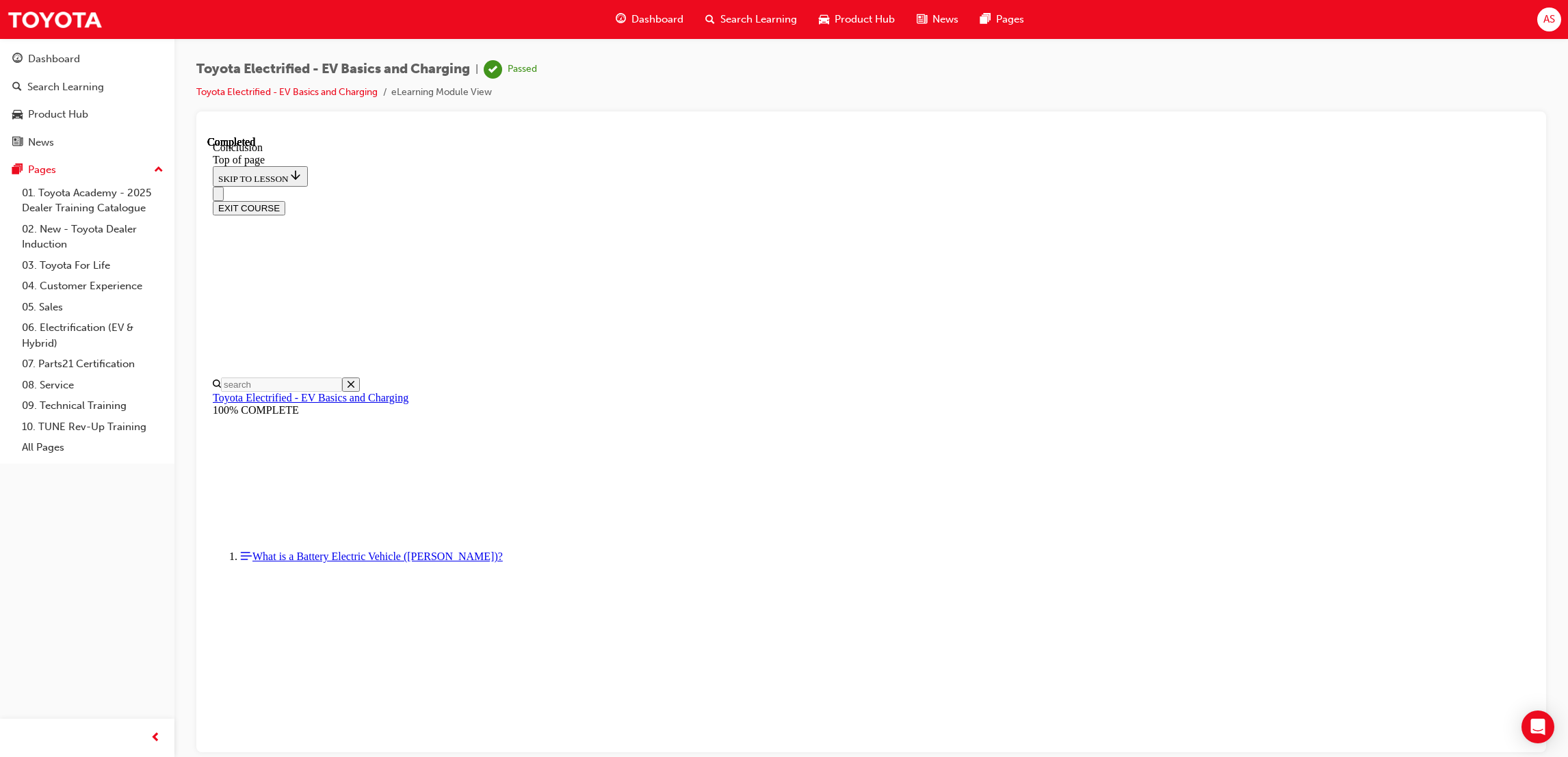
scroll to position [248, 0]
click at [668, 27] on div "Dashboard" at bounding box center [650, 19] width 89 height 28
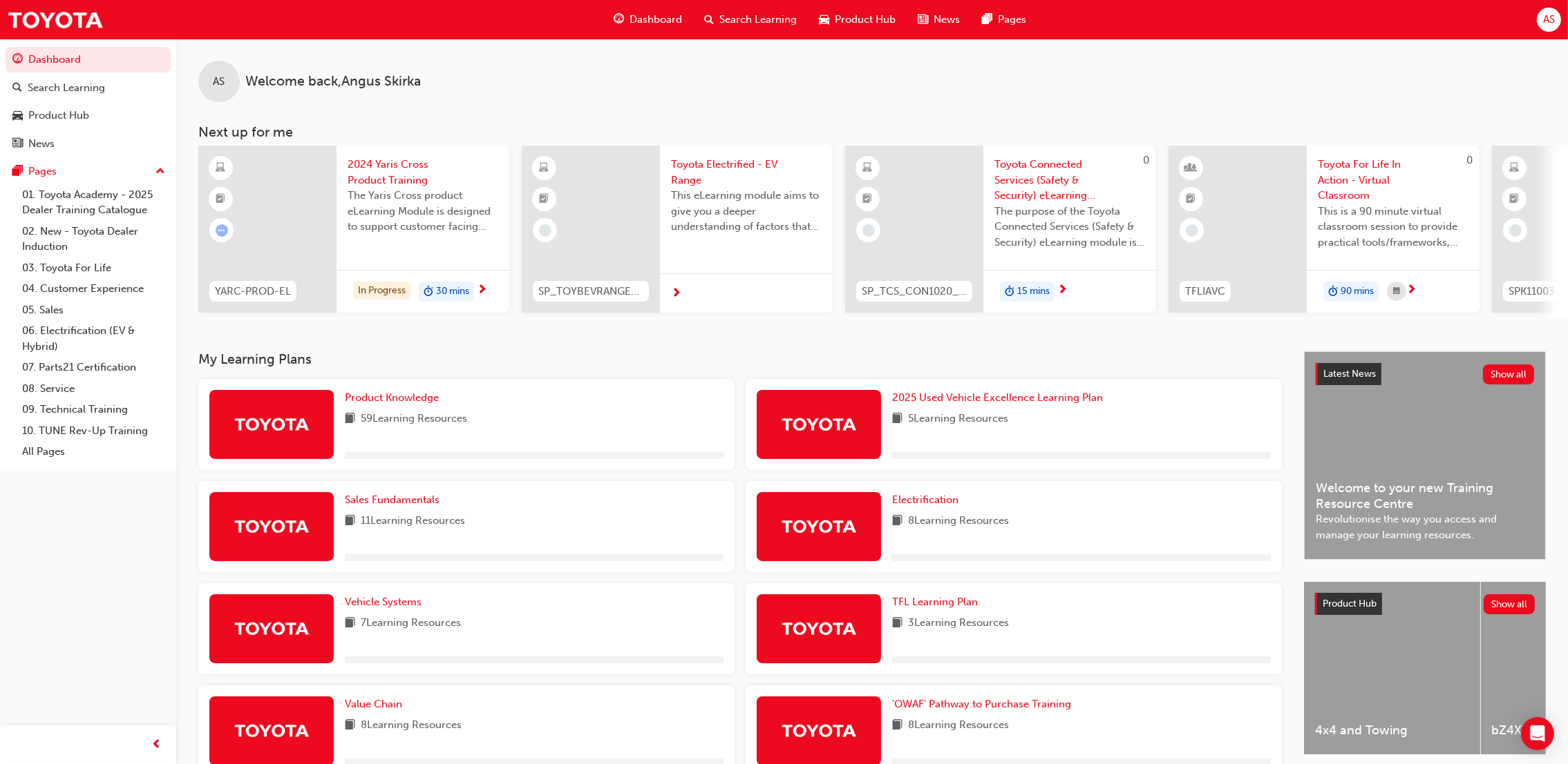
click at [695, 179] on span "Toyota Electrified - EV Range" at bounding box center [746, 173] width 150 height 31
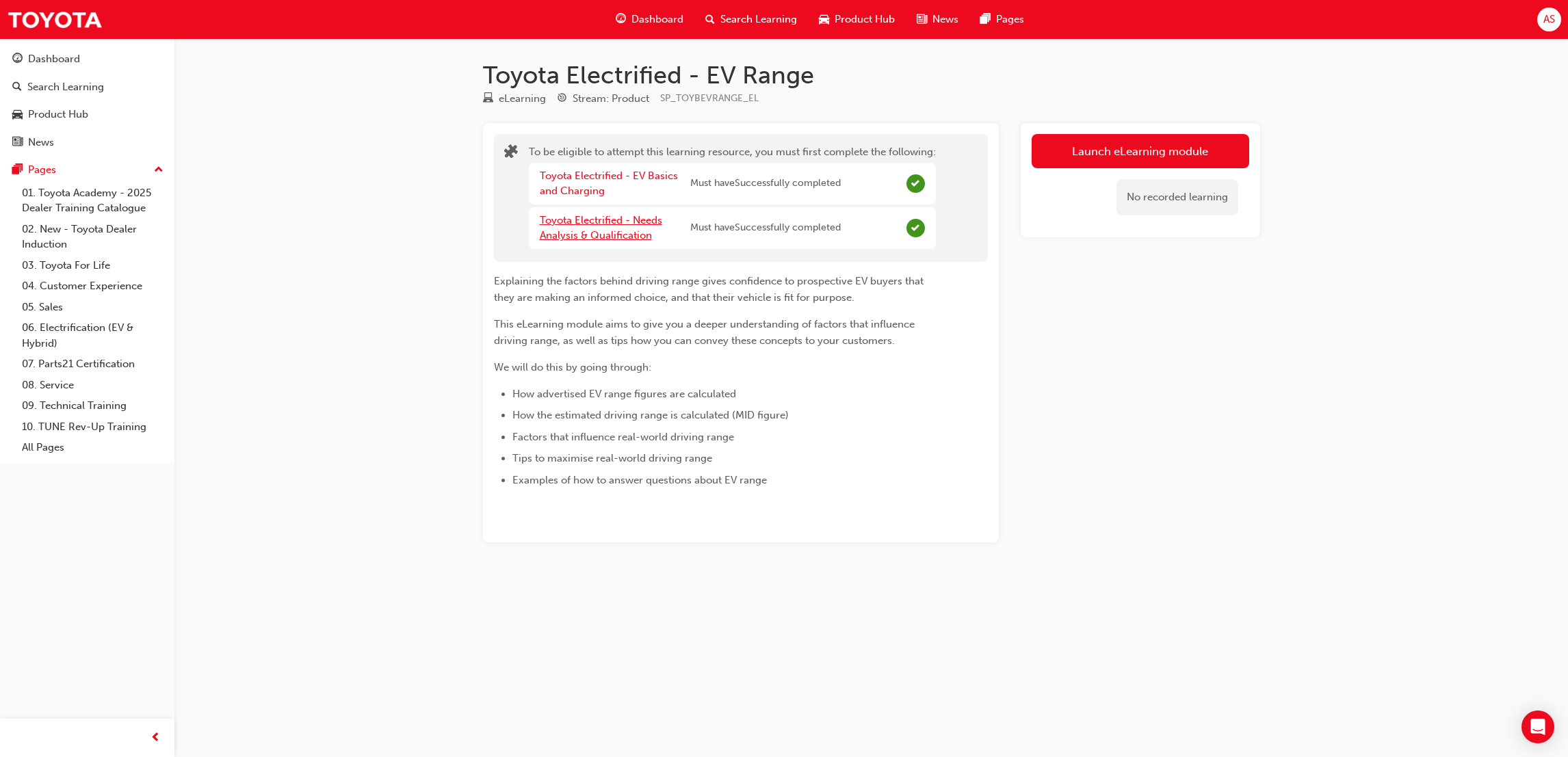
click at [624, 232] on link "Toyota Electrified - Needs Analysis & Qualification" at bounding box center [601, 228] width 123 height 28
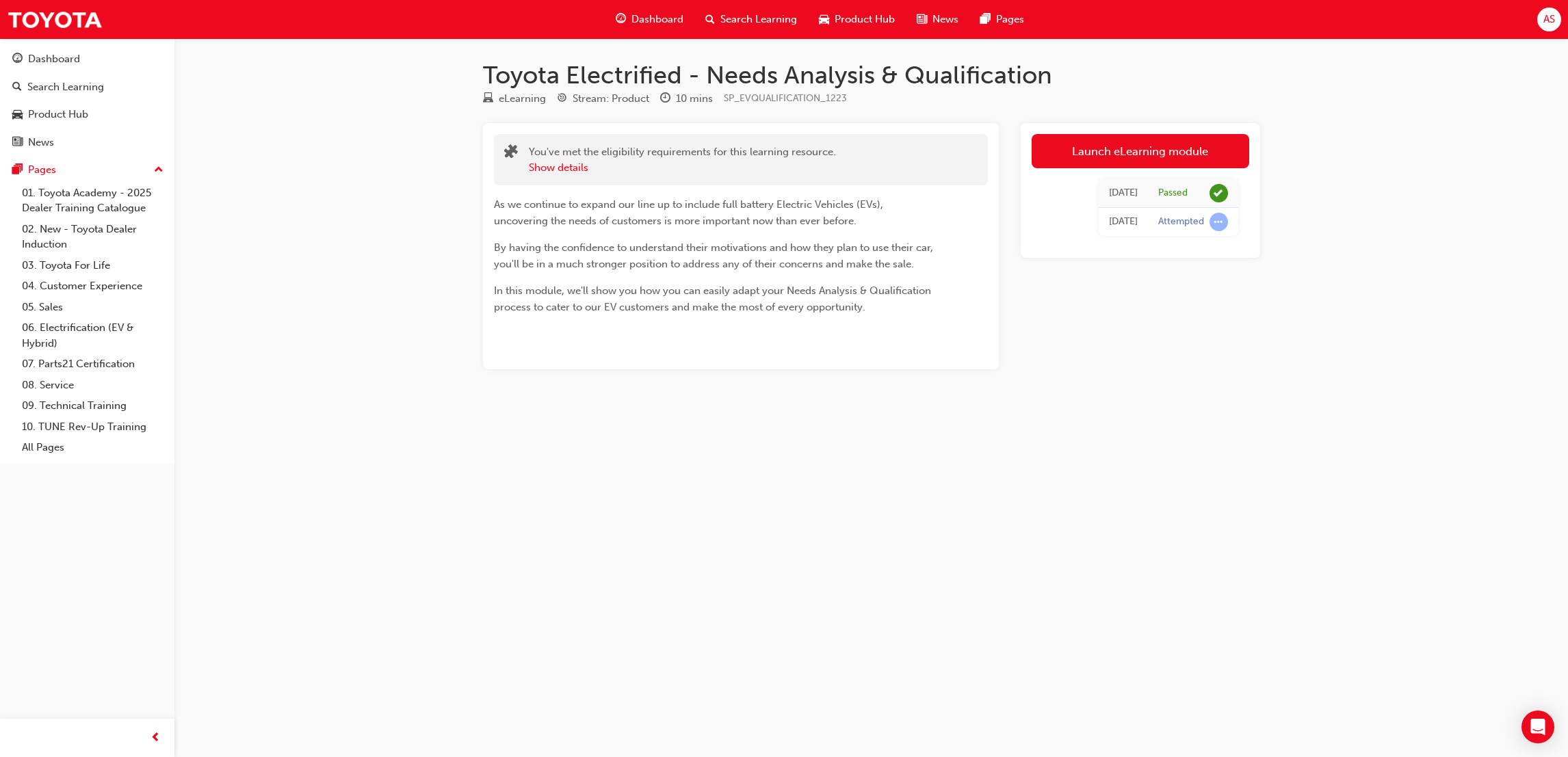
click at [659, 30] on div "Dashboard" at bounding box center [650, 19] width 89 height 28
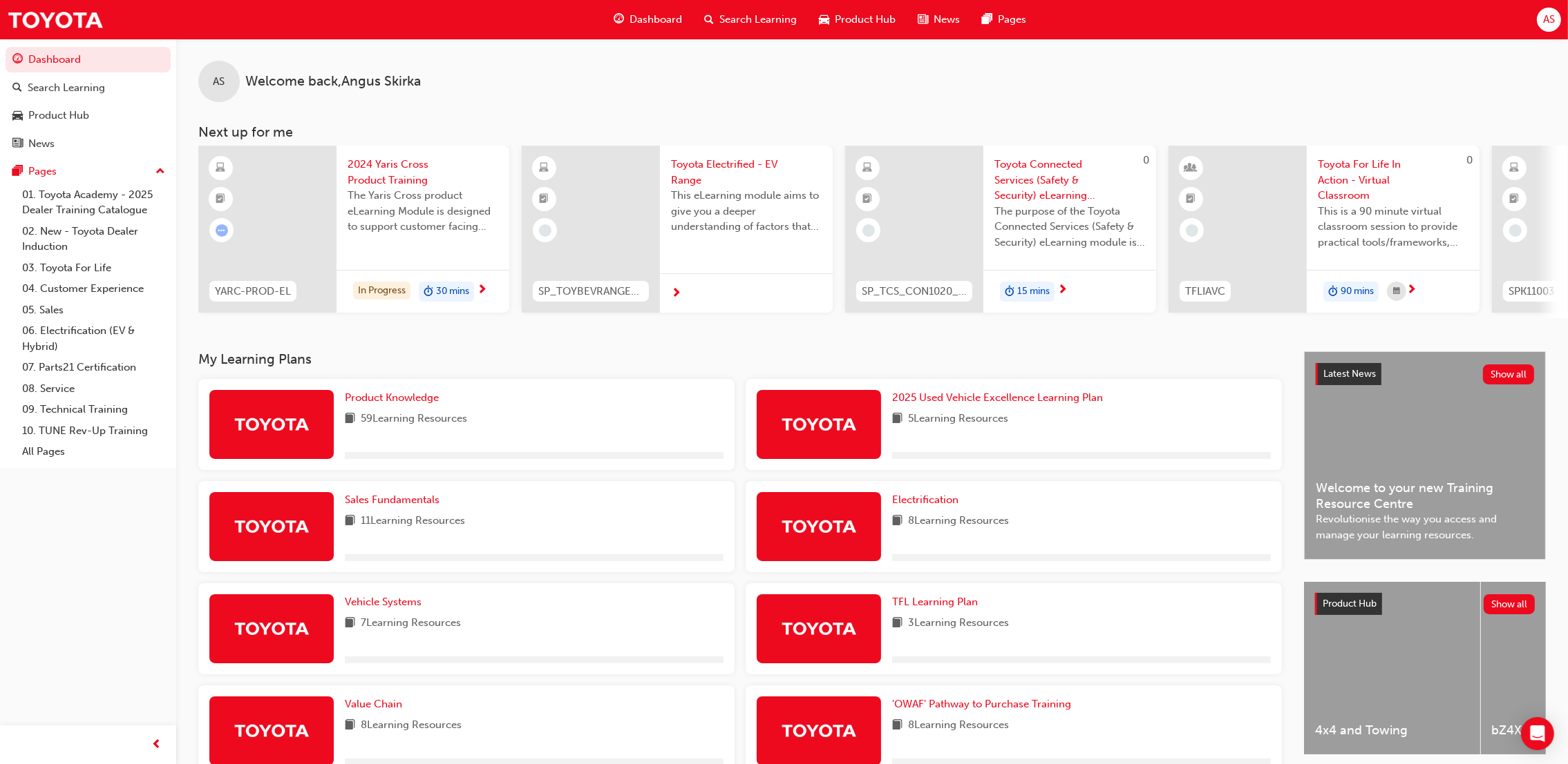
click at [675, 178] on span "Toyota Electrified - EV Range" at bounding box center [746, 173] width 150 height 31
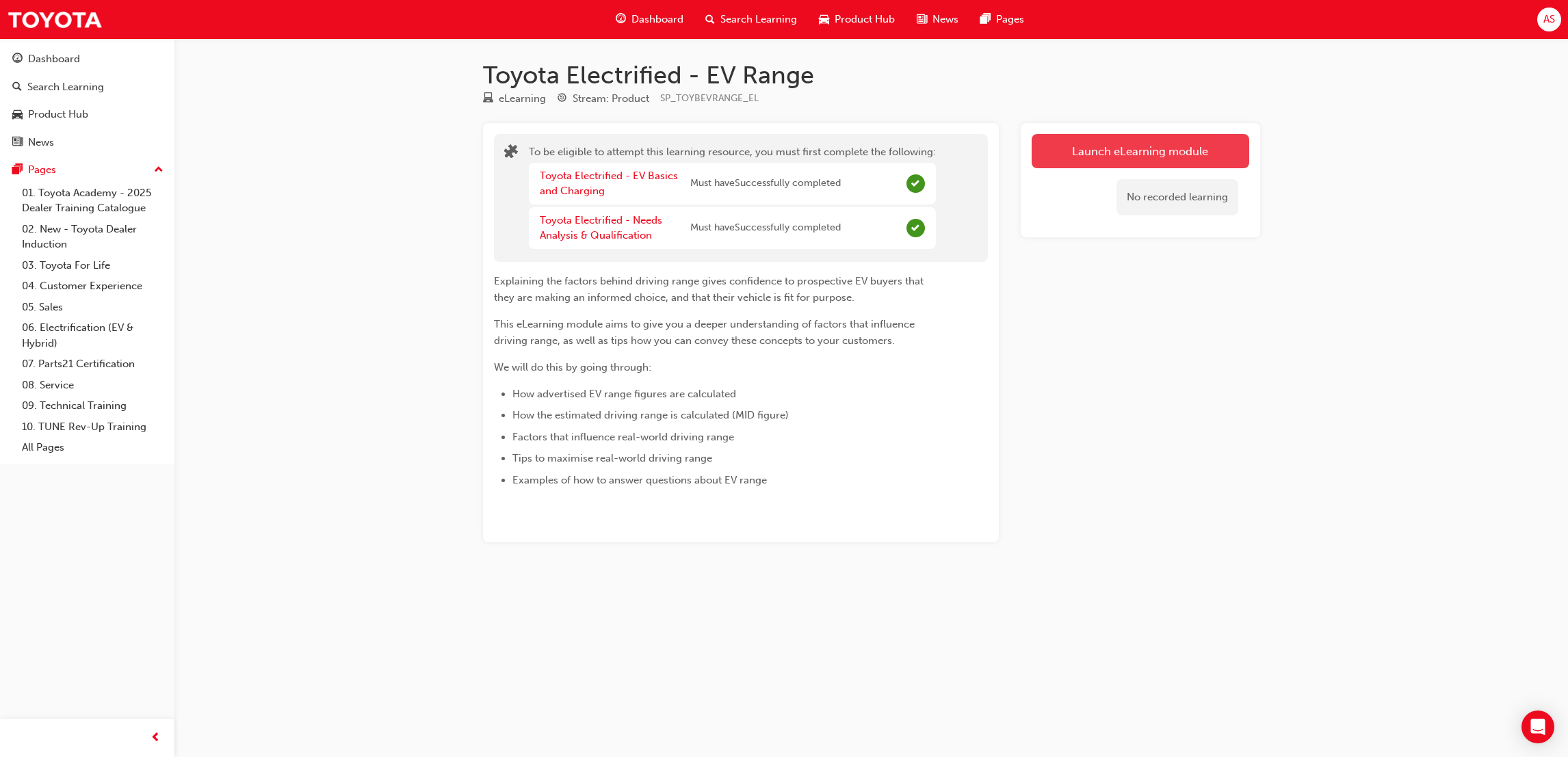
click at [1083, 144] on button "Launch eLearning module" at bounding box center [1140, 151] width 218 height 34
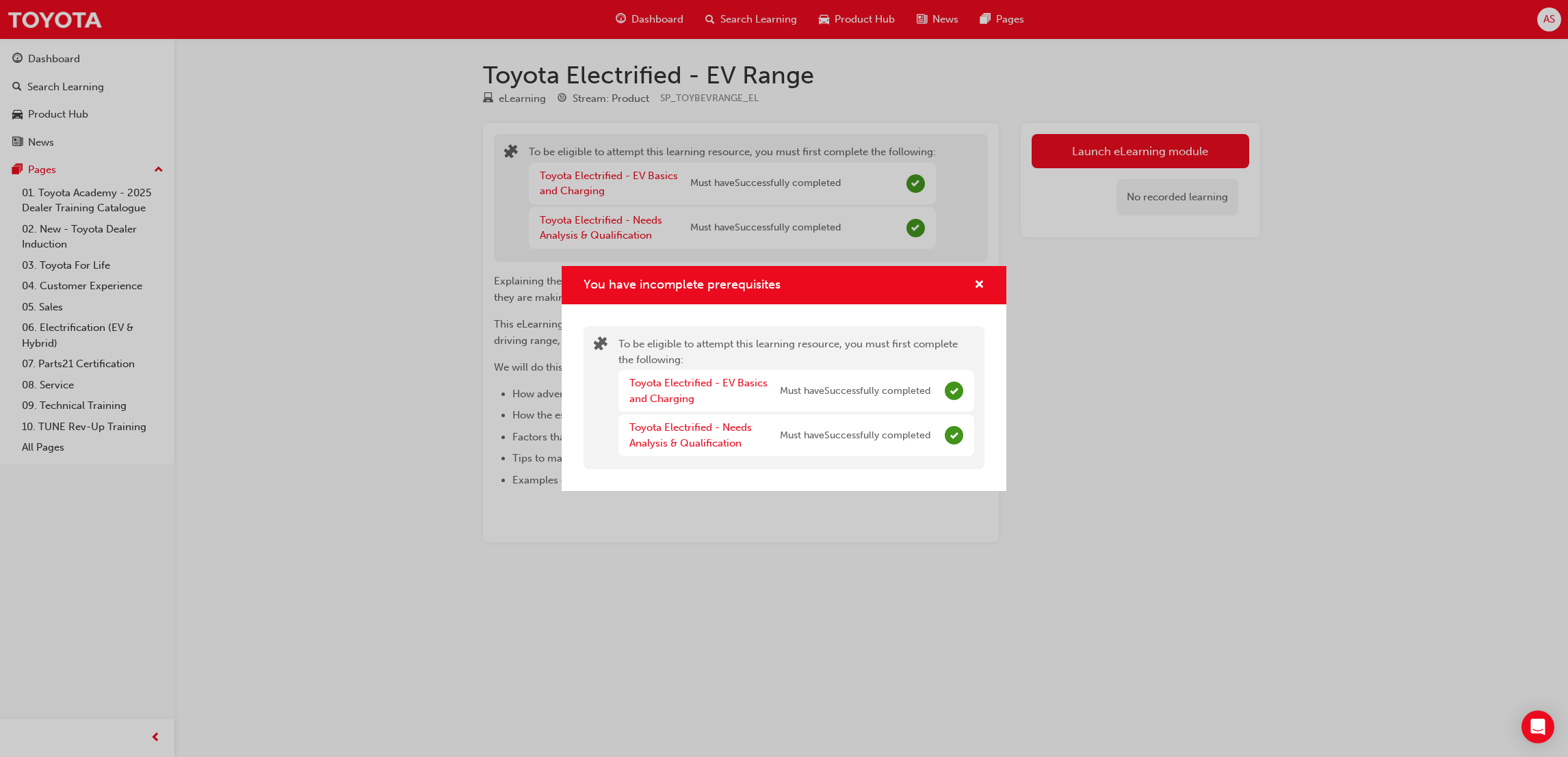
drag, startPoint x: 992, startPoint y: 294, endPoint x: 965, endPoint y: 284, distance: 28.8
click at [981, 290] on div "You have incomplete prerequisites" at bounding box center [783, 286] width 445 height 39
click at [965, 283] on div "You have incomplete prerequisites" at bounding box center [974, 286] width 21 height 18
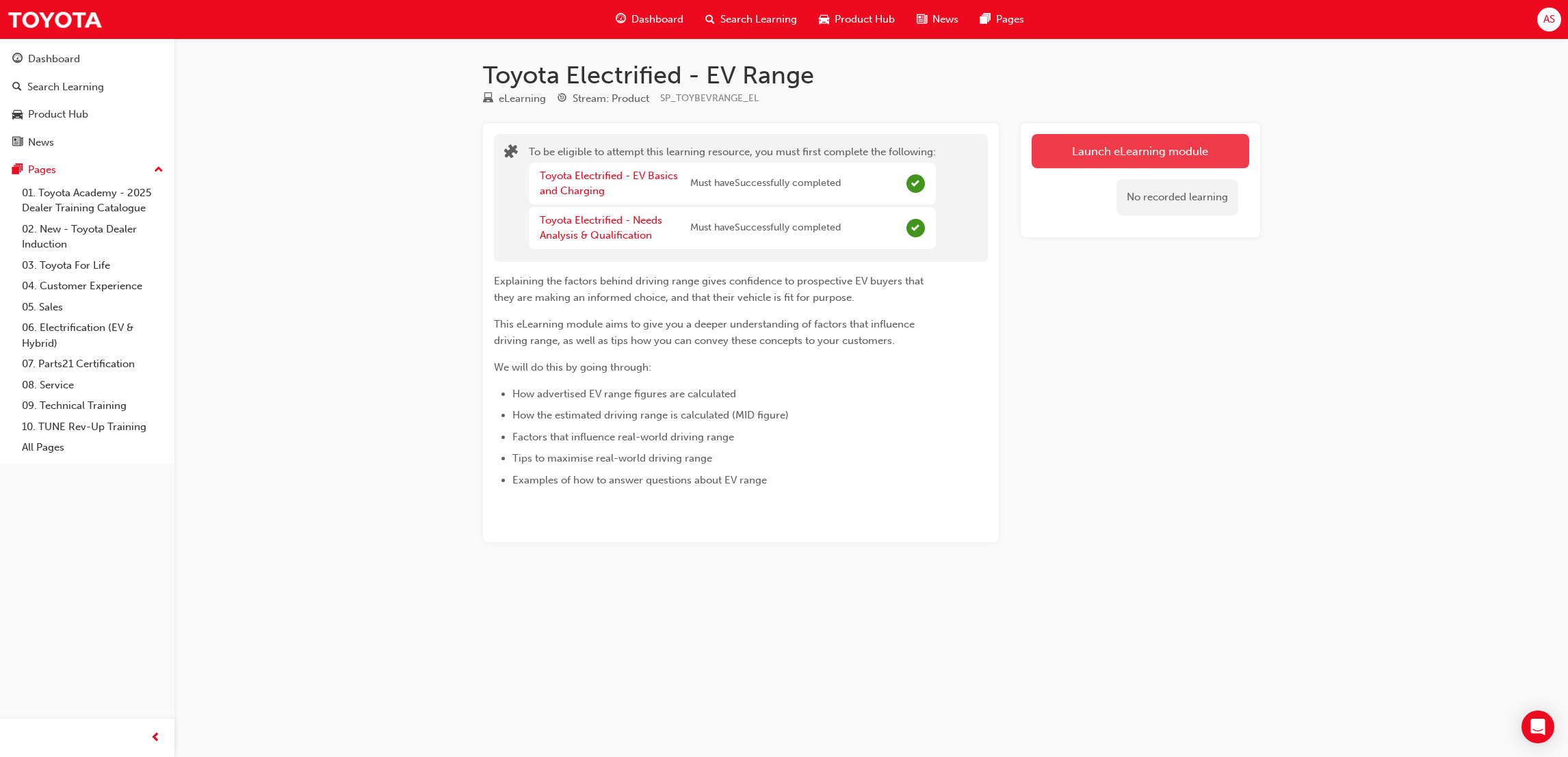
click at [1080, 165] on button "Launch eLearning module" at bounding box center [1140, 151] width 218 height 34
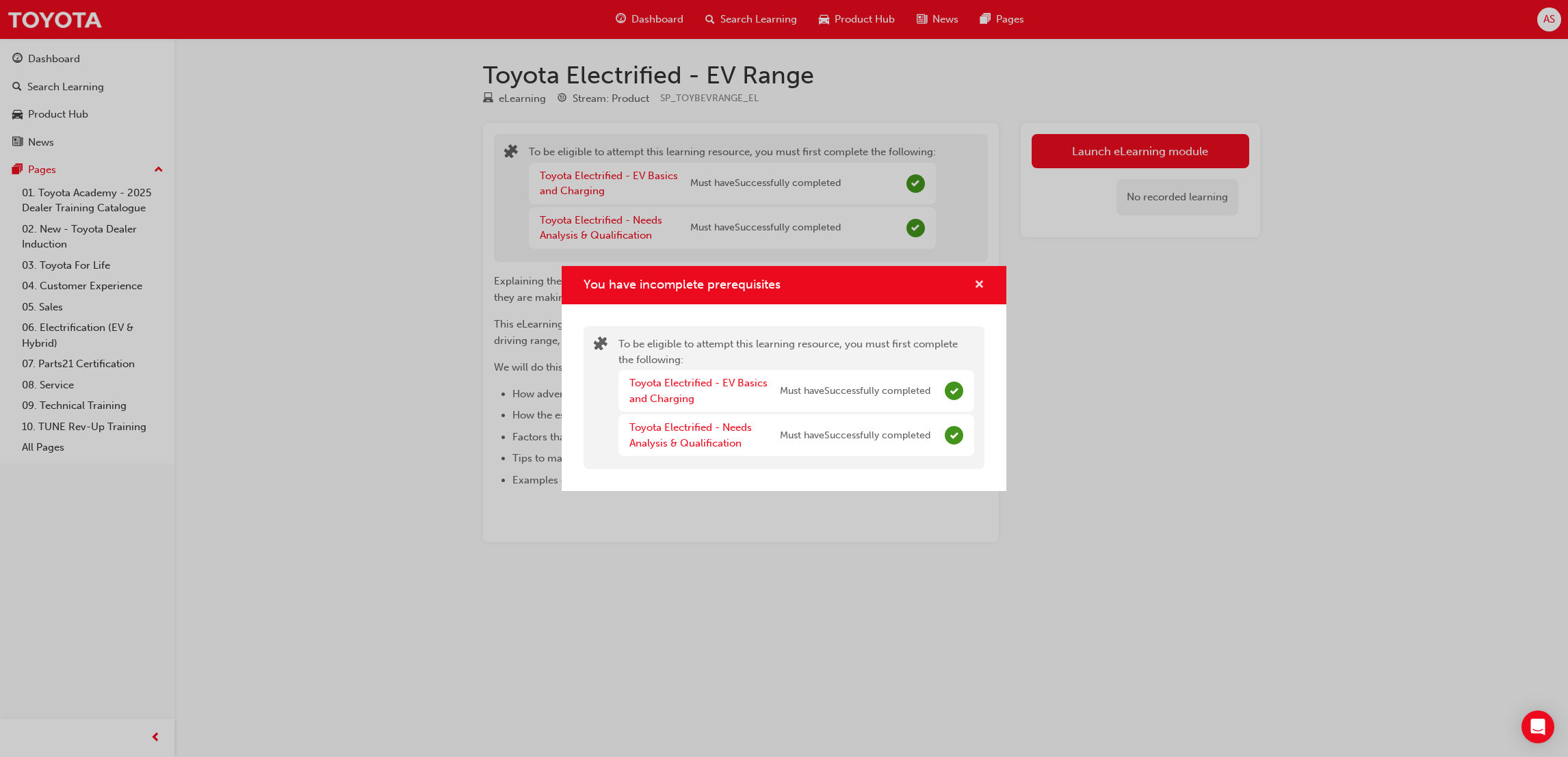
click at [975, 285] on span "cross-icon" at bounding box center [979, 286] width 11 height 13
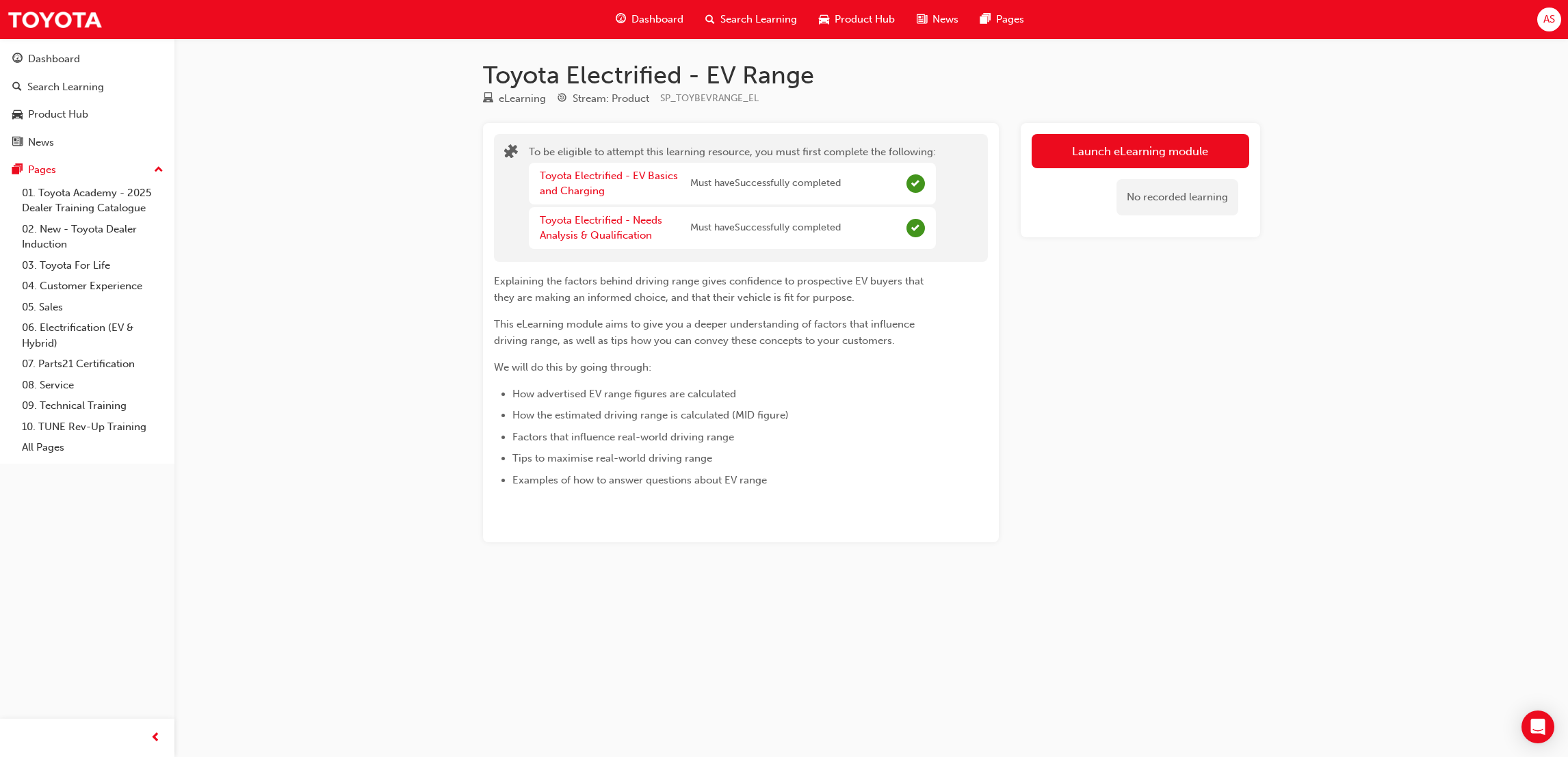
click at [674, 17] on span "Dashboard" at bounding box center [657, 19] width 52 height 16
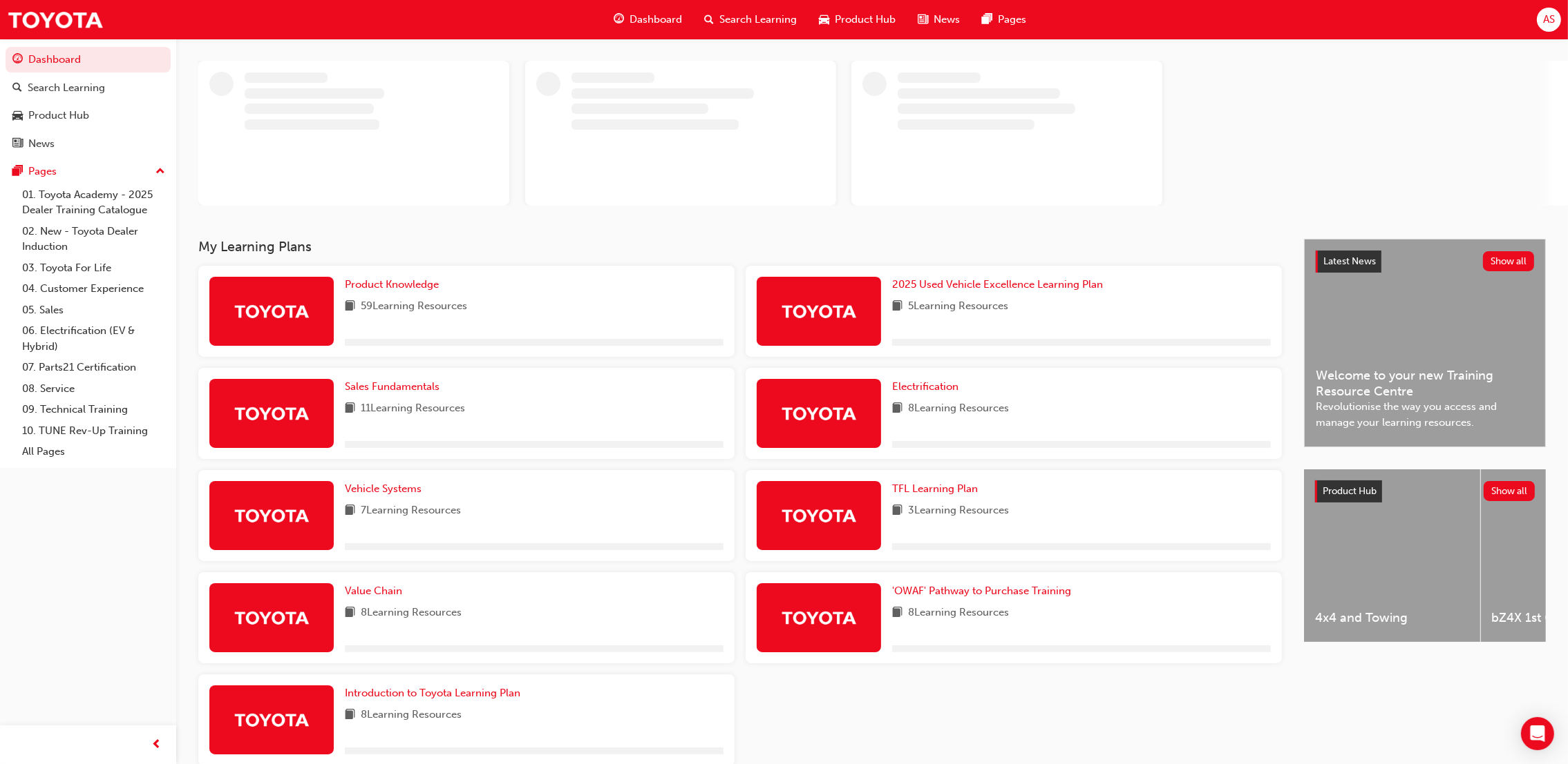
scroll to position [132, 0]
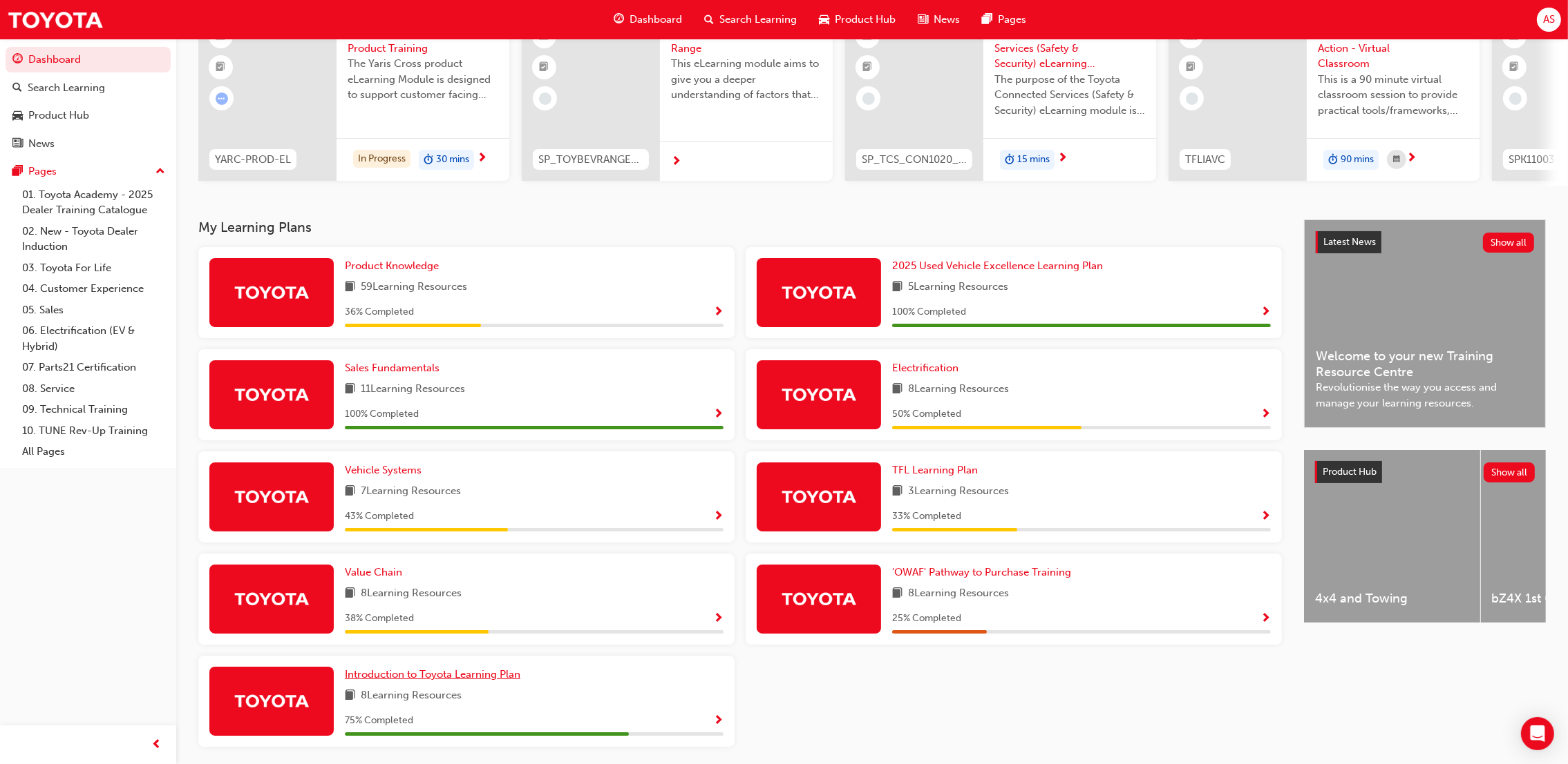
click at [508, 680] on span "Introduction to Toyota Learning Plan" at bounding box center [432, 675] width 176 height 13
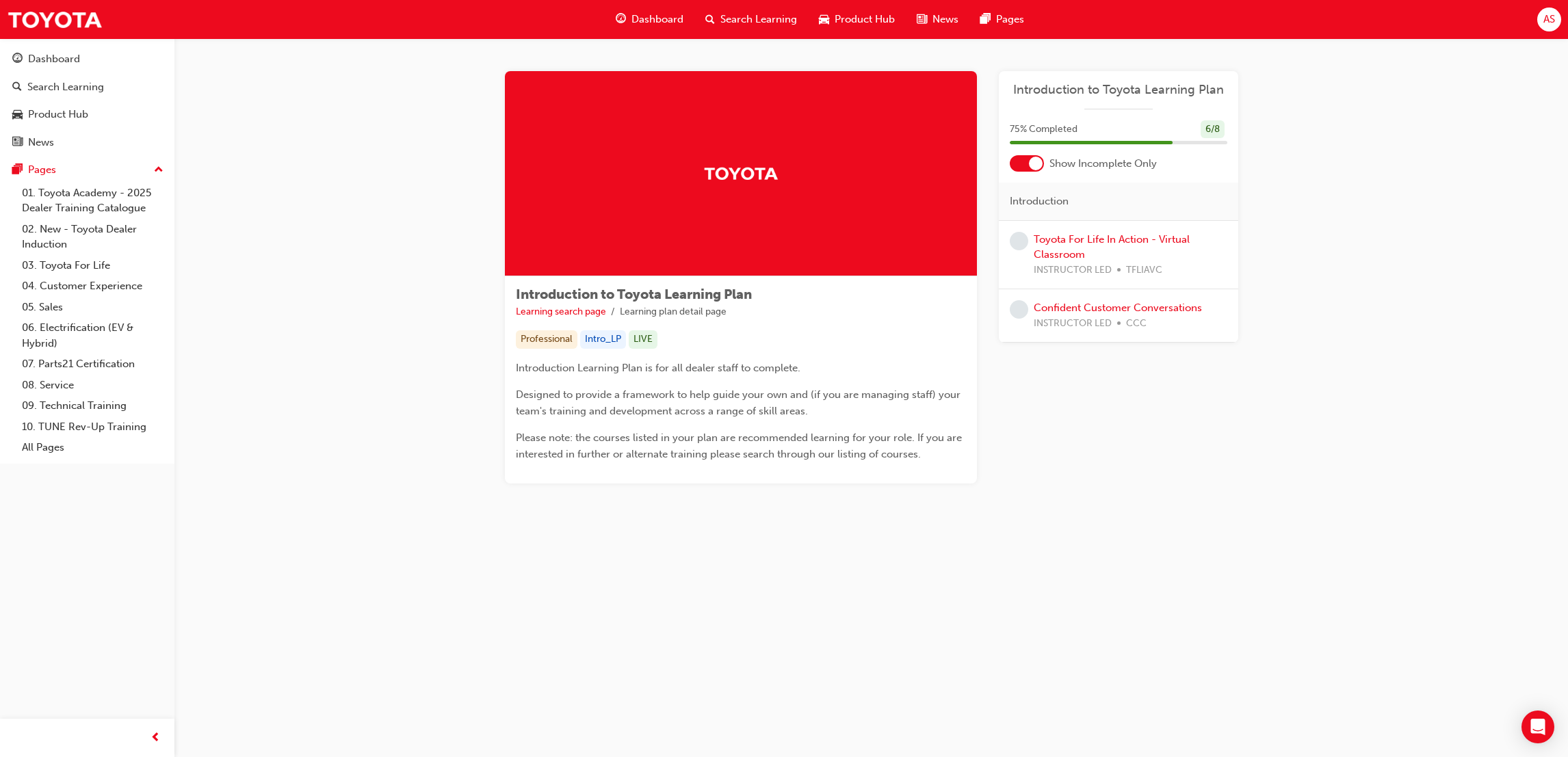
click at [668, 22] on span "Dashboard" at bounding box center [657, 19] width 52 height 16
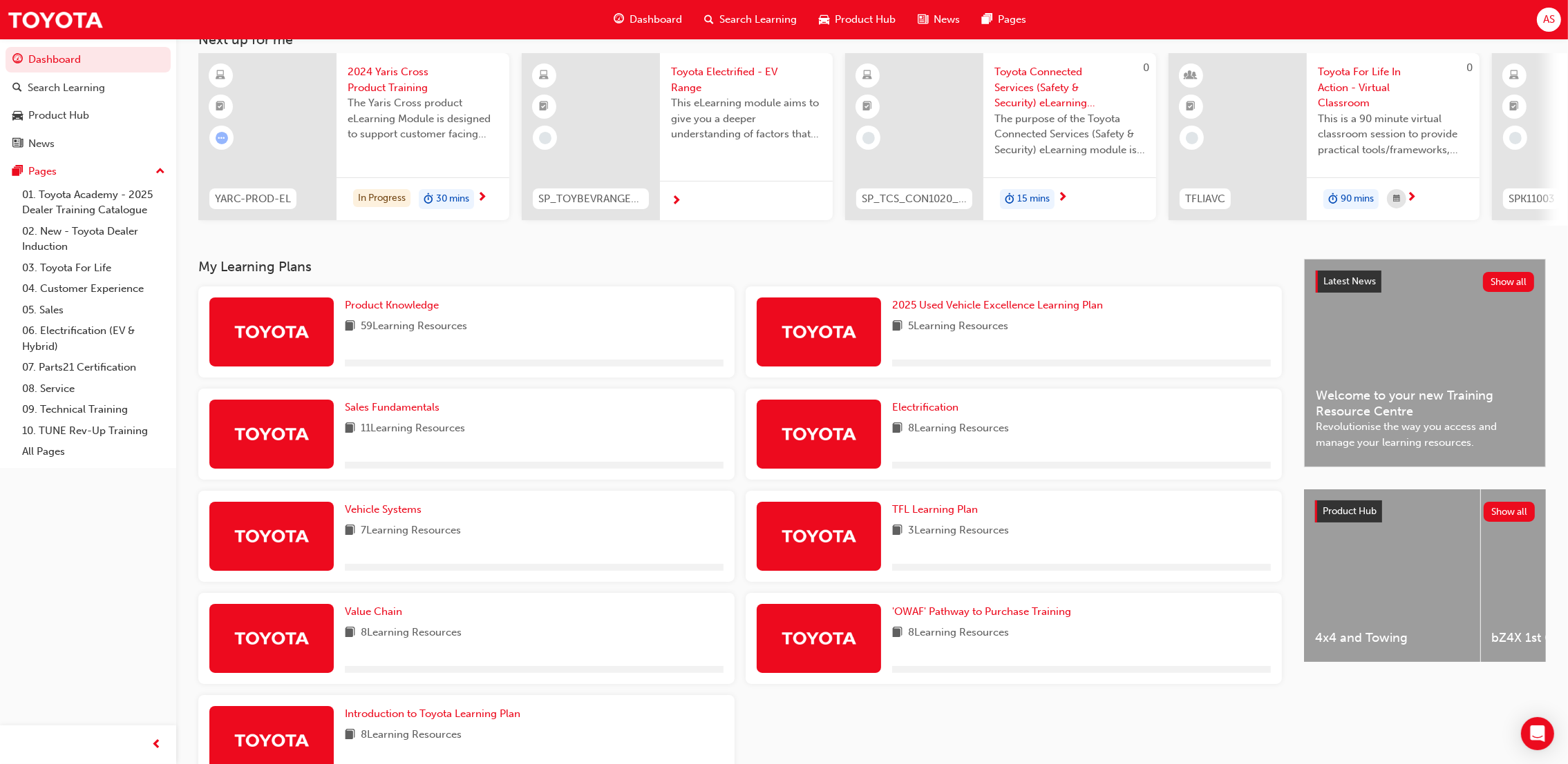
scroll to position [185, 0]
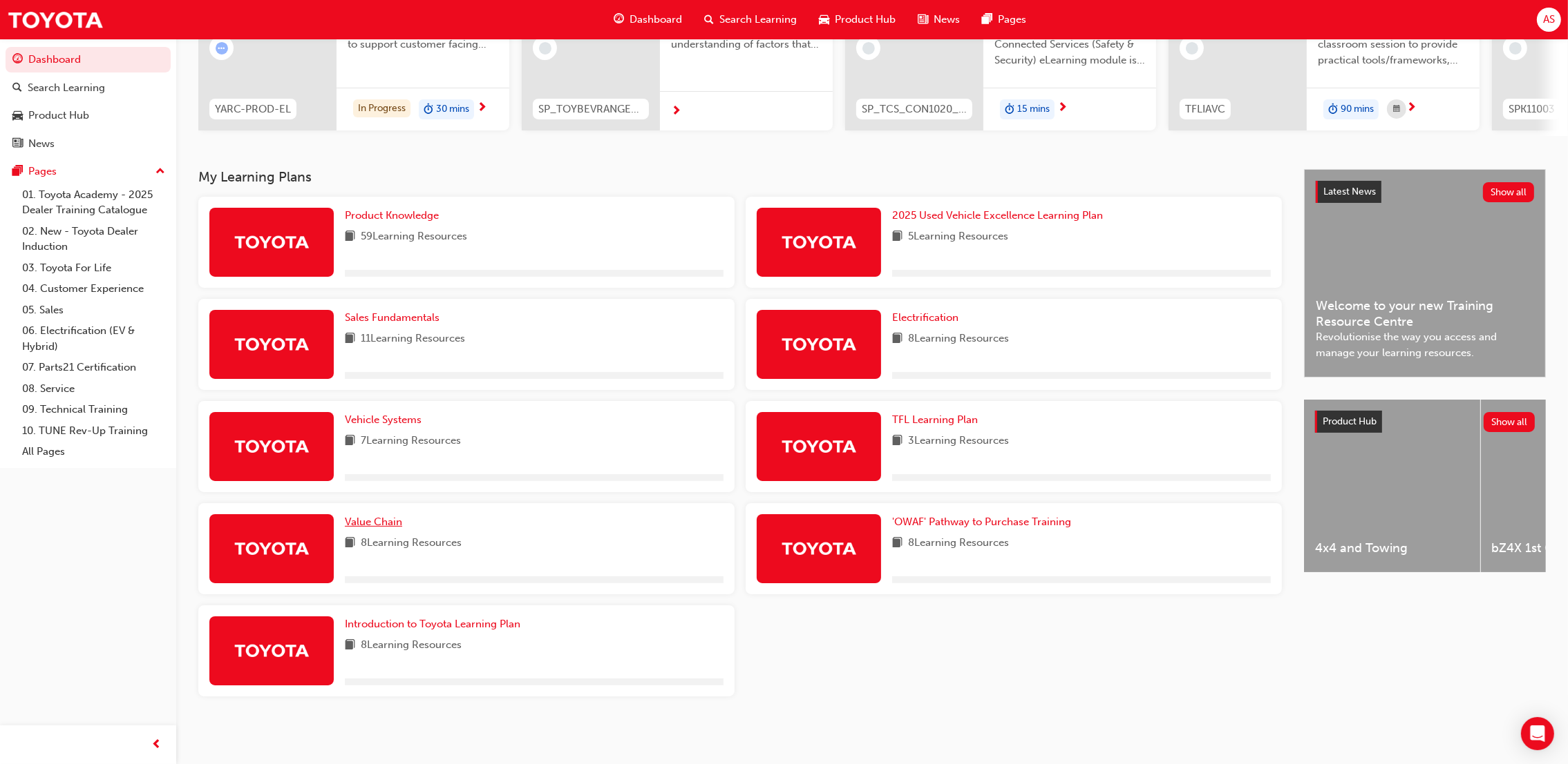
click at [386, 524] on span "Value Chain" at bounding box center [373, 521] width 57 height 13
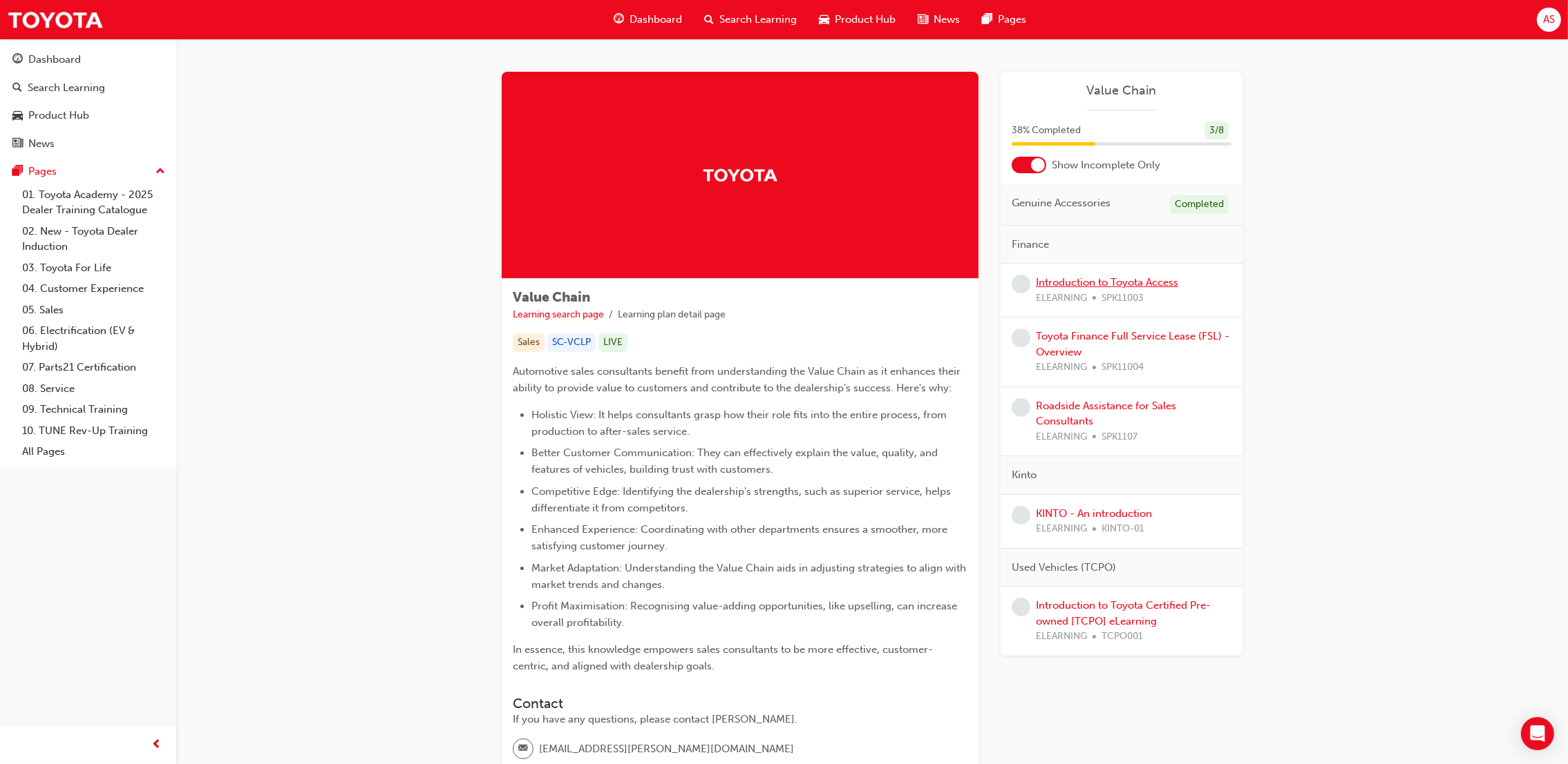
click at [1143, 285] on link "Introduction to Toyota Access" at bounding box center [1106, 282] width 142 height 13
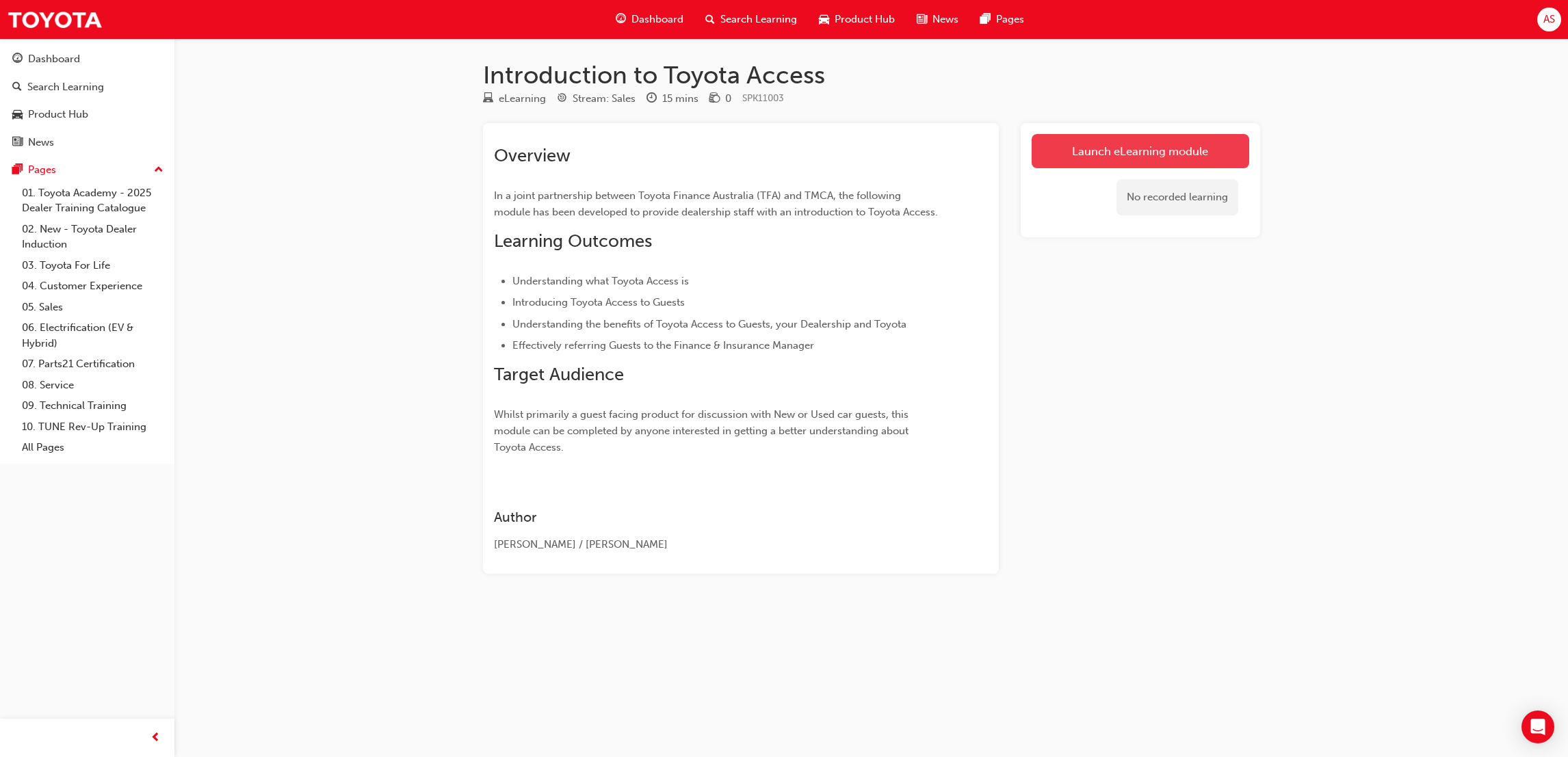
click at [1066, 138] on link "Launch eLearning module" at bounding box center [1140, 151] width 218 height 34
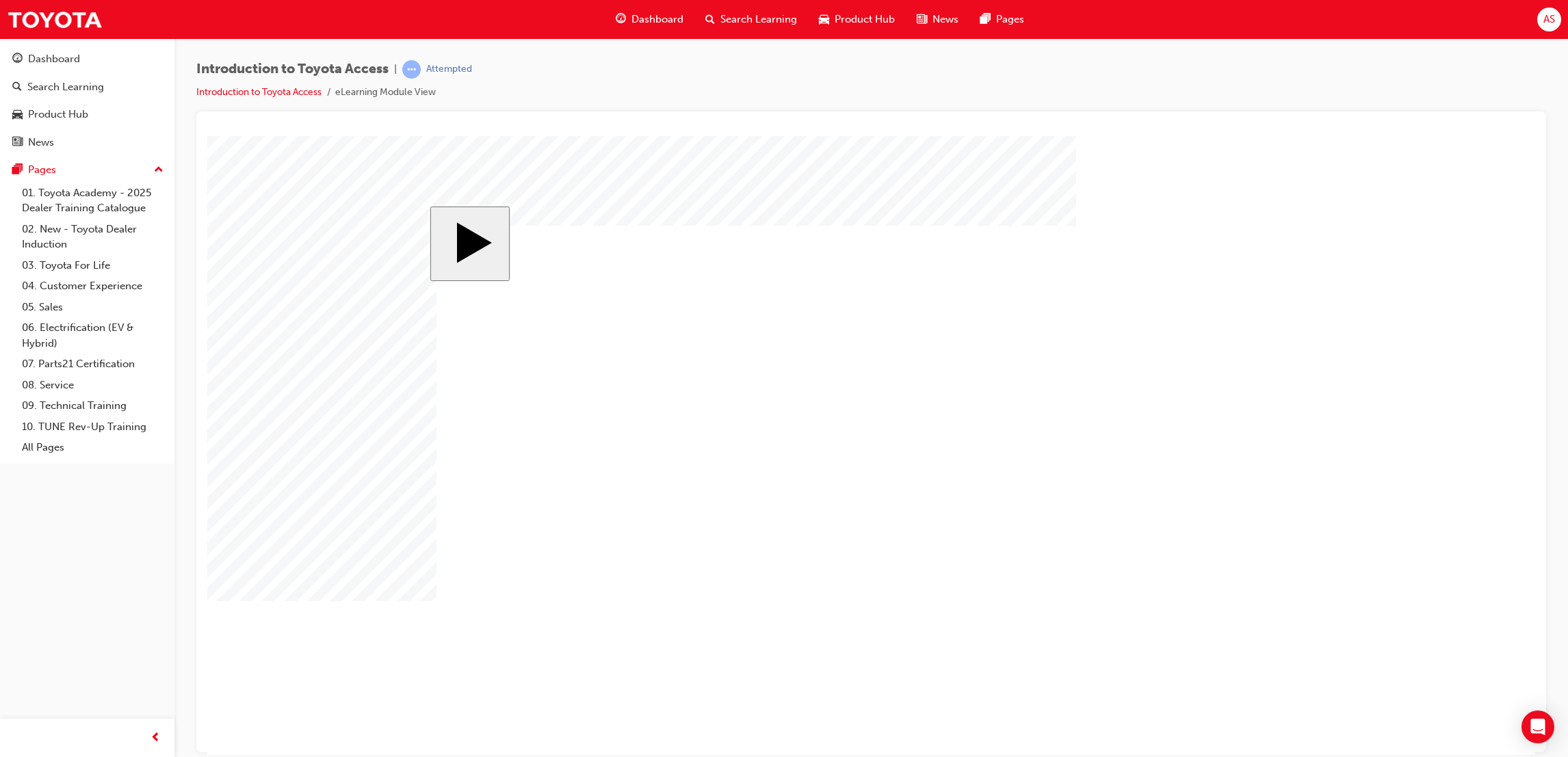
drag, startPoint x: 634, startPoint y: 556, endPoint x: 782, endPoint y: 479, distance: 166.8
drag, startPoint x: 644, startPoint y: 371, endPoint x: 768, endPoint y: 375, distance: 124.1
drag, startPoint x: 647, startPoint y: 460, endPoint x: 772, endPoint y: 568, distance: 165.2
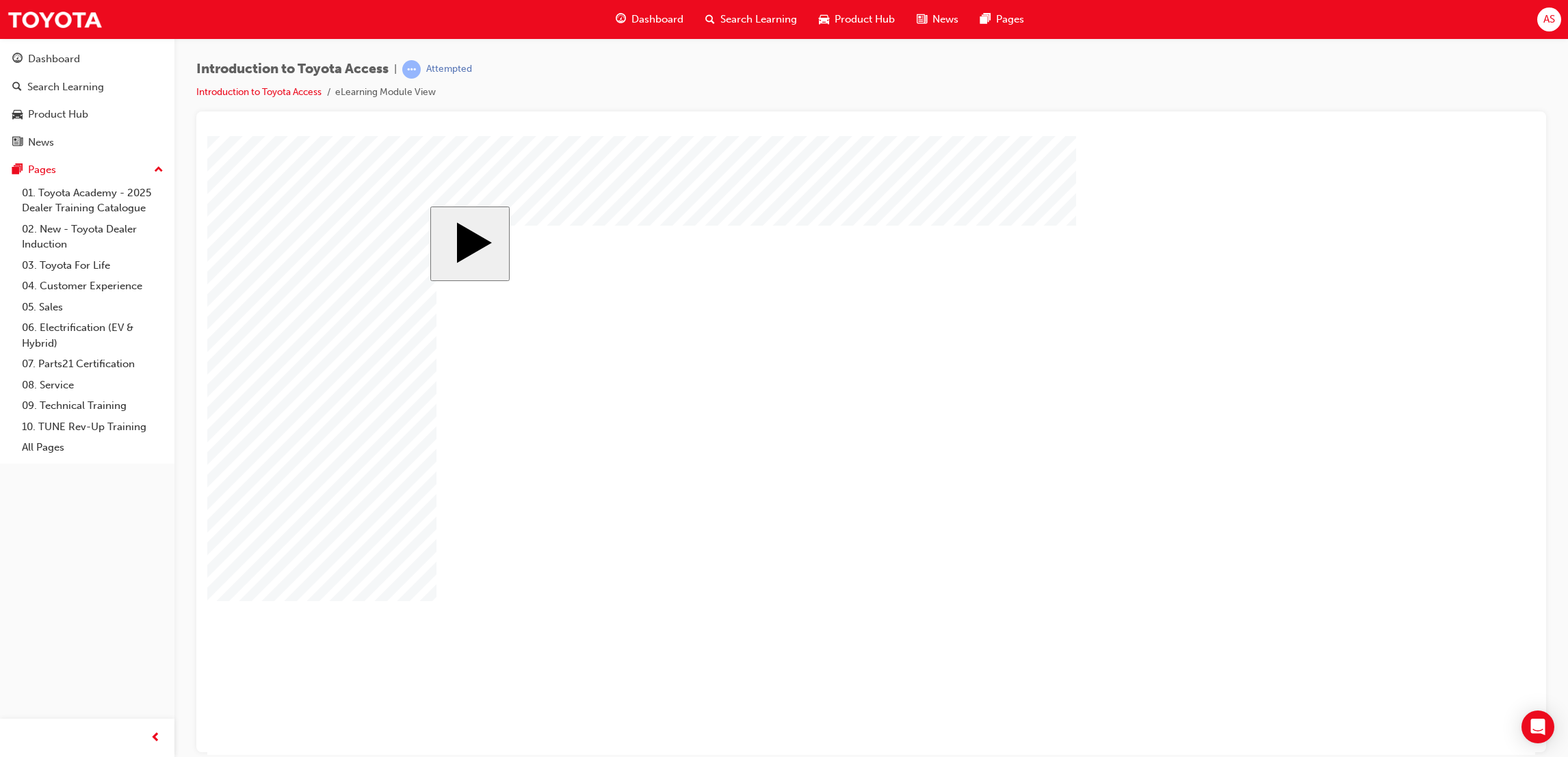
drag, startPoint x: 797, startPoint y: 511, endPoint x: 790, endPoint y: 506, distance: 8.6
